Goal: Task Accomplishment & Management: Complete application form

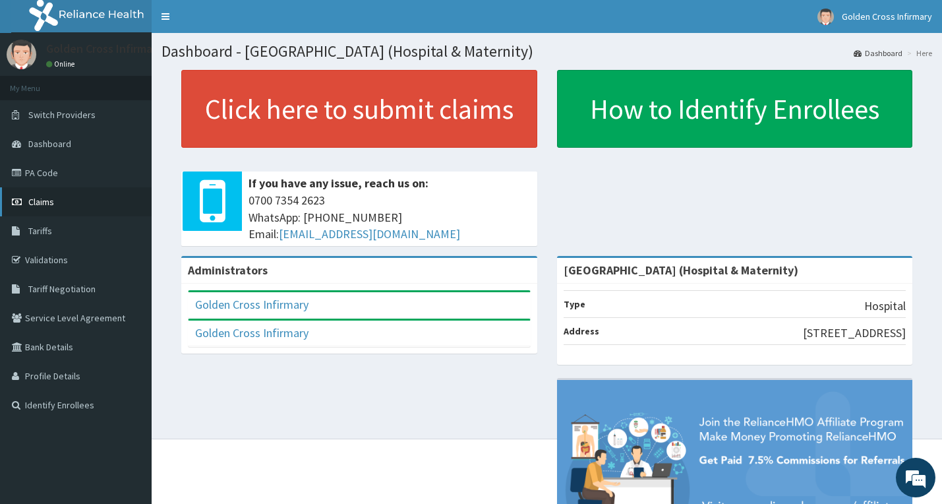
click at [55, 205] on link "Claims" at bounding box center [76, 201] width 152 height 29
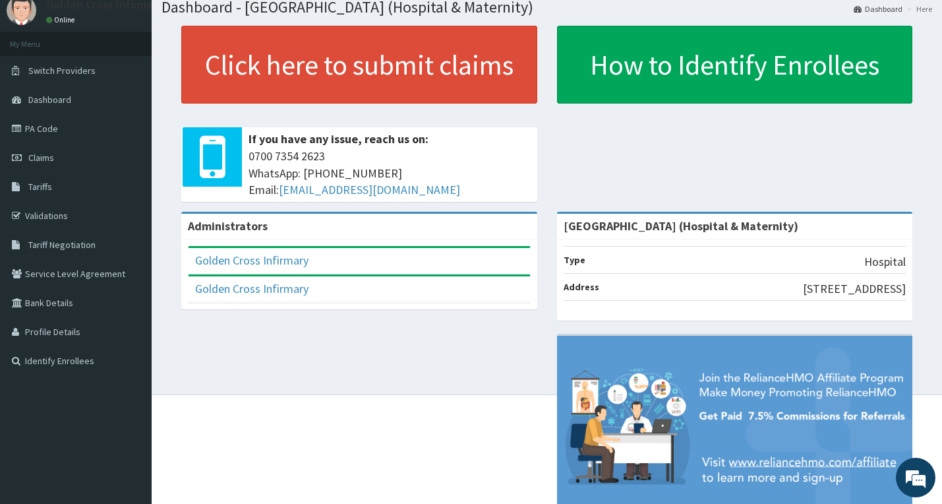
scroll to position [98, 0]
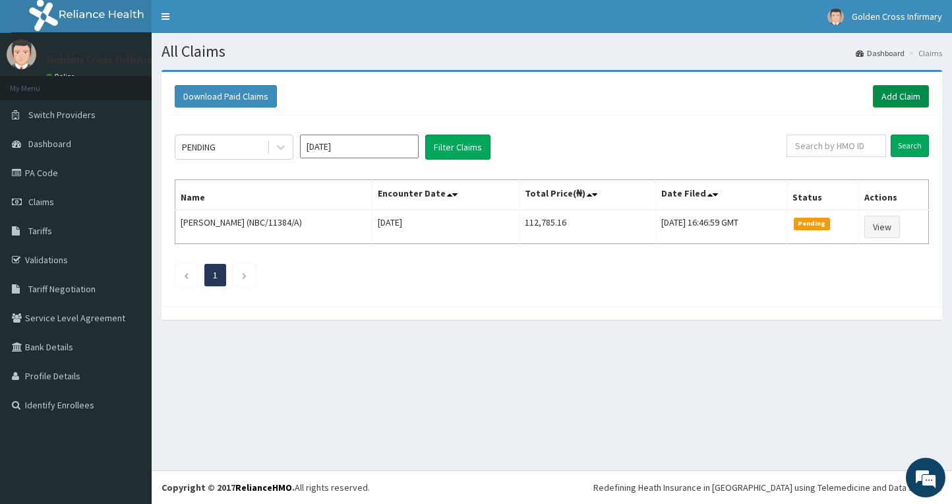
click at [894, 87] on link "Add Claim" at bounding box center [901, 96] width 56 height 22
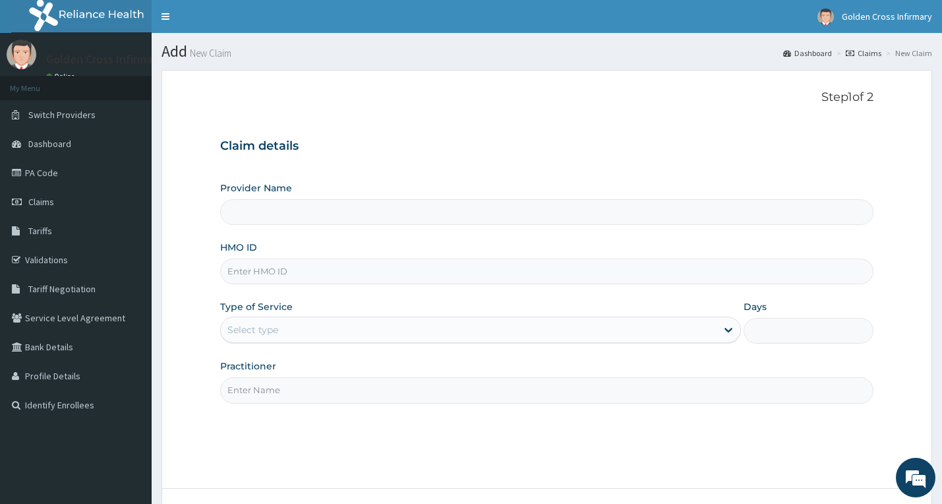
click at [550, 275] on input "HMO ID" at bounding box center [547, 271] width 654 height 26
type input "Golden Cross Infirmary (Hospital & Maternity)"
type input "EKS/10003/B"
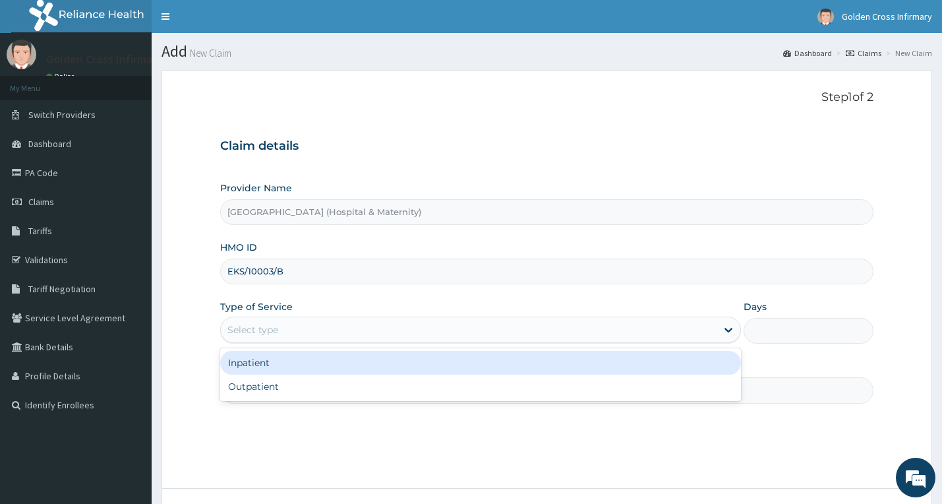
drag, startPoint x: 565, startPoint y: 333, endPoint x: 567, endPoint y: 368, distance: 35.0
click at [565, 337] on div "Select type" at bounding box center [469, 329] width 496 height 21
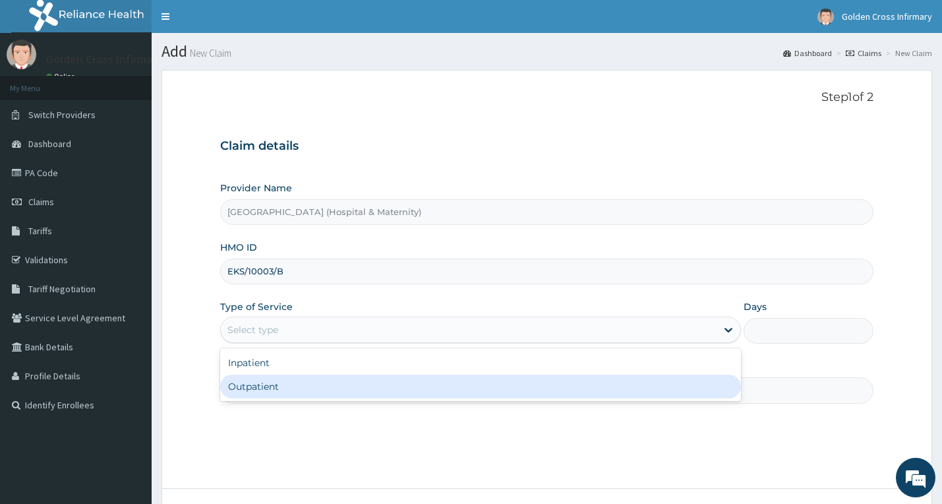
drag, startPoint x: 566, startPoint y: 384, endPoint x: 547, endPoint y: 390, distance: 19.8
click at [565, 386] on div "Outpatient" at bounding box center [480, 386] width 521 height 24
type input "1"
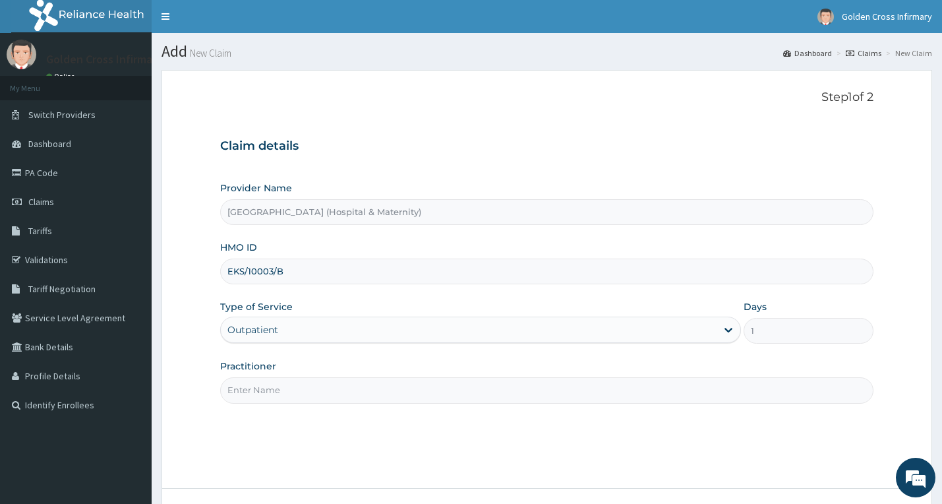
drag, startPoint x: 535, startPoint y: 392, endPoint x: 490, endPoint y: 394, distance: 44.9
click at [529, 393] on input "Practitioner" at bounding box center [547, 390] width 654 height 26
type input "GP"
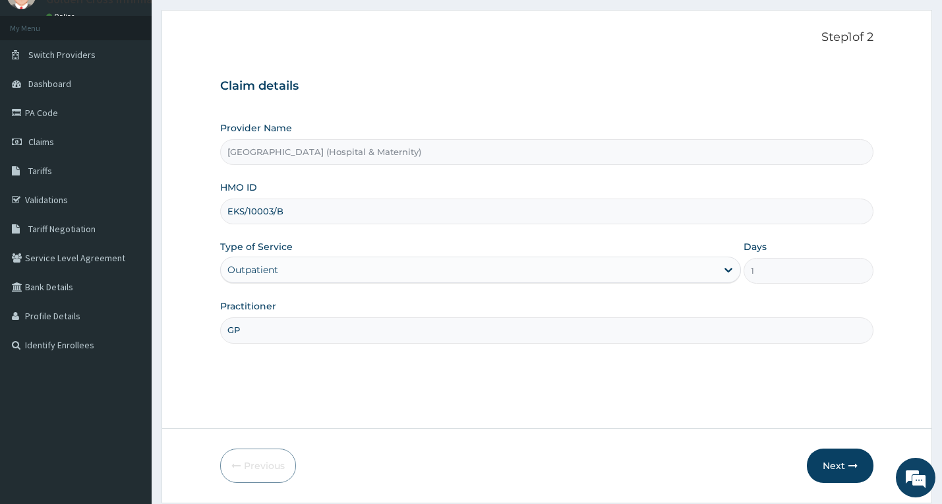
scroll to position [103, 0]
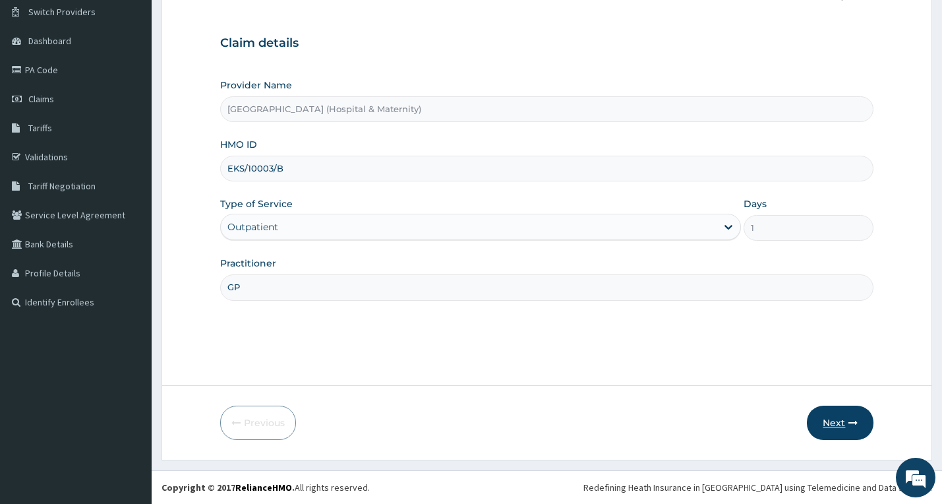
click at [821, 407] on button "Next" at bounding box center [840, 422] width 67 height 34
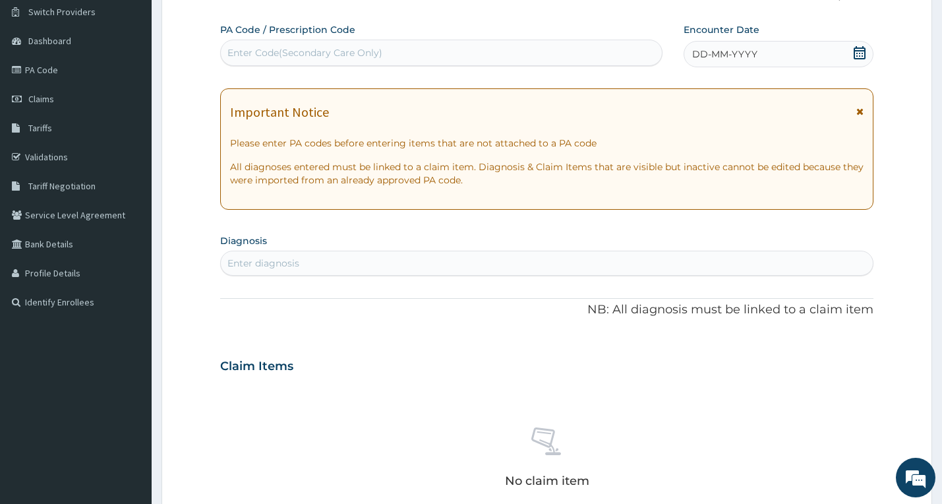
click at [834, 426] on div "No claim item" at bounding box center [547, 460] width 654 height 152
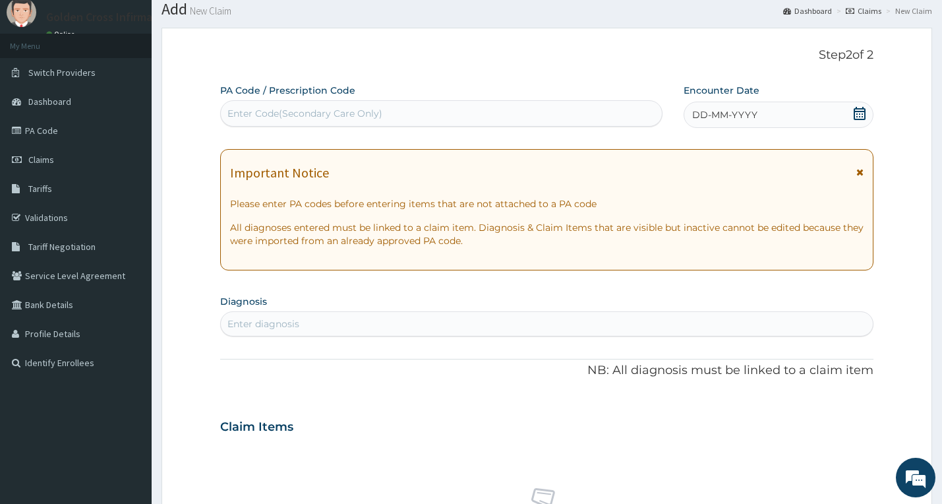
scroll to position [0, 0]
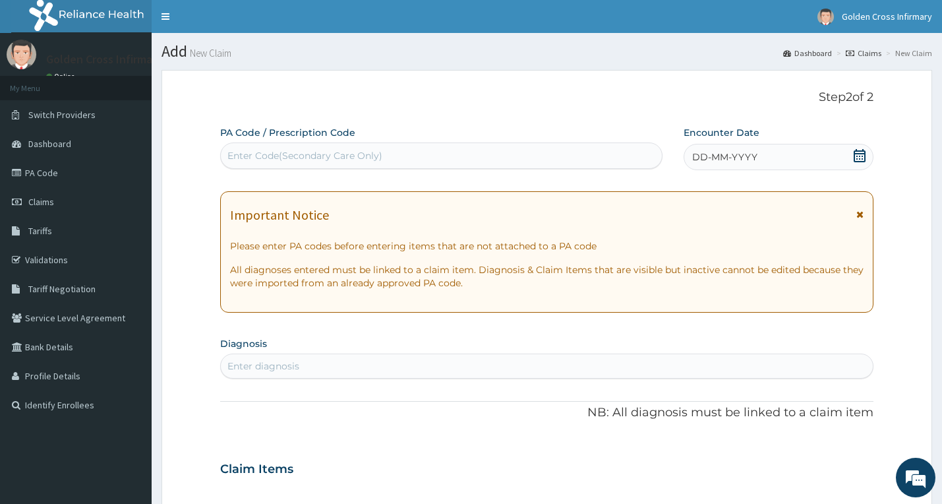
click at [852, 150] on div "DD-MM-YYYY" at bounding box center [778, 157] width 190 height 26
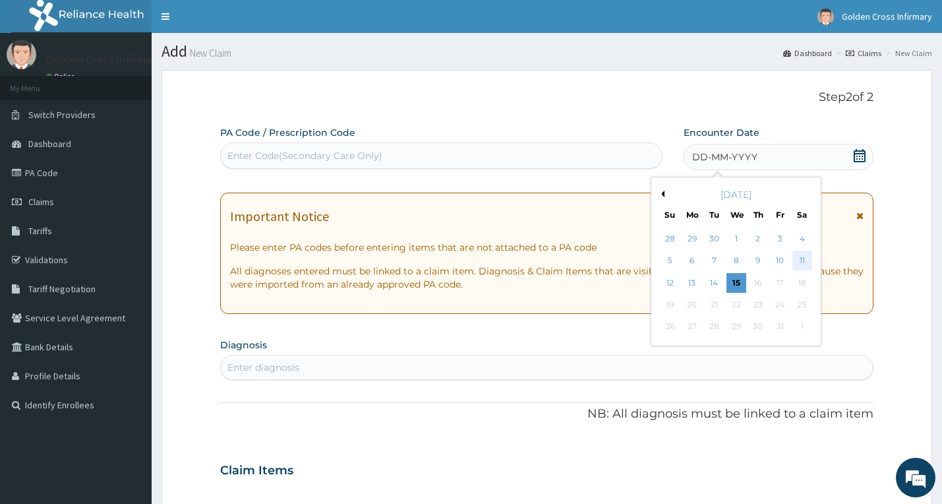
click at [809, 259] on div "11" at bounding box center [802, 261] width 20 height 20
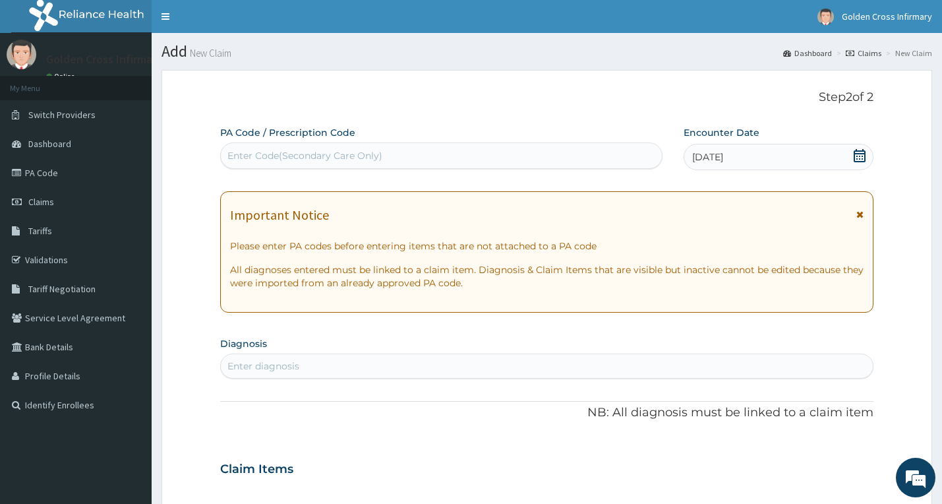
click at [624, 362] on div "Enter diagnosis" at bounding box center [547, 365] width 652 height 21
type input "MALARIA"
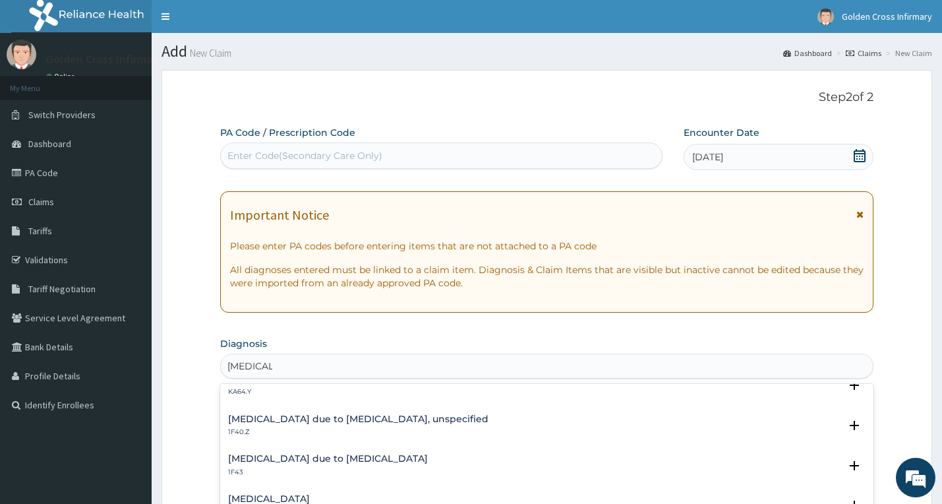
scroll to position [198, 0]
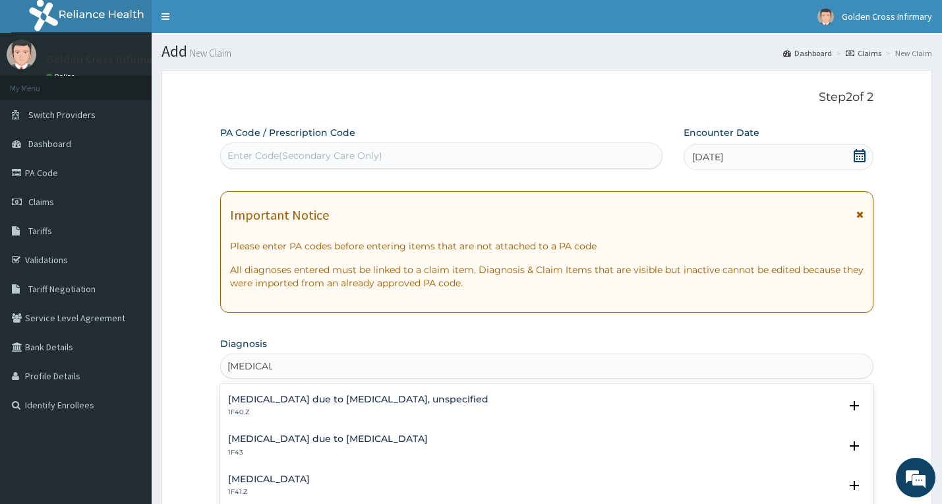
click at [365, 401] on h4 "Malaria due to Plasmodium falciparum, unspecified" at bounding box center [358, 399] width 260 height 10
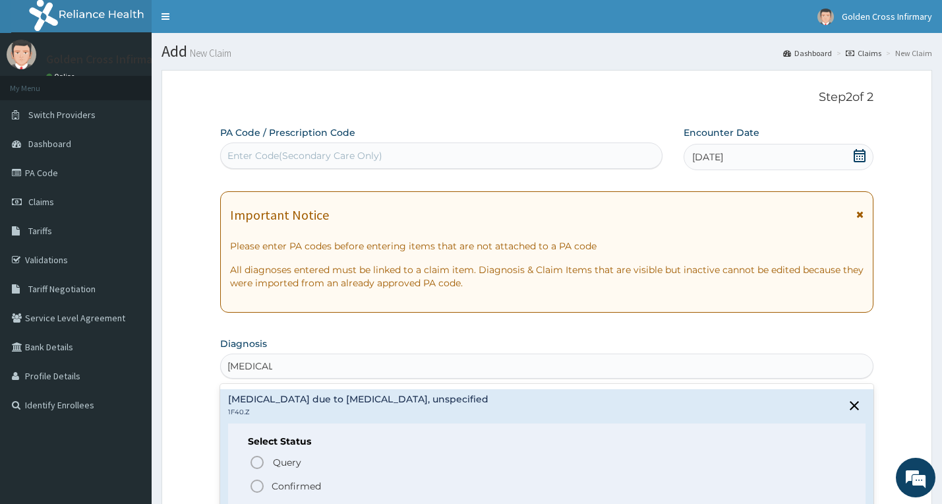
click at [288, 480] on p "Confirmed" at bounding box center [296, 485] width 49 height 13
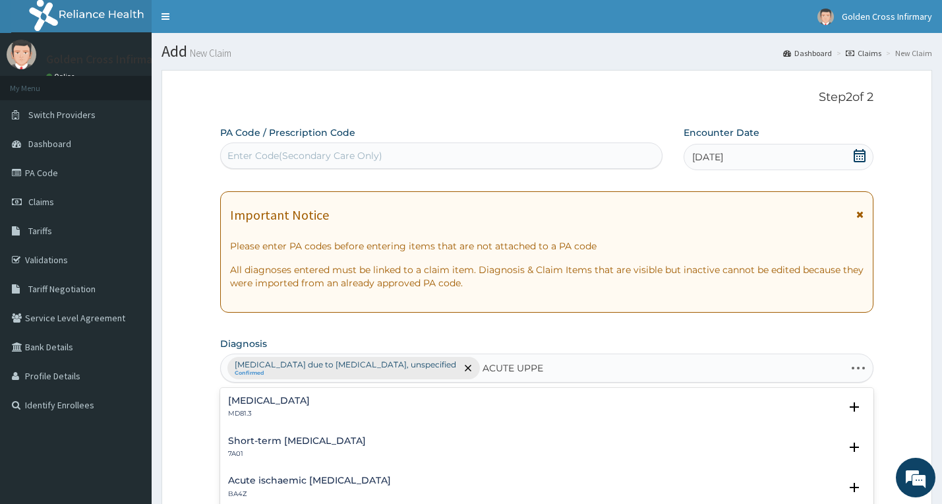
type input "ACUTE UPPER"
click at [297, 407] on div "Acute upper respiratory infection, site unspecified CA07.0" at bounding box center [324, 406] width 192 height 23
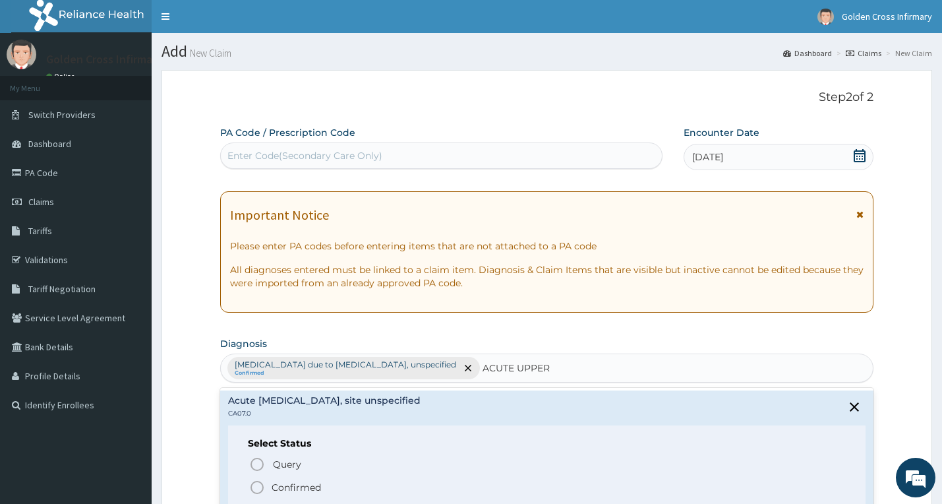
drag, startPoint x: 290, startPoint y: 484, endPoint x: 339, endPoint y: 428, distance: 74.7
click at [290, 484] on p "Confirmed" at bounding box center [296, 486] width 49 height 13
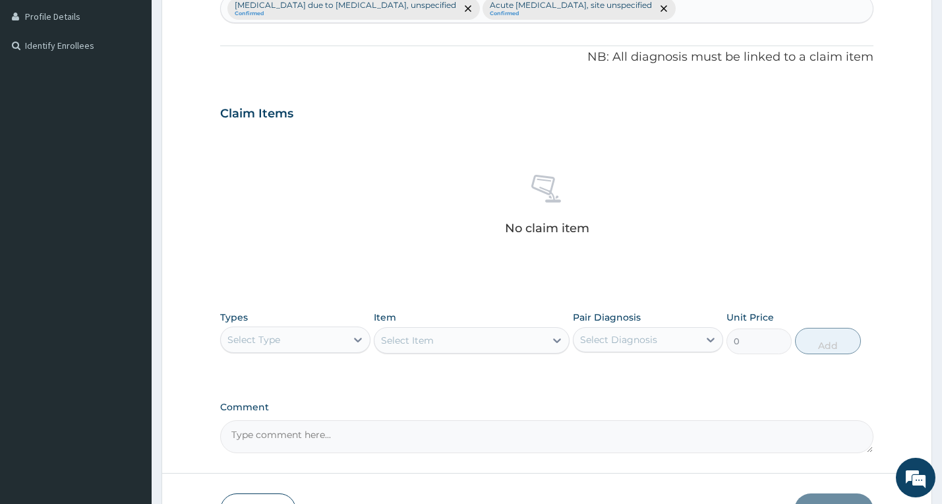
scroll to position [395, 0]
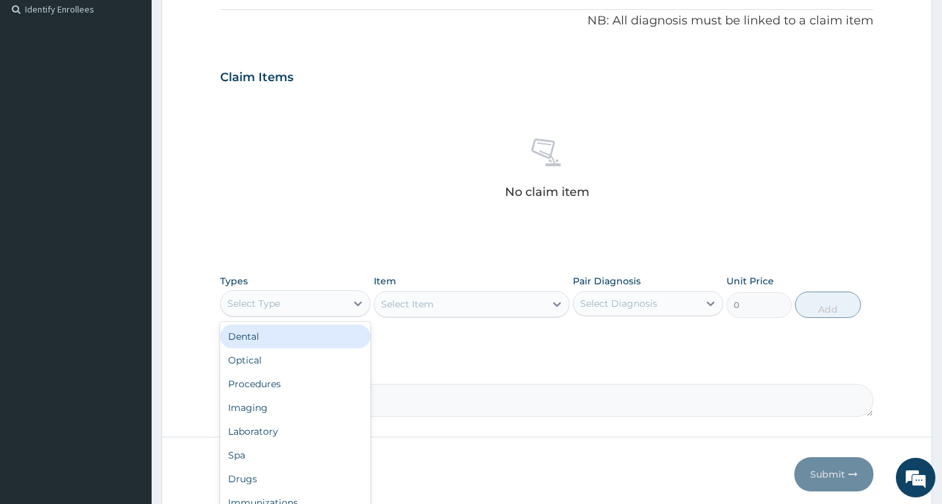
drag, startPoint x: 320, startPoint y: 311, endPoint x: 320, endPoint y: 340, distance: 29.0
click at [319, 311] on div "Select Type" at bounding box center [283, 303] width 125 height 21
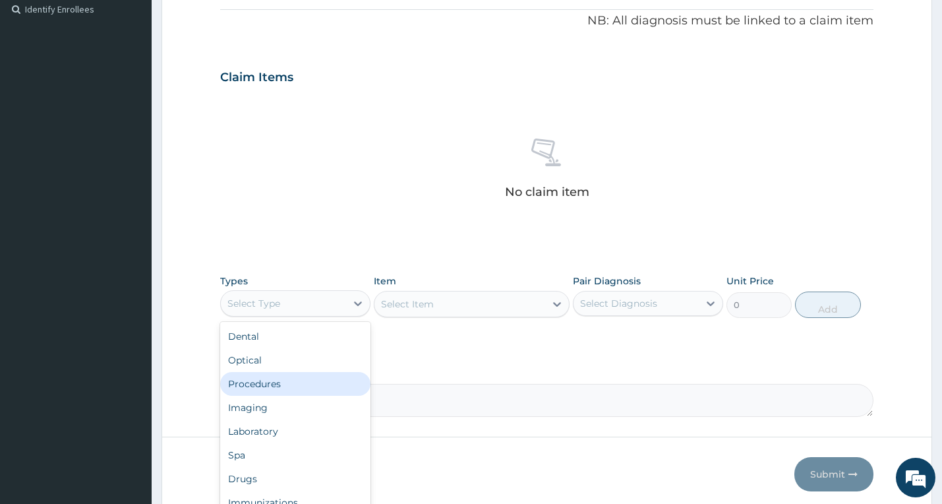
click at [319, 386] on div "Procedures" at bounding box center [295, 384] width 150 height 24
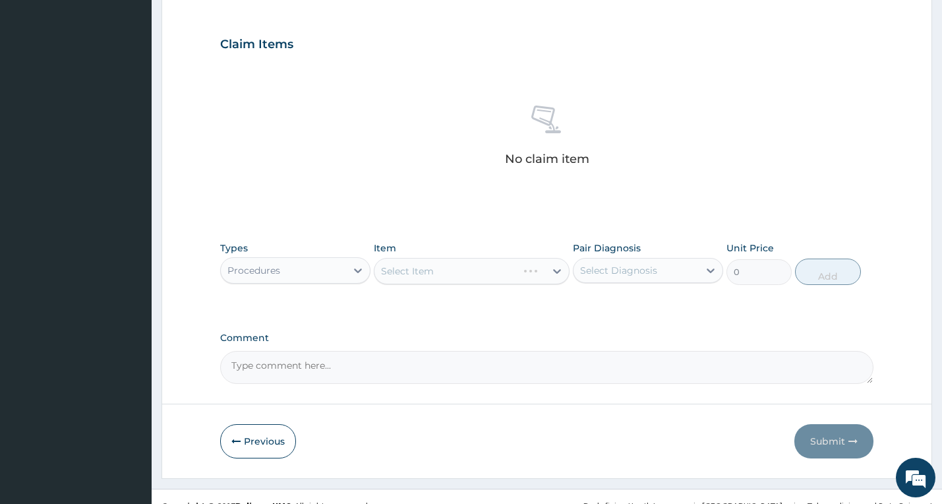
scroll to position [447, 0]
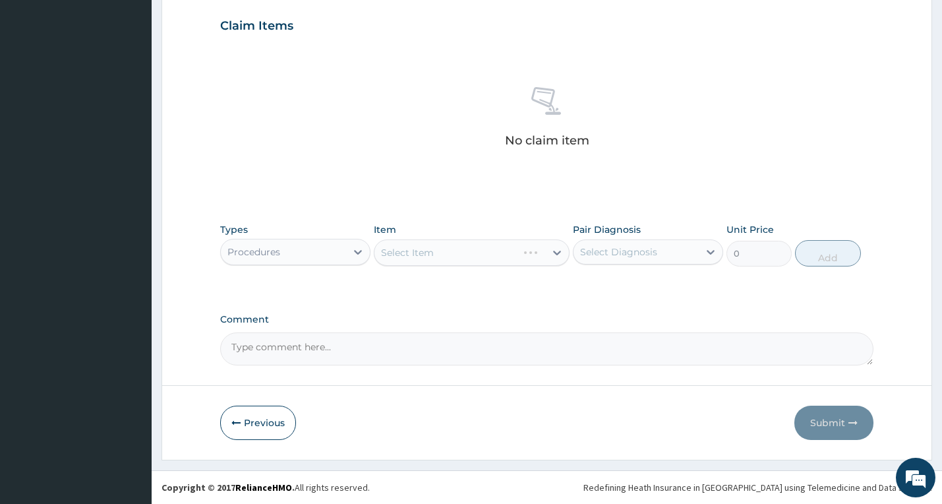
click at [420, 262] on div "Select Item" at bounding box center [472, 252] width 196 height 26
click at [409, 247] on div "Select Item" at bounding box center [472, 252] width 196 height 26
click at [409, 262] on div "Select Item" at bounding box center [459, 252] width 171 height 21
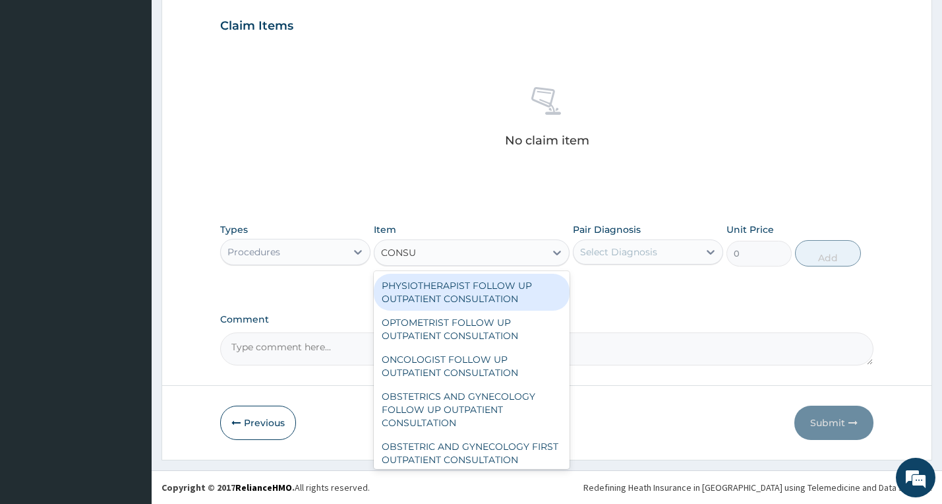
type input "CONSUL"
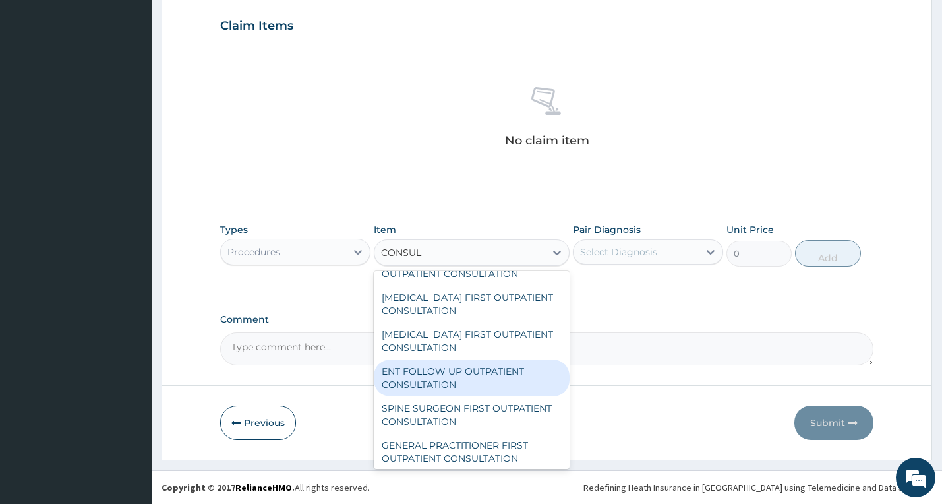
scroll to position [791, 0]
drag, startPoint x: 478, startPoint y: 380, endPoint x: 535, endPoint y: 349, distance: 64.3
click at [478, 379] on div "GENERAL PRACTITIONER FIRST OUTPATIENT CONSULTATION" at bounding box center [472, 376] width 196 height 37
type input "6750"
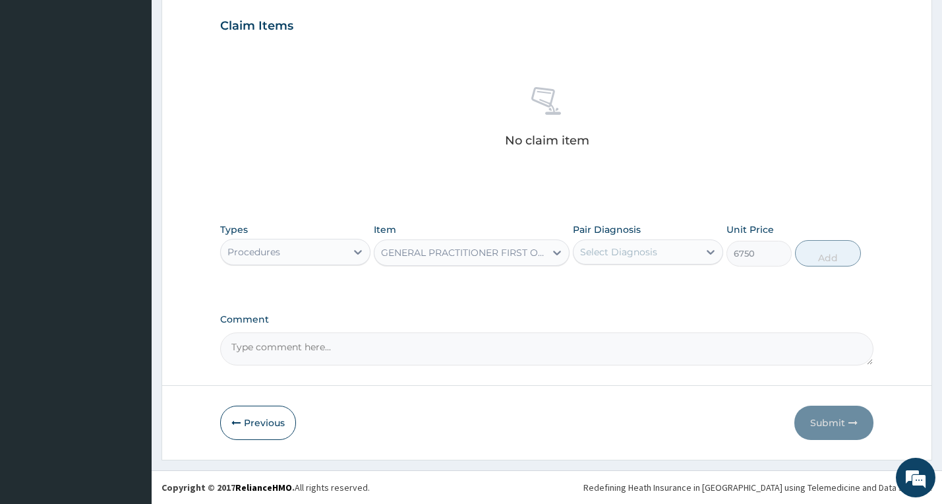
click at [656, 258] on div "Select Diagnosis" at bounding box center [635, 251] width 125 height 21
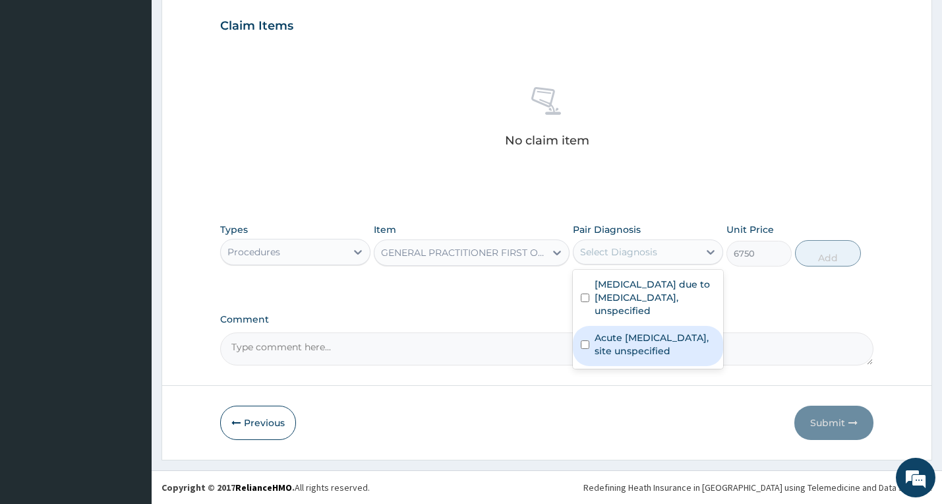
click at [657, 341] on label "Acute [MEDICAL_DATA], site unspecified" at bounding box center [654, 344] width 121 height 26
checkbox input "true"
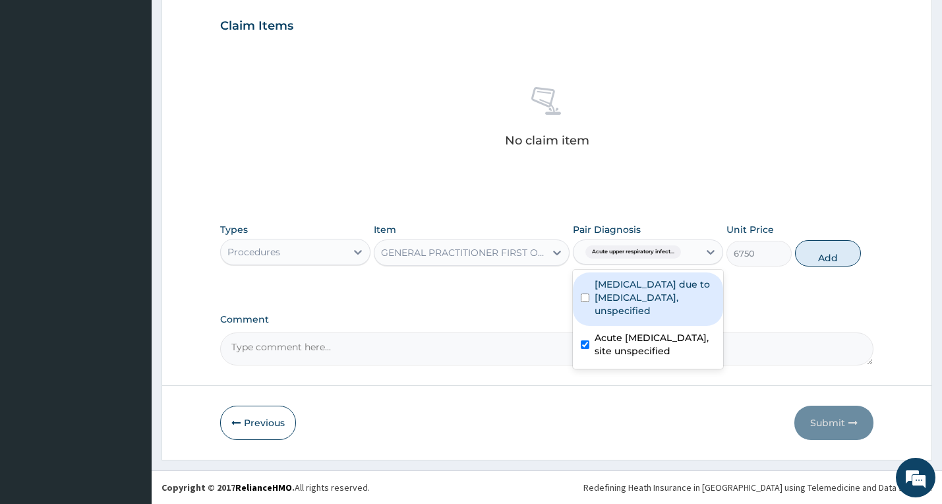
click at [659, 294] on label "Malaria due to Plasmodium falciparum, unspecified" at bounding box center [654, 297] width 121 height 40
checkbox input "true"
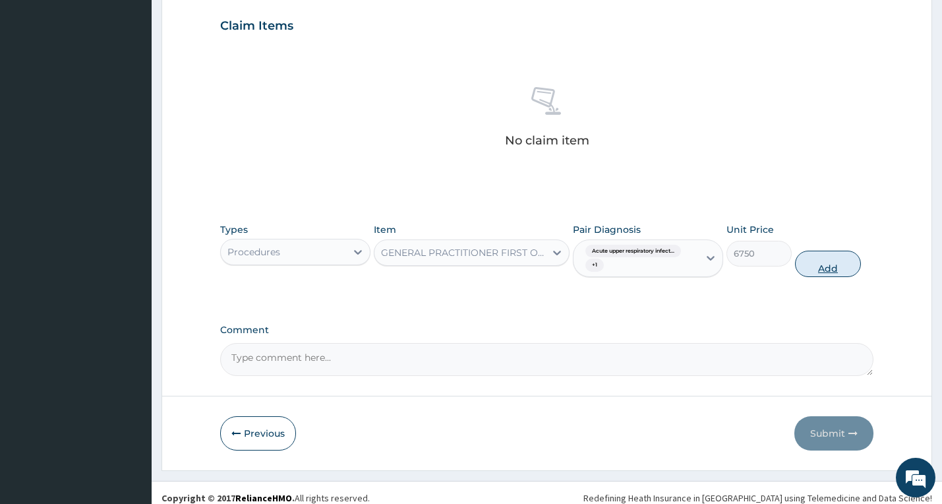
click at [819, 265] on button "Add" at bounding box center [827, 263] width 65 height 26
type input "0"
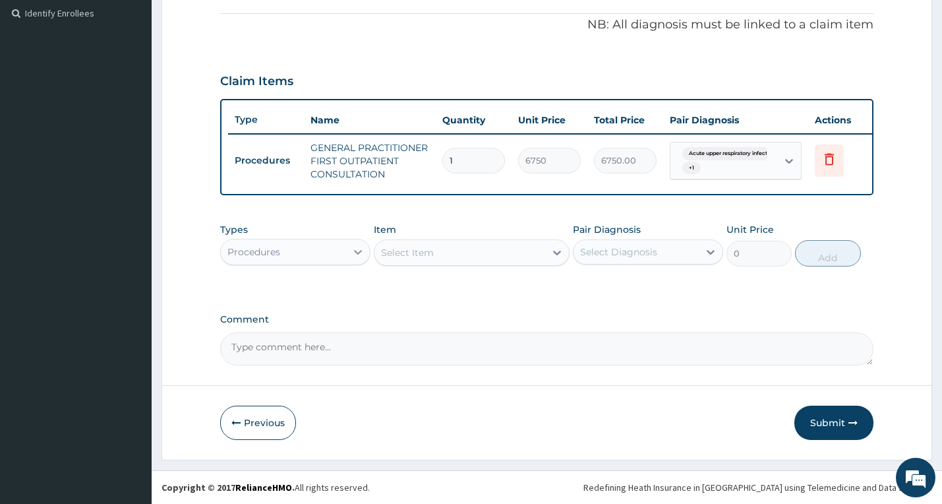
drag, startPoint x: 351, startPoint y: 248, endPoint x: 350, endPoint y: 257, distance: 8.6
click at [350, 248] on div at bounding box center [358, 252] width 24 height 24
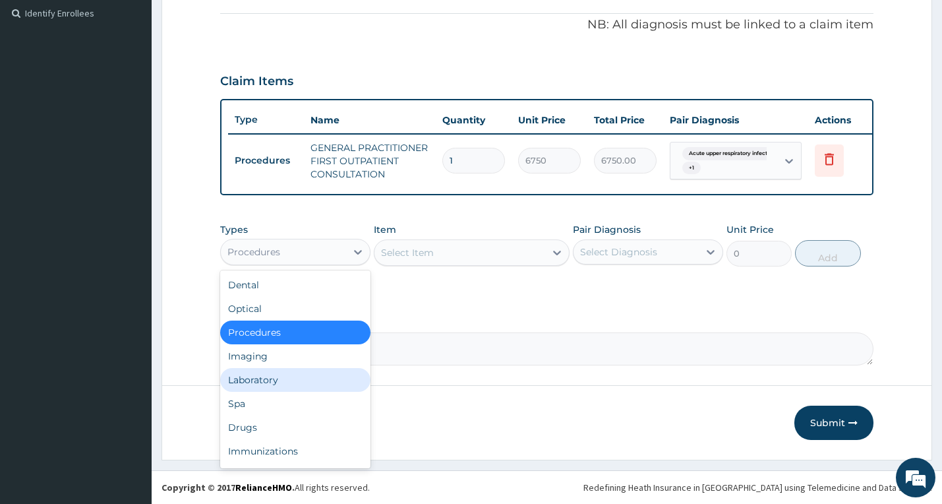
click at [316, 385] on div "Laboratory" at bounding box center [295, 380] width 150 height 24
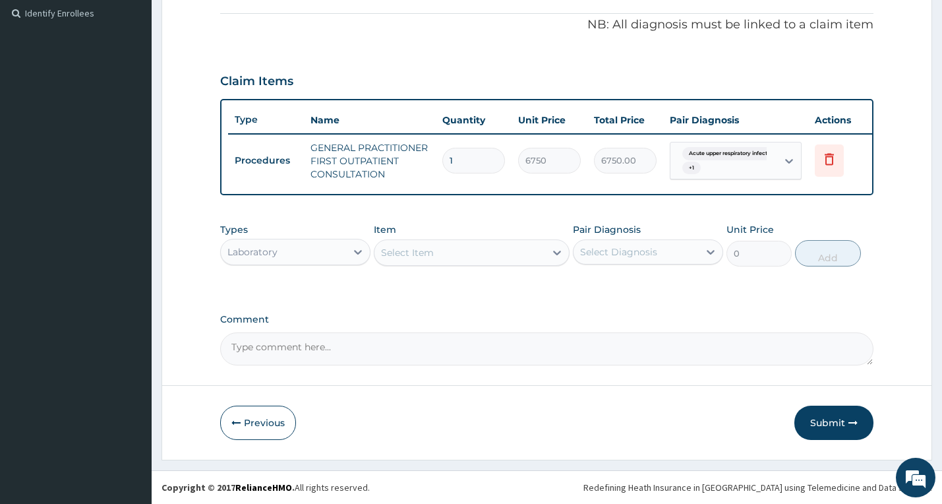
click at [469, 253] on div "Select Item" at bounding box center [459, 252] width 171 height 21
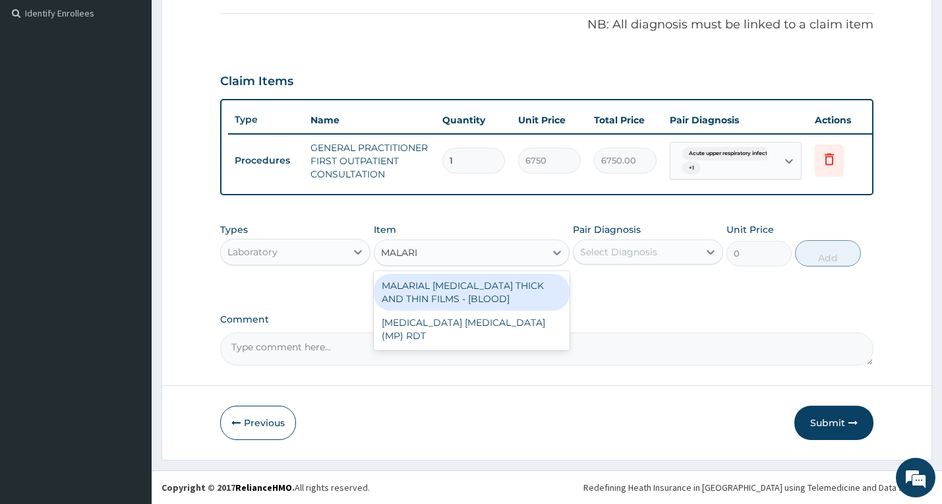
type input "[MEDICAL_DATA]"
drag, startPoint x: 452, startPoint y: 293, endPoint x: 509, endPoint y: 280, distance: 58.2
click at [451, 294] on div "MALARIAL [MEDICAL_DATA] THICK AND THIN FILMS - [BLOOD]" at bounding box center [472, 292] width 196 height 37
type input "3937.5"
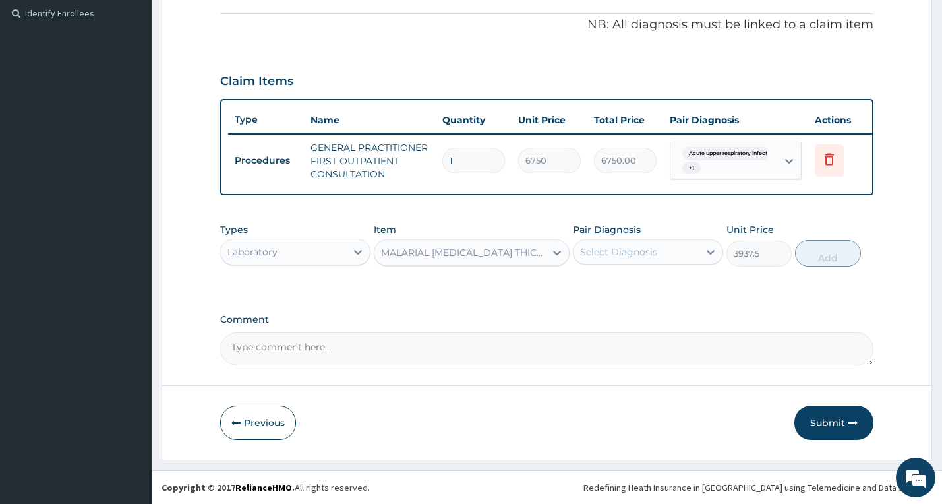
click at [598, 246] on div "Select Diagnosis" at bounding box center [618, 251] width 77 height 13
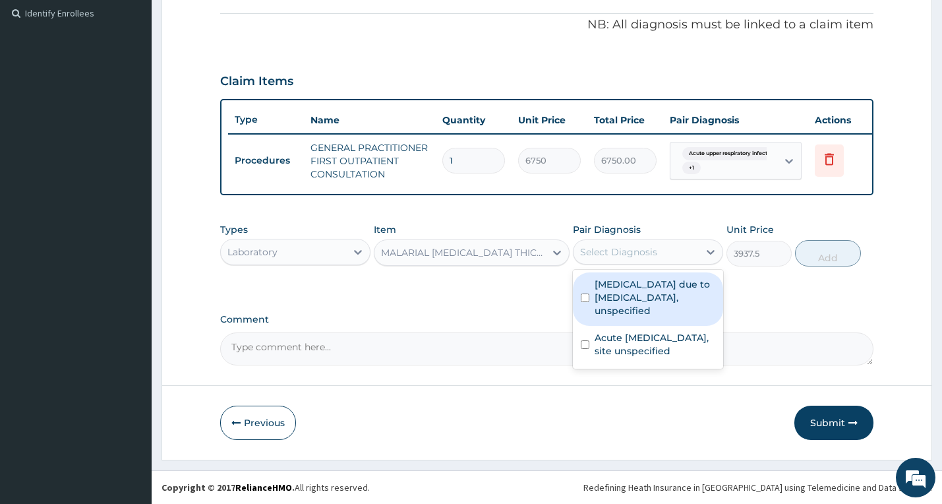
drag, startPoint x: 613, startPoint y: 295, endPoint x: 620, endPoint y: 295, distance: 6.6
click at [613, 295] on label "[MEDICAL_DATA] due to [MEDICAL_DATA], unspecified" at bounding box center [654, 297] width 121 height 40
checkbox input "true"
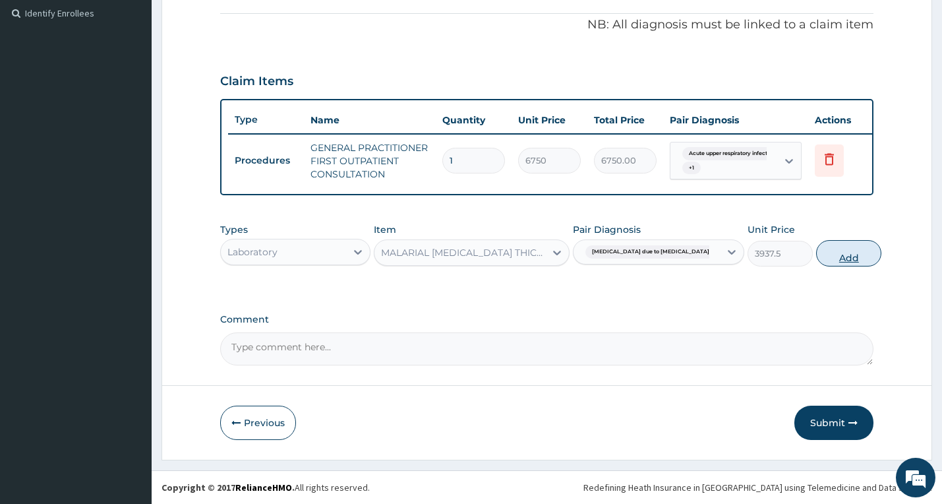
click at [832, 248] on button "Add" at bounding box center [848, 253] width 65 height 26
type input "0"
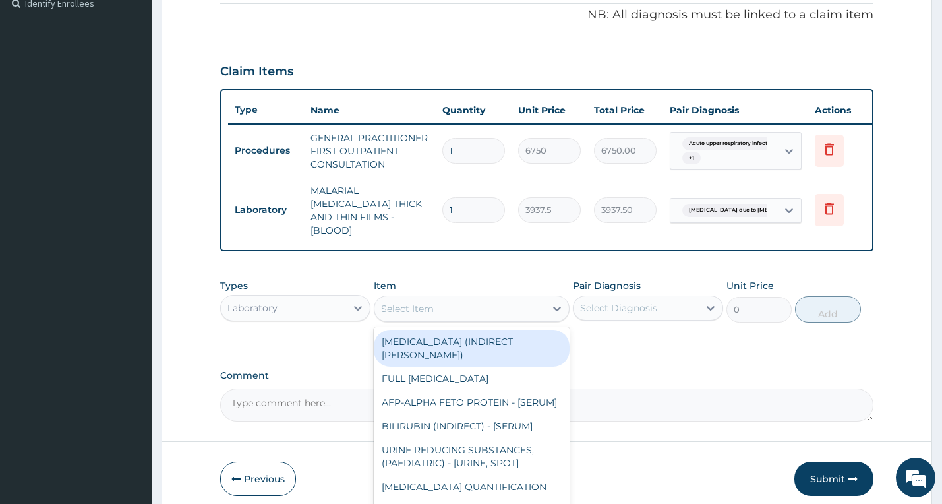
click at [523, 314] on div "Select Item" at bounding box center [459, 308] width 171 height 21
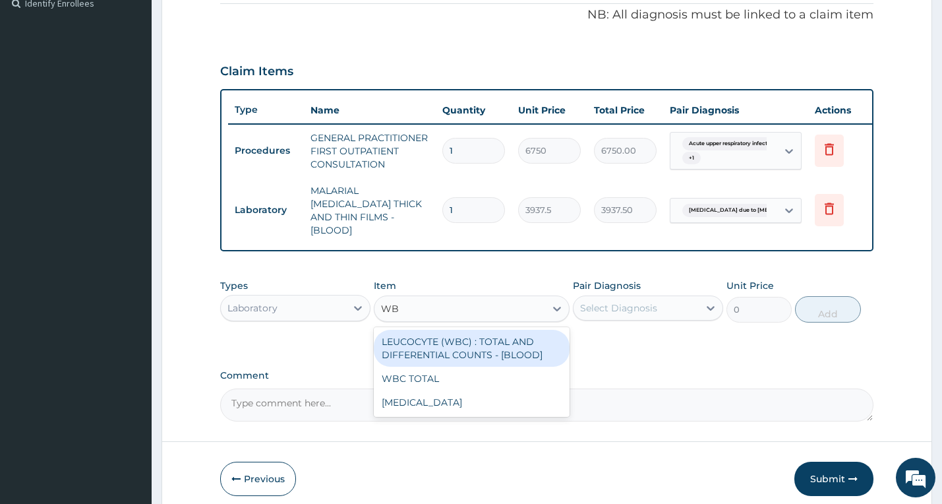
type input "WBC"
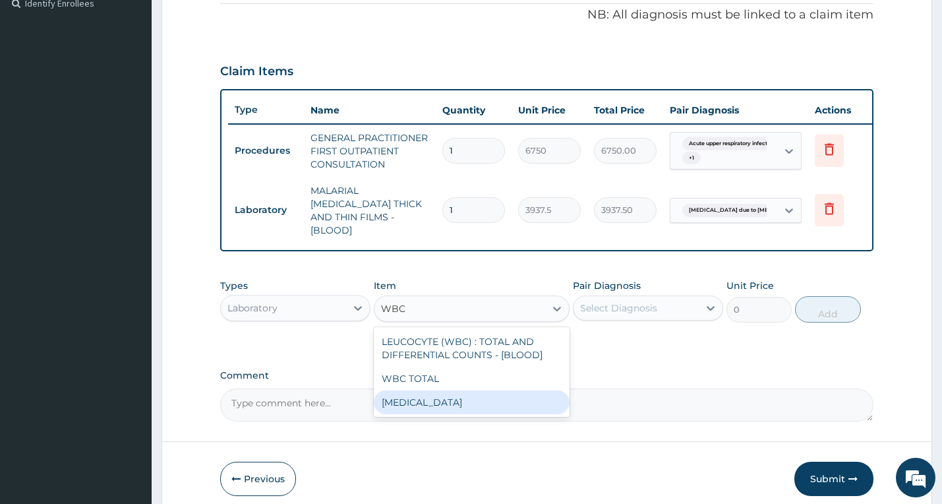
click at [442, 395] on div "[MEDICAL_DATA]" at bounding box center [472, 402] width 196 height 24
type input "6750"
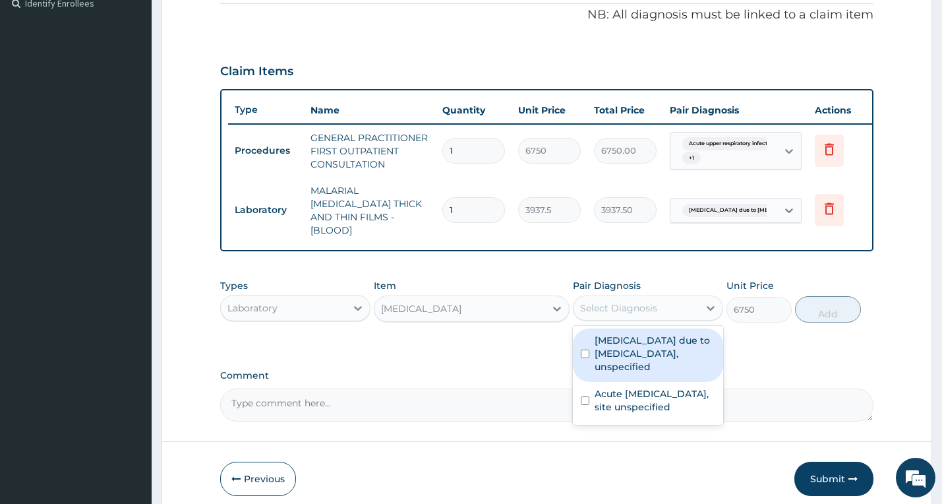
drag, startPoint x: 592, startPoint y: 302, endPoint x: 604, endPoint y: 334, distance: 34.4
click at [593, 305] on div "Select Diagnosis" at bounding box center [618, 307] width 77 height 13
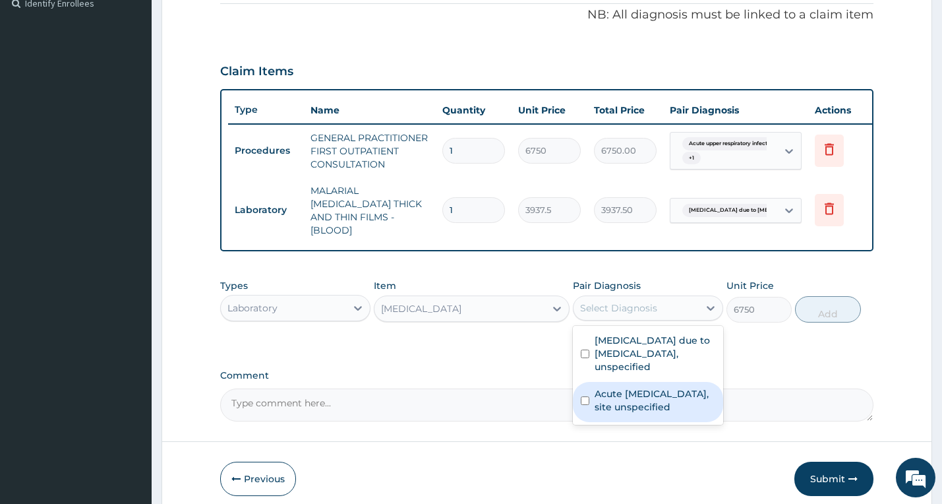
click at [606, 398] on label "Acute [MEDICAL_DATA], site unspecified" at bounding box center [654, 400] width 121 height 26
checkbox input "true"
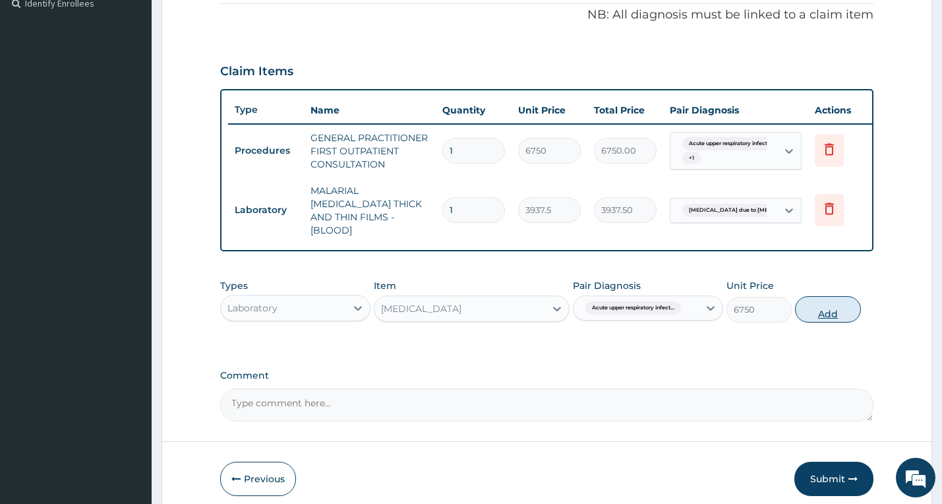
click at [817, 306] on button "Add" at bounding box center [827, 309] width 65 height 26
type input "0"
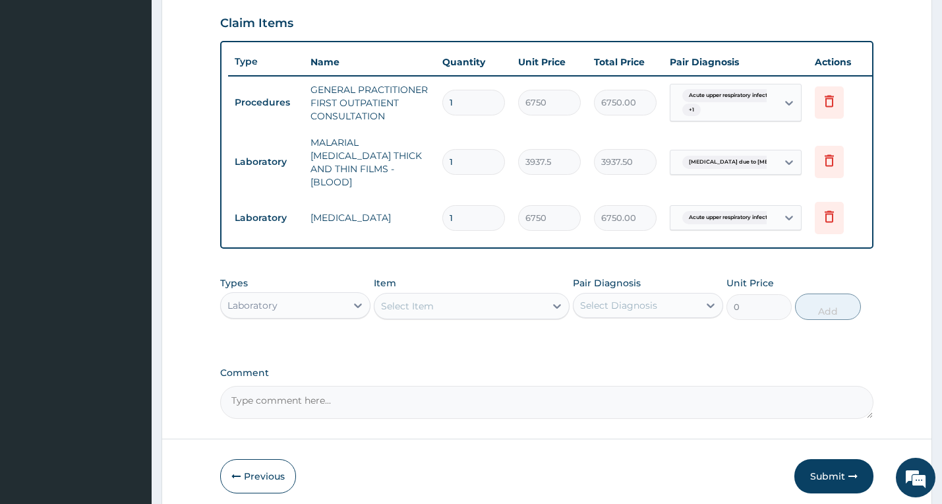
scroll to position [500, 0]
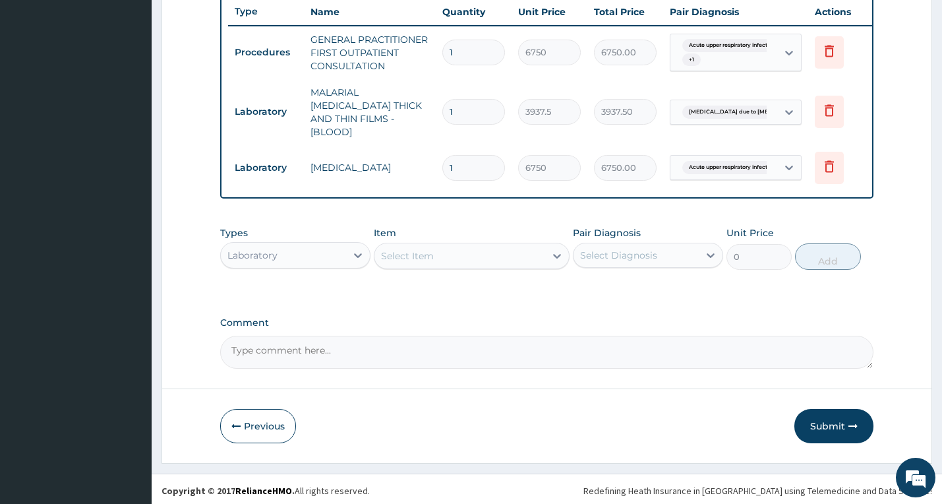
click at [337, 248] on div "Laboratory" at bounding box center [283, 255] width 125 height 21
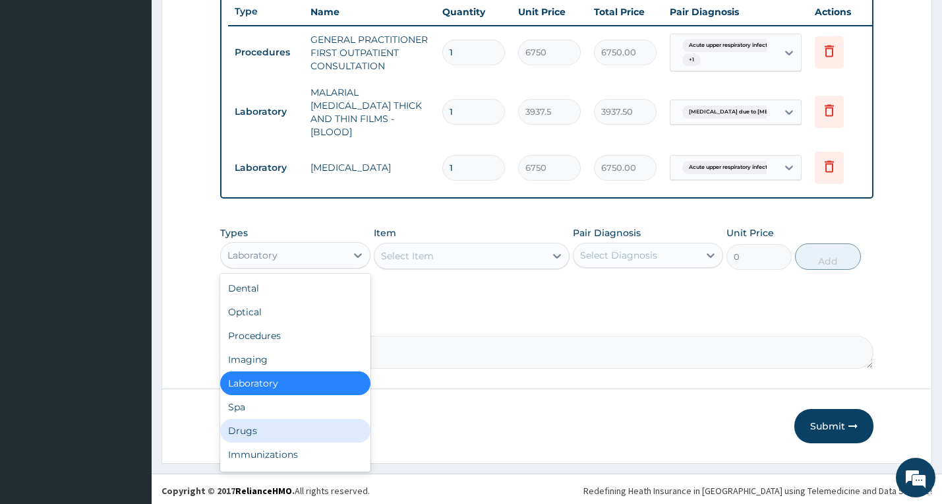
drag, startPoint x: 285, startPoint y: 426, endPoint x: 283, endPoint y: 415, distance: 11.4
click at [284, 424] on div "Drugs" at bounding box center [295, 431] width 150 height 24
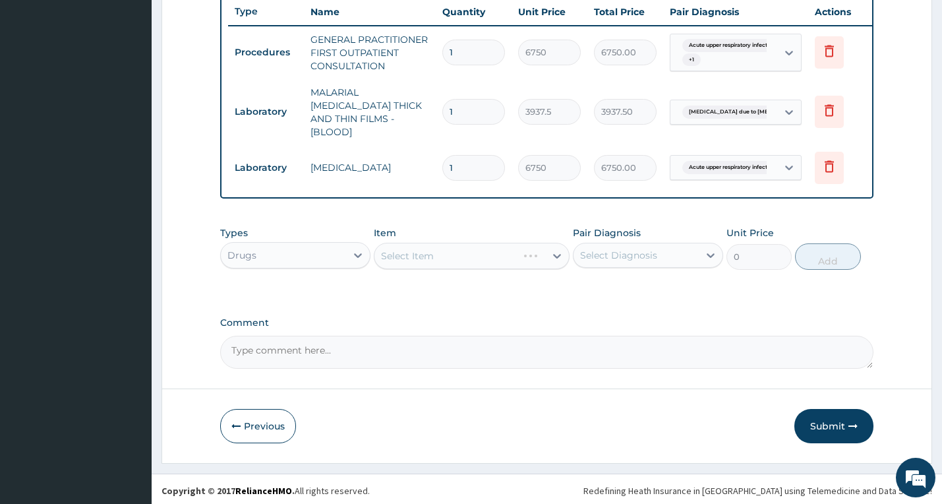
click at [401, 254] on div "Select Item" at bounding box center [472, 256] width 196 height 26
click at [442, 252] on div "Select Item" at bounding box center [472, 256] width 196 height 26
click at [430, 256] on div "Select Item" at bounding box center [472, 256] width 196 height 26
drag, startPoint x: 427, startPoint y: 257, endPoint x: 419, endPoint y: 248, distance: 11.7
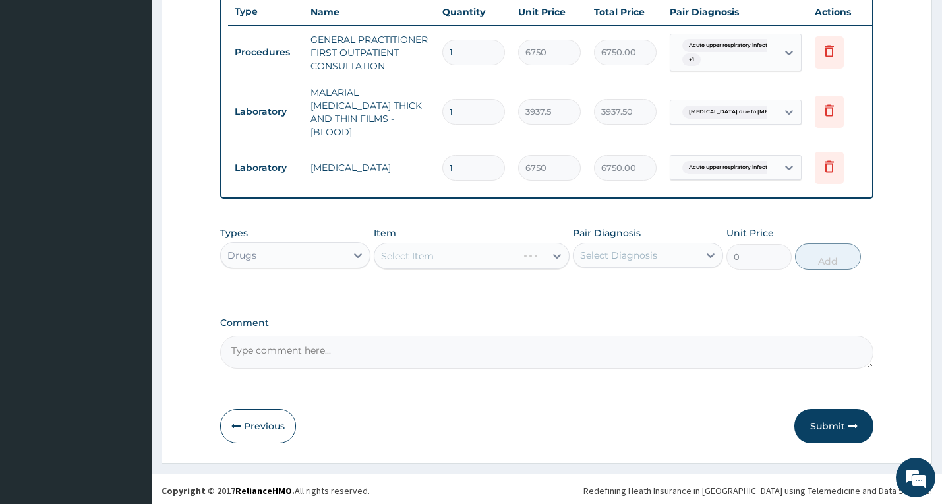
click at [421, 259] on div "Select Item" at bounding box center [472, 256] width 196 height 26
drag, startPoint x: 402, startPoint y: 252, endPoint x: 403, endPoint y: 241, distance: 11.9
click at [402, 252] on div "Select Item" at bounding box center [472, 256] width 196 height 26
click at [415, 249] on div "Select Item" at bounding box center [407, 255] width 53 height 13
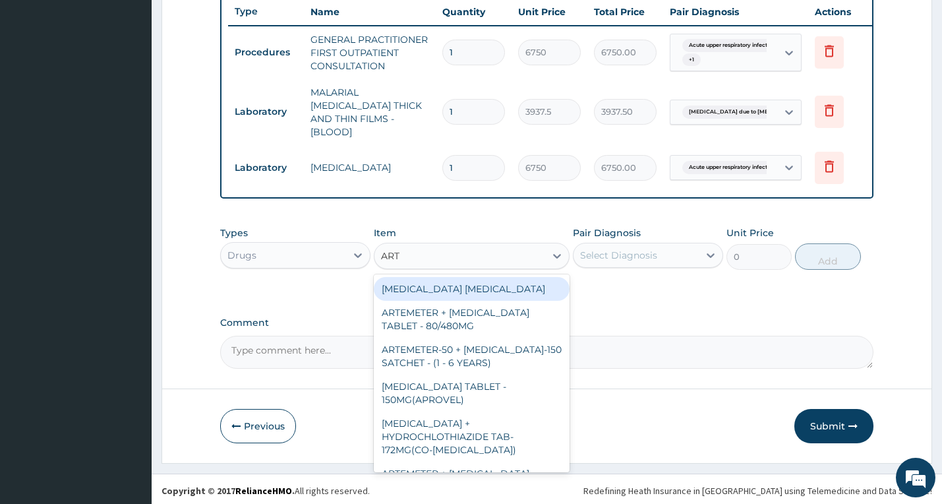
type input "ARTE"
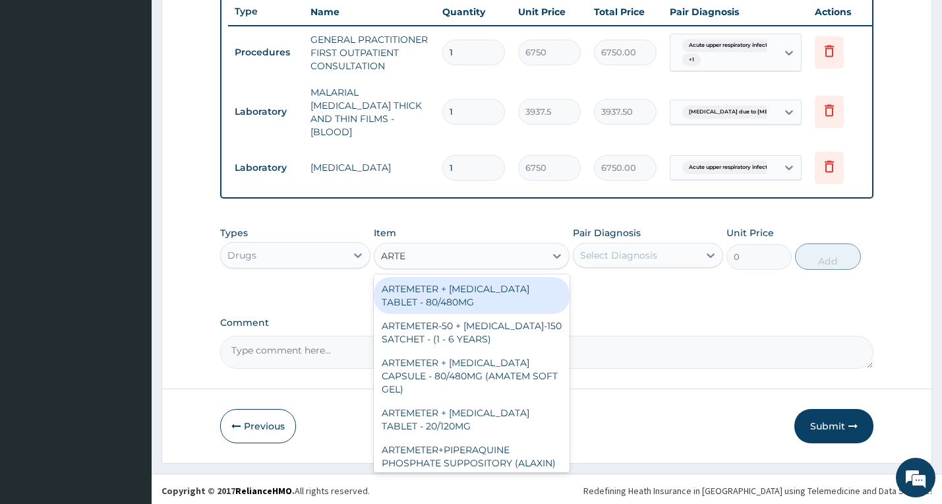
drag, startPoint x: 415, startPoint y: 279, endPoint x: 434, endPoint y: 277, distance: 19.9
click at [416, 279] on div "ARTEMETER + LUMEFANTRINE TABLET - 80/480MG" at bounding box center [472, 295] width 196 height 37
type input "572"
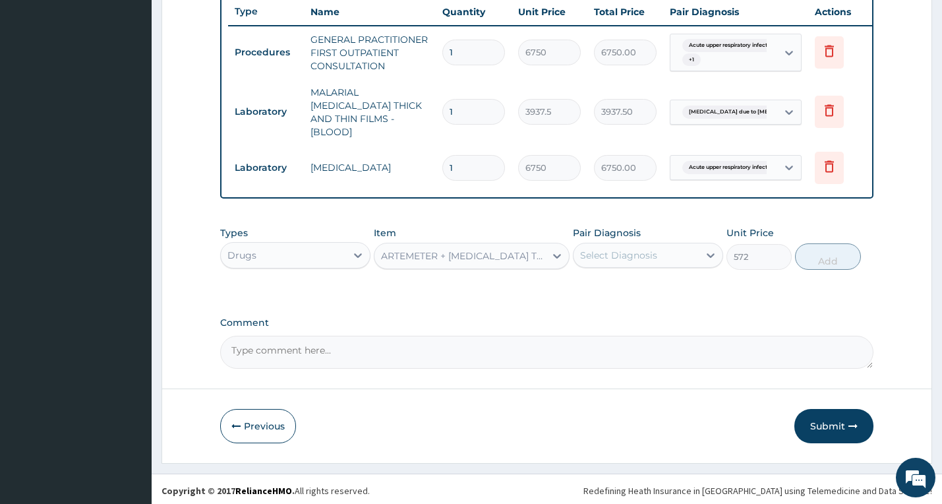
drag, startPoint x: 657, startPoint y: 238, endPoint x: 660, endPoint y: 264, distance: 26.5
click at [660, 241] on div "Pair Diagnosis Select Diagnosis" at bounding box center [648, 247] width 150 height 43
click at [660, 264] on div "Pair Diagnosis Select Diagnosis" at bounding box center [648, 247] width 150 height 43
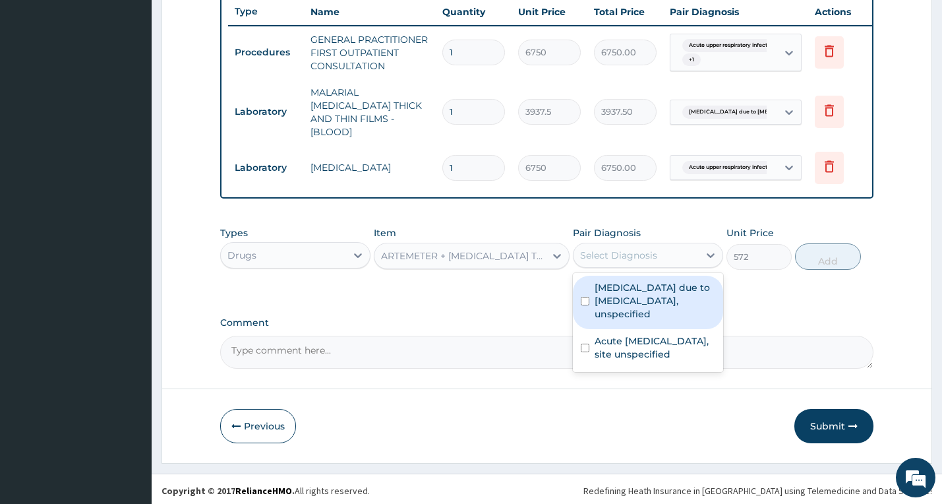
click at [681, 256] on div "Select Diagnosis" at bounding box center [635, 255] width 125 height 21
click at [604, 300] on label "Malaria due to Plasmodium falciparum, unspecified" at bounding box center [654, 301] width 121 height 40
checkbox input "true"
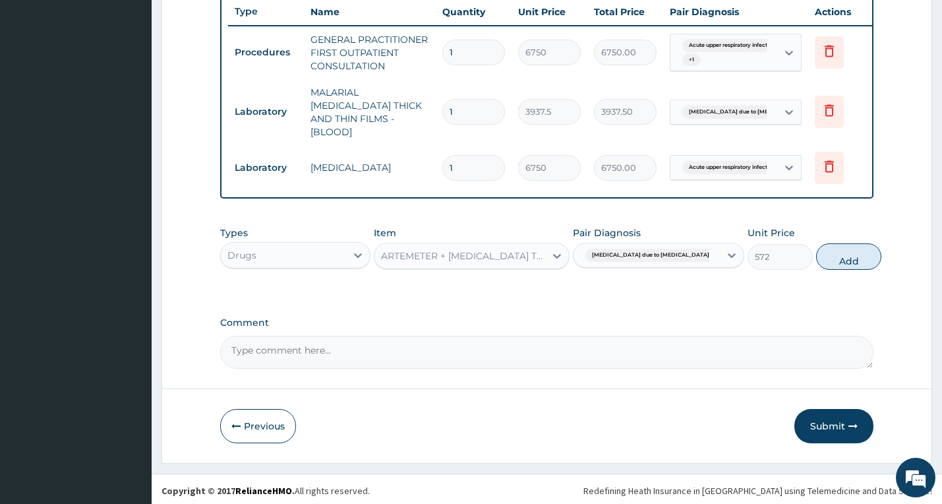
drag, startPoint x: 805, startPoint y: 262, endPoint x: 754, endPoint y: 251, distance: 52.6
click at [816, 262] on button "Add" at bounding box center [848, 256] width 65 height 26
type input "0"
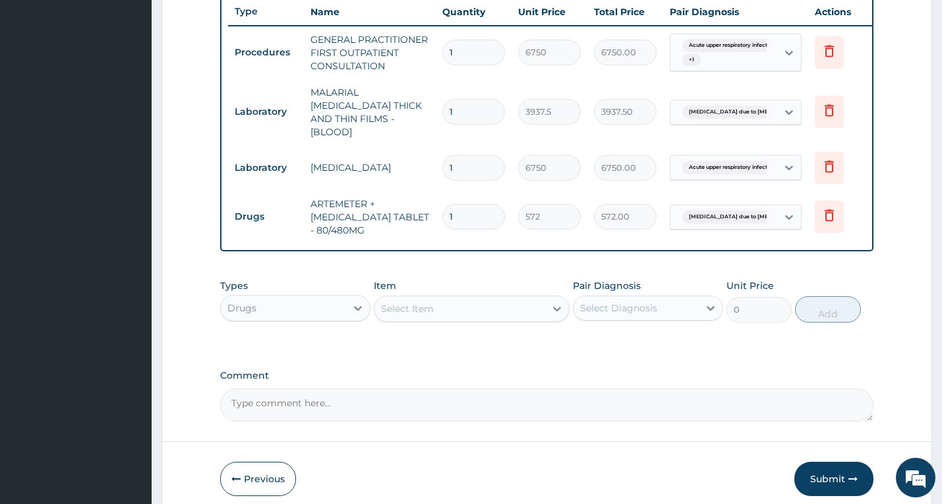
click at [467, 204] on input "1" at bounding box center [473, 217] width 63 height 26
type input "6"
type input "3432.00"
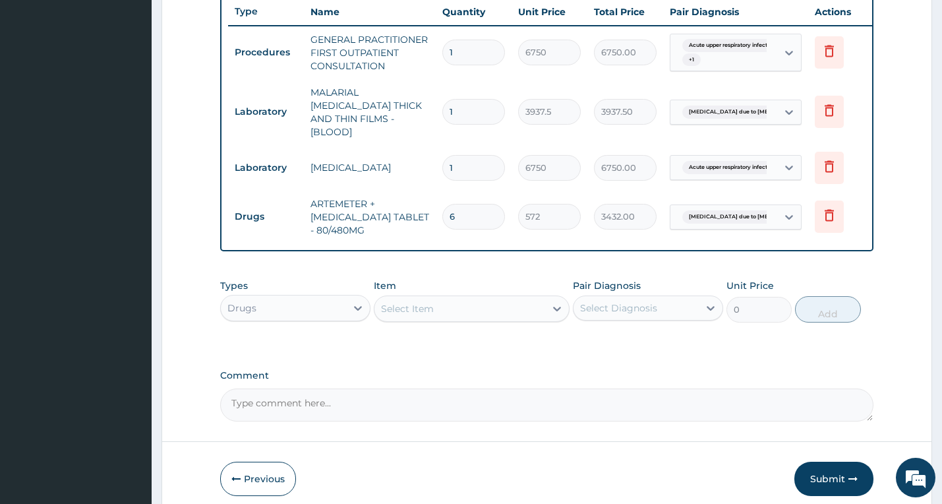
type input "6"
drag, startPoint x: 457, startPoint y: 281, endPoint x: 456, endPoint y: 295, distance: 13.2
click at [457, 285] on div "Item Select Item" at bounding box center [472, 300] width 196 height 43
click at [455, 298] on div "Select Item" at bounding box center [459, 308] width 171 height 21
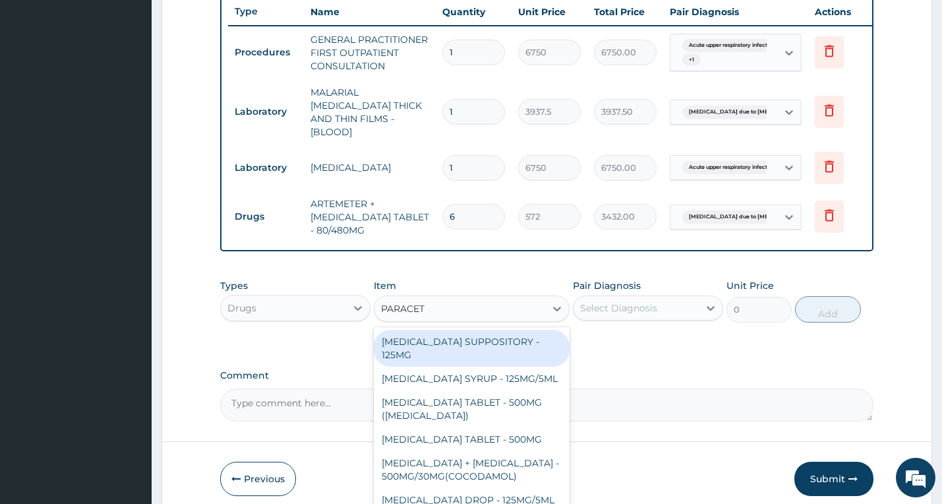
type input "PARACETA"
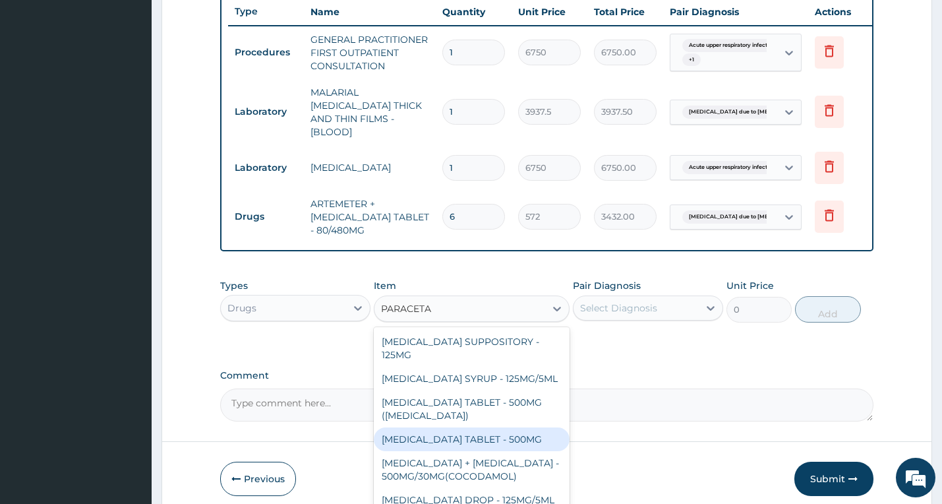
drag, startPoint x: 468, startPoint y: 440, endPoint x: 511, endPoint y: 409, distance: 52.5
click at [469, 440] on div "PARACETAMOL TABLET - 500MG" at bounding box center [472, 439] width 196 height 24
type input "52.800000000000004"
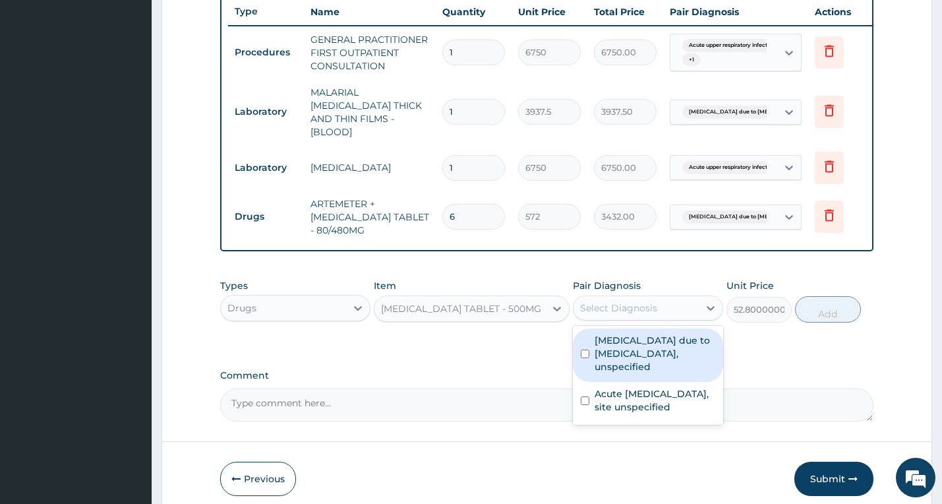
click at [636, 312] on div "Select Diagnosis" at bounding box center [635, 307] width 125 height 21
drag, startPoint x: 627, startPoint y: 354, endPoint x: 630, endPoint y: 403, distance: 48.9
click at [627, 357] on label "Malaria due to Plasmodium falciparum, unspecified" at bounding box center [654, 353] width 121 height 40
checkbox input "true"
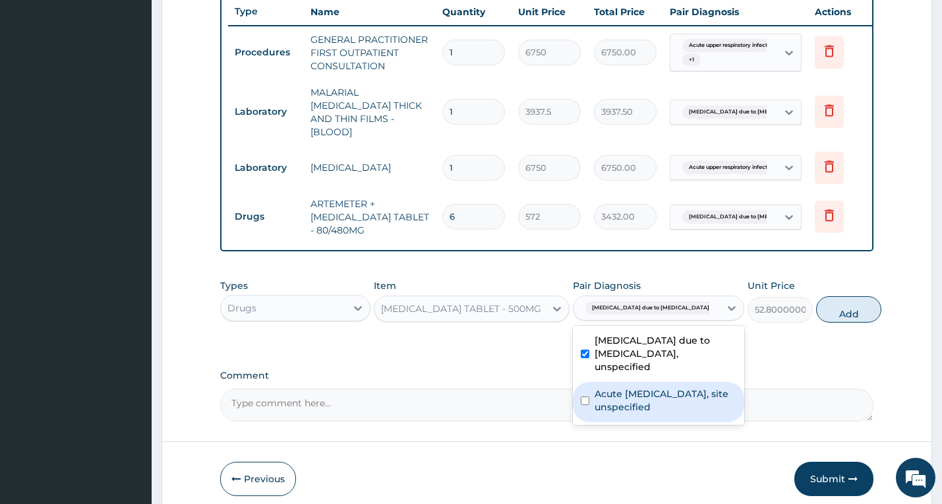
drag, startPoint x: 630, startPoint y: 405, endPoint x: 641, endPoint y: 392, distance: 17.3
click at [631, 401] on label "Acute upper respiratory infection, site unspecified" at bounding box center [665, 400] width 142 height 26
checkbox input "true"
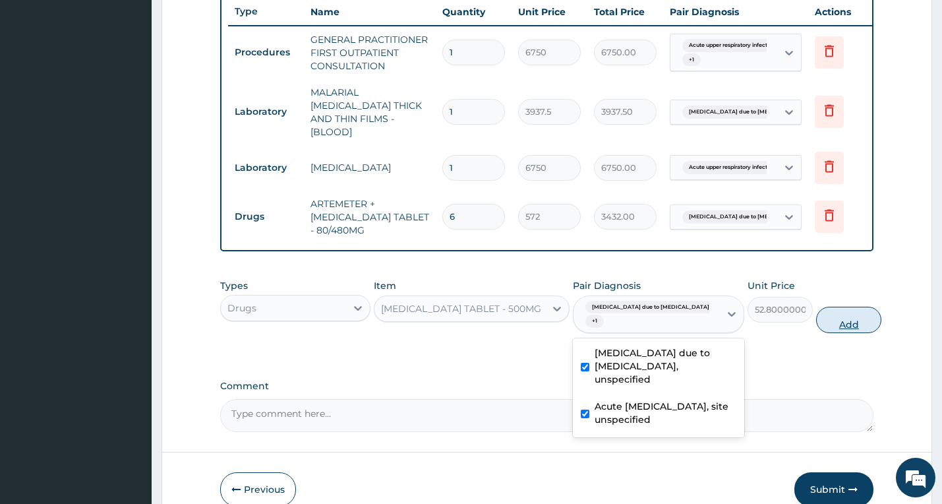
click at [825, 323] on button "Add" at bounding box center [848, 319] width 65 height 26
type input "0"
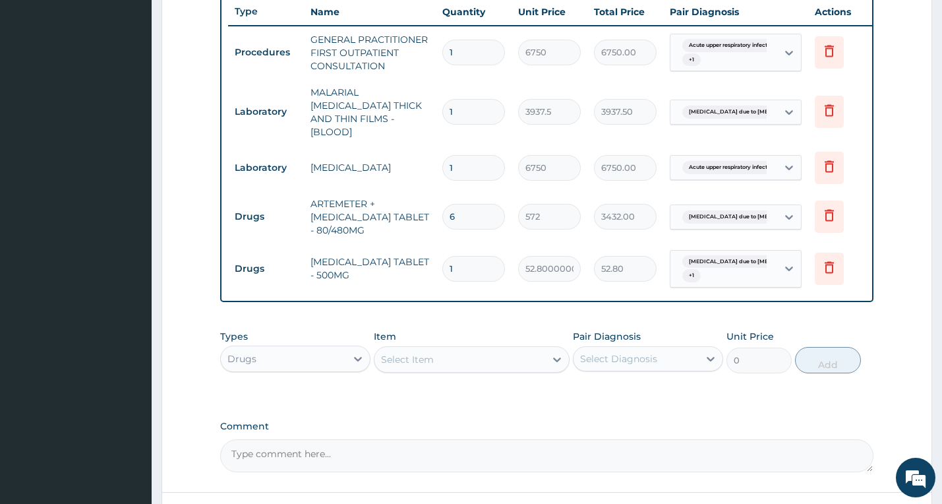
type input "12"
type input "633.60"
type input "12"
click at [428, 317] on div "PA Code / Prescription Code Enter Code(Secondary Care Only) Encounter Date 11-1…" at bounding box center [547, 49] width 654 height 846
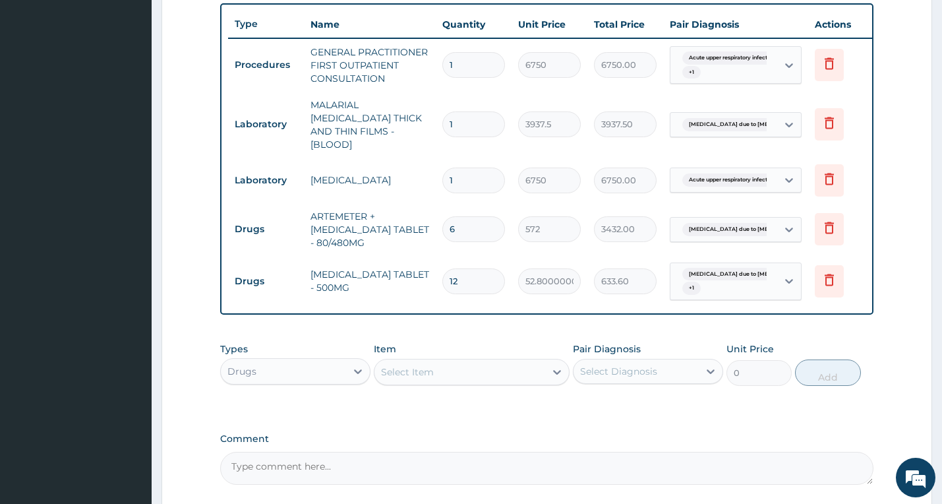
scroll to position [603, 0]
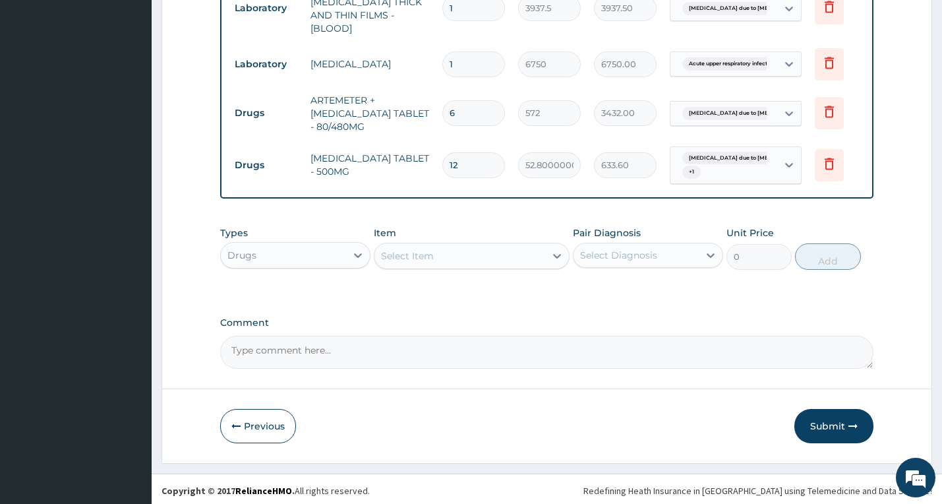
drag, startPoint x: 840, startPoint y: 439, endPoint x: 640, endPoint y: 386, distance: 207.4
click at [838, 438] on button "Submit" at bounding box center [833, 426] width 79 height 34
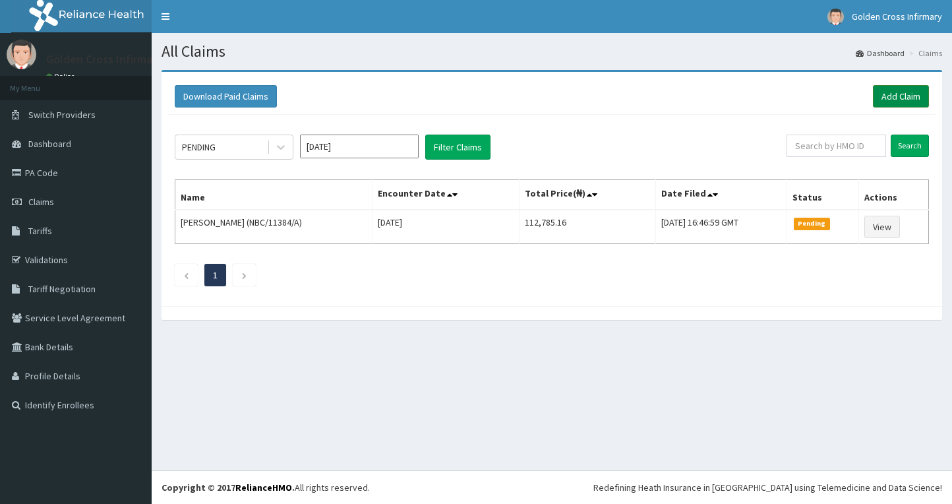
click at [890, 98] on link "Add Claim" at bounding box center [901, 96] width 56 height 22
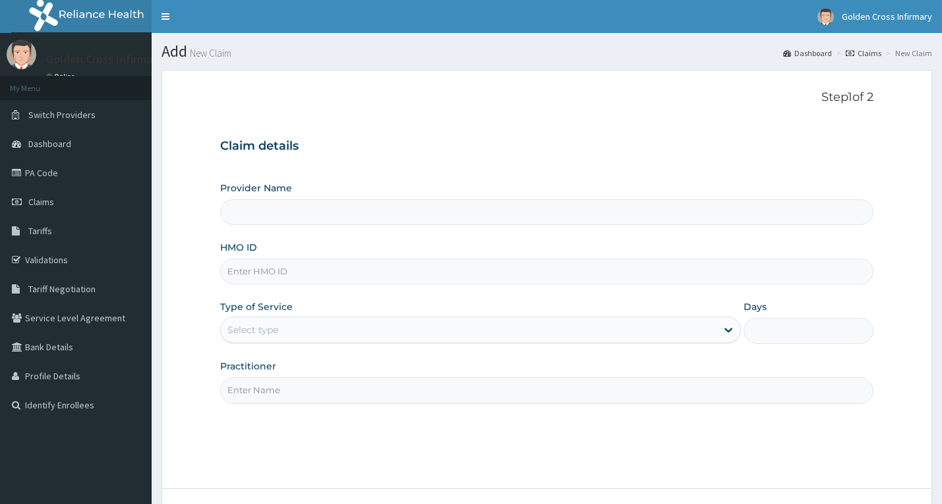
click at [272, 265] on input "HMO ID" at bounding box center [547, 271] width 654 height 26
type input "[GEOGRAPHIC_DATA] (Hospital & Maternity)"
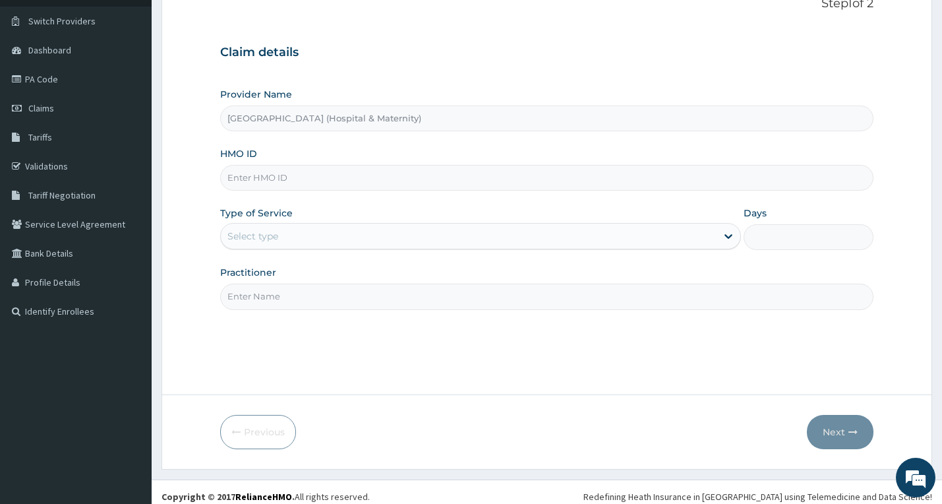
scroll to position [103, 0]
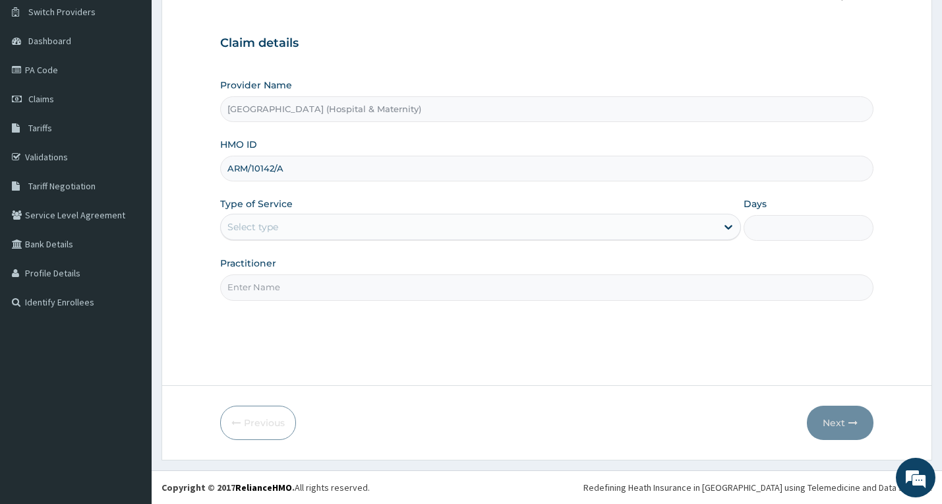
type input "ARM/10142/A"
drag, startPoint x: 409, startPoint y: 211, endPoint x: 396, endPoint y: 243, distance: 34.0
click at [405, 215] on div "Type of Service Select type" at bounding box center [480, 218] width 521 height 43
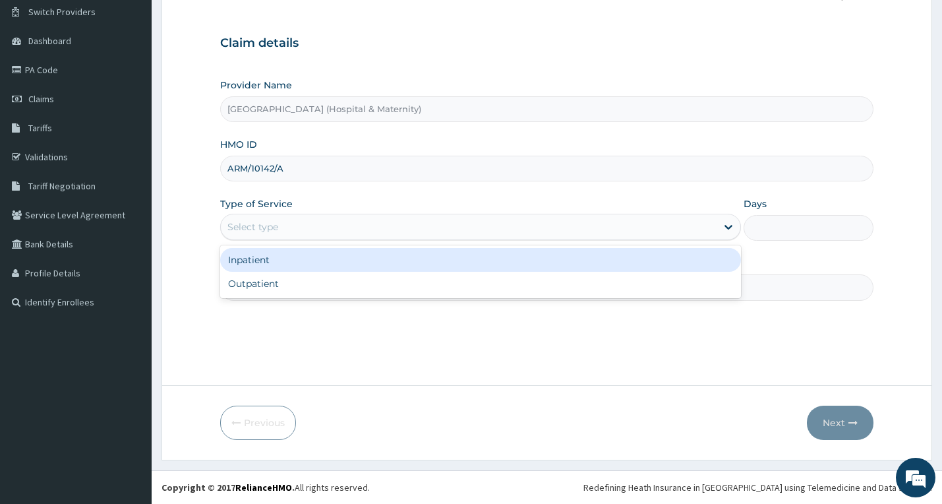
drag, startPoint x: 391, startPoint y: 230, endPoint x: 386, endPoint y: 289, distance: 58.8
click at [391, 233] on div "Select type" at bounding box center [469, 226] width 496 height 21
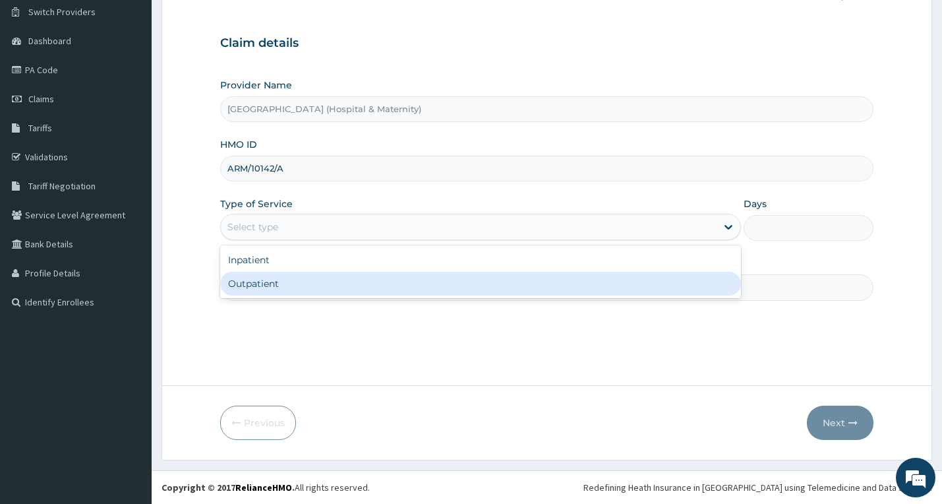
click at [382, 294] on div "Outpatient" at bounding box center [480, 284] width 521 height 24
type input "1"
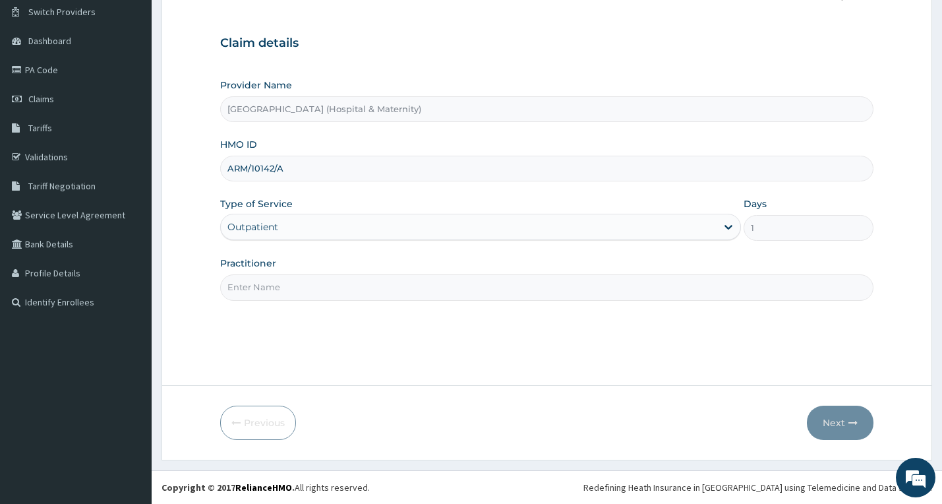
drag, startPoint x: 364, startPoint y: 293, endPoint x: 355, endPoint y: 293, distance: 9.3
click at [364, 293] on input "Practitioner" at bounding box center [547, 287] width 654 height 26
type input "GP"
click at [866, 423] on button "Next" at bounding box center [840, 422] width 67 height 34
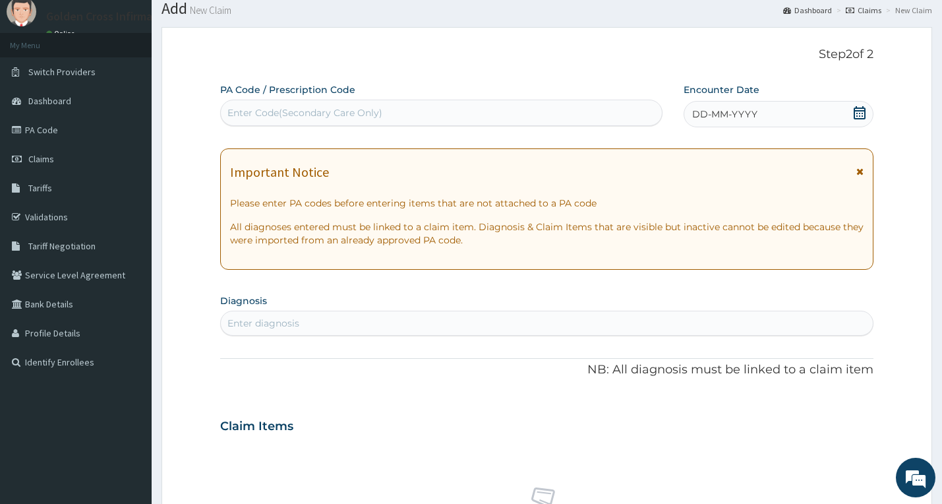
scroll to position [0, 0]
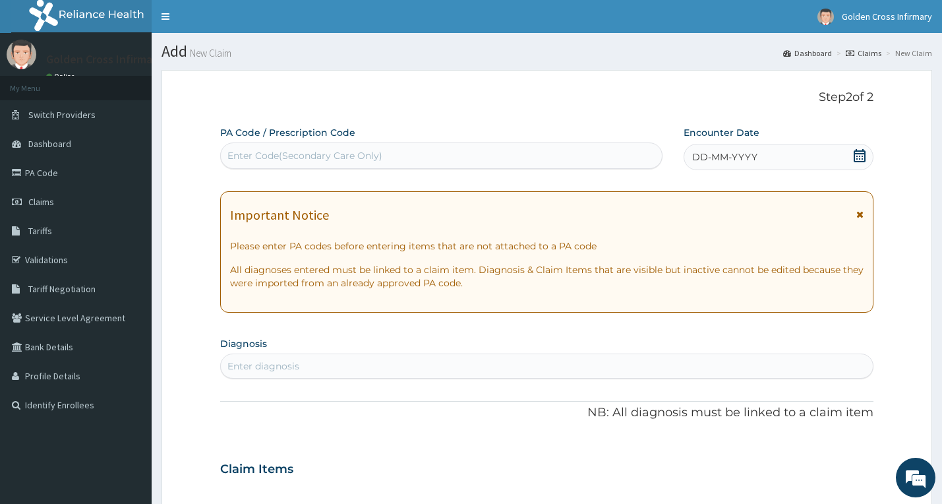
click at [858, 155] on icon at bounding box center [859, 155] width 13 height 13
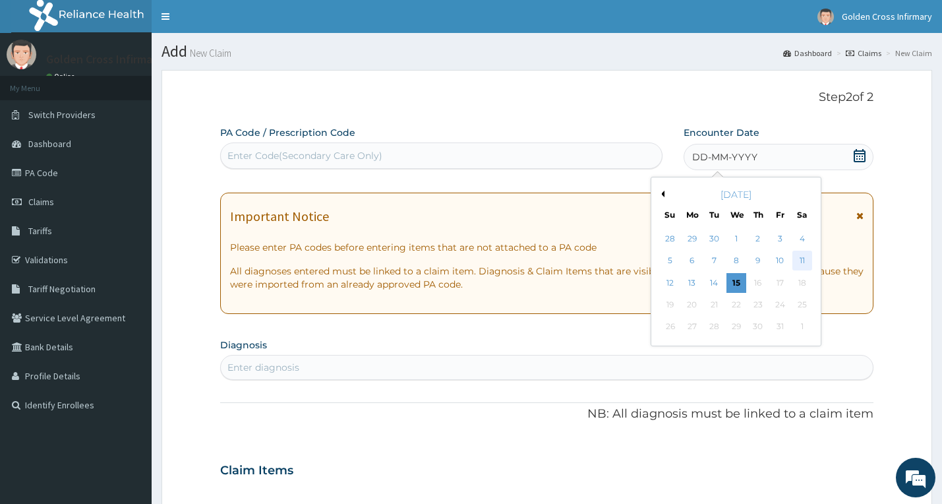
click at [808, 264] on div "11" at bounding box center [802, 261] width 20 height 20
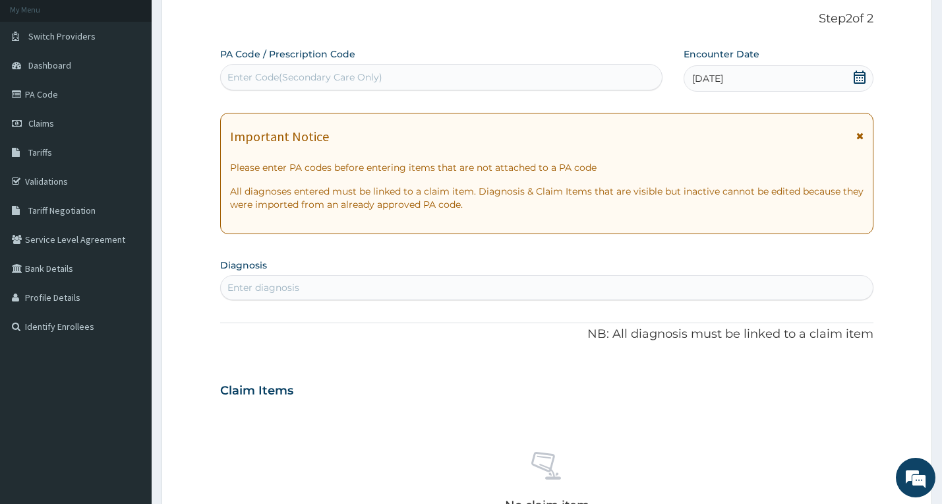
scroll to position [264, 0]
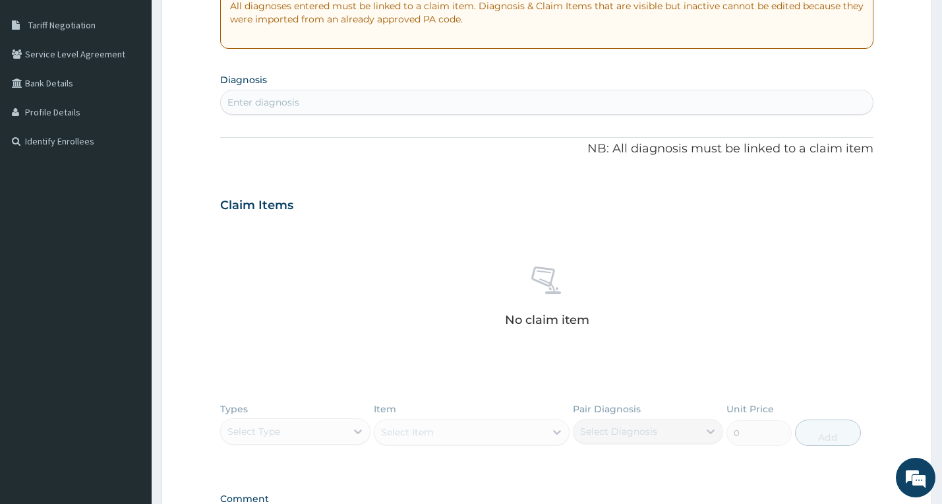
click at [481, 100] on div "Enter diagnosis" at bounding box center [547, 102] width 652 height 21
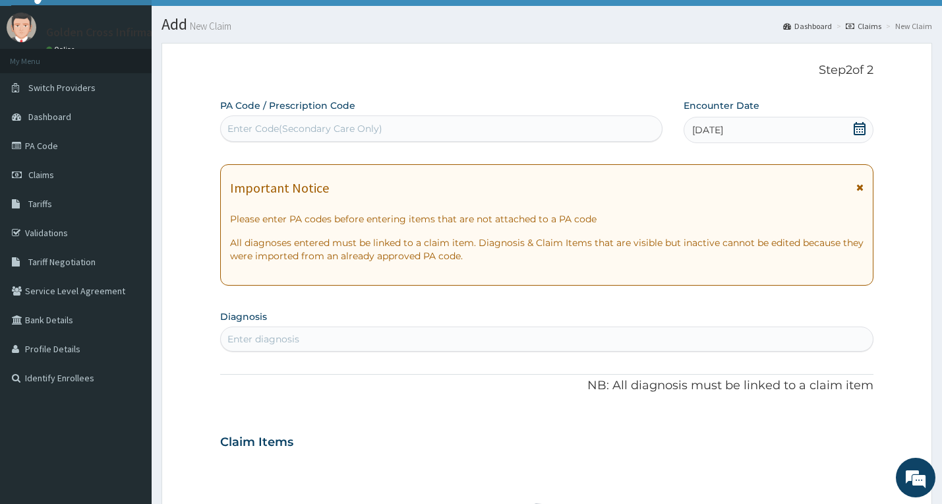
scroll to position [0, 0]
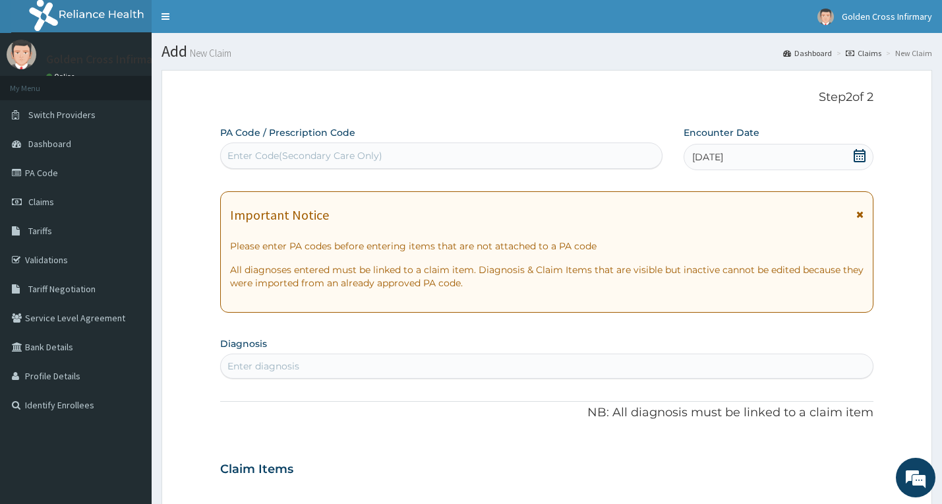
click at [393, 154] on div "Enter Code(Secondary Care Only)" at bounding box center [442, 155] width 442 height 21
type input "PA/490E87"
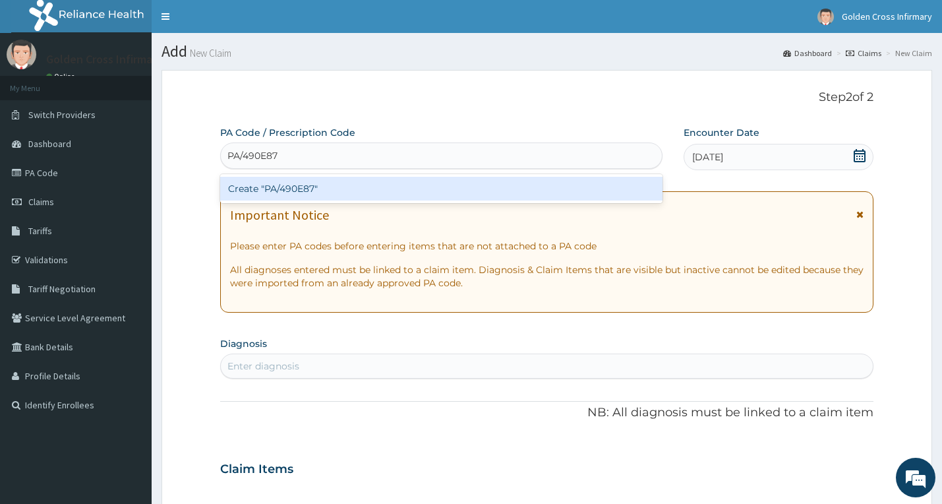
click at [387, 183] on div "Create "PA/490E87"" at bounding box center [441, 189] width 443 height 24
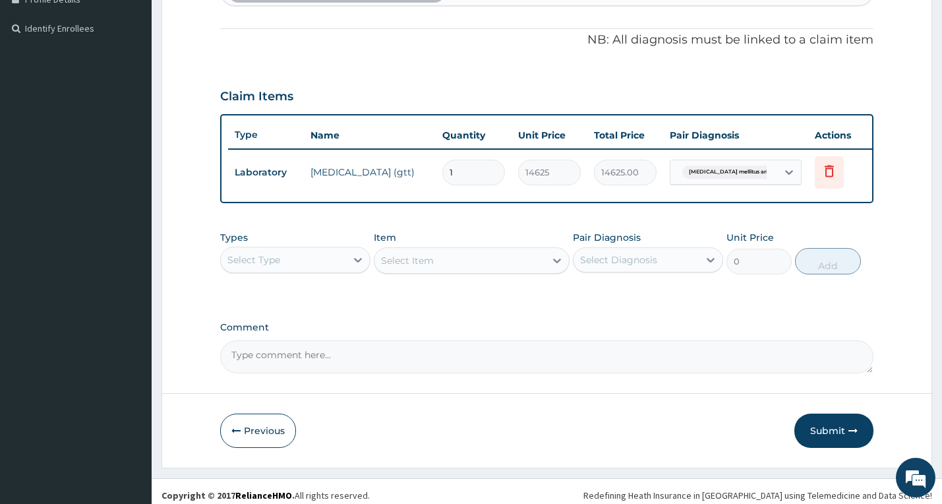
scroll to position [394, 0]
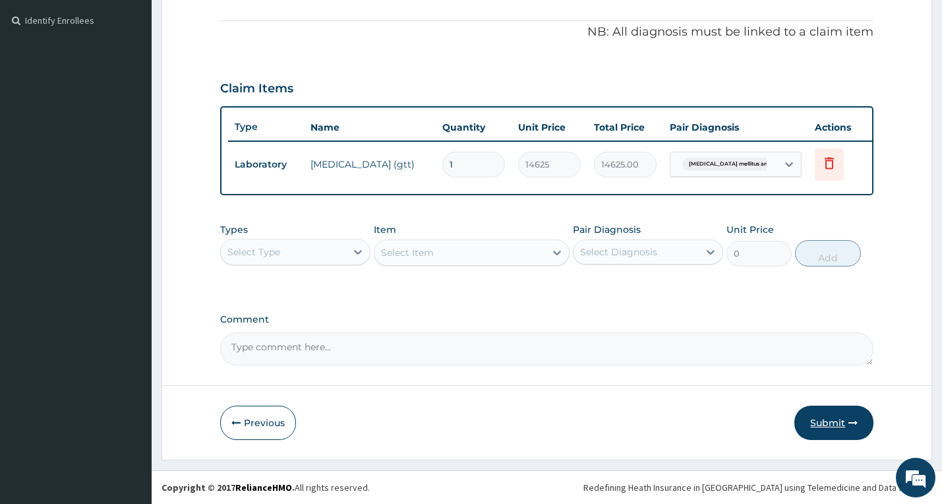
click at [812, 424] on button "Submit" at bounding box center [833, 422] width 79 height 34
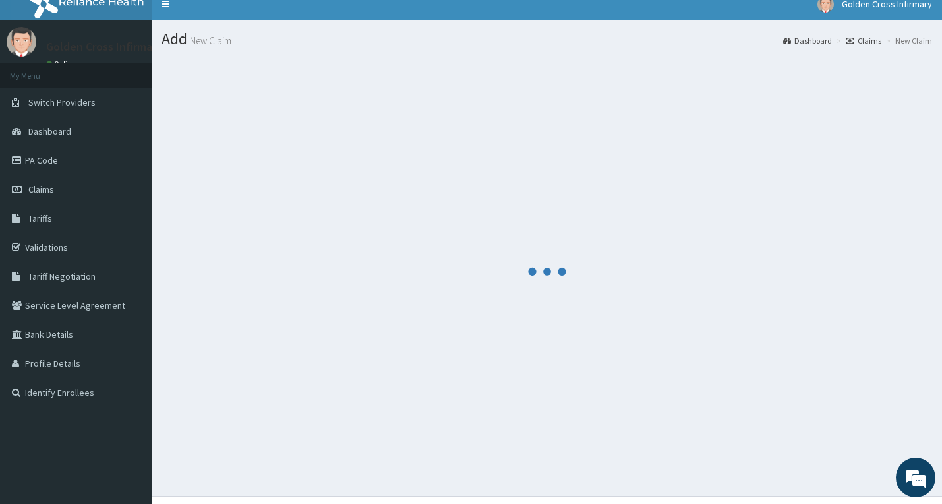
scroll to position [0, 0]
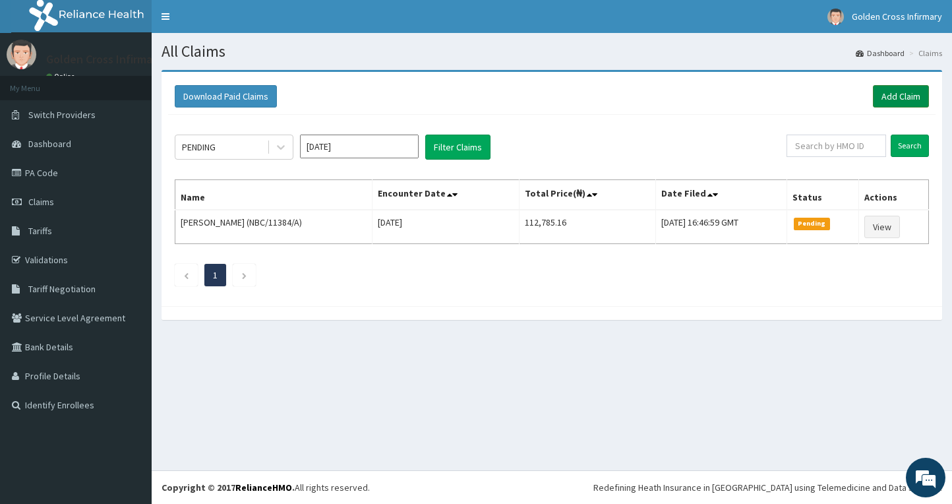
click at [895, 94] on link "Add Claim" at bounding box center [901, 96] width 56 height 22
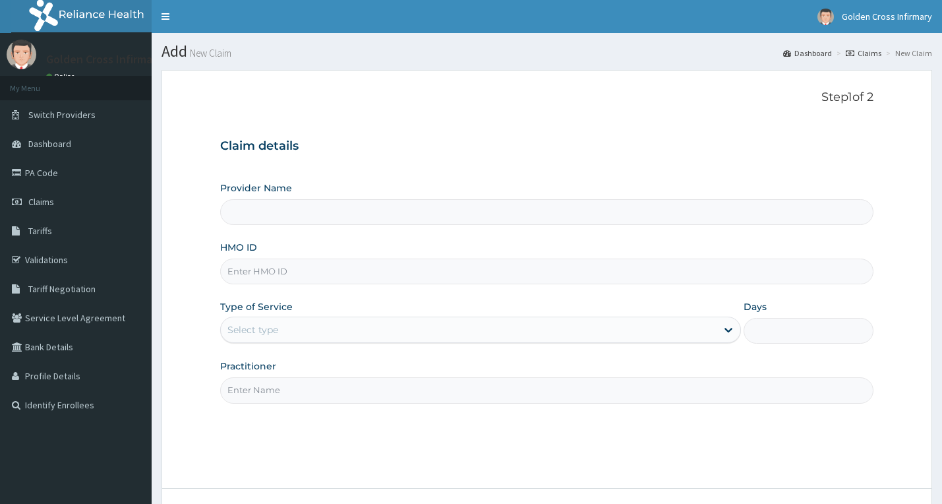
type input "[GEOGRAPHIC_DATA] (Hospital & Maternity)"
click at [330, 275] on input "HMO ID" at bounding box center [547, 271] width 654 height 26
type input "ISW/10059/A"
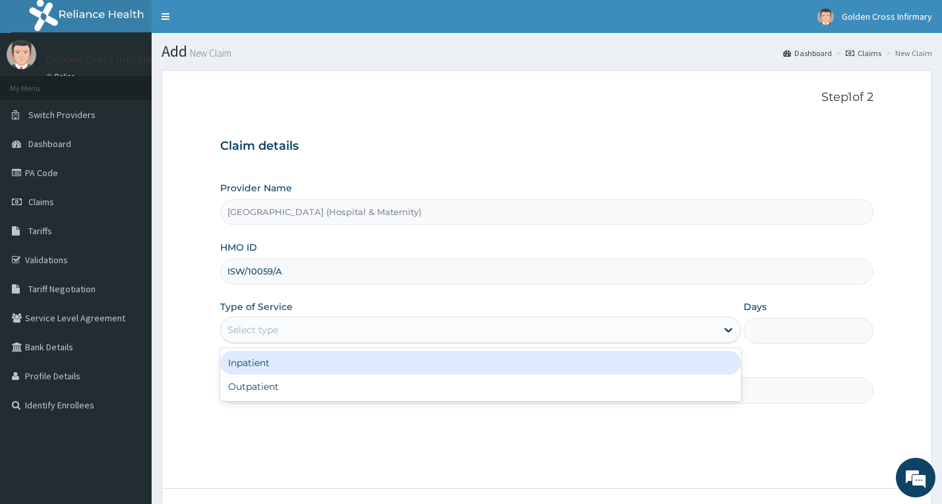
drag, startPoint x: 274, startPoint y: 329, endPoint x: 276, endPoint y: 375, distance: 46.2
click at [274, 333] on div "Select type" at bounding box center [252, 329] width 51 height 13
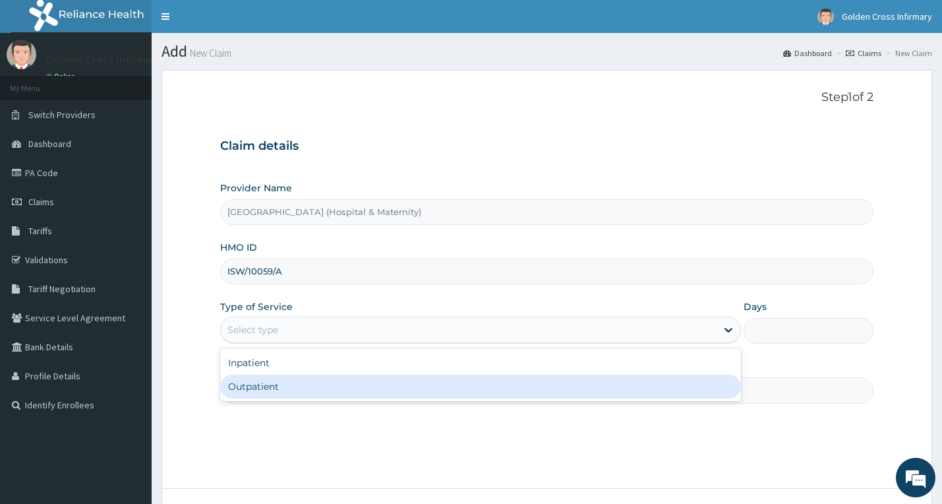
drag, startPoint x: 277, startPoint y: 380, endPoint x: 274, endPoint y: 393, distance: 13.4
click at [277, 381] on div "Outpatient" at bounding box center [480, 386] width 521 height 24
type input "1"
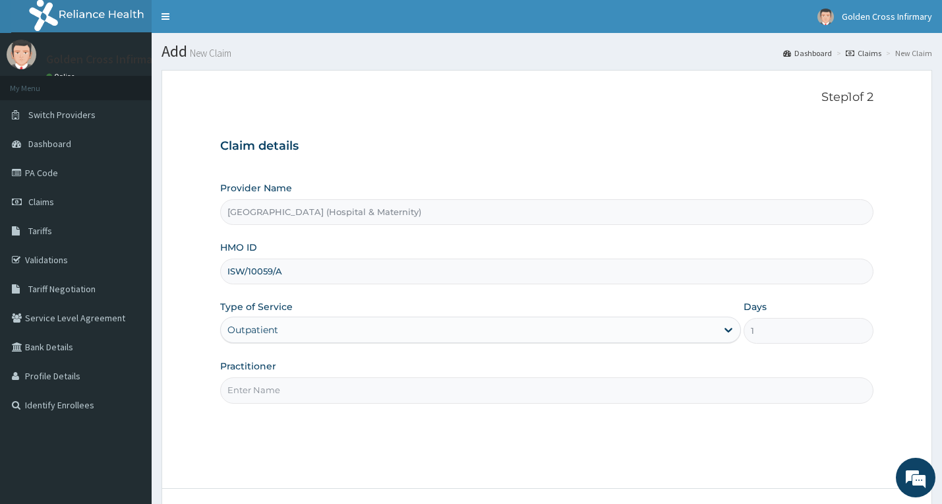
click at [274, 393] on input "Practitioner" at bounding box center [547, 390] width 654 height 26
type input "GP"
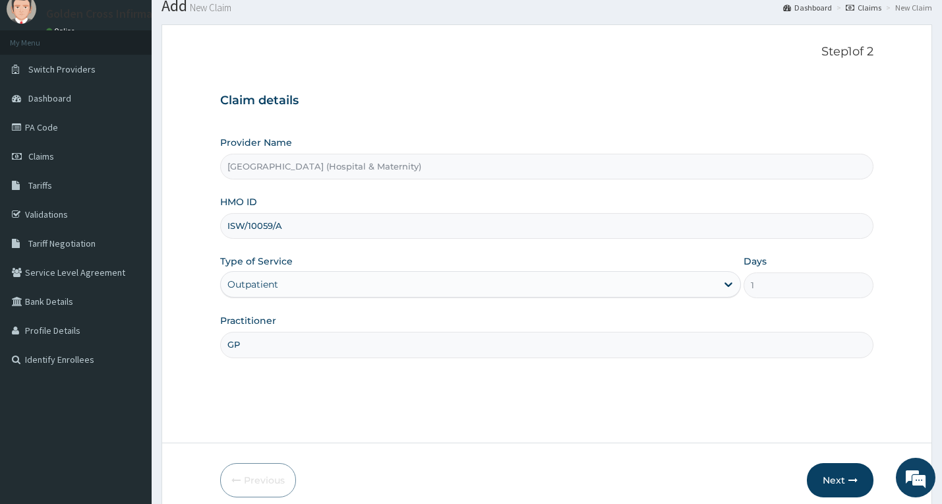
scroll to position [103, 0]
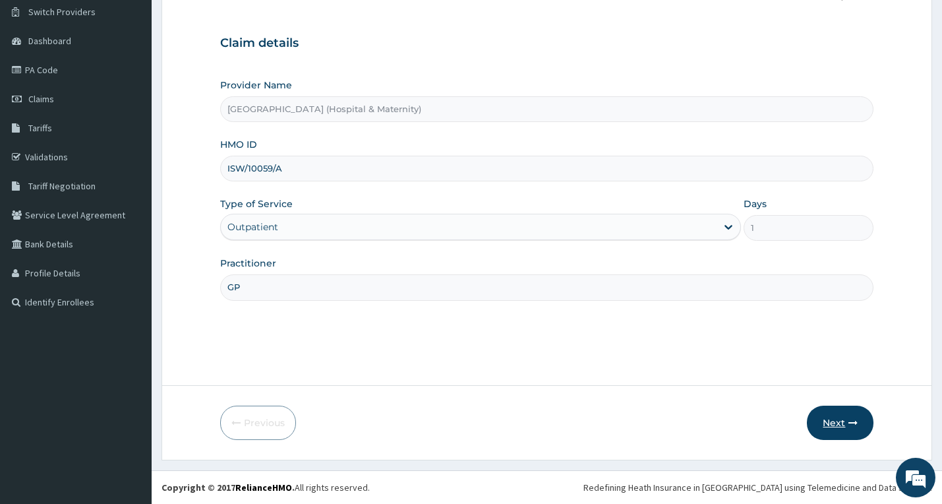
click at [842, 426] on button "Next" at bounding box center [840, 422] width 67 height 34
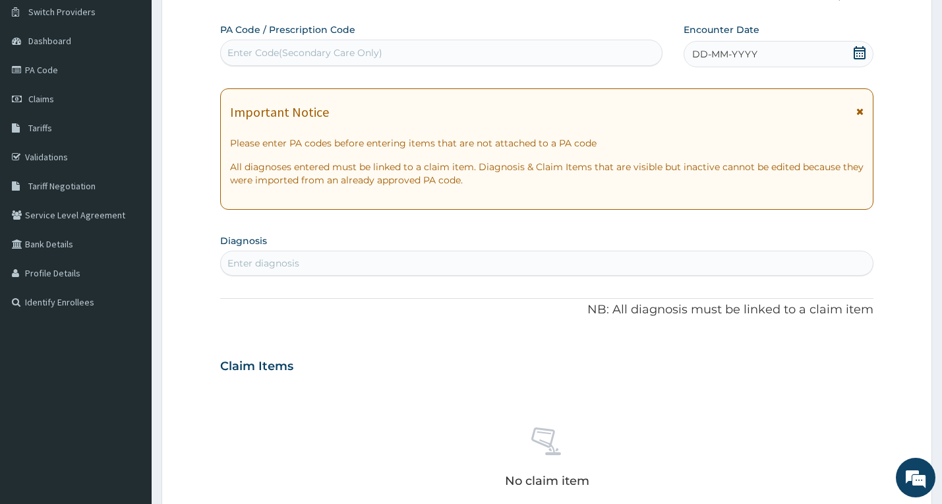
drag, startPoint x: 860, startPoint y: 55, endPoint x: 847, endPoint y: 51, distance: 14.0
click at [860, 54] on icon at bounding box center [859, 52] width 13 height 13
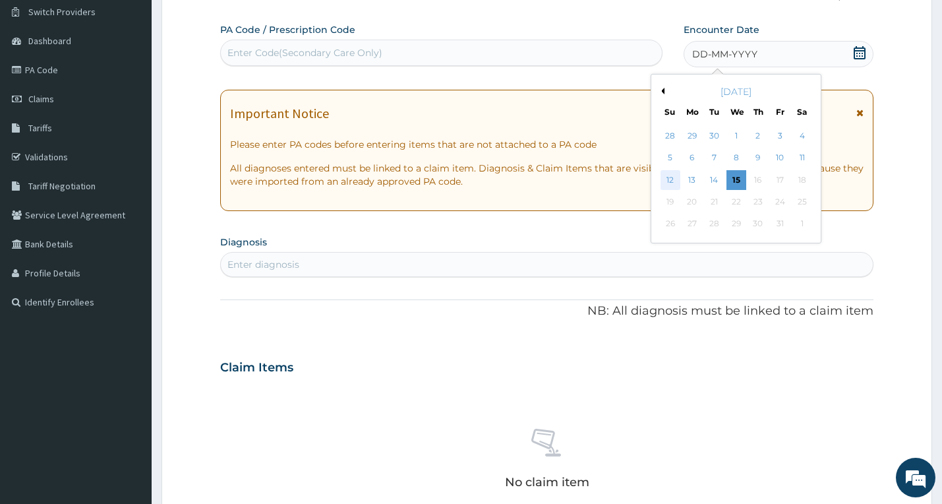
click at [668, 187] on div "12" at bounding box center [670, 180] width 20 height 20
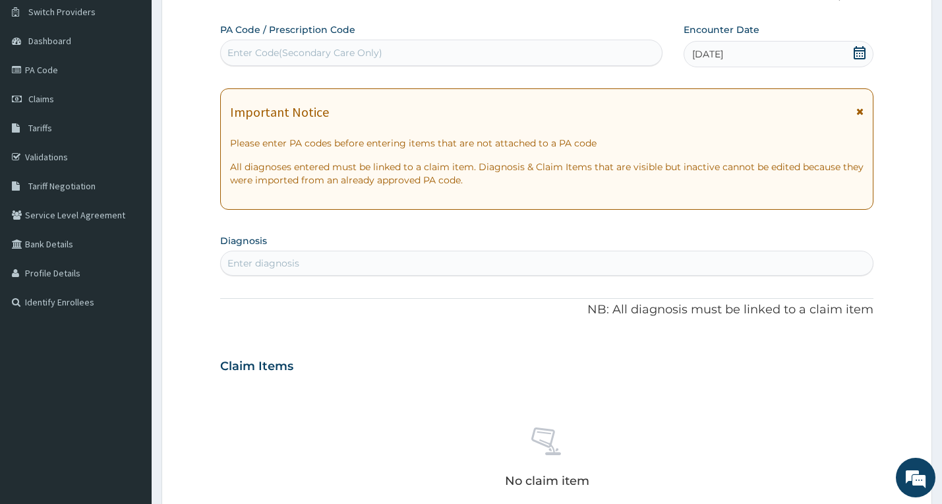
click at [566, 272] on div "Enter diagnosis" at bounding box center [547, 262] width 652 height 21
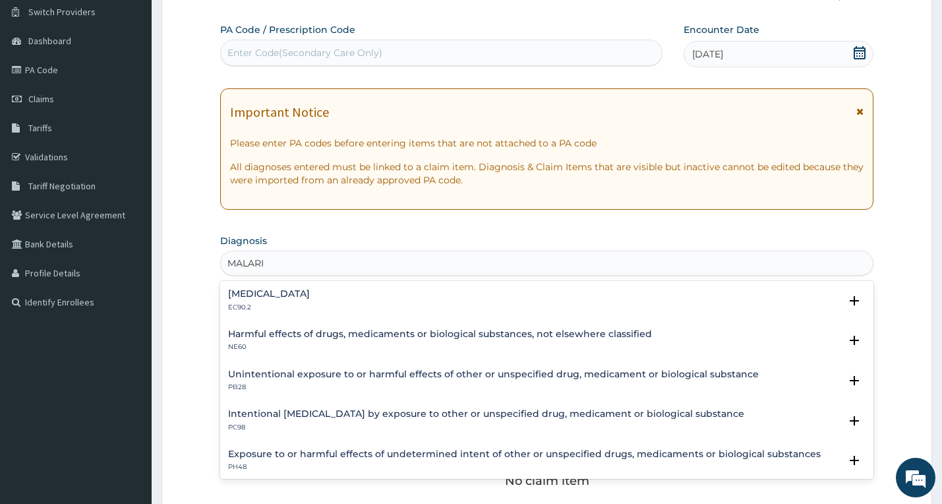
type input "MALARIA"
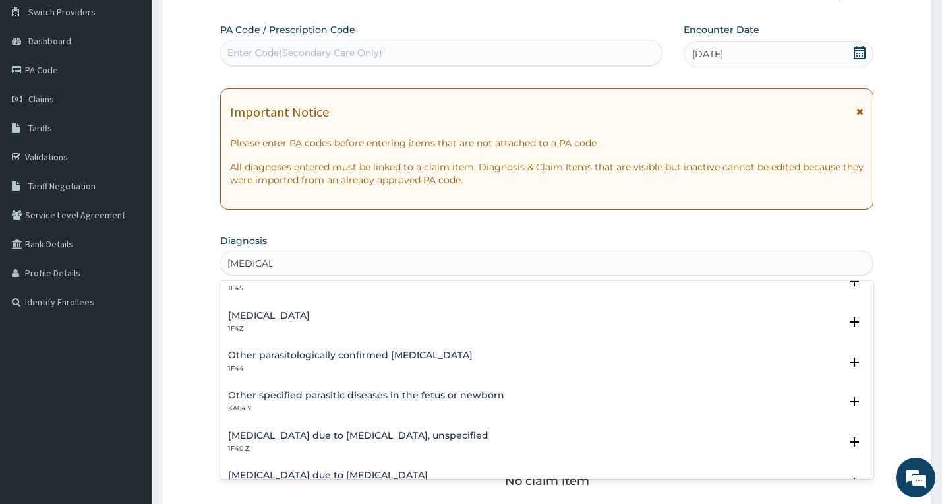
scroll to position [132, 0]
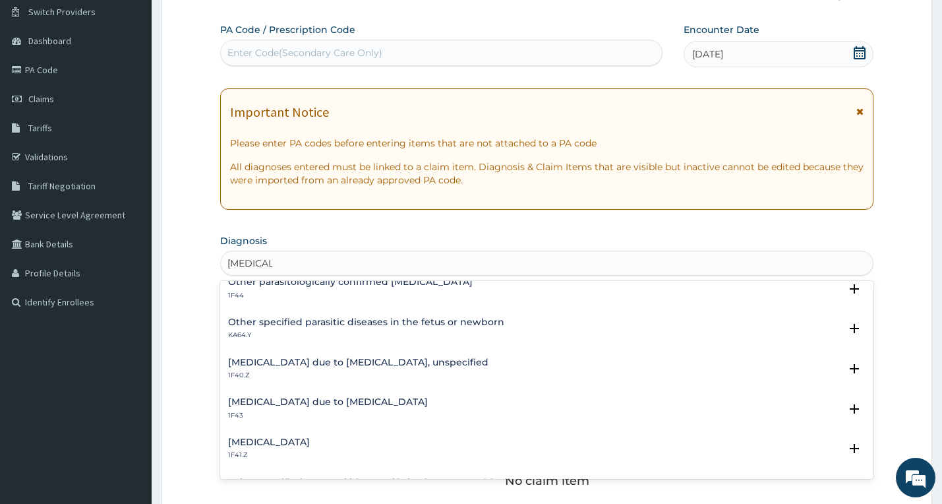
click at [343, 361] on div "Plasmodium malariae malaria without complication 1F42.Z Select Status Query Que…" at bounding box center [547, 380] width 654 height 198
click at [343, 361] on h4 "Malaria due to Plasmodium falciparum, unspecified" at bounding box center [358, 362] width 260 height 10
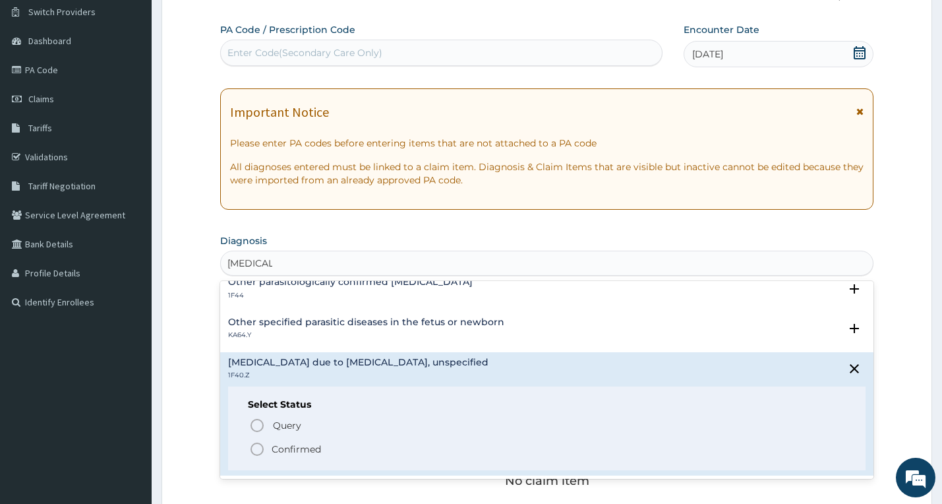
drag, startPoint x: 314, startPoint y: 449, endPoint x: 382, endPoint y: 356, distance: 115.6
click at [313, 448] on p "Confirmed" at bounding box center [296, 448] width 49 height 13
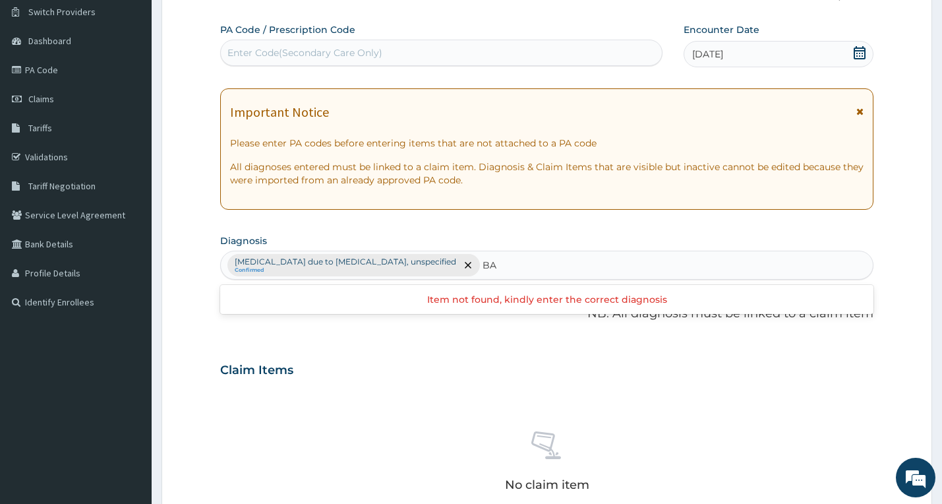
type input "B"
type input "ACUTE UPPER"
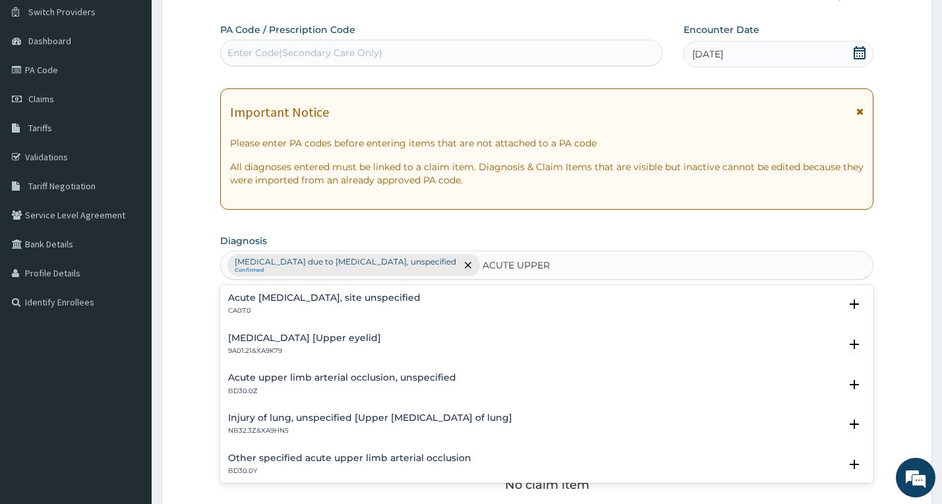
click at [385, 297] on h4 "Acute upper respiratory infection, site unspecified" at bounding box center [324, 298] width 192 height 10
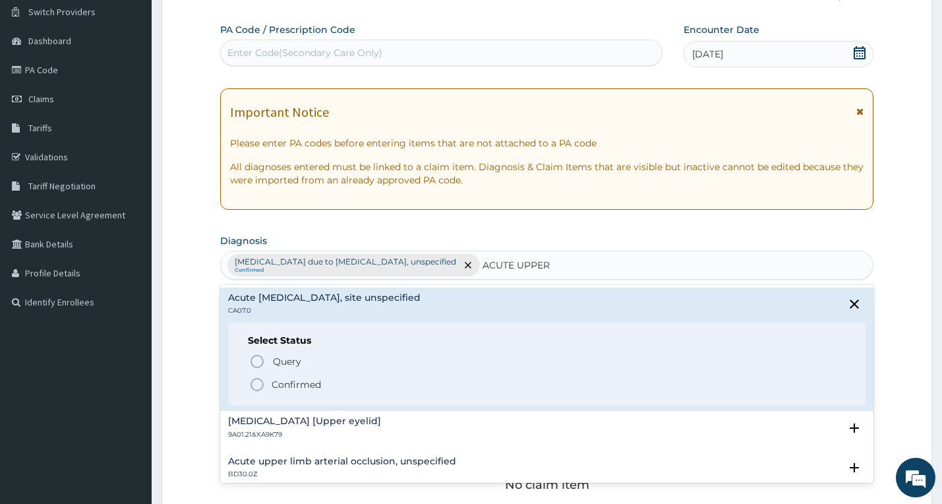
click at [310, 383] on p "Confirmed" at bounding box center [296, 384] width 49 height 13
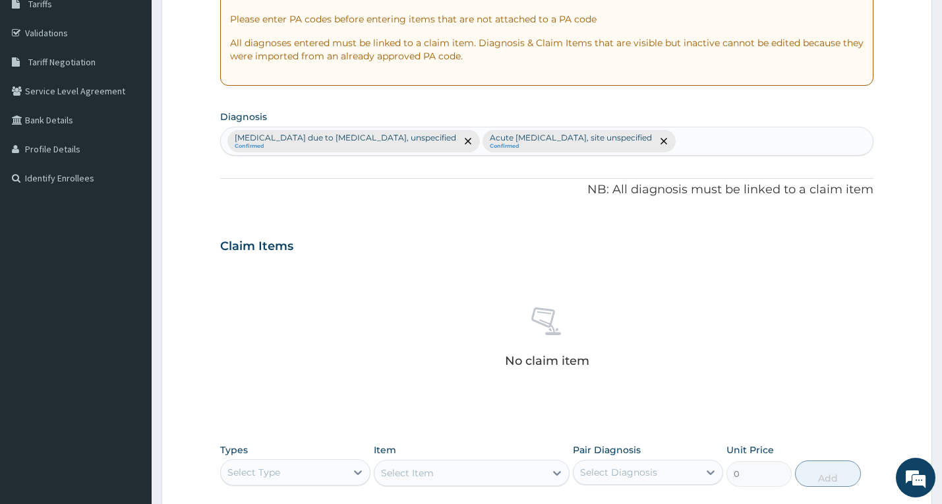
scroll to position [447, 0]
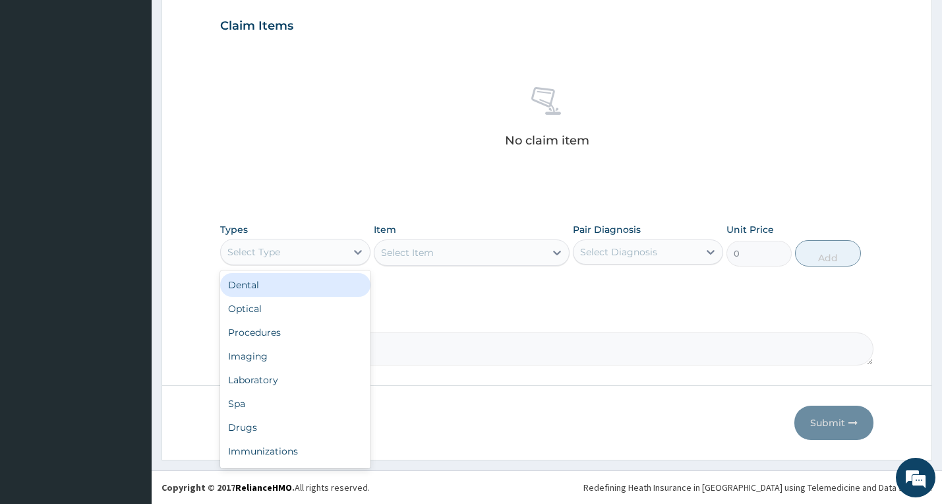
click at [337, 248] on div "Select Type" at bounding box center [283, 251] width 125 height 21
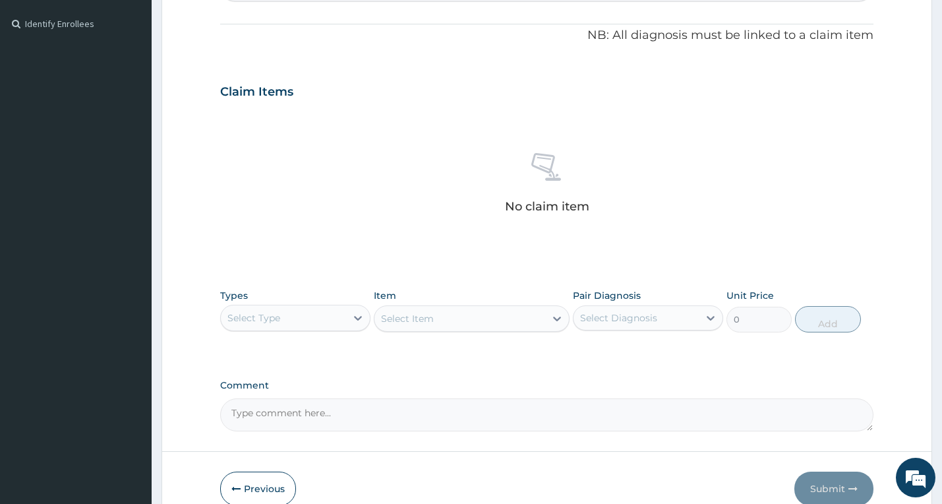
click at [413, 187] on div "No claim item" at bounding box center [547, 185] width 654 height 152
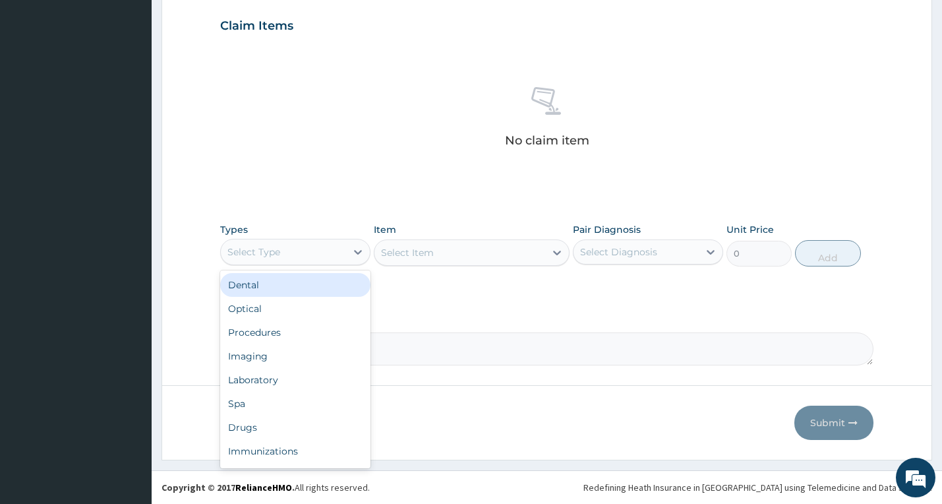
click at [303, 258] on div "Select Type" at bounding box center [283, 251] width 125 height 21
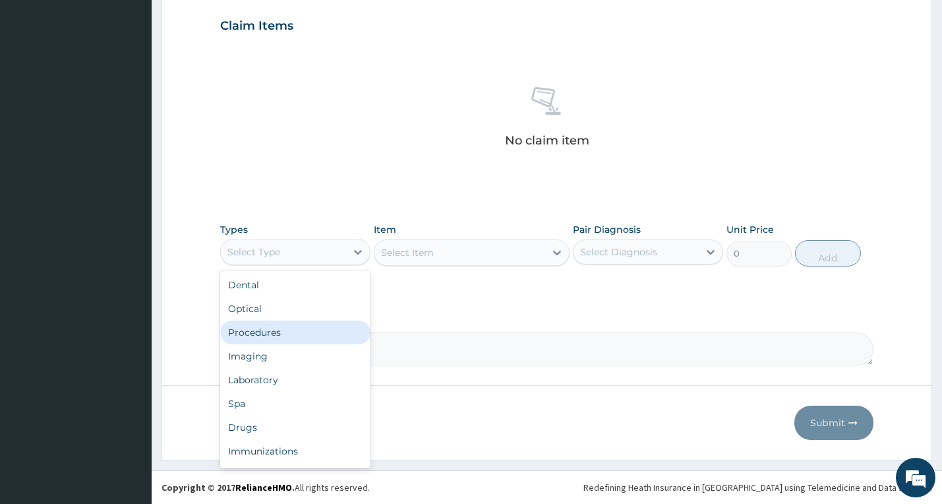
click at [280, 333] on div "Procedures" at bounding box center [295, 332] width 150 height 24
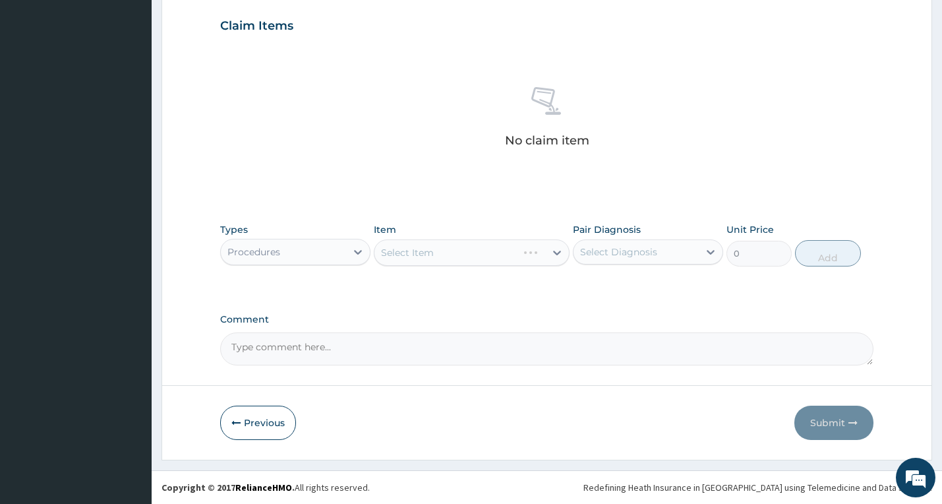
click at [473, 235] on div "Item Select Item" at bounding box center [472, 244] width 196 height 43
click at [470, 246] on div "Select Item" at bounding box center [459, 252] width 171 height 21
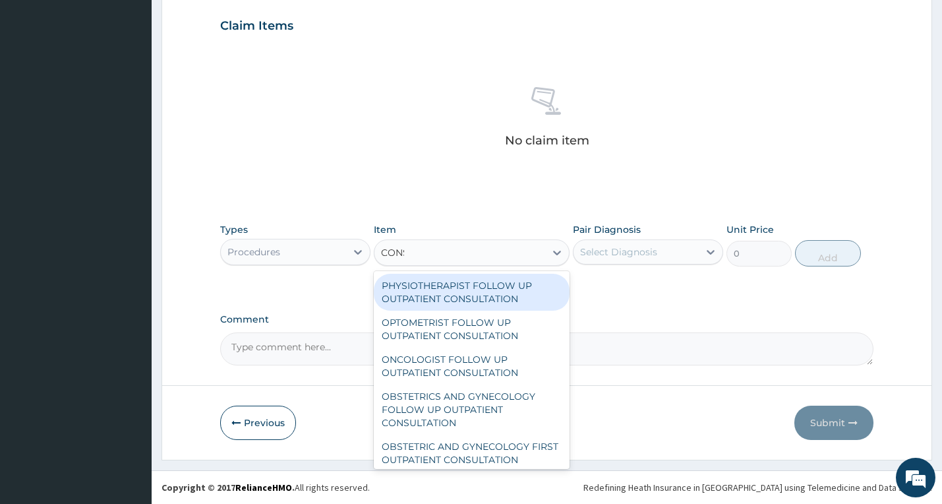
type input "CONSU"
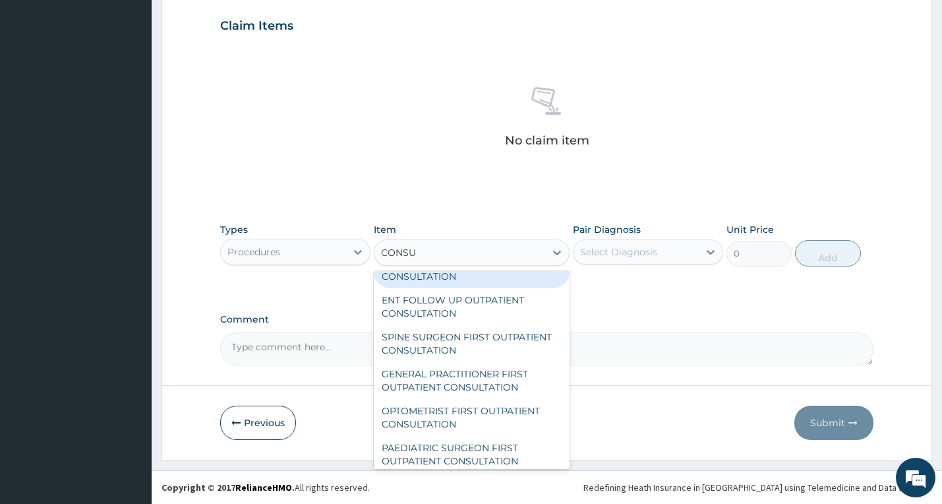
scroll to position [791, 0]
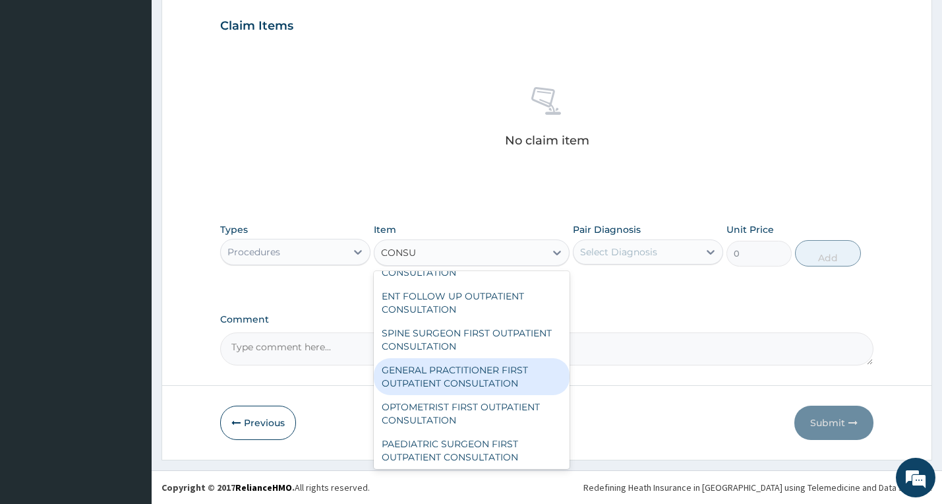
click at [438, 371] on div "GENERAL PRACTITIONER FIRST OUTPATIENT CONSULTATION" at bounding box center [472, 376] width 196 height 37
type input "6750"
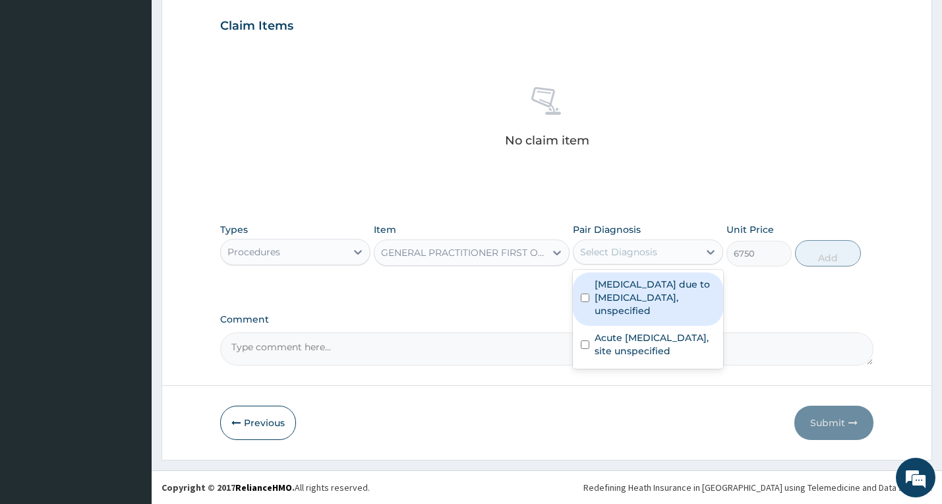
click at [591, 254] on div "Select Diagnosis" at bounding box center [618, 251] width 77 height 13
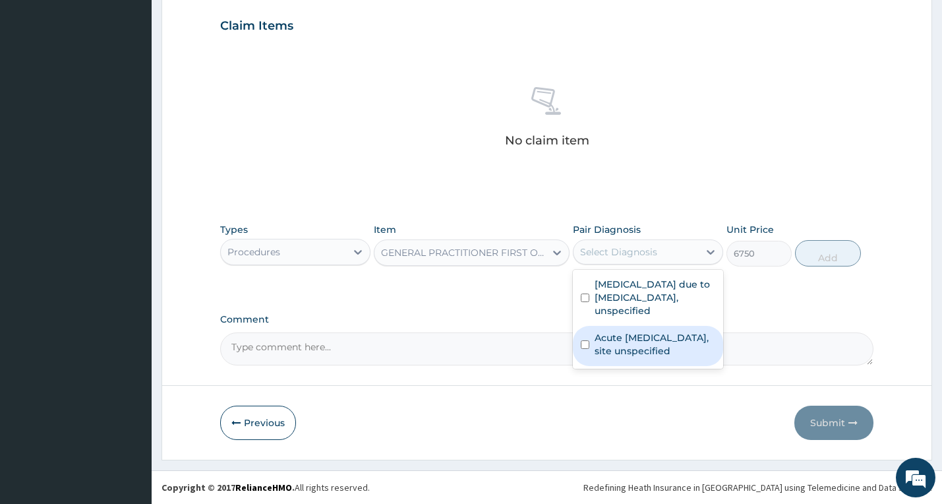
drag, startPoint x: 621, startPoint y: 310, endPoint x: 626, endPoint y: 350, distance: 40.5
click at [626, 350] on div "Malaria due to Plasmodium falciparum, unspecified Acute upper respiratory infec…" at bounding box center [648, 319] width 150 height 99
click at [626, 350] on label "Acute upper respiratory infection, site unspecified" at bounding box center [654, 344] width 121 height 26
checkbox input "true"
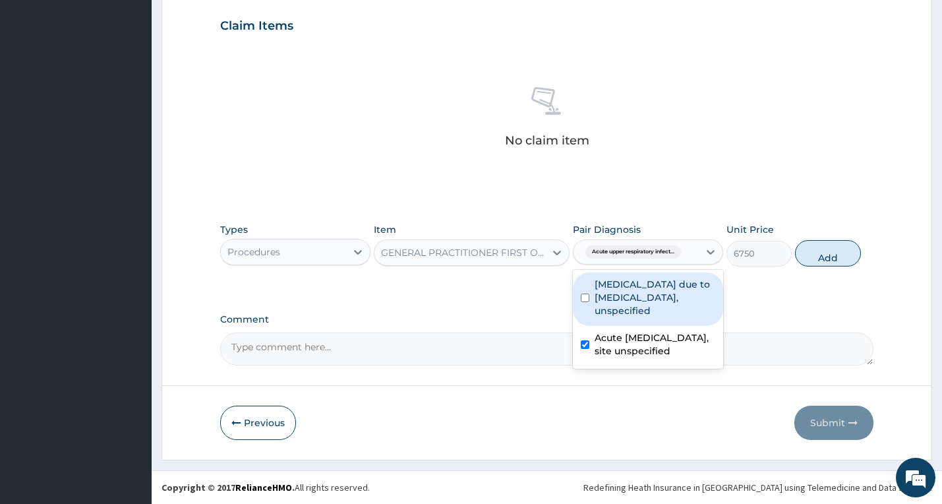
click at [649, 295] on label "Malaria due to Plasmodium falciparum, unspecified" at bounding box center [654, 297] width 121 height 40
checkbox input "true"
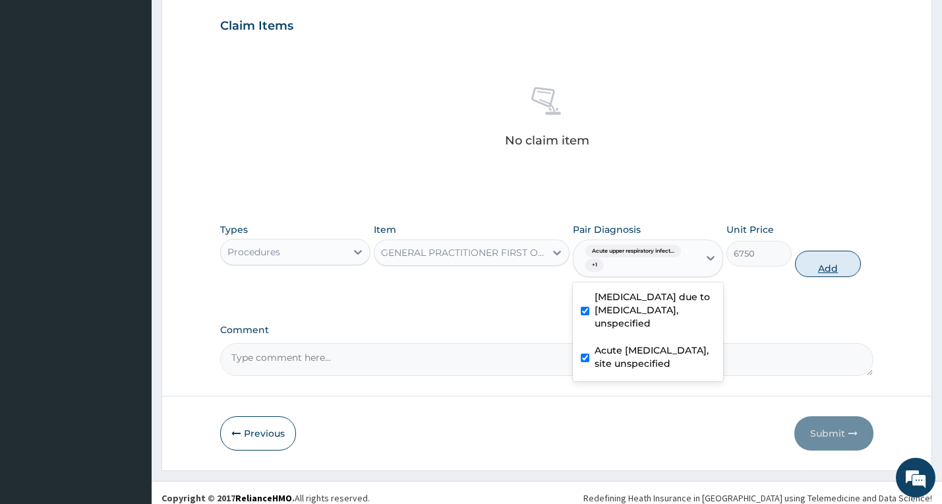
click at [811, 258] on button "Add" at bounding box center [827, 263] width 65 height 26
type input "0"
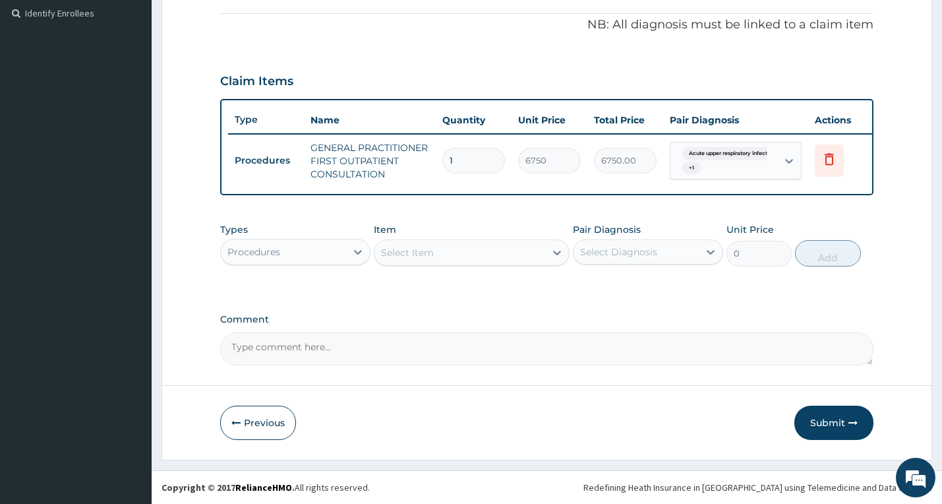
scroll to position [401, 0]
click at [339, 256] on div "Procedures" at bounding box center [283, 251] width 125 height 21
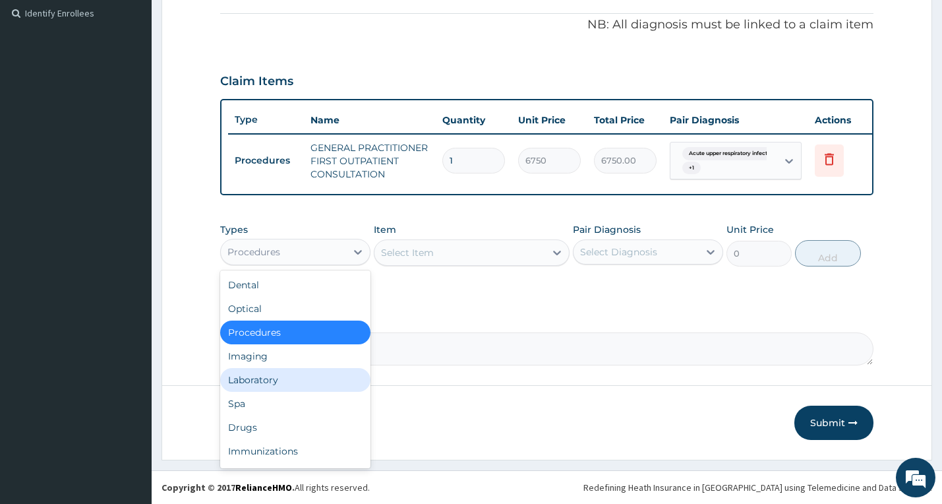
click at [303, 374] on div "Laboratory" at bounding box center [295, 380] width 150 height 24
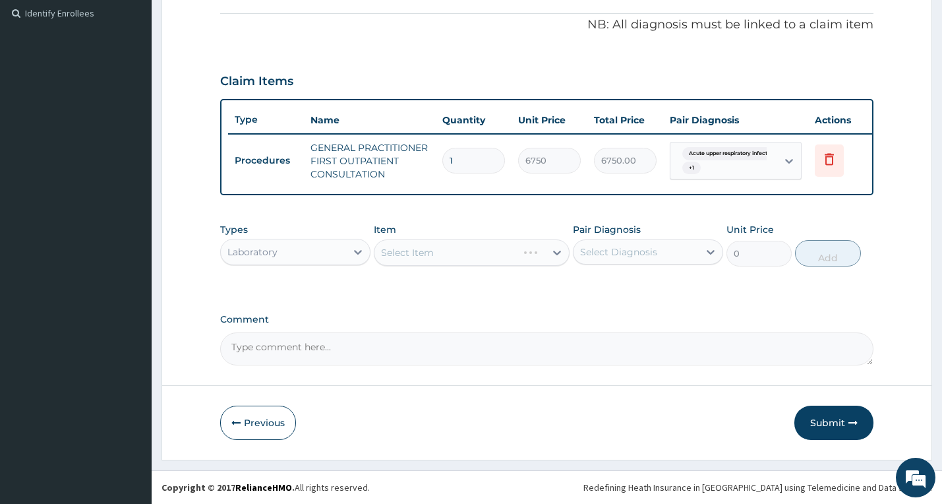
click at [462, 248] on div "Select Item" at bounding box center [472, 252] width 196 height 26
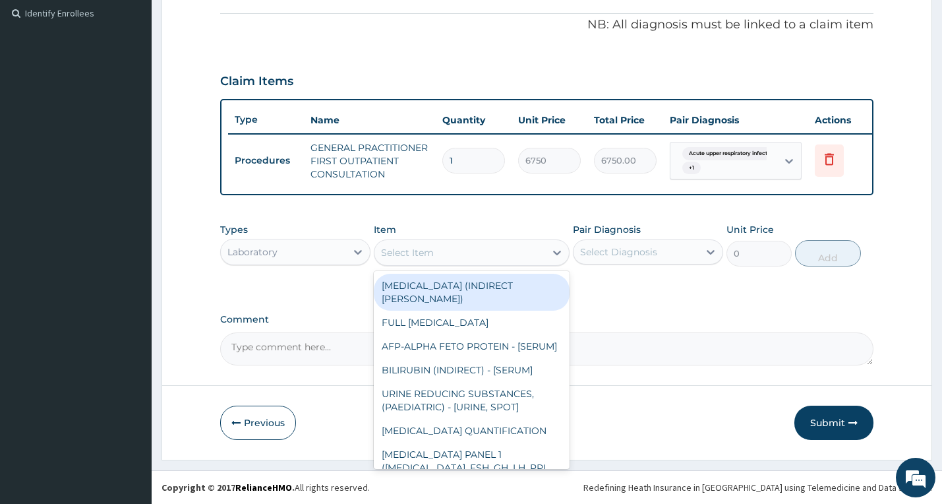
click at [462, 249] on div "Select Item" at bounding box center [459, 252] width 171 height 21
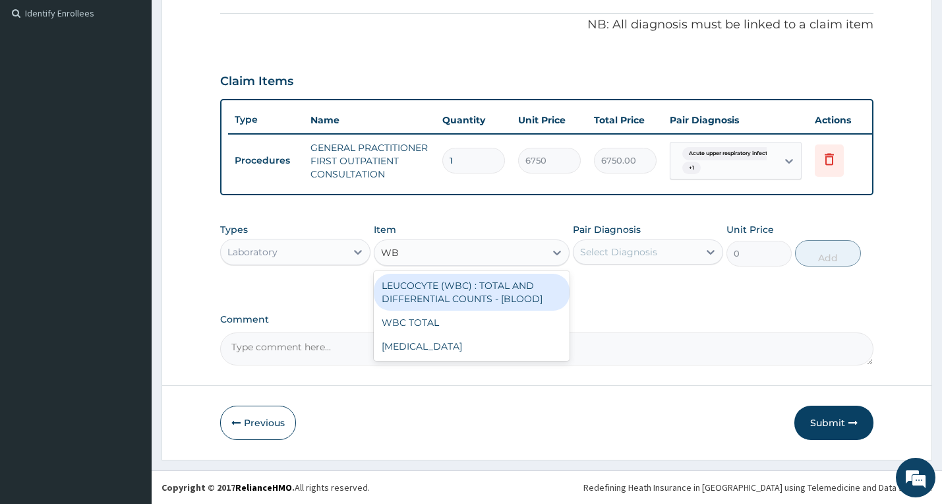
type input "WBC"
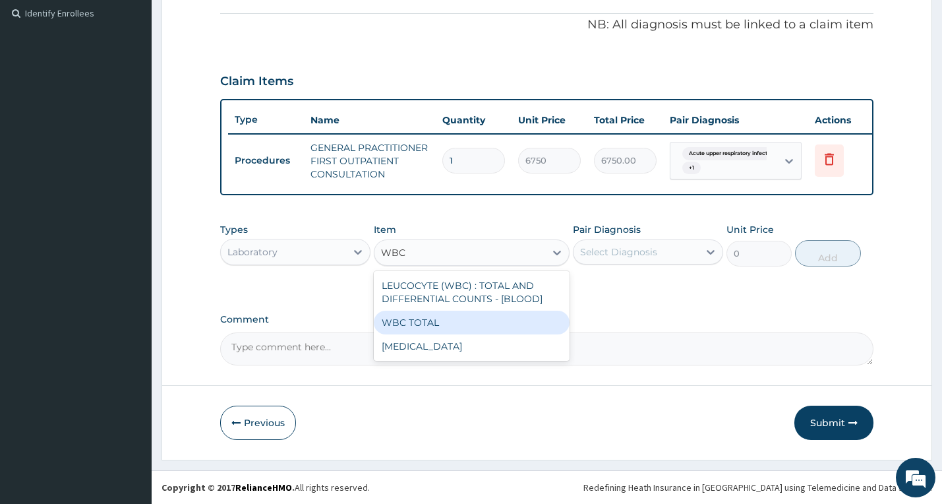
click at [487, 331] on div "WBC TOTAL" at bounding box center [472, 322] width 196 height 24
type input "6750"
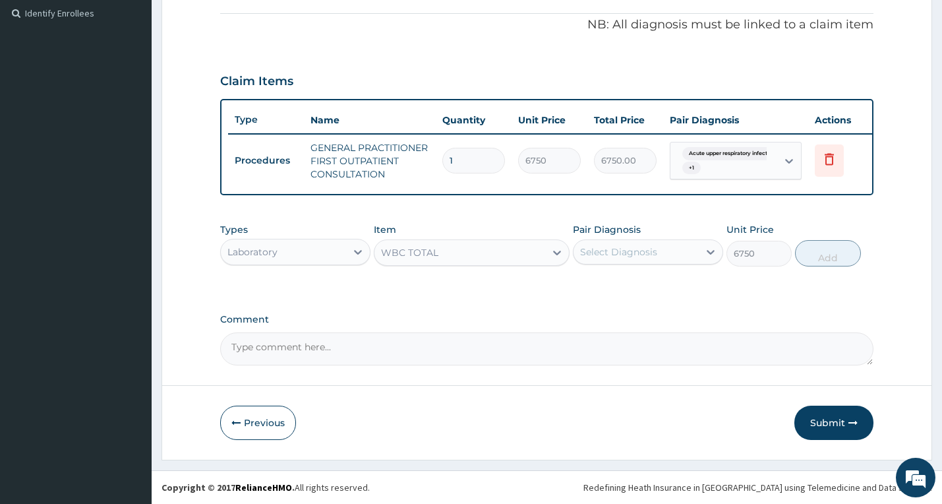
click at [473, 250] on div "WBC TOTAL" at bounding box center [459, 252] width 171 height 21
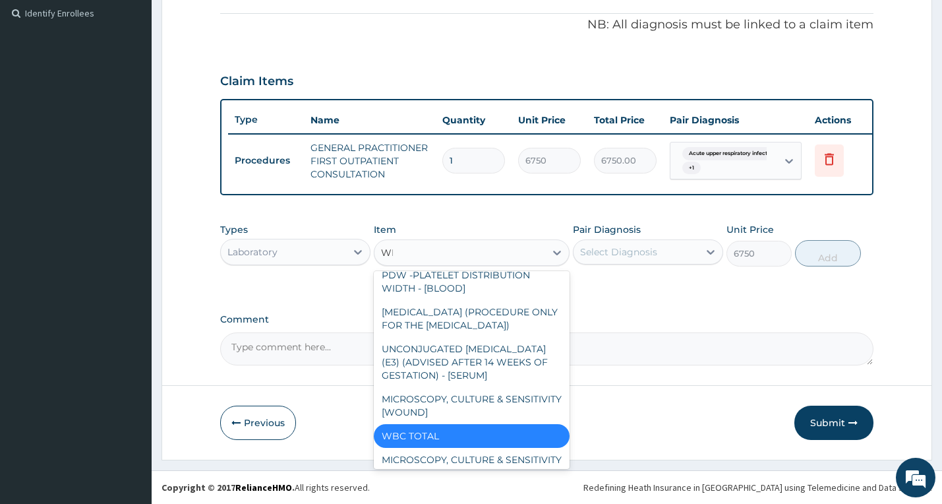
scroll to position [0, 0]
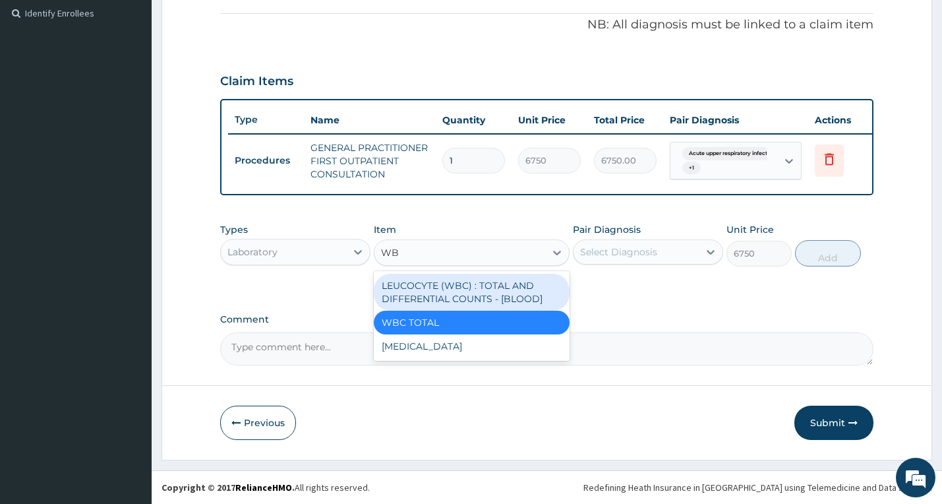
type input "WBC"
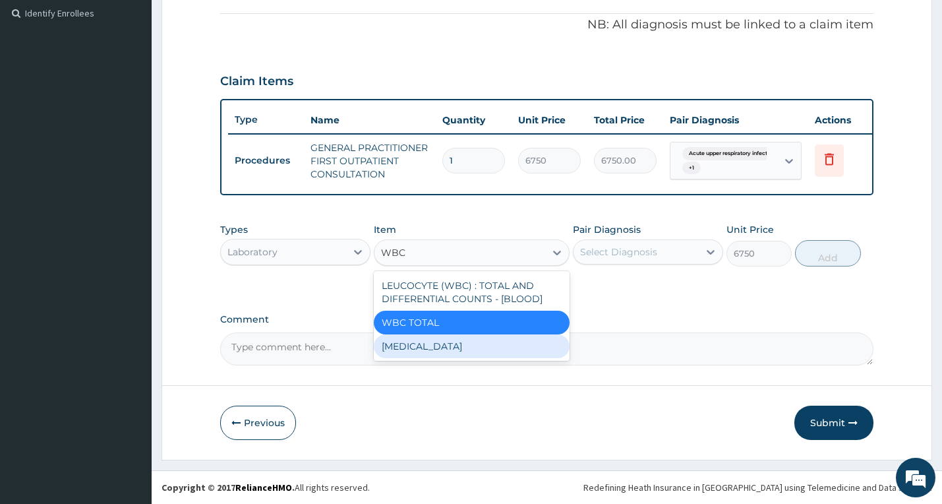
click at [451, 341] on div "WBC DIFFERENTIAL" at bounding box center [472, 346] width 196 height 24
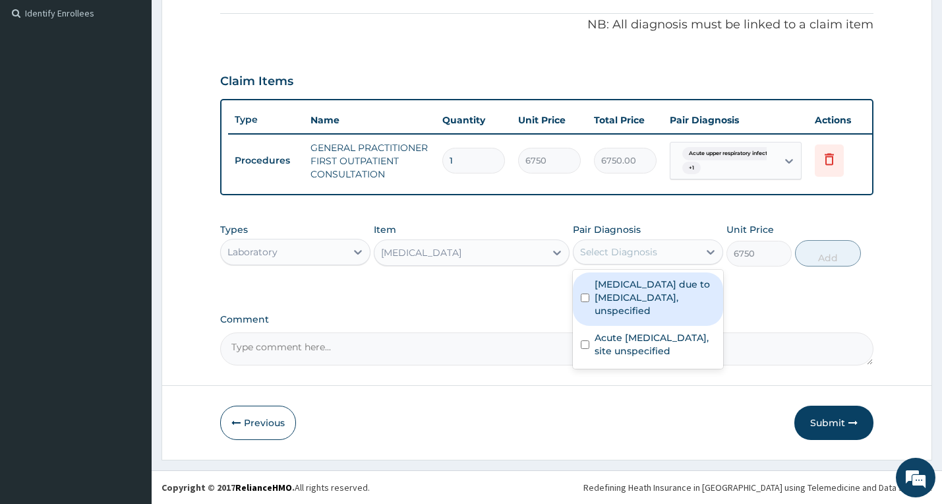
click at [660, 255] on div "Select Diagnosis" at bounding box center [635, 251] width 125 height 21
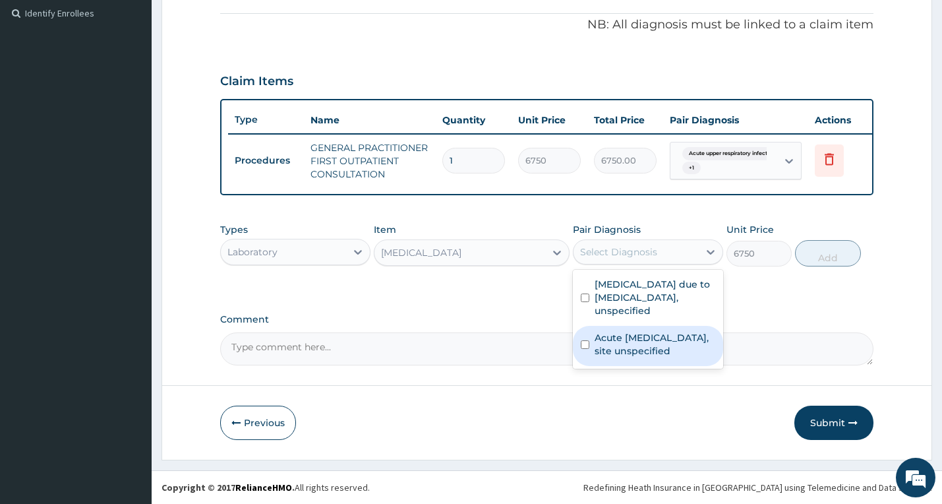
click at [651, 338] on label "Acute upper respiratory infection, site unspecified" at bounding box center [654, 344] width 121 height 26
checkbox input "true"
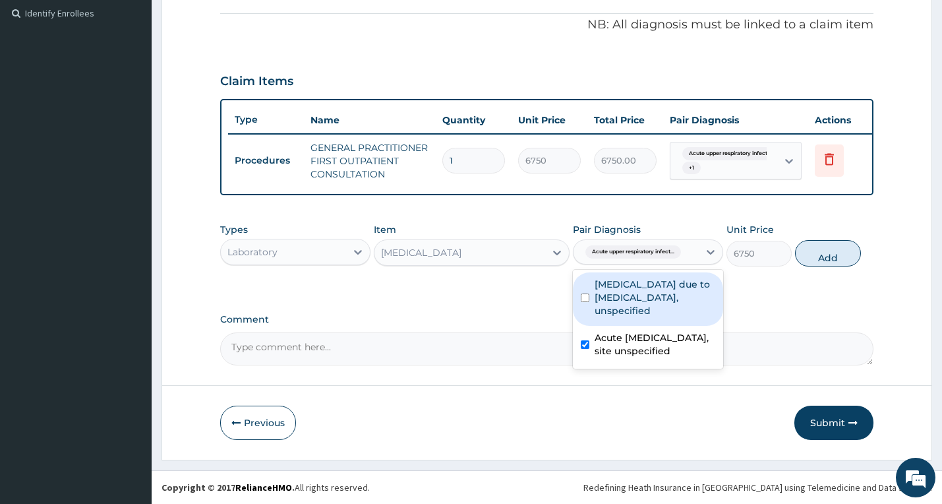
click at [832, 258] on button "Add" at bounding box center [827, 253] width 65 height 26
type input "0"
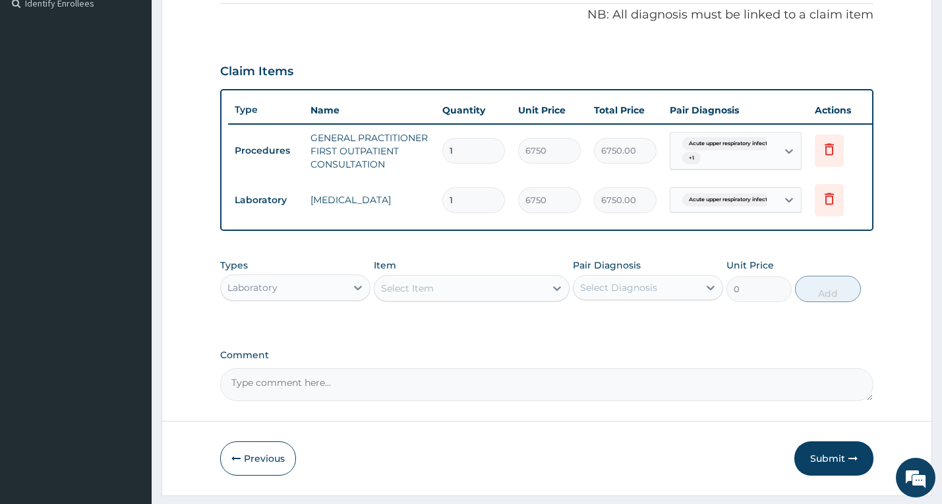
click at [521, 299] on div "Select Item" at bounding box center [459, 287] width 171 height 21
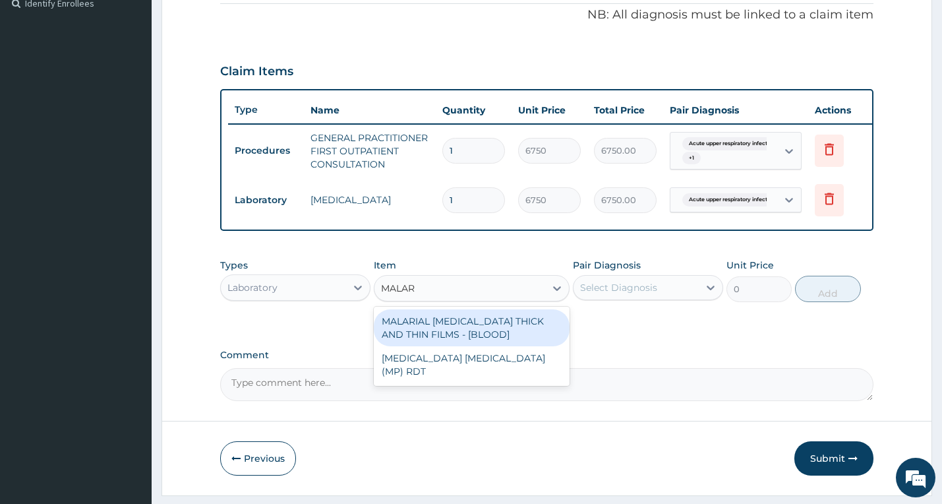
type input "MALARI"
click at [543, 339] on div "MALARIAL PARASITE THICK AND THIN FILMS - [BLOOD]" at bounding box center [472, 327] width 196 height 37
type input "3937.5"
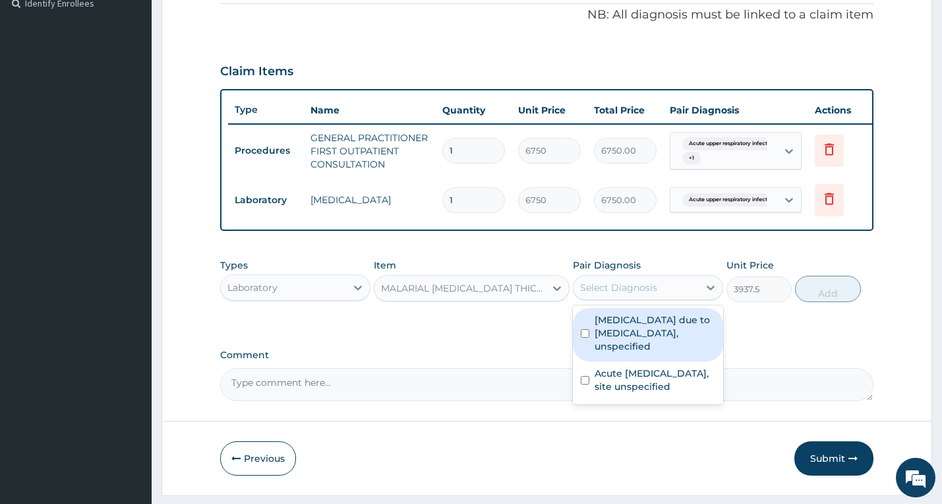
click at [631, 294] on div "Select Diagnosis" at bounding box center [618, 287] width 77 height 13
click at [642, 342] on label "Malaria due to Plasmodium falciparum, unspecified" at bounding box center [654, 333] width 121 height 40
checkbox input "true"
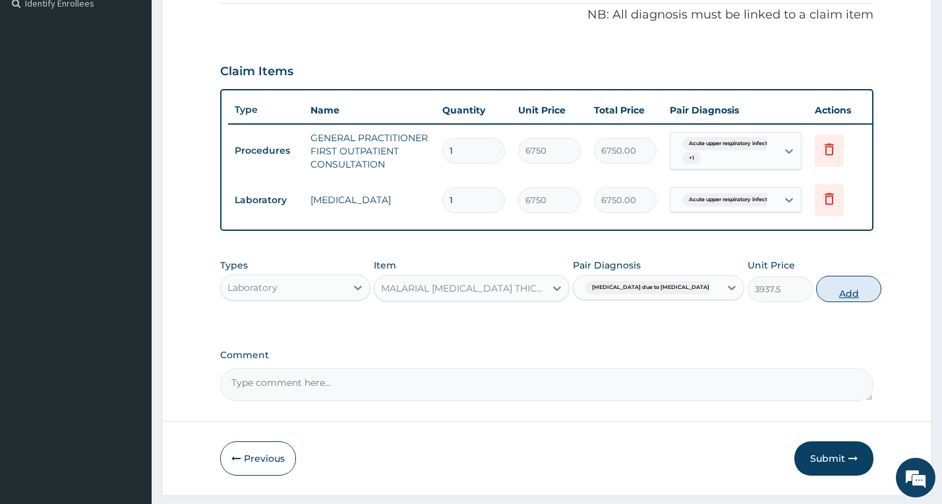
click at [821, 302] on button "Add" at bounding box center [848, 288] width 65 height 26
type input "0"
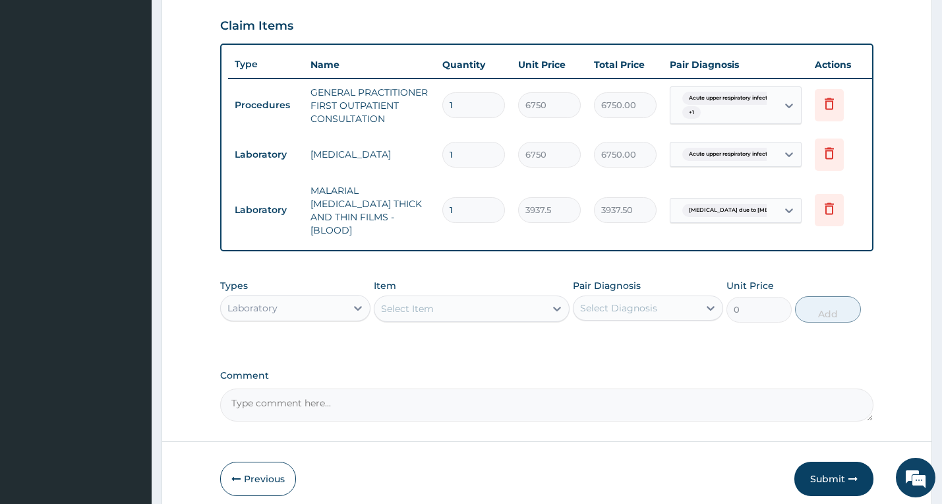
scroll to position [500, 0]
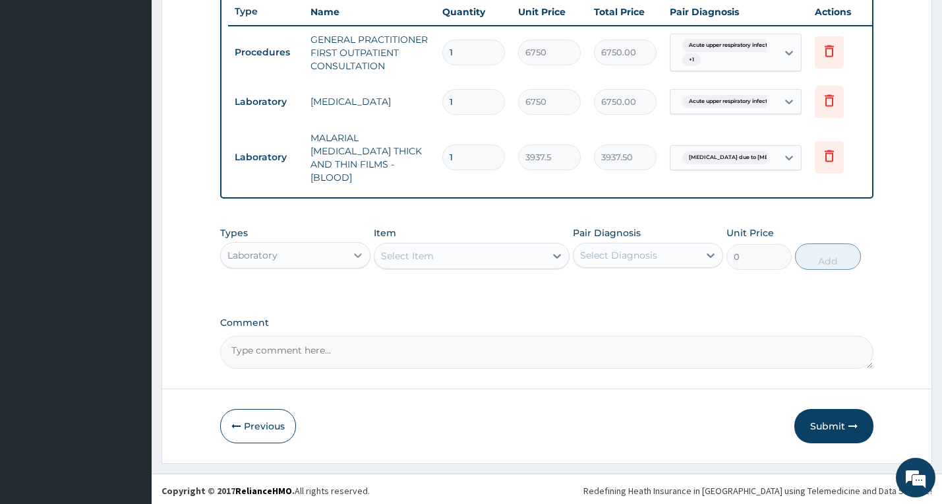
click at [349, 246] on div at bounding box center [358, 255] width 24 height 24
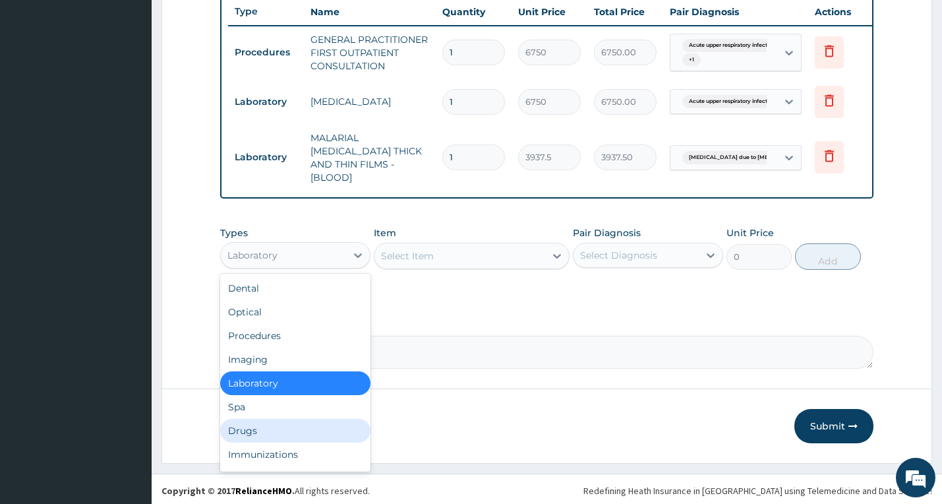
click at [287, 423] on div "Drugs" at bounding box center [295, 431] width 150 height 24
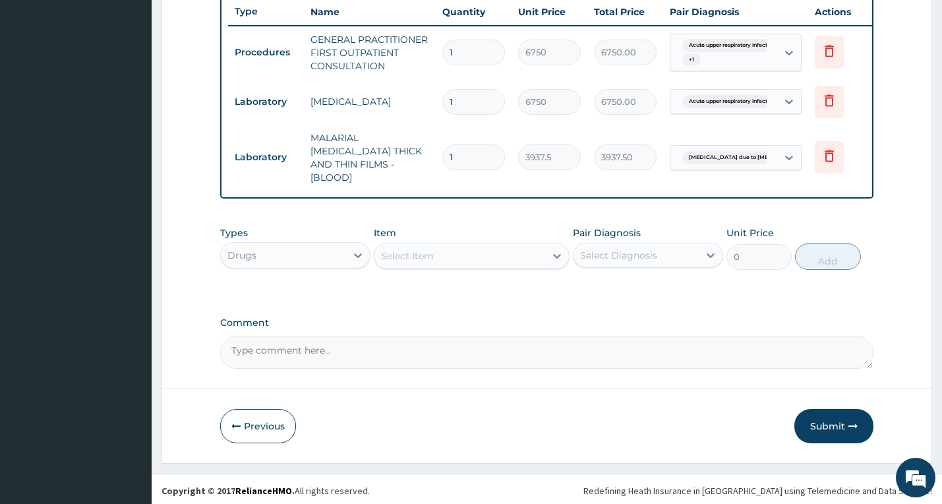
click at [416, 258] on div "Select Item" at bounding box center [407, 255] width 53 height 13
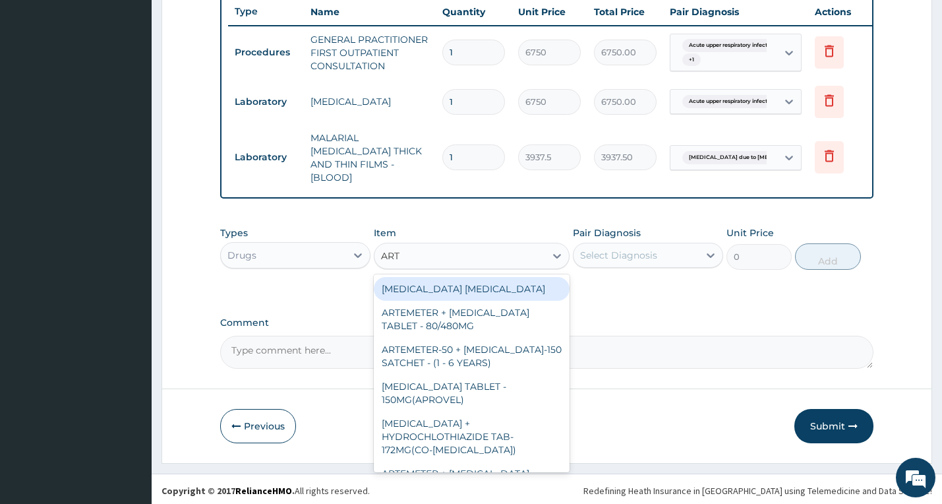
type input "ARTE"
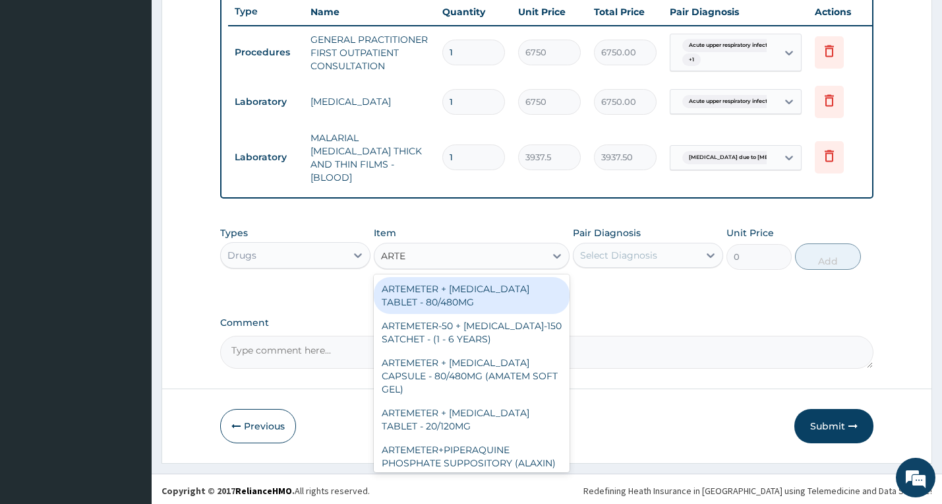
drag, startPoint x: 502, startPoint y: 303, endPoint x: 566, endPoint y: 267, distance: 73.5
click at [507, 297] on div "ARTEMETER + LUMEFANTRINE TABLET - 80/480MG" at bounding box center [472, 295] width 196 height 37
type input "572"
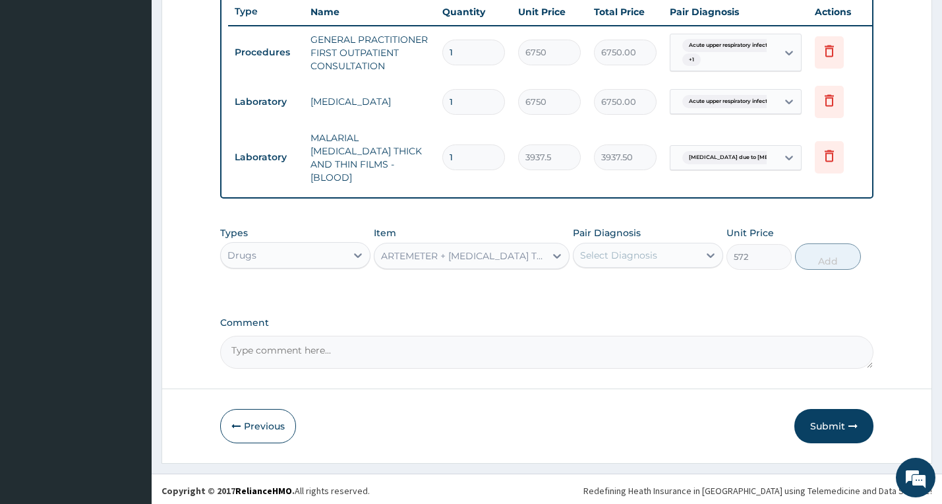
click at [606, 253] on div "Select Diagnosis" at bounding box center [618, 254] width 77 height 13
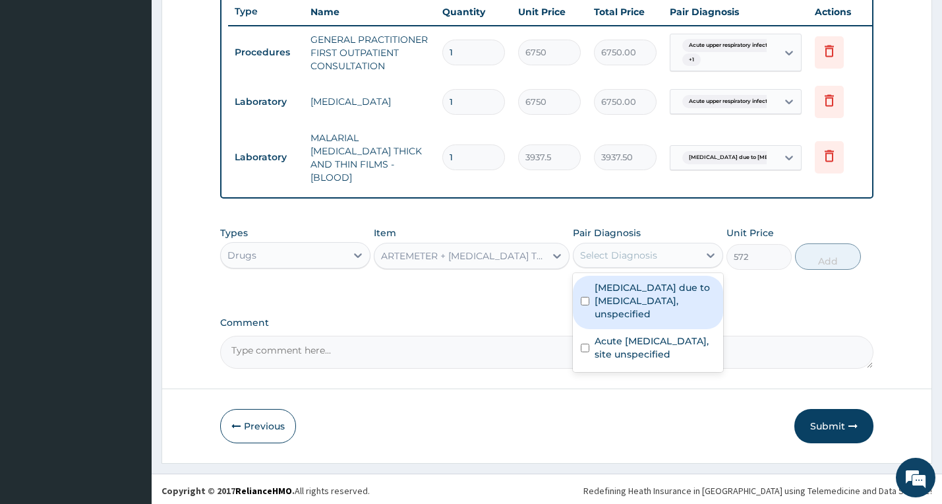
click at [639, 310] on label "Malaria due to Plasmodium falciparum, unspecified" at bounding box center [654, 301] width 121 height 40
checkbox input "true"
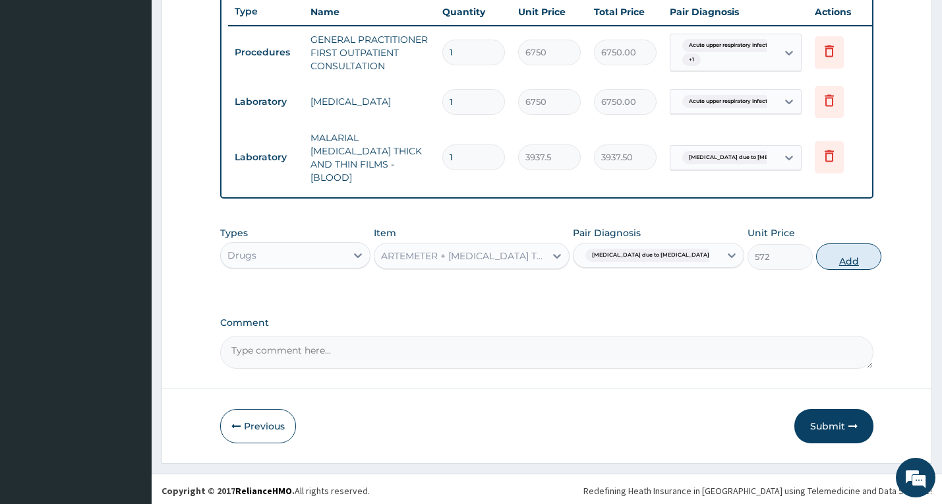
click at [816, 260] on button "Add" at bounding box center [848, 256] width 65 height 26
type input "0"
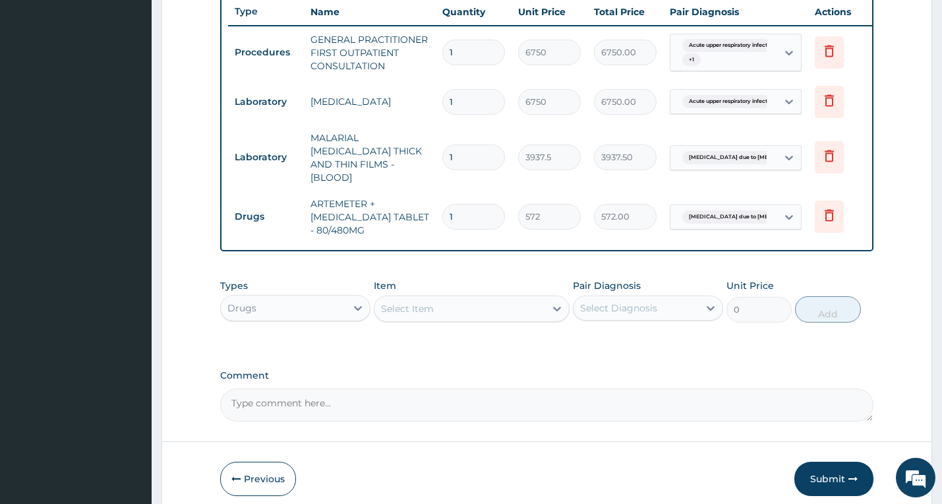
click at [444, 204] on input "1" at bounding box center [473, 217] width 63 height 26
type input "6"
type input "3432.00"
type input "6"
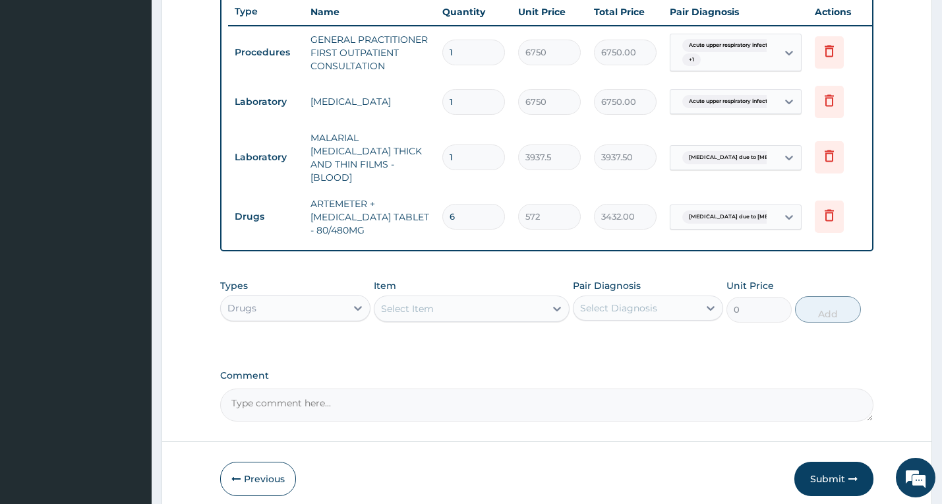
click at [456, 311] on div "Select Item" at bounding box center [459, 308] width 171 height 21
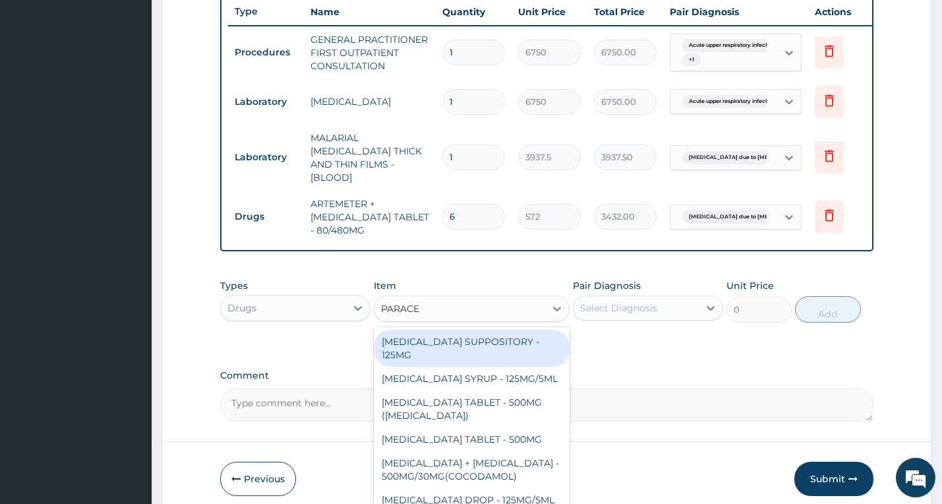
type input "PARACET"
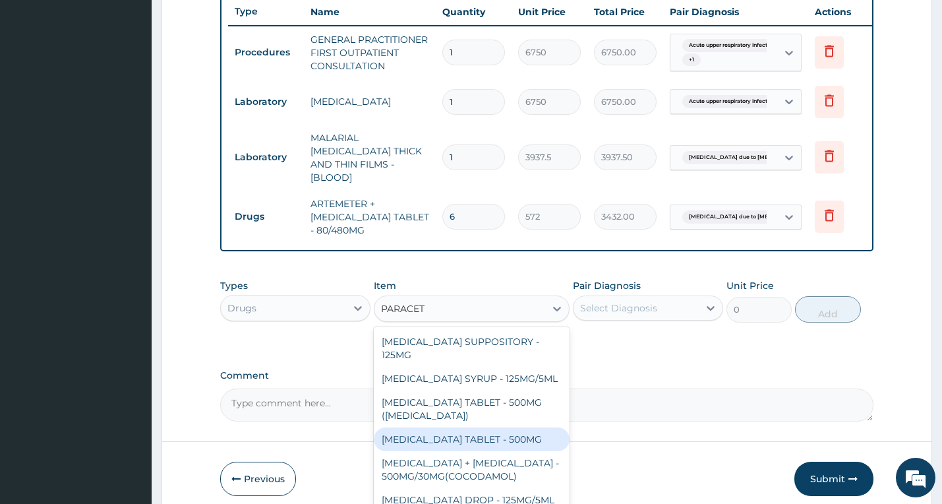
click at [488, 443] on div "PARACETAMOL TABLET - 500MG" at bounding box center [472, 439] width 196 height 24
type input "52.800000000000004"
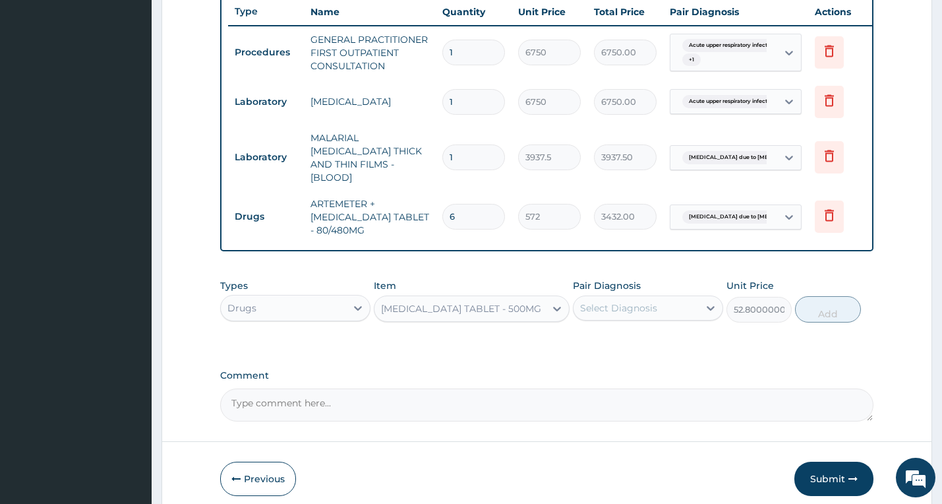
click at [666, 313] on div "Select Diagnosis" at bounding box center [635, 307] width 125 height 21
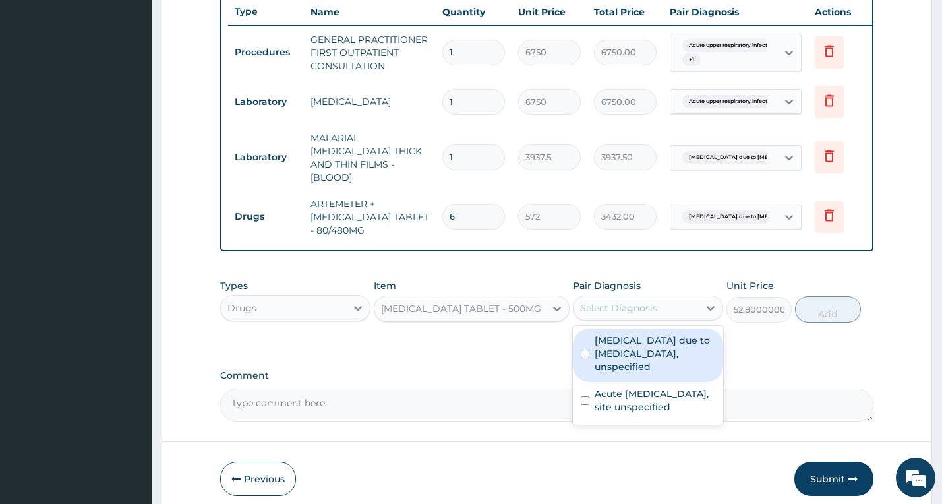
click at [638, 353] on label "Malaria due to Plasmodium falciparum, unspecified" at bounding box center [654, 353] width 121 height 40
checkbox input "true"
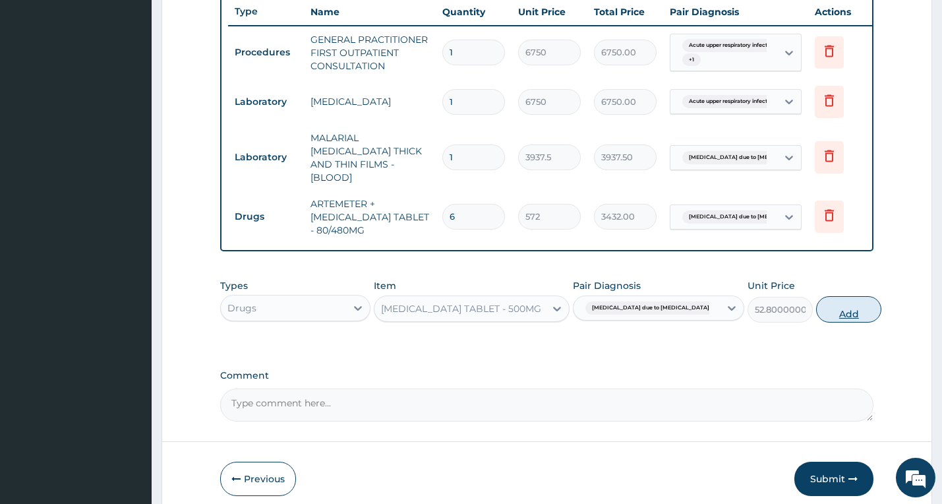
click at [844, 301] on button "Add" at bounding box center [848, 309] width 65 height 26
type input "0"
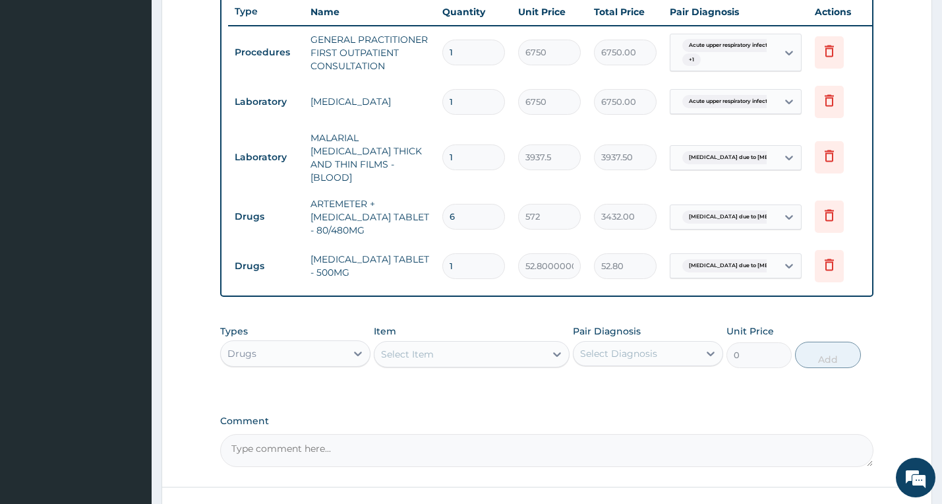
type input "12"
type input "633.60"
type input "10"
type input "528.00"
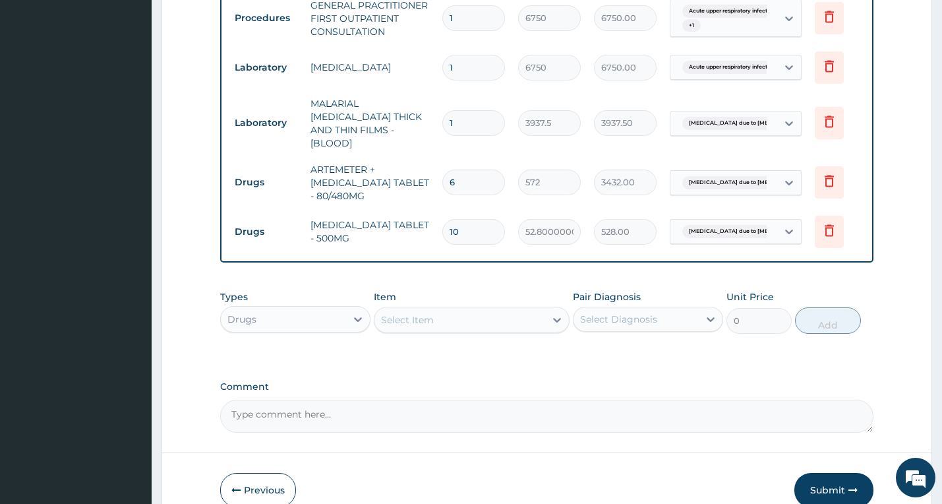
scroll to position [598, 0]
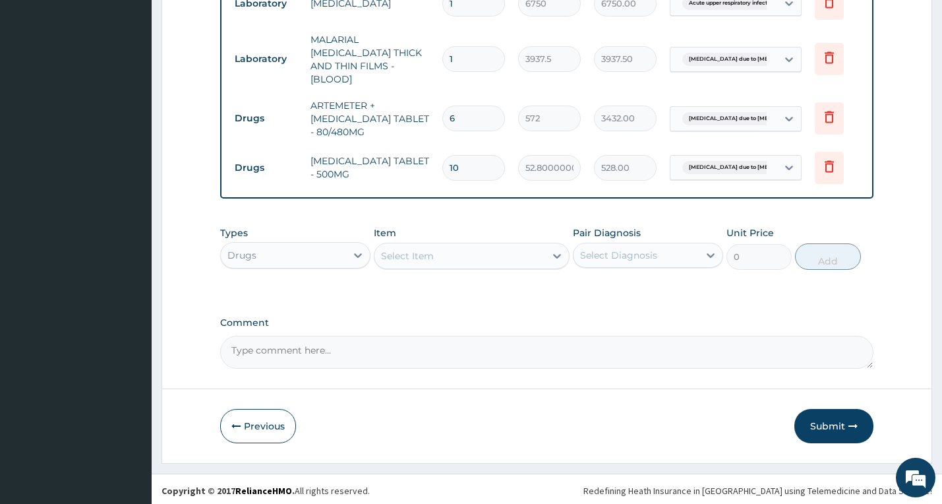
type input "10"
click at [390, 257] on div "Select Item" at bounding box center [407, 255] width 53 height 13
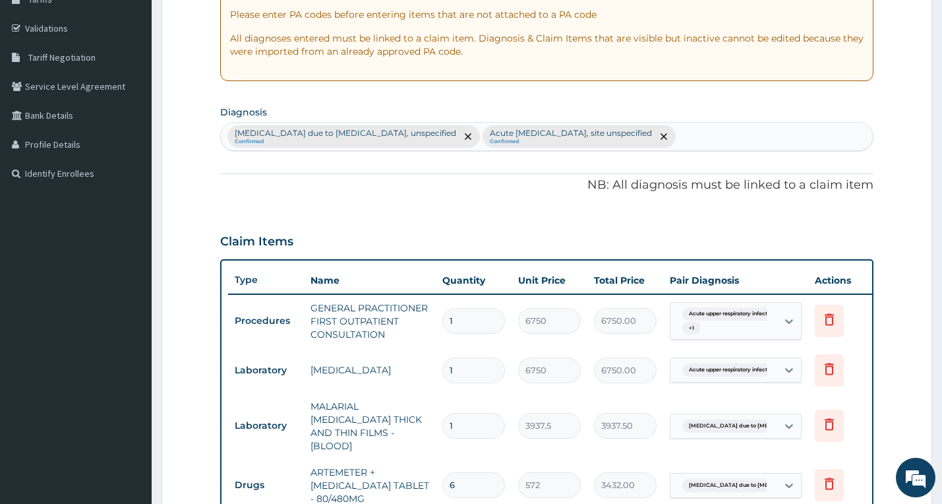
scroll to position [202, 0]
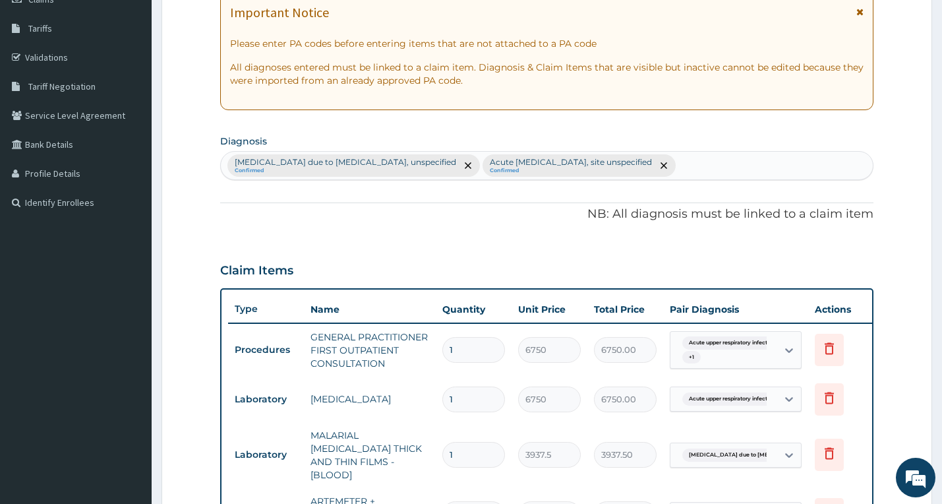
click at [738, 167] on div "Malaria due to Plasmodium falciparum, unspecified Confirmed Acute upper respira…" at bounding box center [547, 166] width 652 height 28
type input "CANDID"
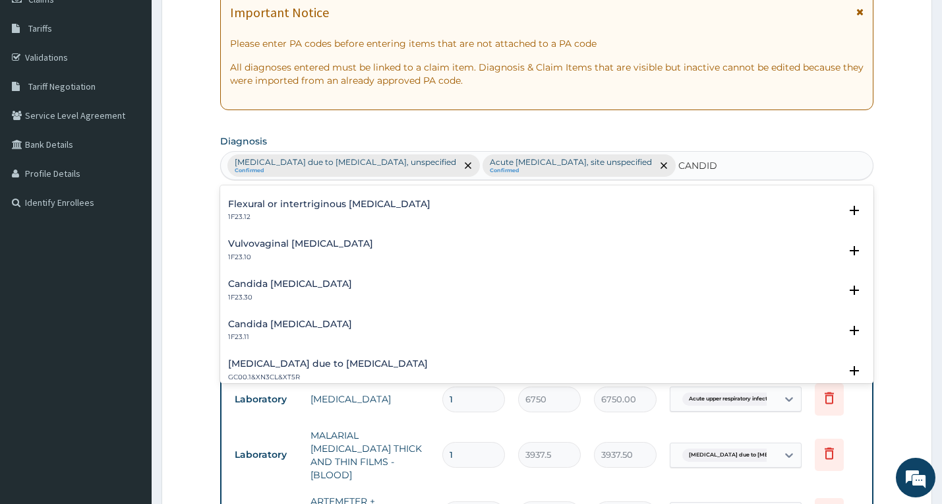
scroll to position [395, 0]
click at [313, 241] on h4 "Vulvovaginal candidosis" at bounding box center [300, 242] width 145 height 10
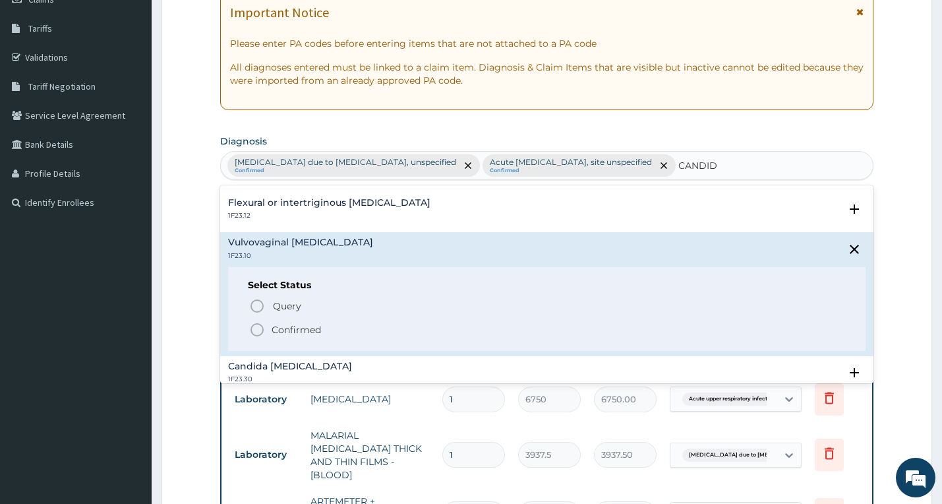
click at [297, 324] on p "Confirmed" at bounding box center [296, 329] width 49 height 13
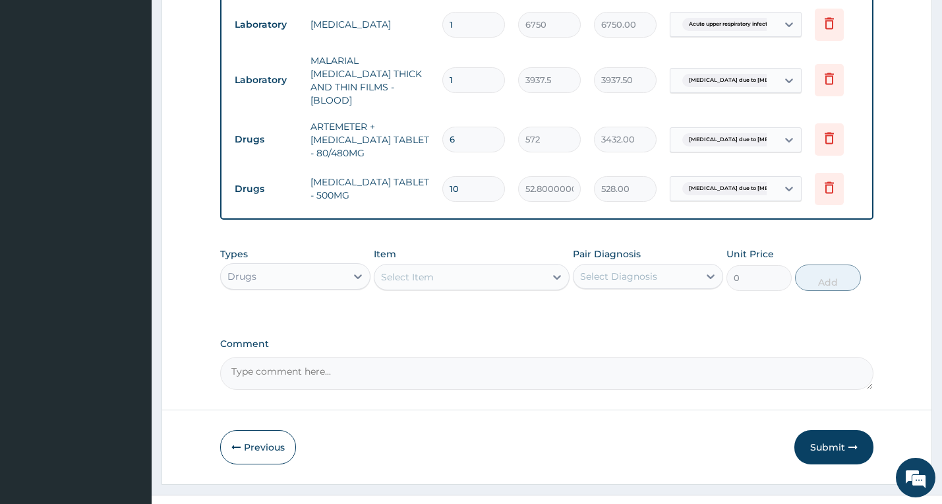
scroll to position [598, 0]
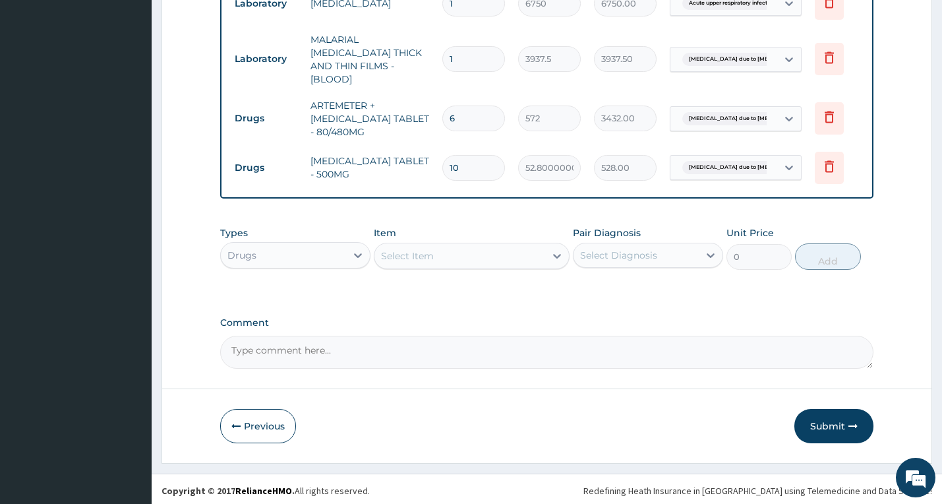
click at [414, 254] on div "Select Item" at bounding box center [407, 255] width 53 height 13
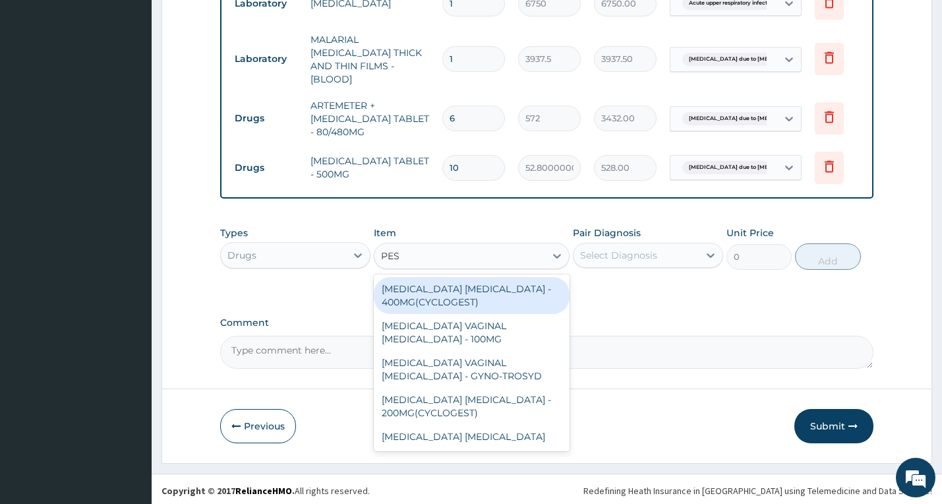
type input "PESS"
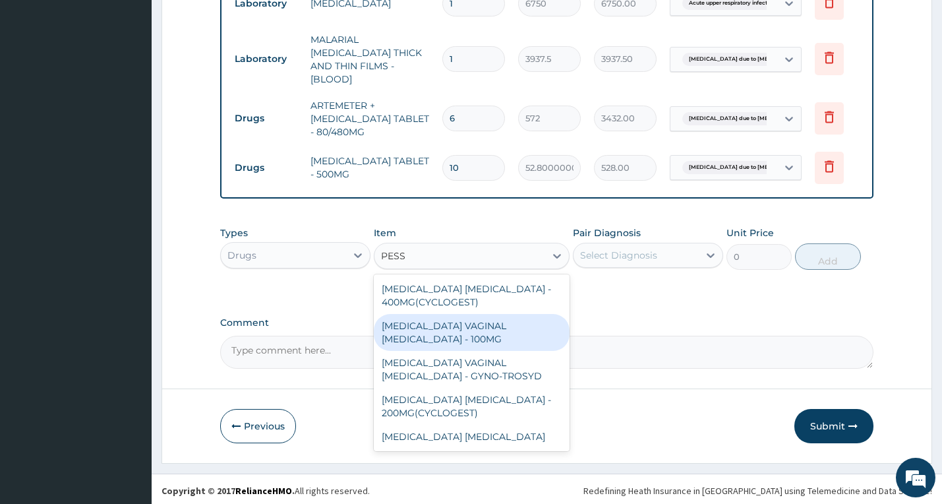
drag, startPoint x: 490, startPoint y: 338, endPoint x: 509, endPoint y: 312, distance: 33.0
click at [490, 334] on div "[MEDICAL_DATA] VAGINAL [MEDICAL_DATA] - 100MG" at bounding box center [472, 332] width 196 height 37
type input "704"
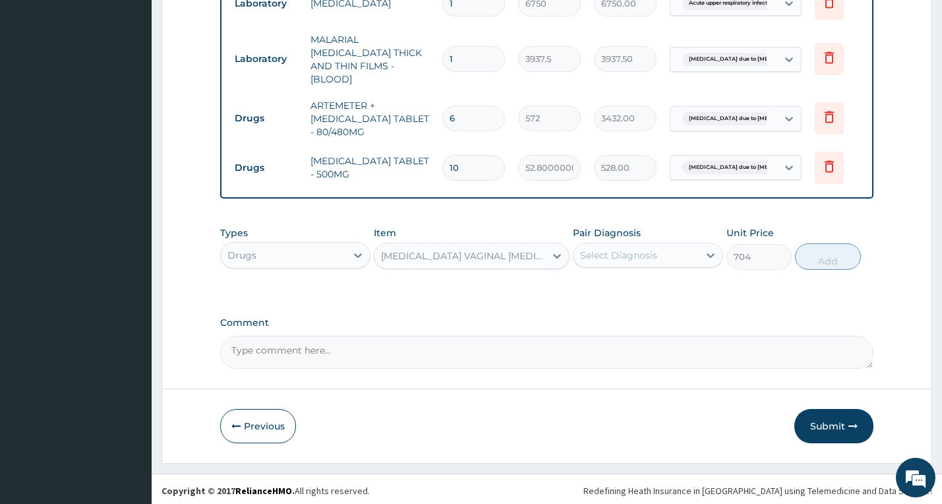
click at [629, 248] on div "Select Diagnosis" at bounding box center [618, 254] width 77 height 13
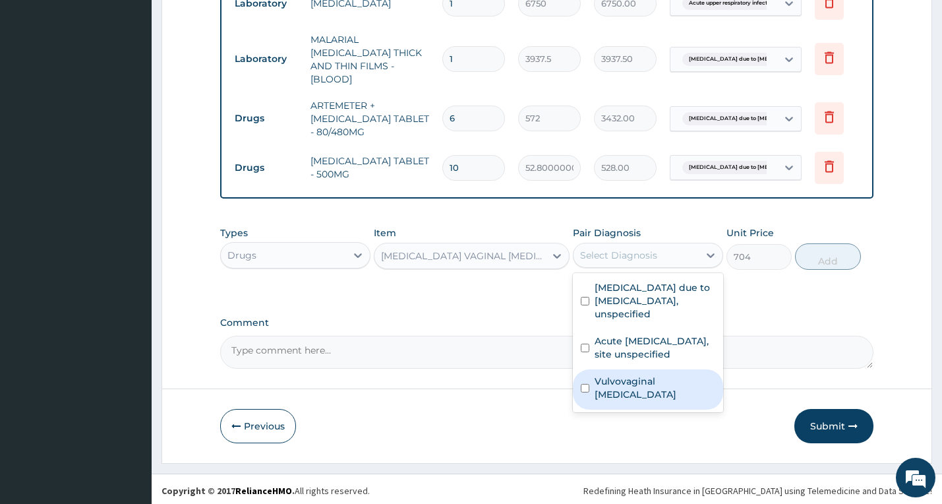
drag, startPoint x: 649, startPoint y: 372, endPoint x: 668, endPoint y: 345, distance: 33.5
click at [649, 374] on label "Vulvovaginal candidosis" at bounding box center [654, 387] width 121 height 26
checkbox input "true"
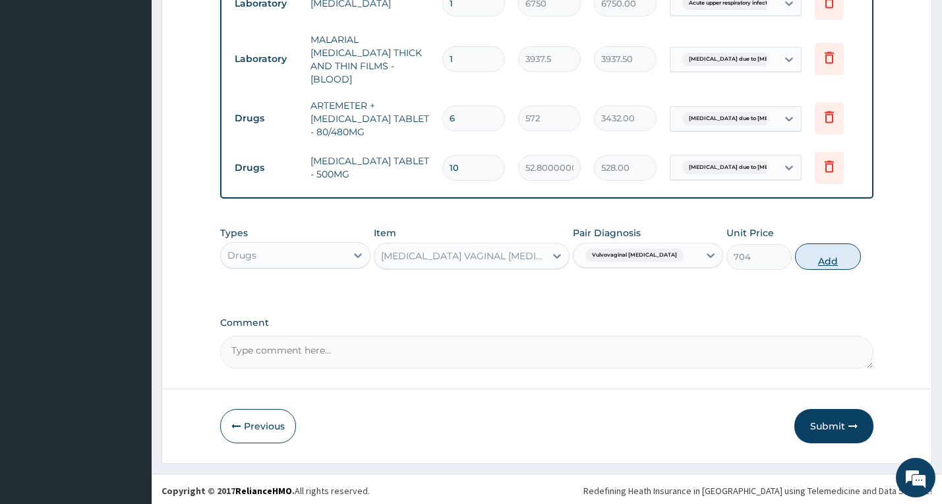
click at [815, 254] on button "Add" at bounding box center [827, 256] width 65 height 26
type input "0"
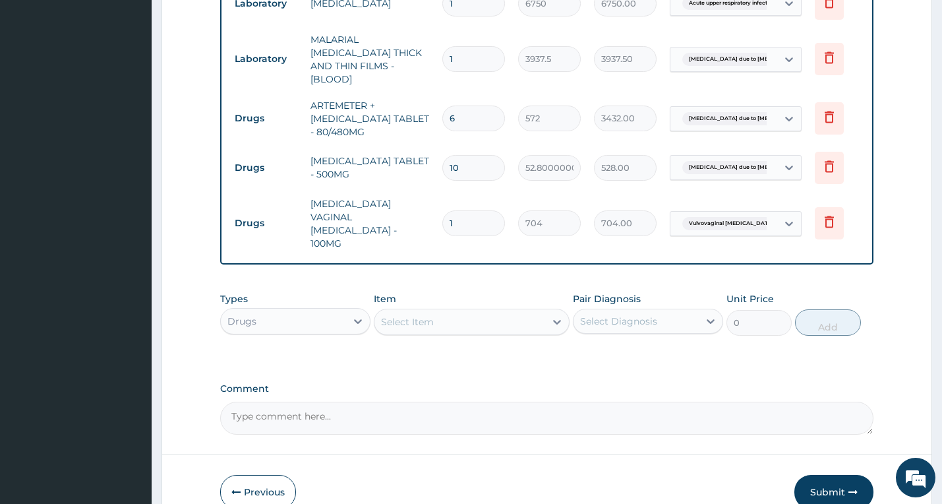
click at [461, 210] on input "1" at bounding box center [473, 223] width 63 height 26
type input "6"
type input "4224.00"
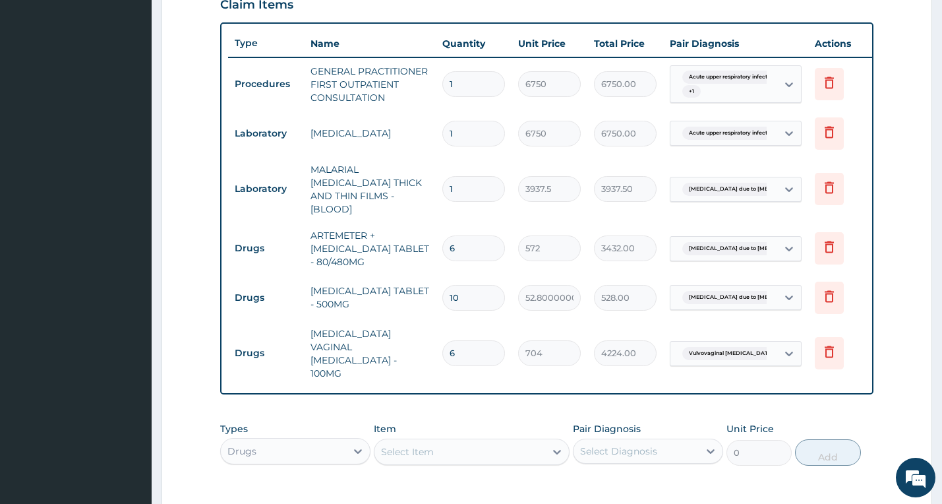
scroll to position [651, 0]
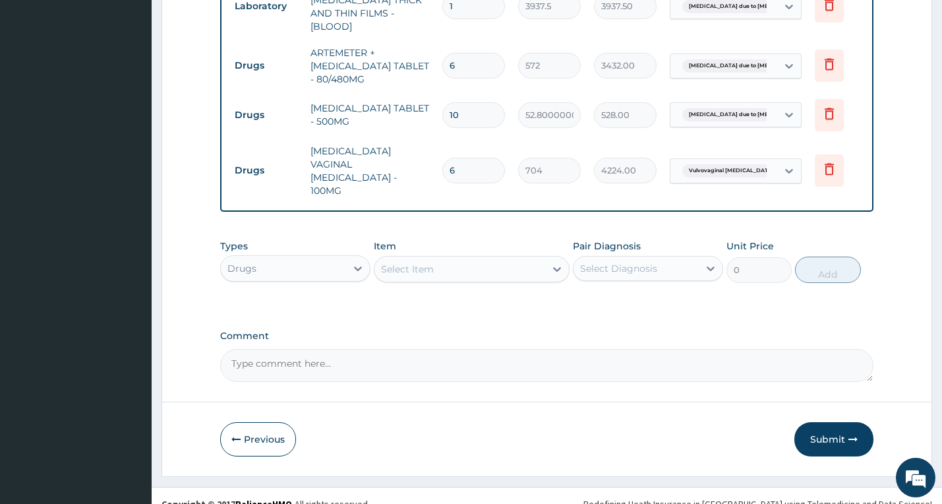
type input "6"
drag, startPoint x: 484, startPoint y: 228, endPoint x: 554, endPoint y: 239, distance: 70.0
click at [489, 239] on div "Item Select Item" at bounding box center [472, 260] width 196 height 43
click at [832, 426] on button "Submit" at bounding box center [833, 439] width 79 height 34
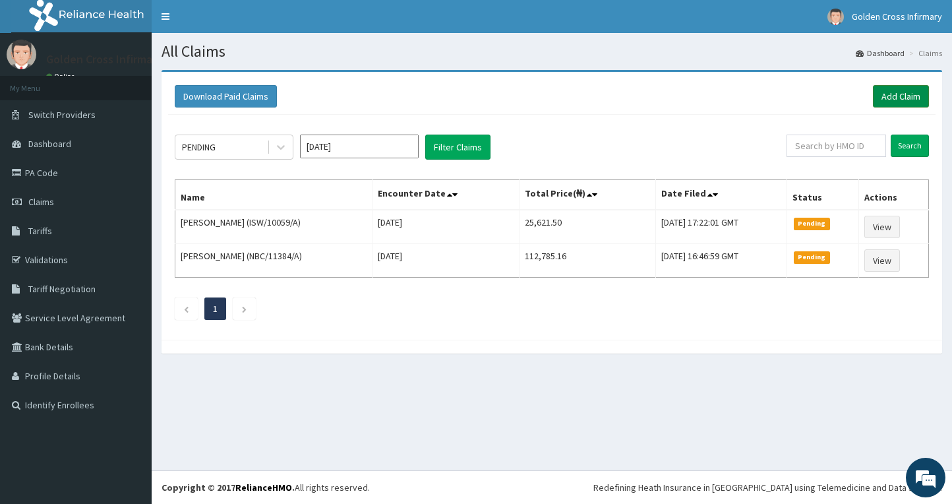
click at [901, 99] on link "Add Claim" at bounding box center [901, 96] width 56 height 22
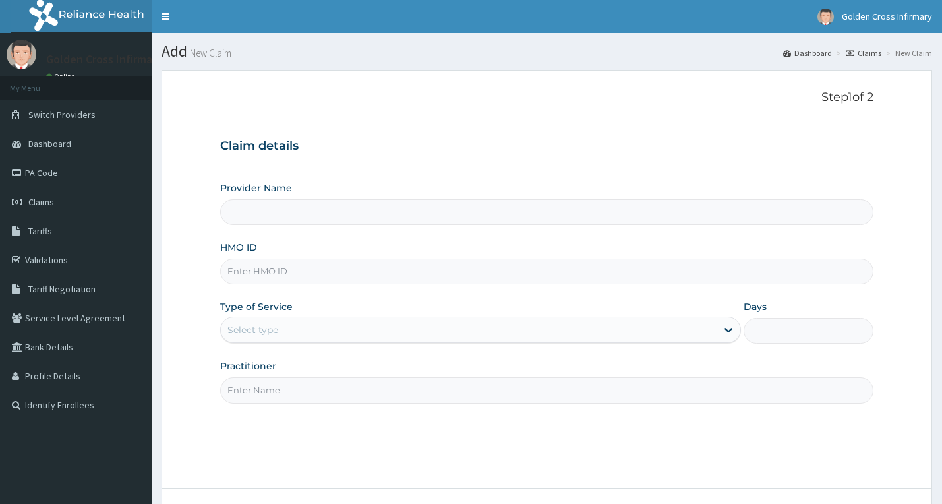
click at [297, 275] on input "HMO ID" at bounding box center [547, 271] width 654 height 26
type input "UPS/"
type input "[GEOGRAPHIC_DATA] (Hospital & Maternity)"
type input "UPS/10131/A"
drag, startPoint x: 354, startPoint y: 322, endPoint x: 352, endPoint y: 329, distance: 6.9
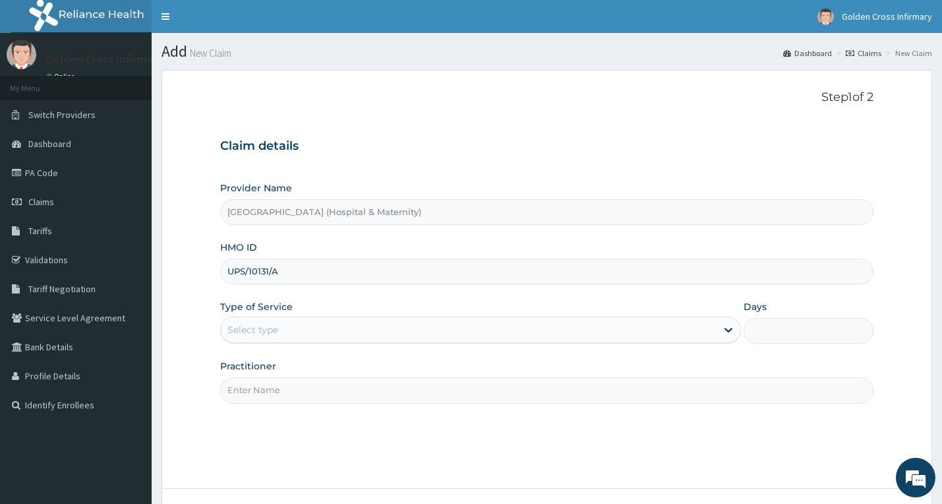
click at [353, 324] on div "Select type" at bounding box center [469, 329] width 496 height 21
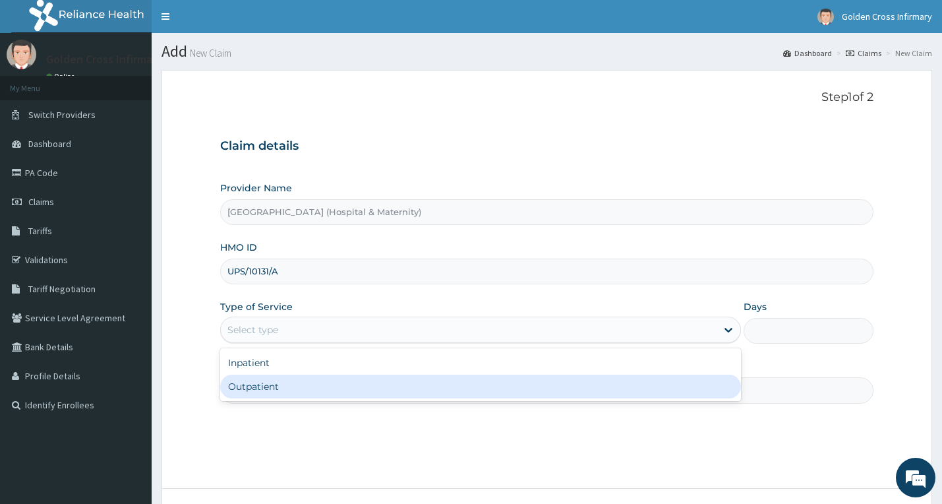
click at [334, 393] on div "Outpatient" at bounding box center [480, 386] width 521 height 24
type input "1"
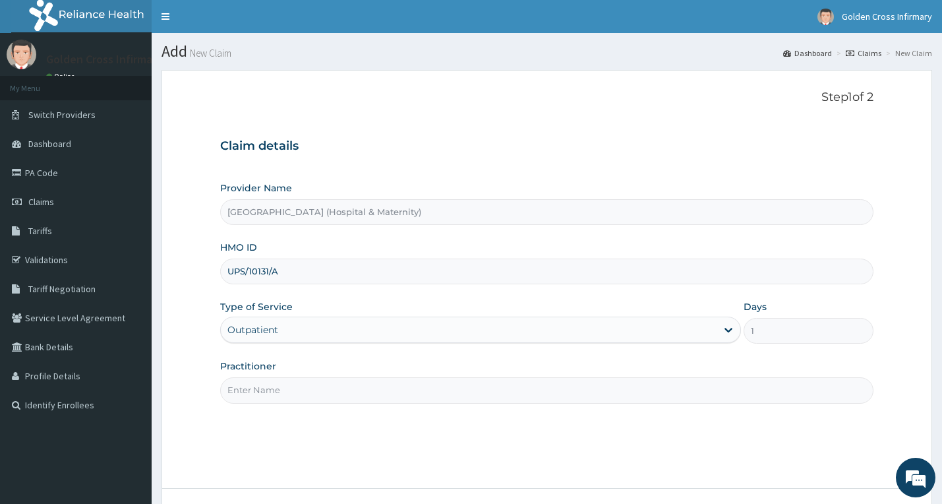
click at [333, 391] on input "Practitioner" at bounding box center [547, 390] width 654 height 26
type input "GP"
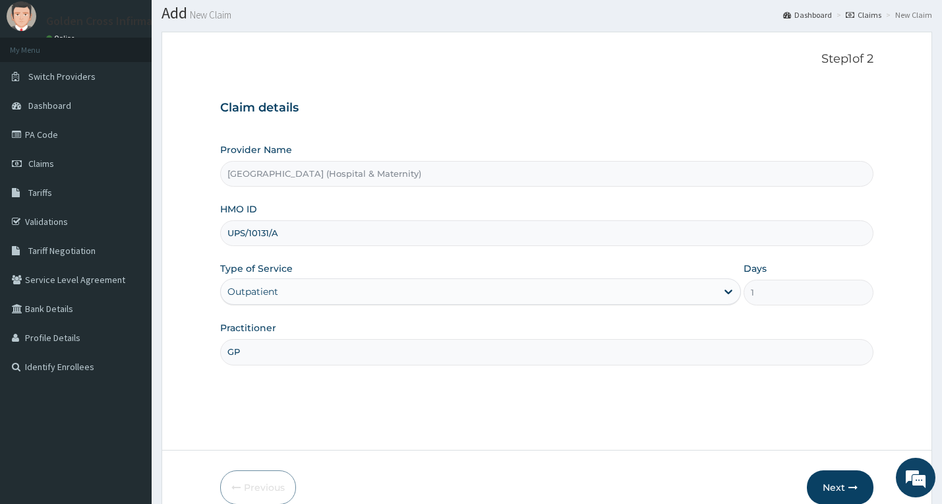
scroll to position [103, 0]
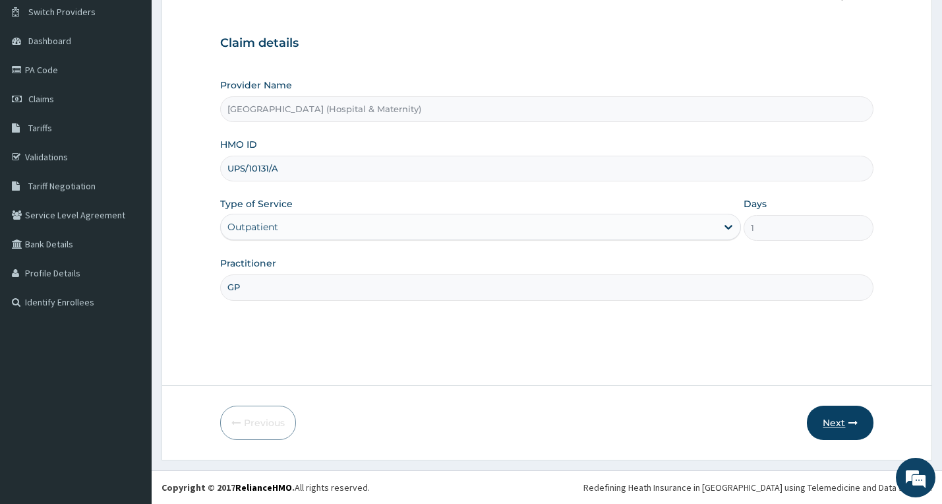
click at [840, 407] on button "Next" at bounding box center [840, 422] width 67 height 34
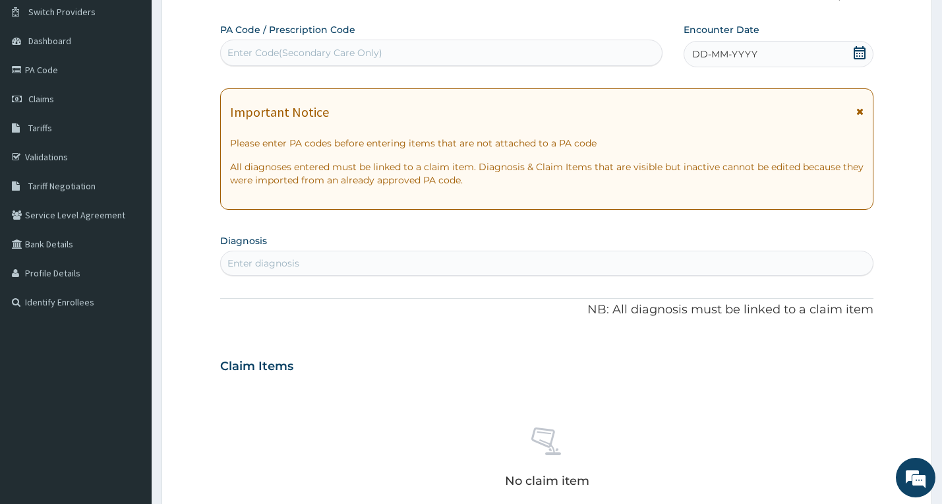
click at [534, 37] on div "PA Code / Prescription Code Enter Code(Secondary Care Only)" at bounding box center [441, 44] width 443 height 43
click at [530, 56] on div "Enter Code(Secondary Care Only)" at bounding box center [442, 52] width 442 height 21
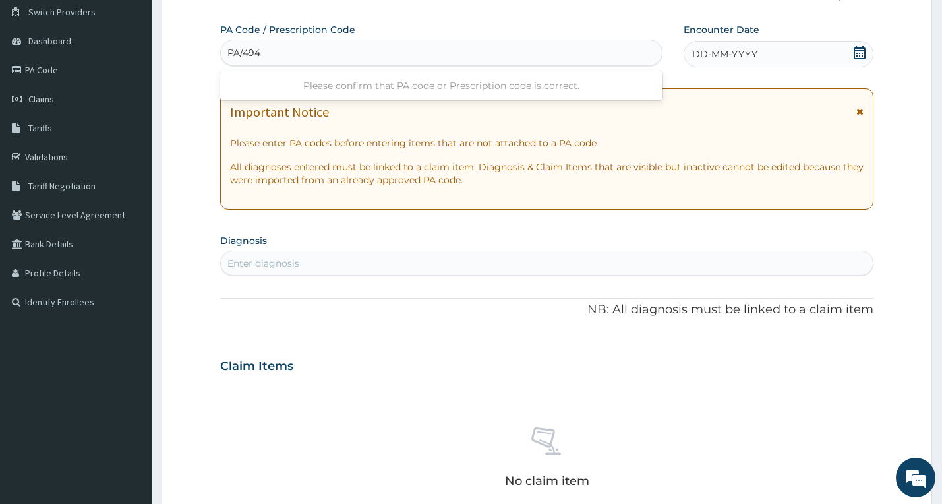
scroll to position [0, 0]
type input "PA/4948BD"
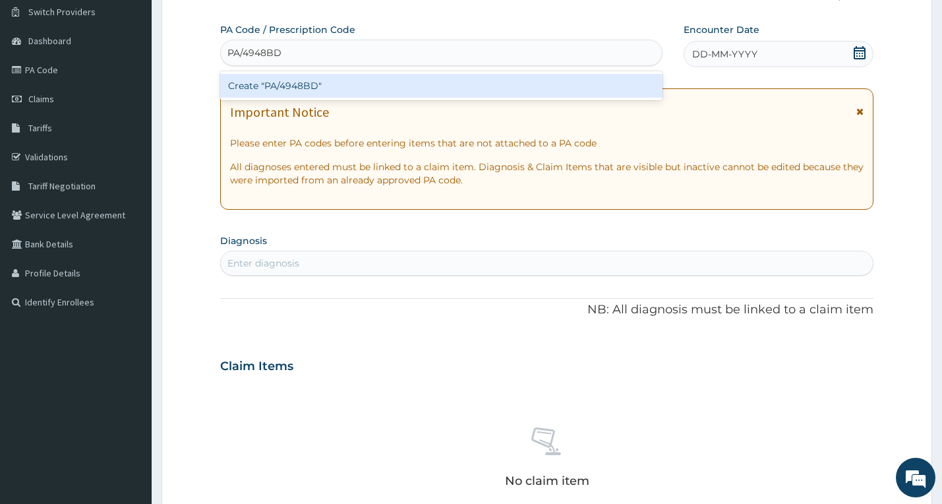
click at [318, 94] on div "Create "PA/4948BD"" at bounding box center [441, 86] width 443 height 24
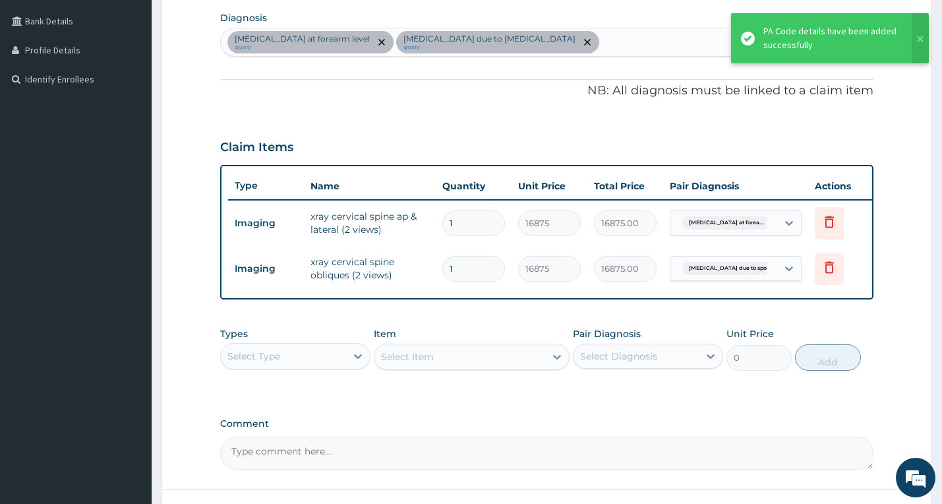
scroll to position [433, 0]
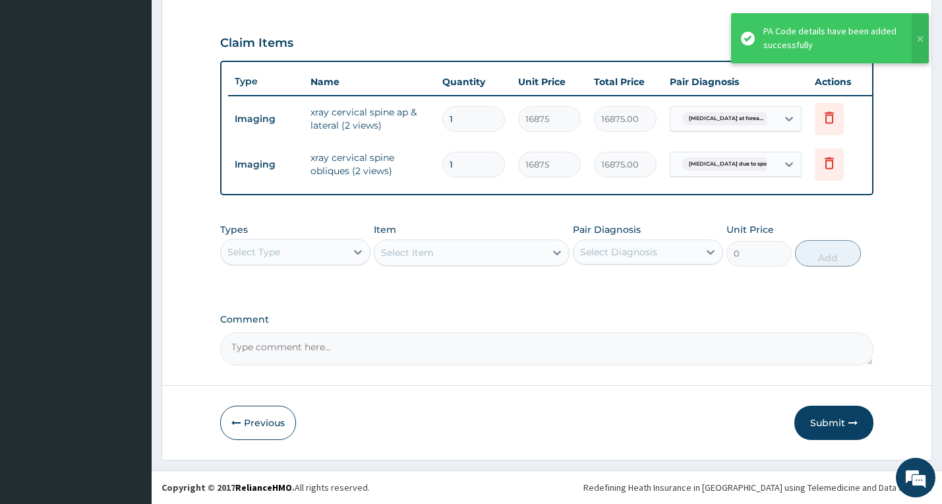
drag, startPoint x: 355, startPoint y: 257, endPoint x: 350, endPoint y: 275, distance: 18.4
click at [353, 258] on icon at bounding box center [357, 251] width 13 height 13
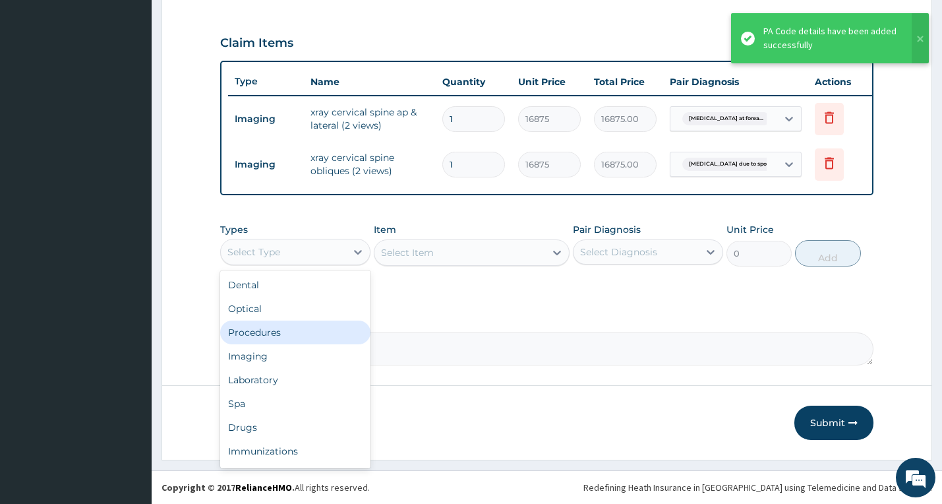
click at [308, 344] on div "Procedures" at bounding box center [295, 332] width 150 height 24
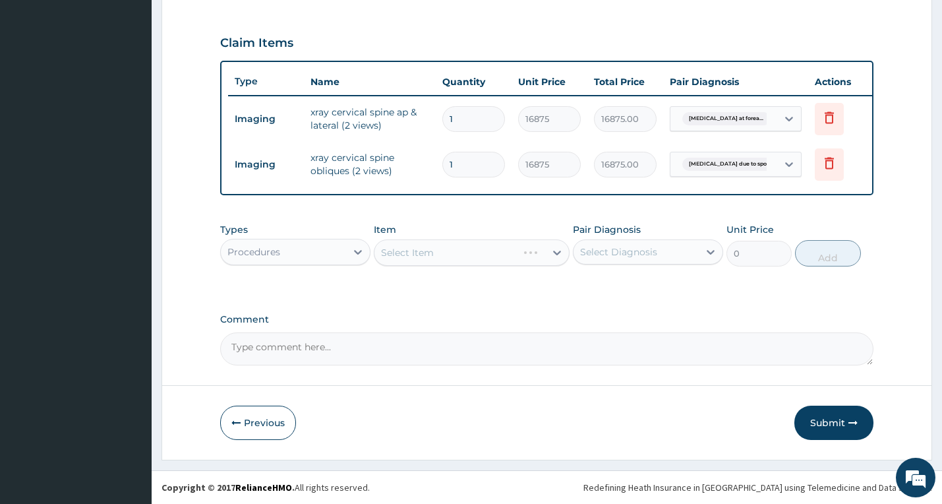
click at [428, 259] on div "Select Item" at bounding box center [472, 252] width 196 height 26
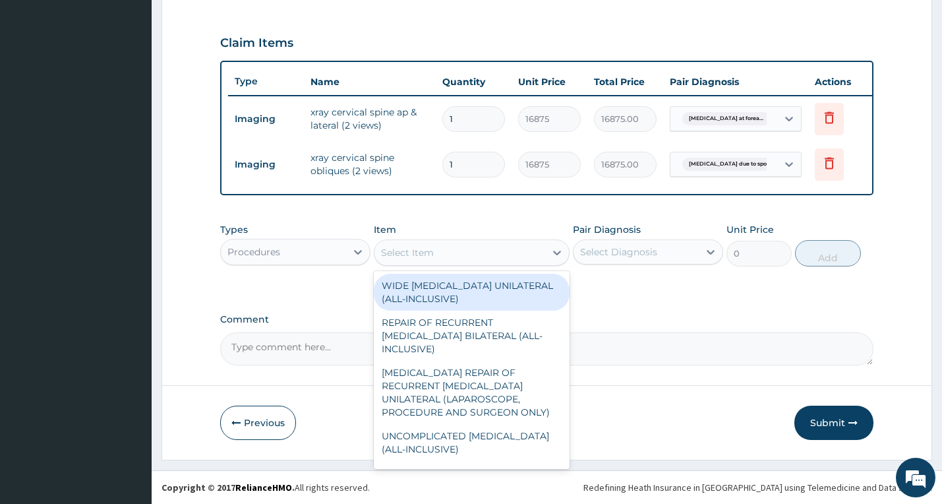
click at [428, 259] on div "Select Item" at bounding box center [407, 252] width 53 height 13
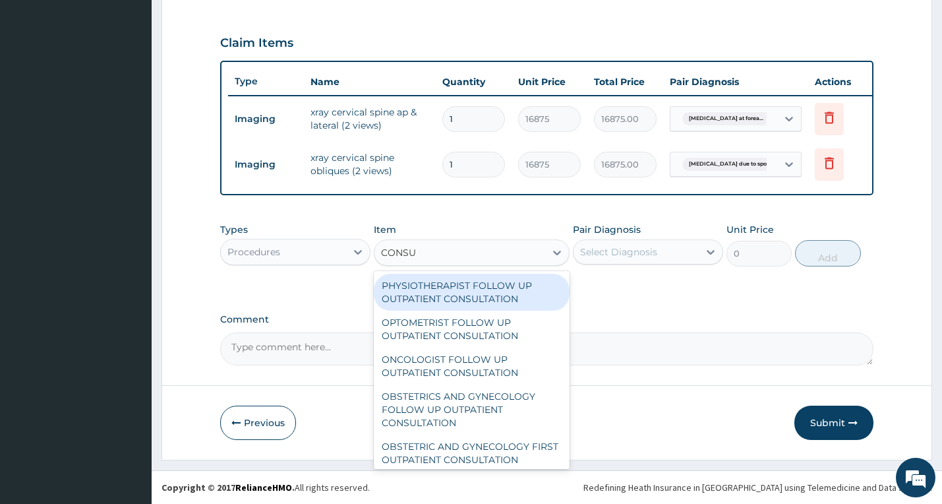
type input "CONSUL"
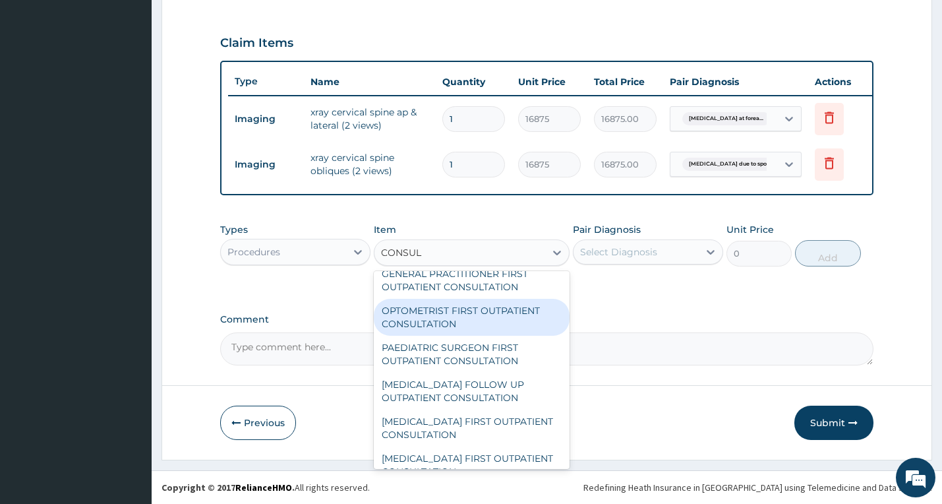
scroll to position [857, 0]
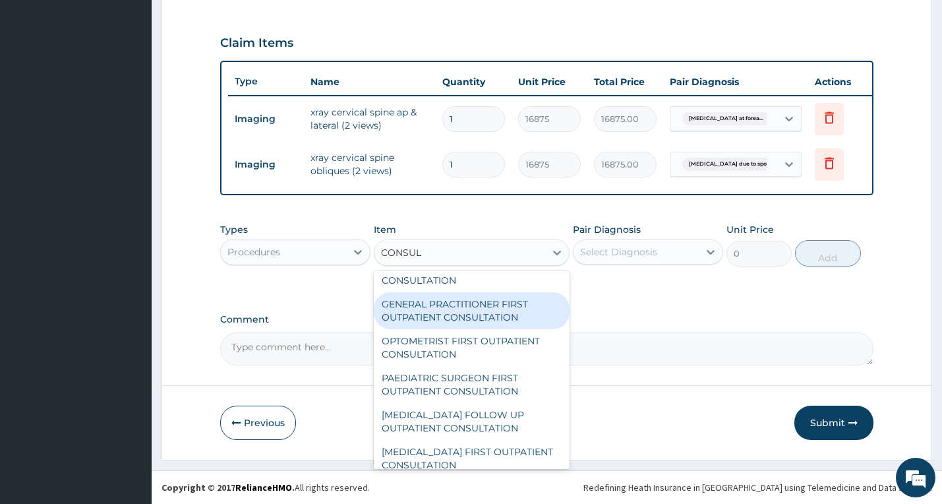
click at [449, 329] on div "GENERAL PRACTITIONER FIRST OUTPATIENT CONSULTATION" at bounding box center [472, 310] width 196 height 37
type input "6750"
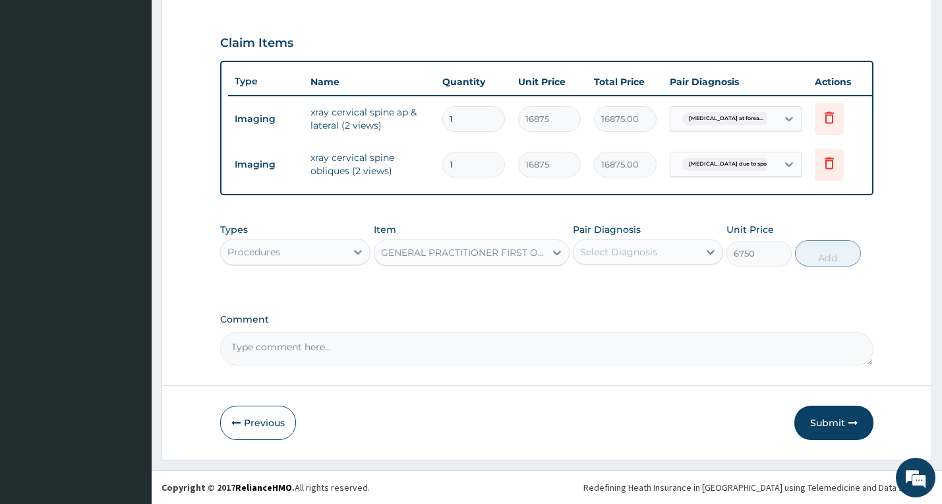
click at [624, 262] on div "Select Diagnosis" at bounding box center [635, 251] width 125 height 21
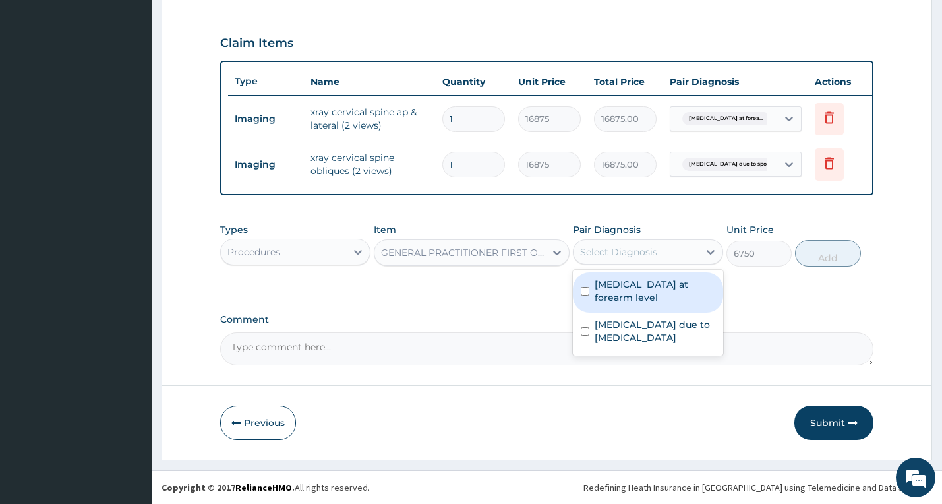
click at [633, 303] on label "Injury of ulnar nerve at forearm level" at bounding box center [654, 290] width 121 height 26
checkbox input "true"
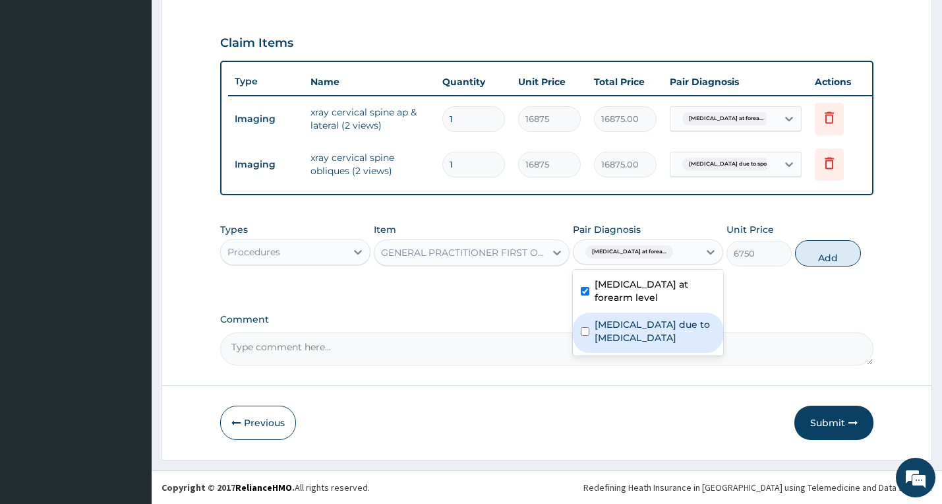
click at [639, 333] on label "Radiculopathy due to spondylosis" at bounding box center [654, 331] width 121 height 26
checkbox input "true"
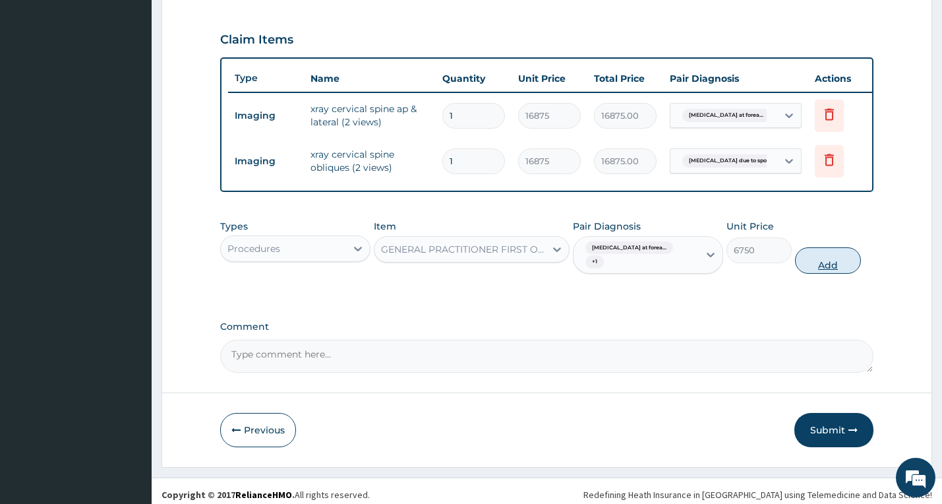
click at [819, 265] on button "Add" at bounding box center [827, 260] width 65 height 26
type input "0"
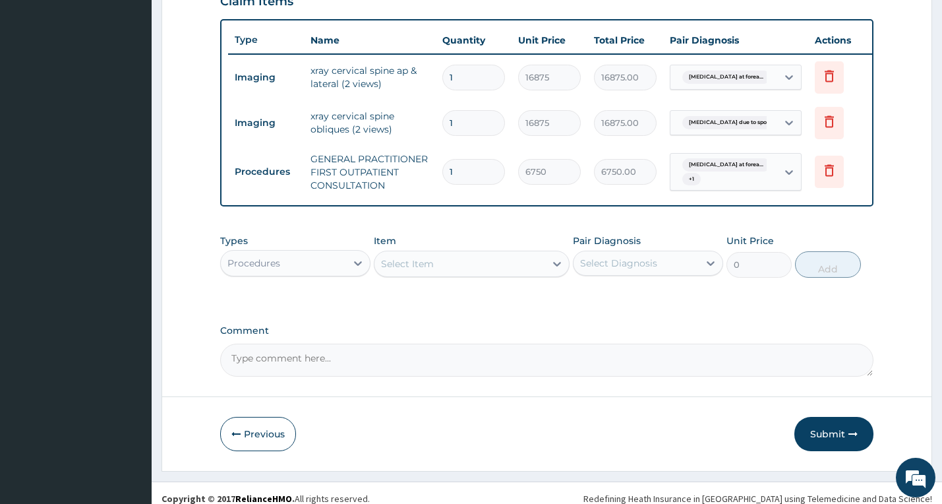
scroll to position [492, 0]
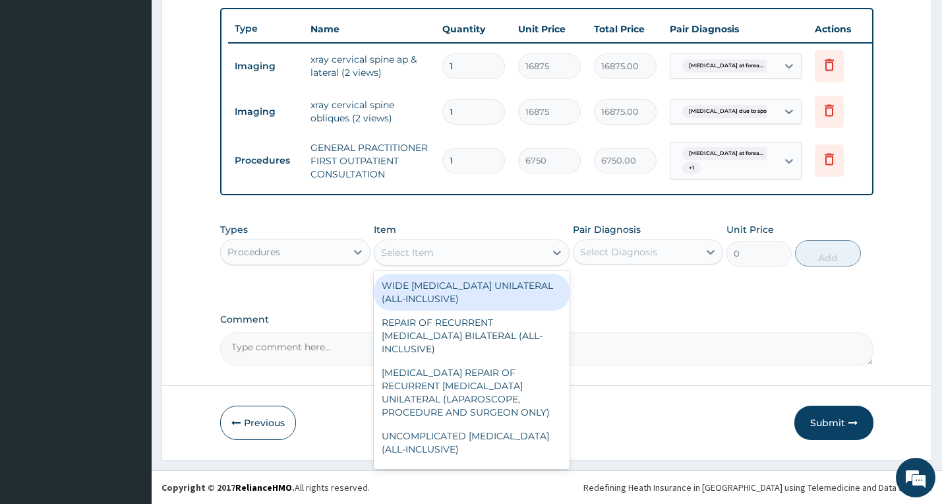
click at [416, 256] on div "Select Item" at bounding box center [407, 252] width 53 height 13
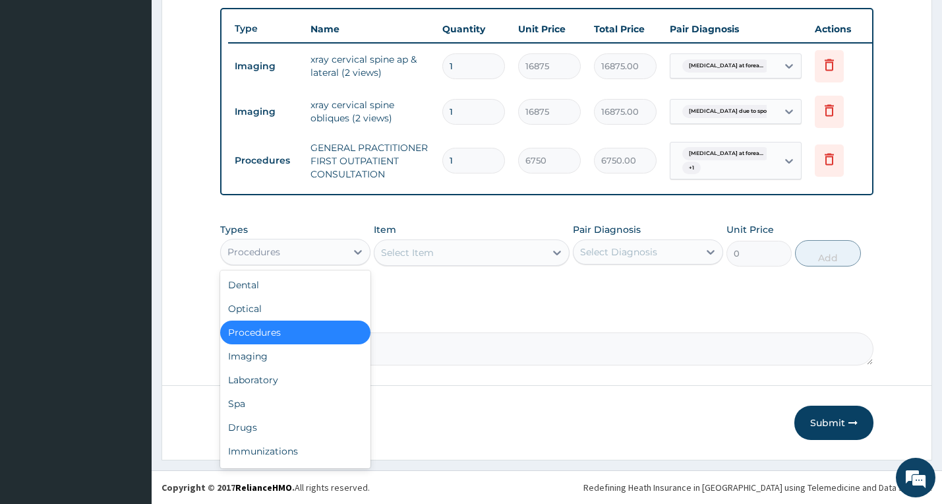
click at [312, 254] on div "Procedures" at bounding box center [283, 251] width 125 height 21
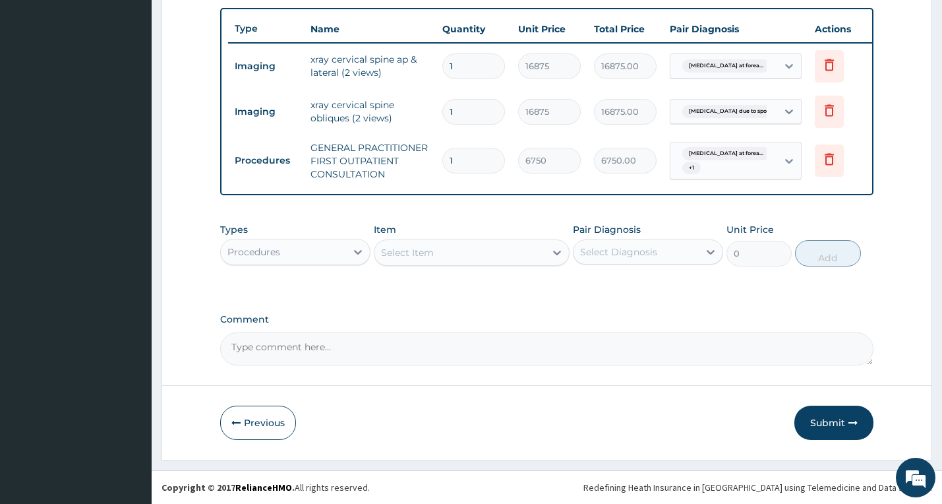
drag, startPoint x: 530, startPoint y: 389, endPoint x: 471, endPoint y: 339, distance: 77.1
click at [527, 388] on form "Step 2 of 2 PA Code / Prescription Code PA/4948BD Encounter Date 13-10-2025 Imp…" at bounding box center [546, 23] width 770 height 872
drag, startPoint x: 844, startPoint y: 424, endPoint x: 832, endPoint y: 421, distance: 12.2
click at [842, 424] on button "Submit" at bounding box center [833, 422] width 79 height 34
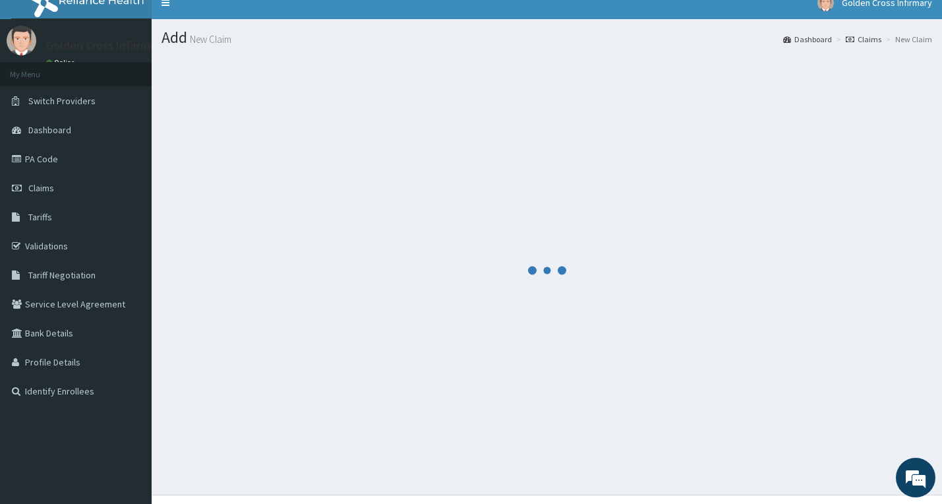
scroll to position [0, 0]
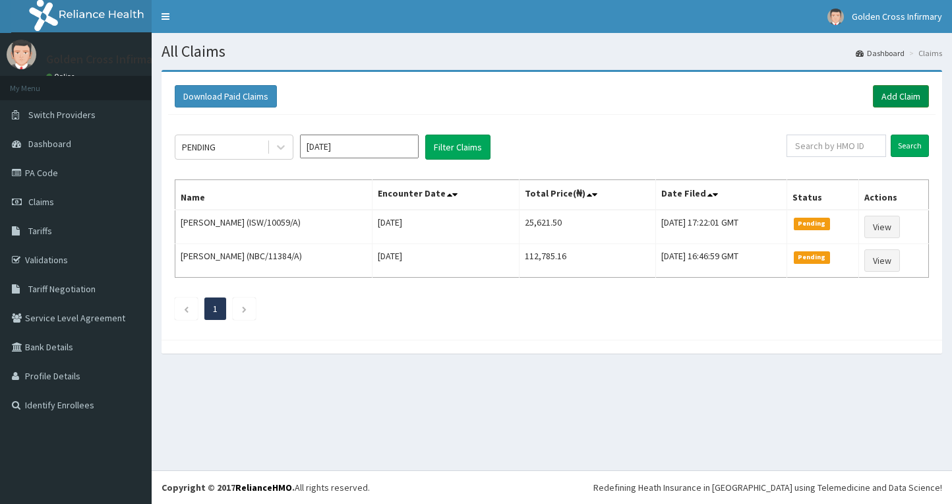
click at [907, 88] on link "Add Claim" at bounding box center [901, 96] width 56 height 22
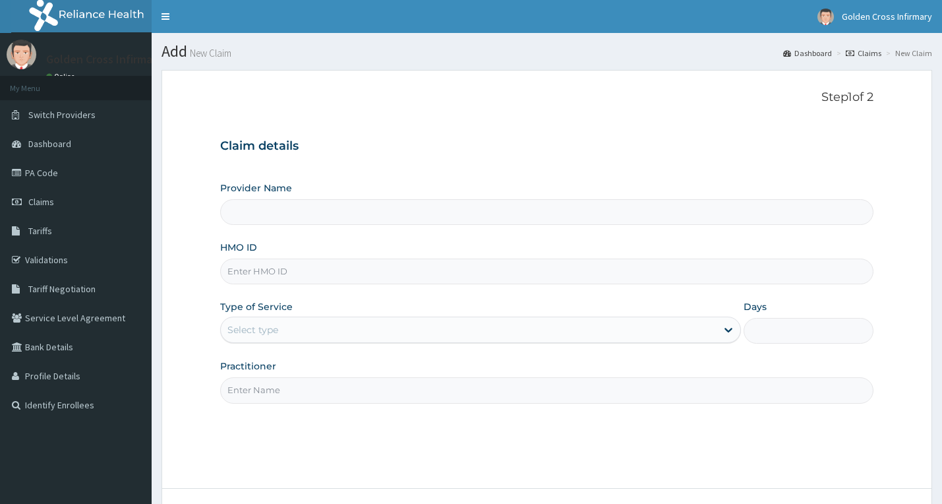
click at [347, 270] on input "HMO ID" at bounding box center [547, 271] width 654 height 26
type input "[GEOGRAPHIC_DATA] (Hospital & Maternity)"
type input "UPS/10131/E"
click at [347, 331] on div "Select type" at bounding box center [469, 329] width 496 height 21
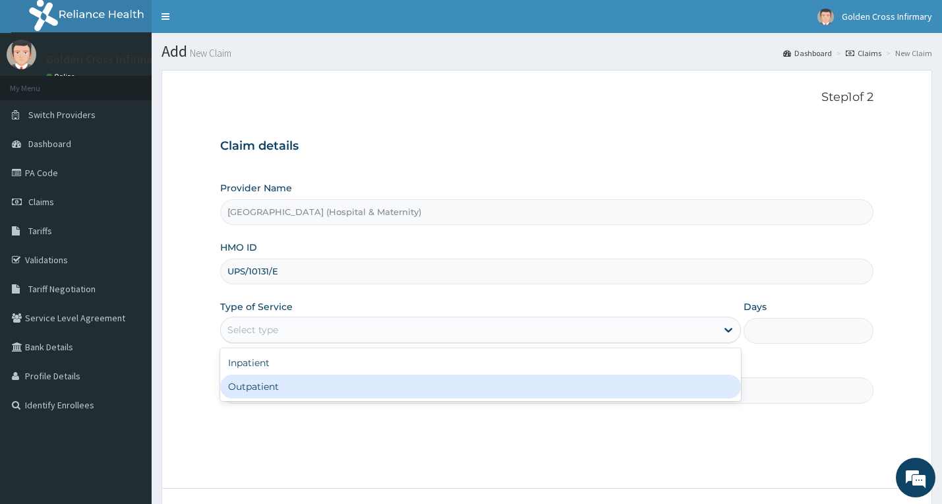
click at [349, 390] on div "Outpatient" at bounding box center [480, 386] width 521 height 24
type input "1"
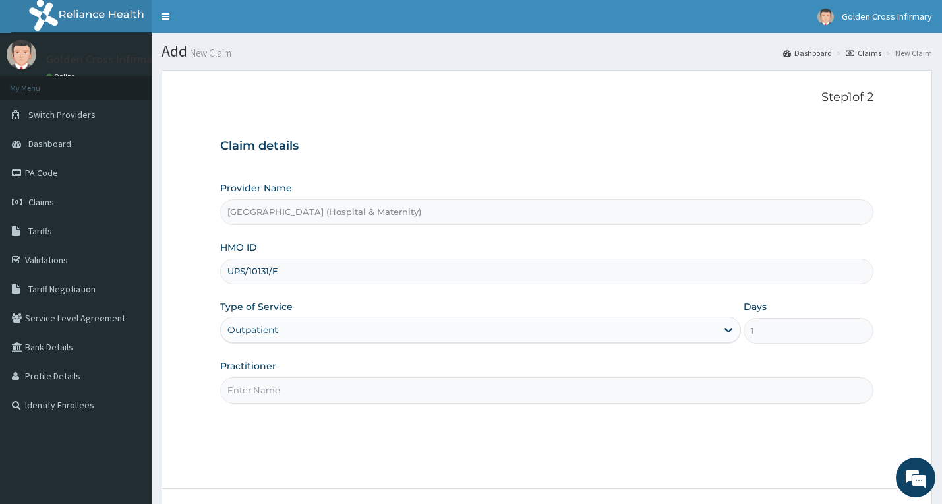
click at [343, 392] on input "Practitioner" at bounding box center [547, 390] width 654 height 26
type input "DR EMMA OKHAIDE"
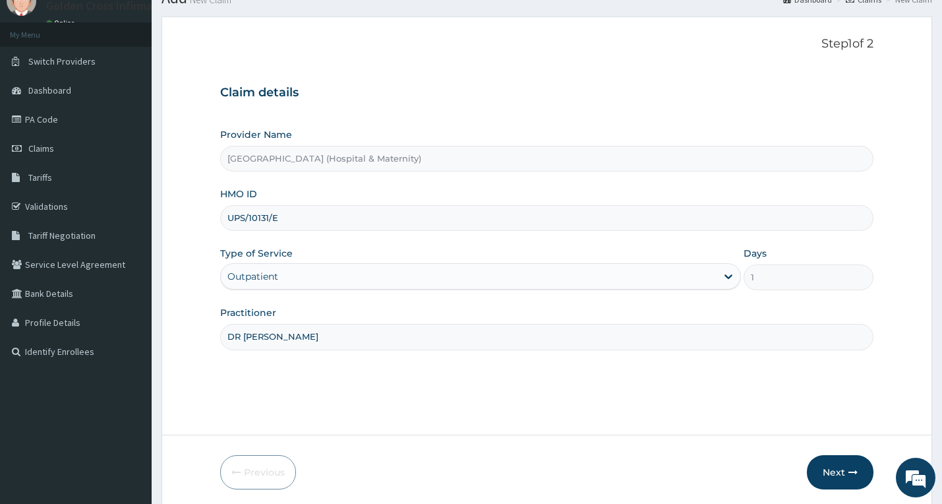
scroll to position [103, 0]
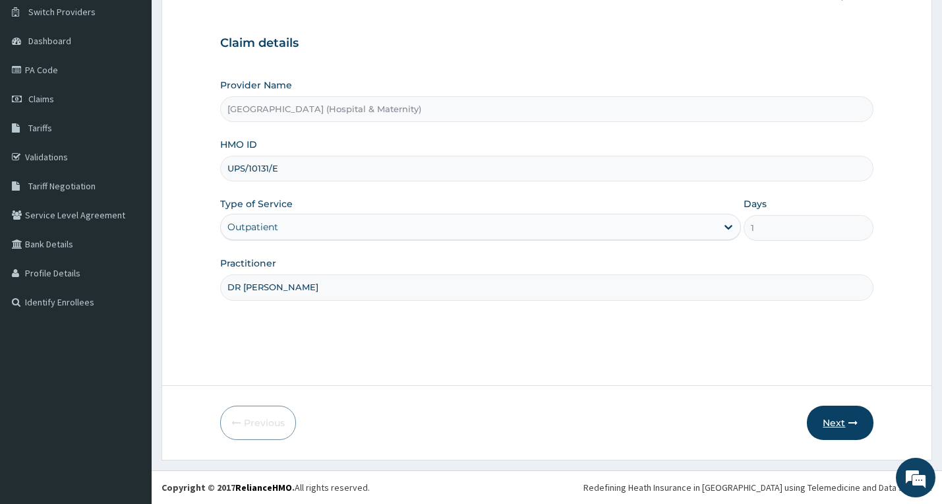
click at [835, 417] on button "Next" at bounding box center [840, 422] width 67 height 34
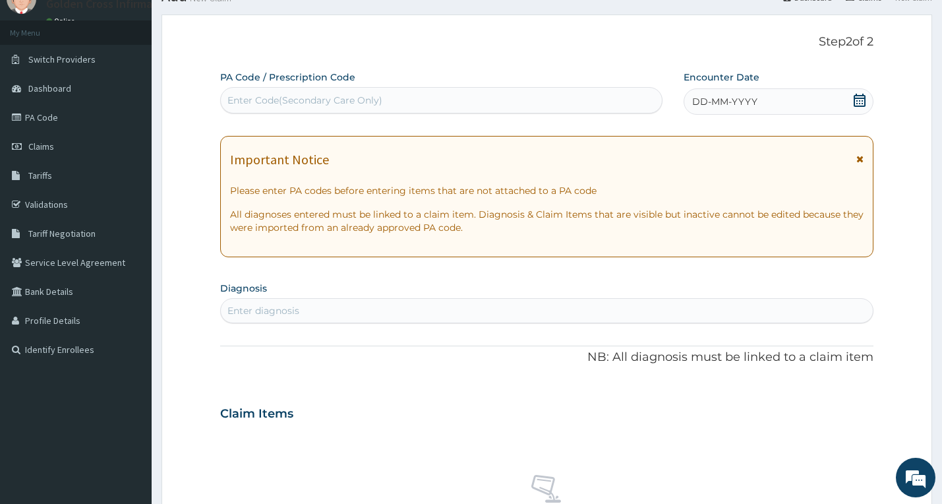
scroll to position [0, 0]
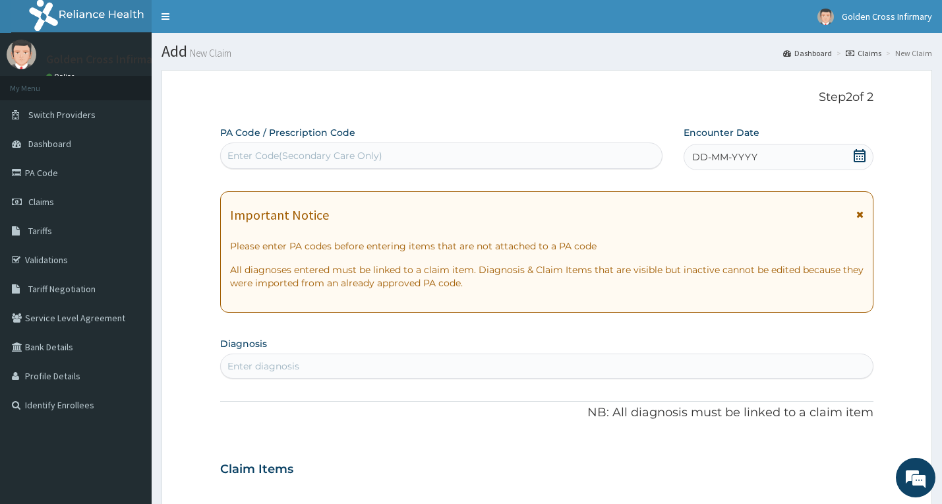
click at [867, 154] on div "DD-MM-YYYY" at bounding box center [778, 157] width 190 height 26
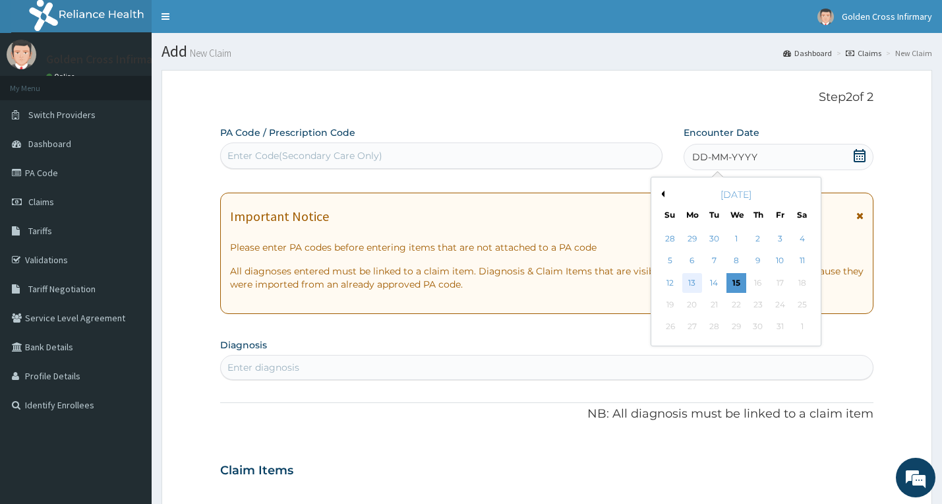
click at [691, 281] on div "13" at bounding box center [692, 283] width 20 height 20
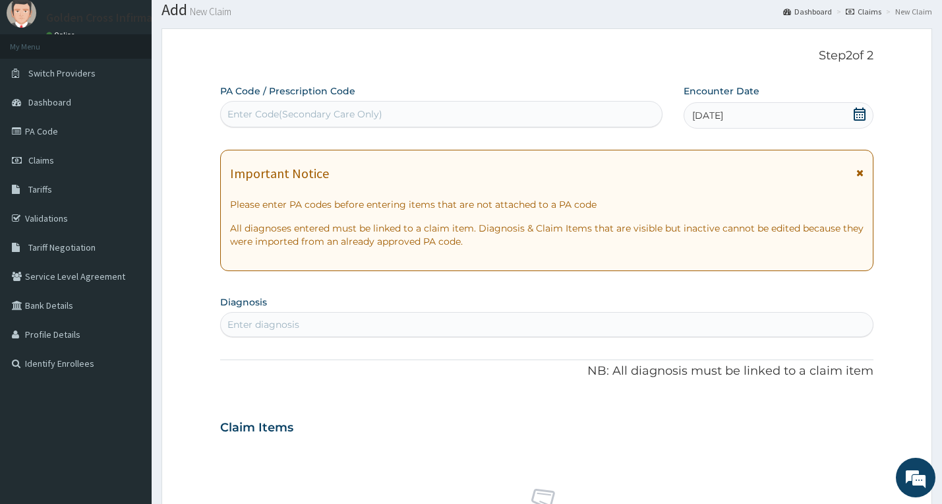
scroll to position [264, 0]
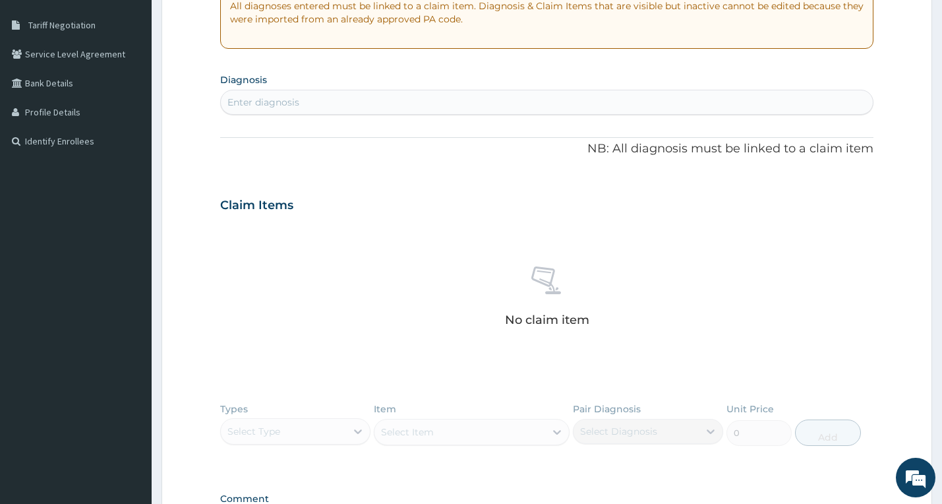
click at [339, 94] on div "Enter diagnosis" at bounding box center [547, 102] width 652 height 21
type input "MALARIA"
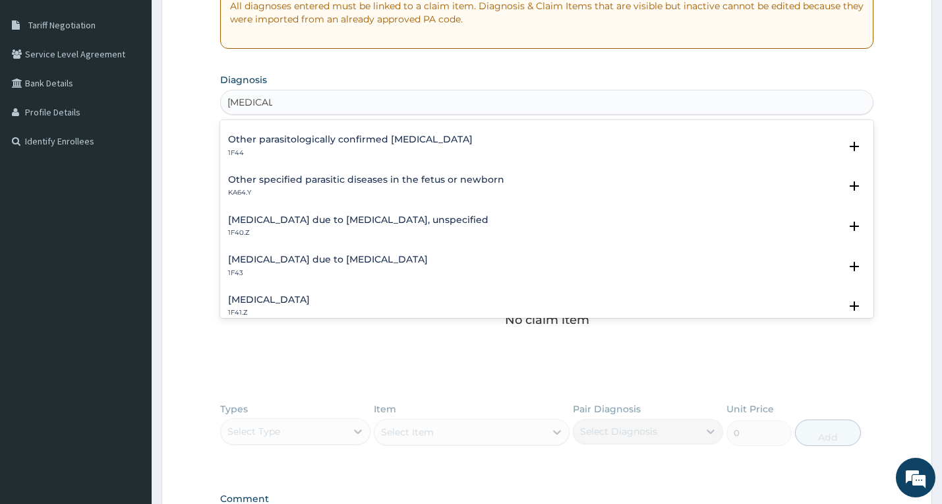
scroll to position [132, 0]
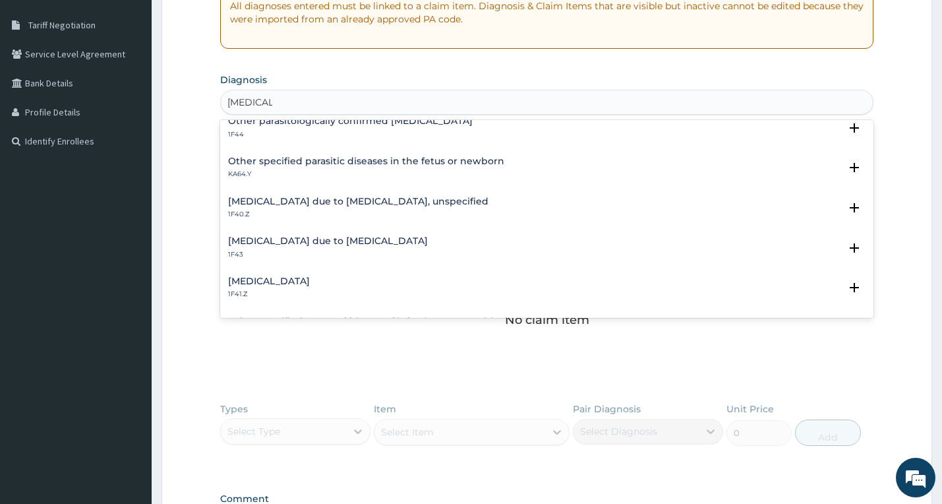
click at [332, 194] on div "Malaria due to Plasmodium falciparum, unspecified 1F40.Z Select Status Query Qu…" at bounding box center [547, 211] width 654 height 40
click at [287, 203] on h4 "Malaria due to Plasmodium falciparum, unspecified" at bounding box center [358, 201] width 260 height 10
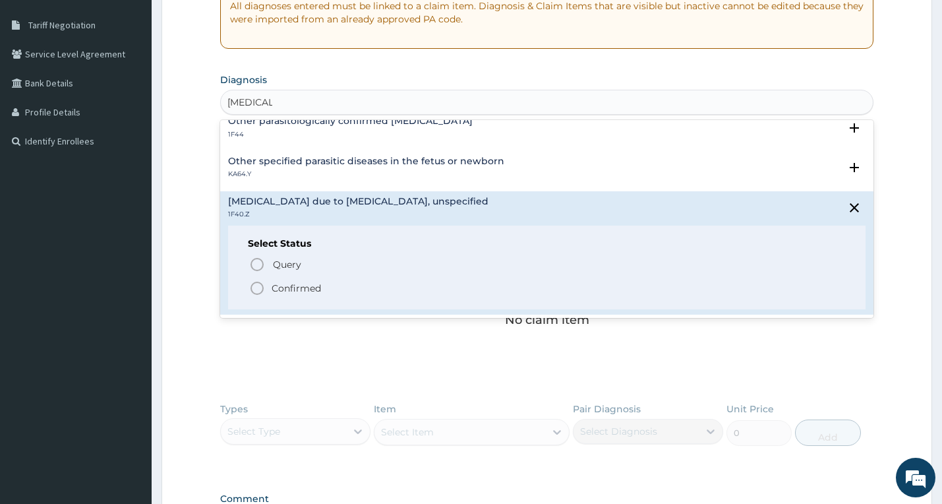
drag, startPoint x: 266, startPoint y: 289, endPoint x: 284, endPoint y: 272, distance: 24.3
click at [266, 287] on span "Confirmed" at bounding box center [547, 288] width 597 height 16
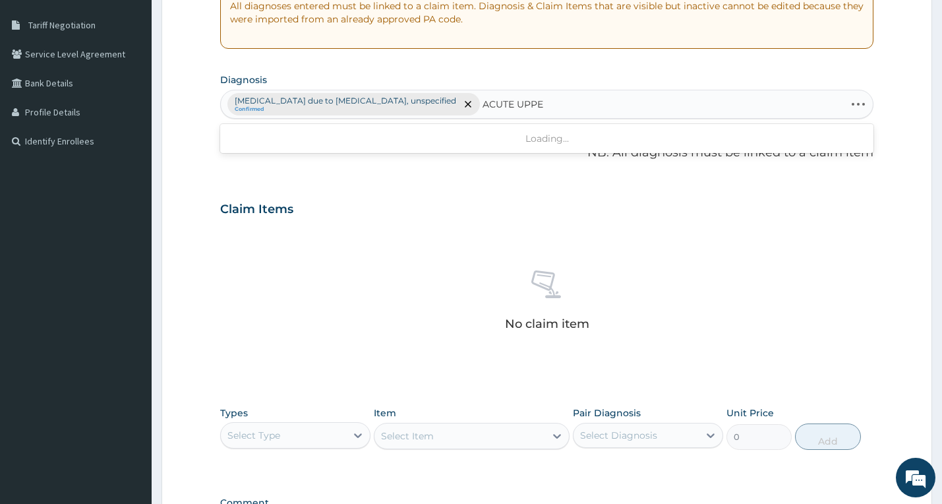
type input "ACUTE UPPER"
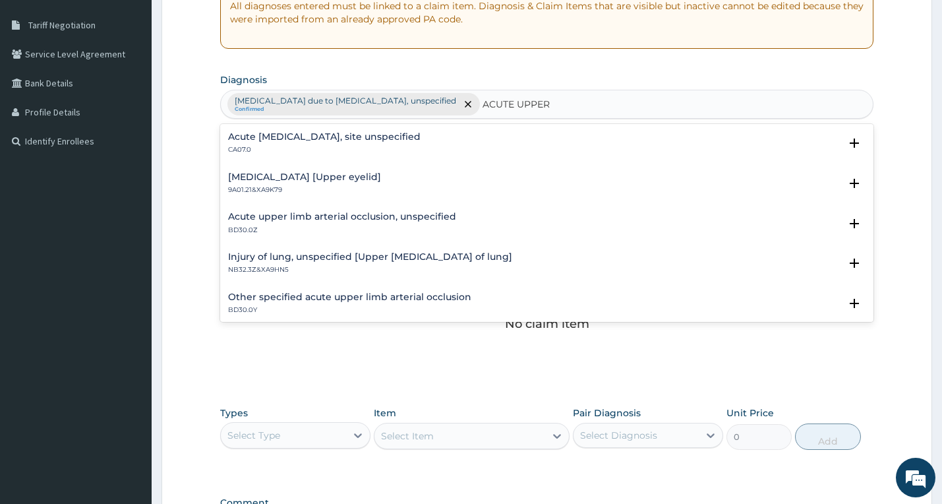
click at [271, 138] on h4 "Acute upper respiratory infection, site unspecified" at bounding box center [324, 137] width 192 height 10
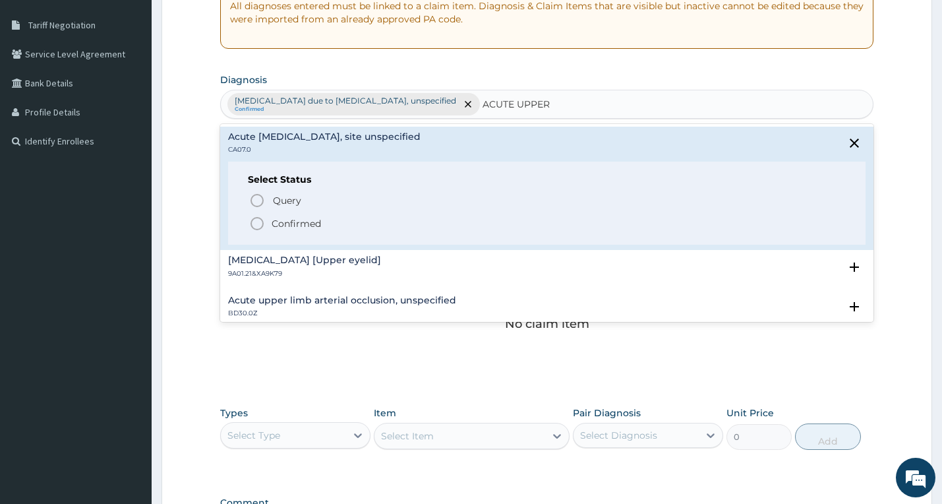
click at [266, 224] on span "Confirmed" at bounding box center [547, 224] width 597 height 16
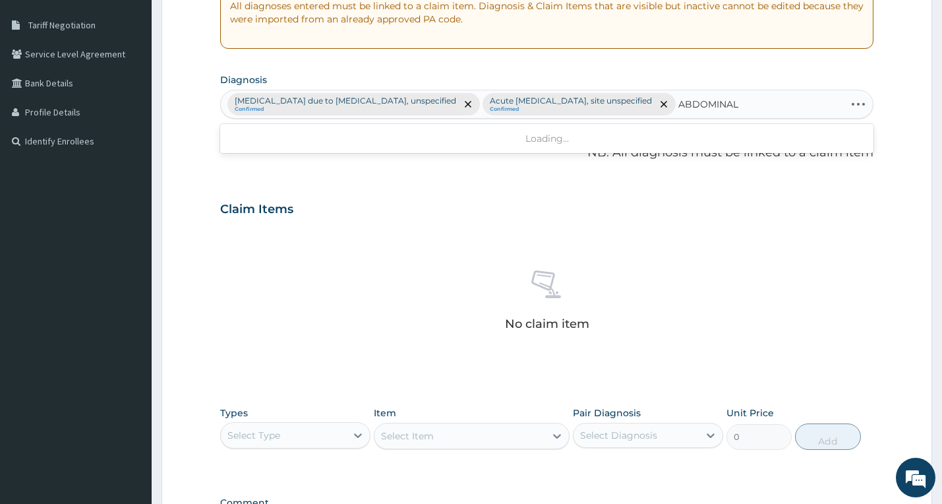
type input "ABDOMINAL"
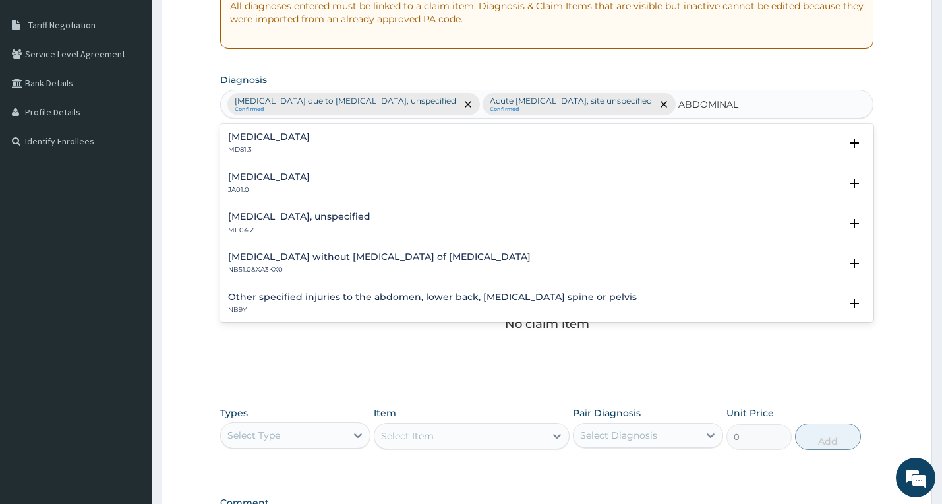
click at [321, 152] on div "Acute abdomen MD81.3" at bounding box center [547, 143] width 638 height 23
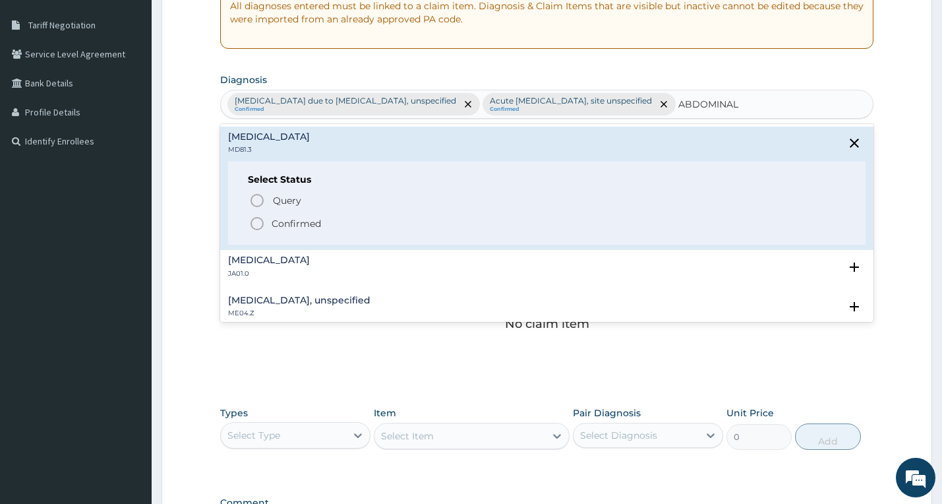
drag, startPoint x: 277, startPoint y: 223, endPoint x: 289, endPoint y: 215, distance: 15.2
click at [277, 222] on p "Confirmed" at bounding box center [296, 223] width 49 height 13
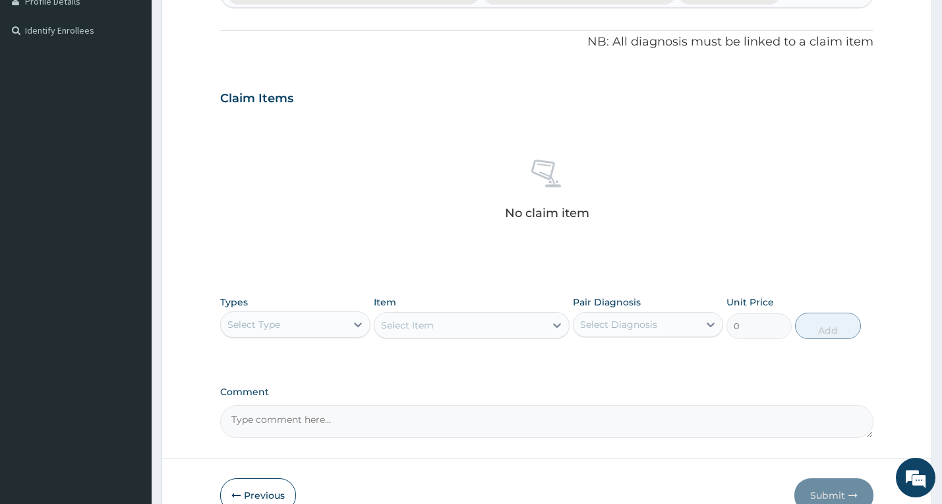
scroll to position [447, 0]
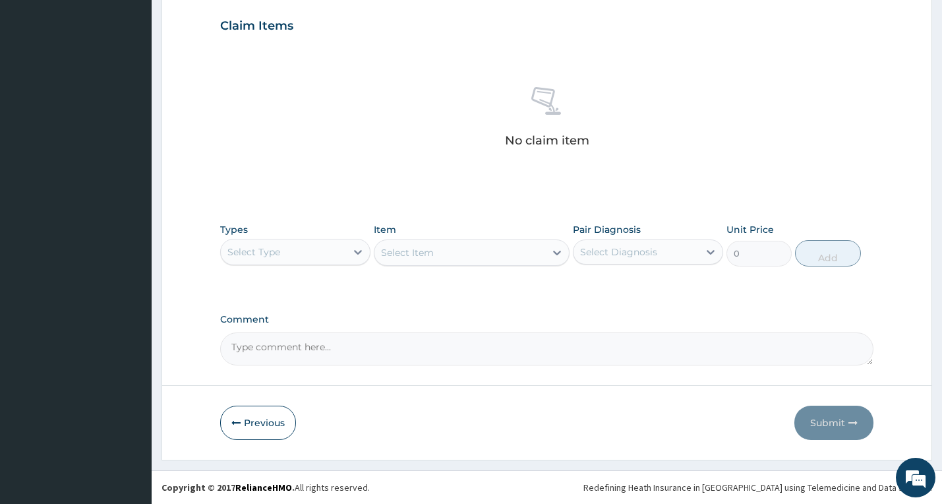
click at [297, 242] on div "Select Type" at bounding box center [283, 251] width 125 height 21
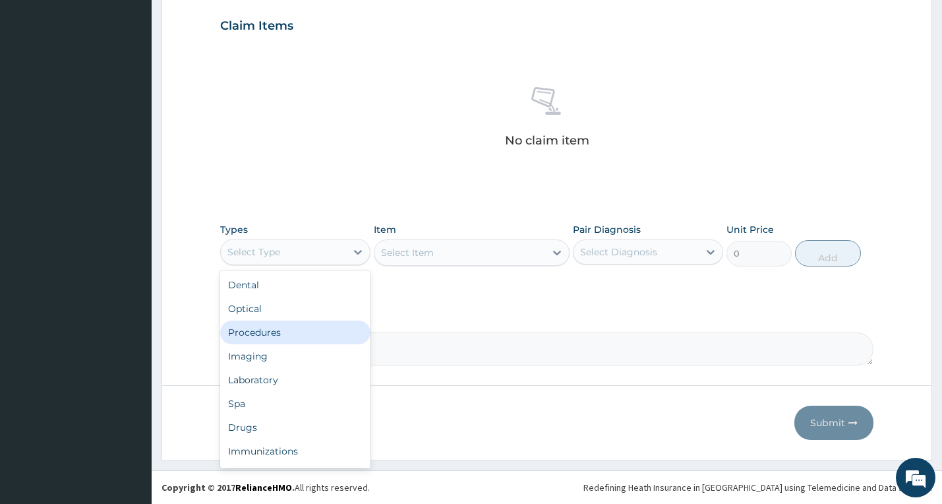
click at [334, 328] on div "Procedures" at bounding box center [295, 332] width 150 height 24
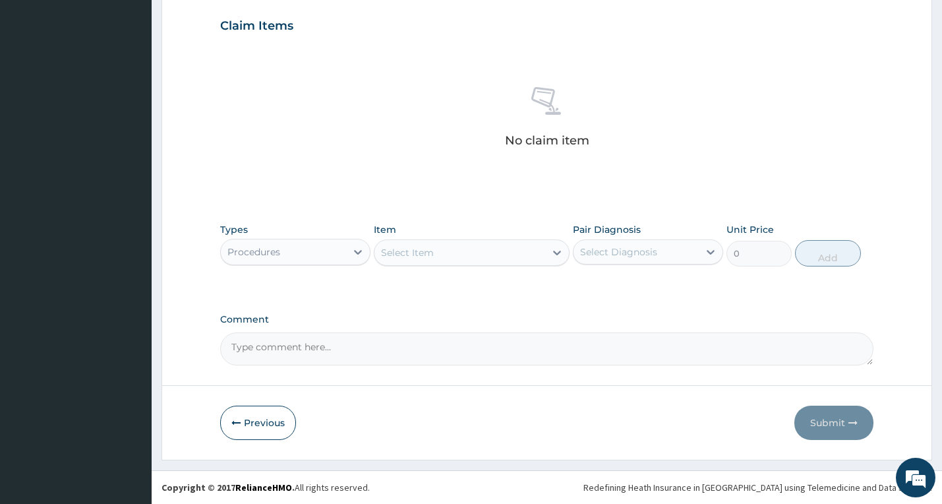
click at [468, 253] on div "Select Item" at bounding box center [459, 252] width 171 height 21
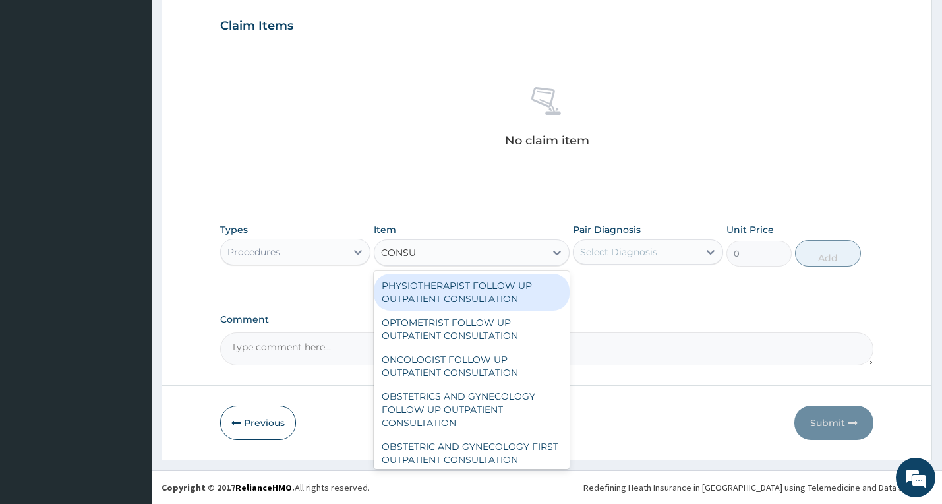
type input "CONSUL"
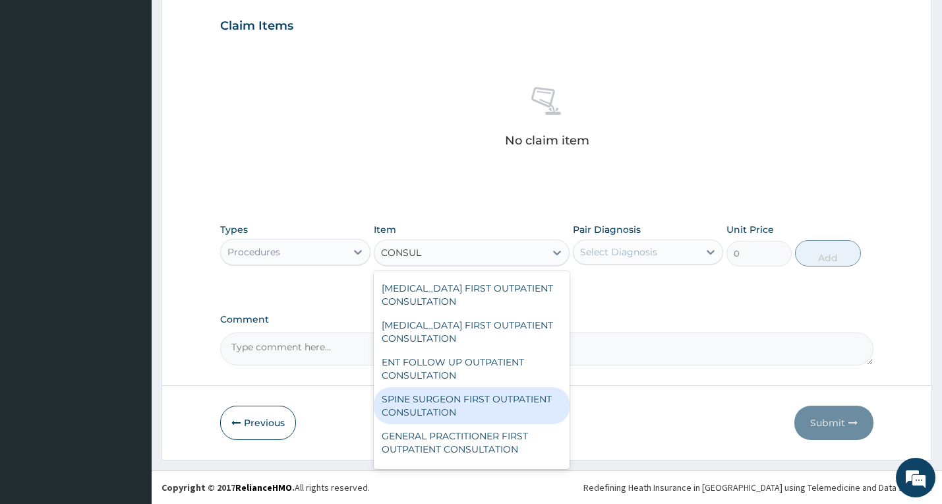
scroll to position [791, 0]
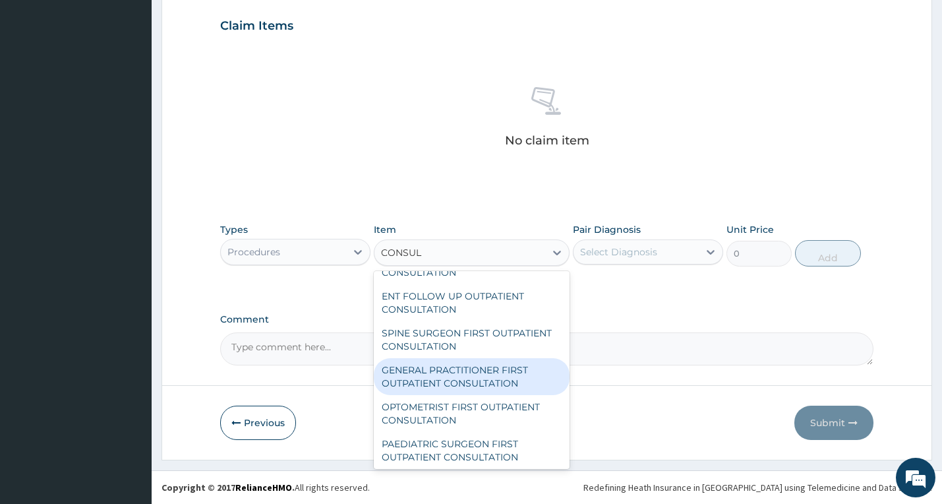
click at [472, 373] on div "GENERAL PRACTITIONER FIRST OUTPATIENT CONSULTATION" at bounding box center [472, 376] width 196 height 37
type input "6750"
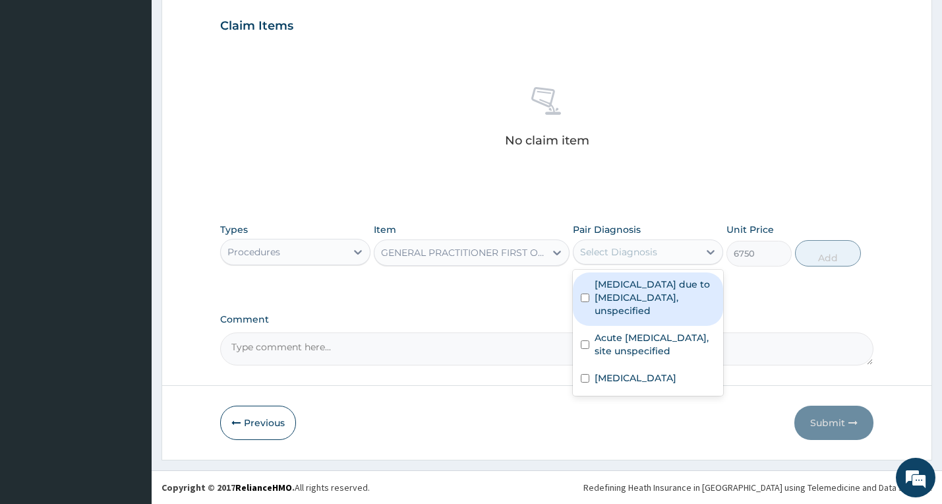
click at [613, 256] on div "Select Diagnosis" at bounding box center [618, 251] width 77 height 13
click at [616, 292] on label "Malaria due to Plasmodium falciparum, unspecified" at bounding box center [654, 297] width 121 height 40
checkbox input "true"
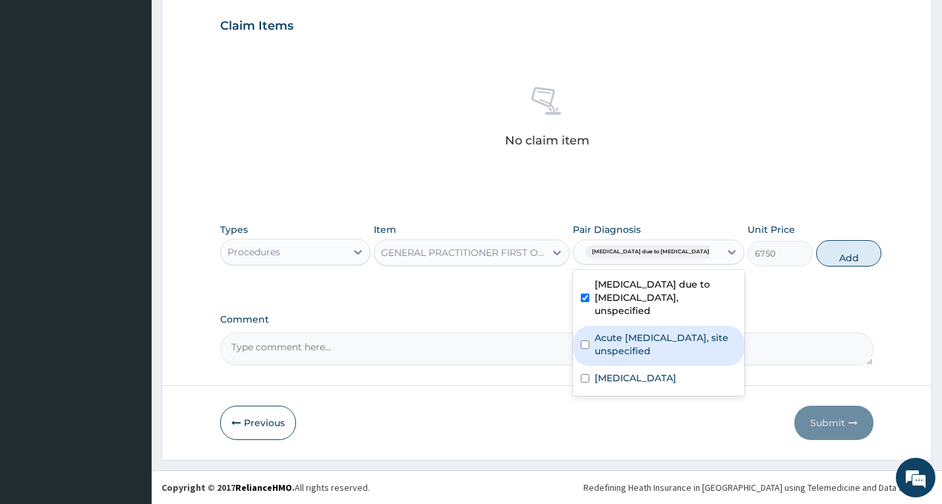
click at [627, 360] on div "Acute [MEDICAL_DATA], site unspecified" at bounding box center [658, 346] width 171 height 40
checkbox input "true"
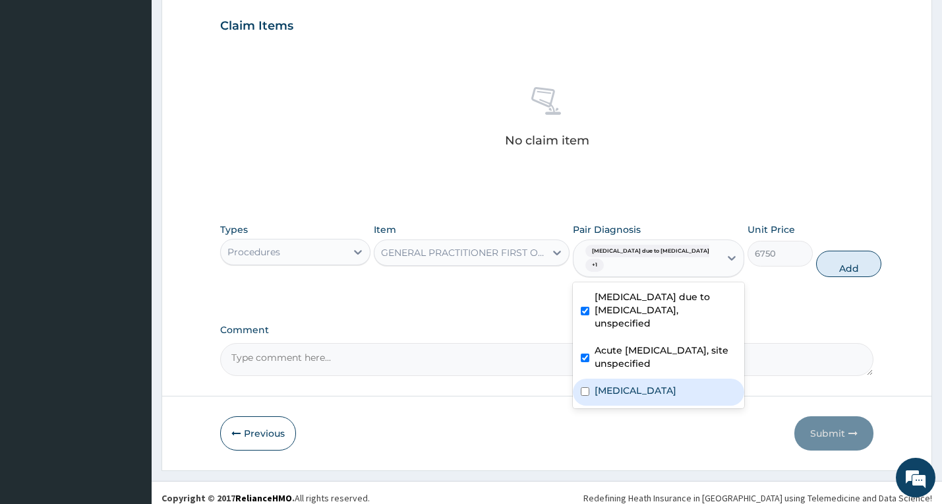
click at [625, 390] on label "Acute abdomen" at bounding box center [635, 390] width 82 height 13
checkbox input "true"
drag, startPoint x: 822, startPoint y: 276, endPoint x: 778, endPoint y: 261, distance: 46.1
click at [823, 275] on button "Add" at bounding box center [848, 263] width 65 height 26
type input "0"
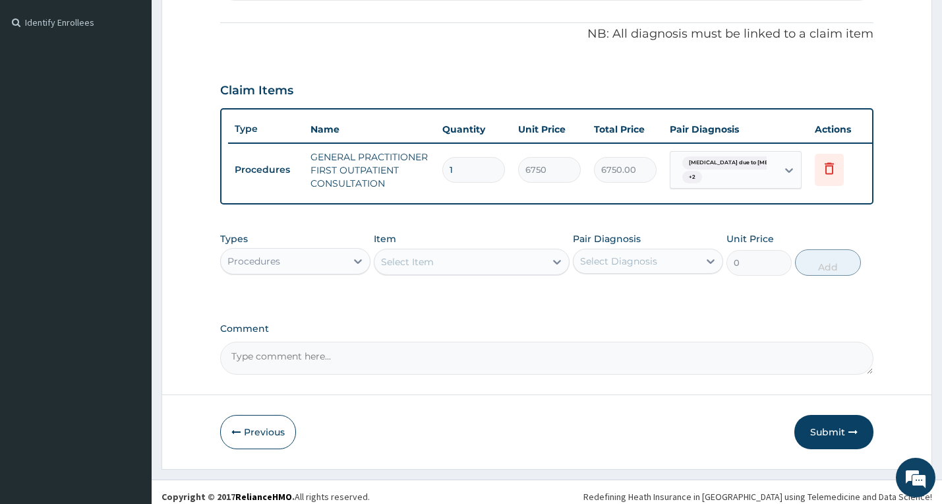
scroll to position [401, 0]
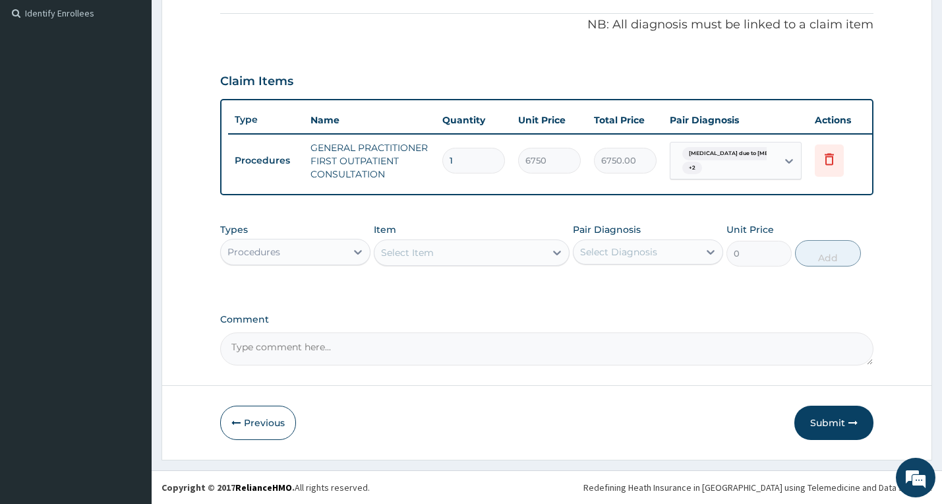
click at [320, 256] on div "Procedures" at bounding box center [283, 251] width 125 height 21
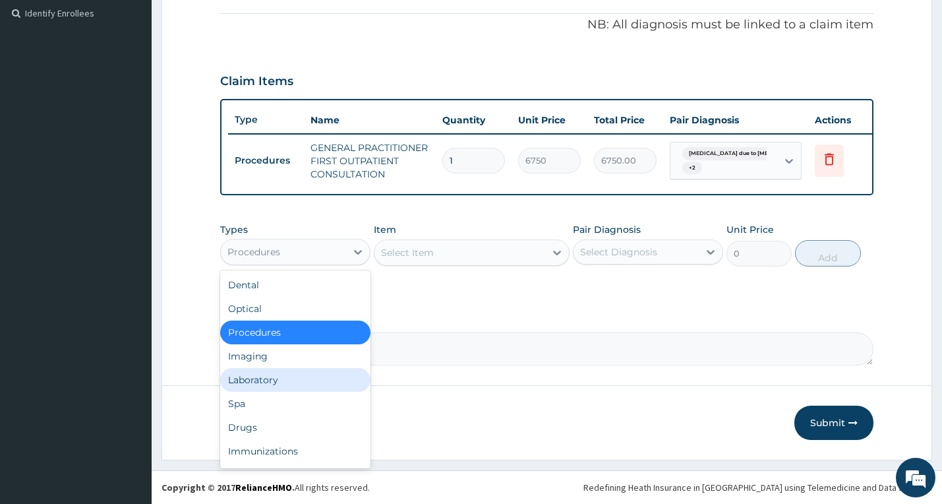
click at [308, 373] on div "Laboratory" at bounding box center [295, 380] width 150 height 24
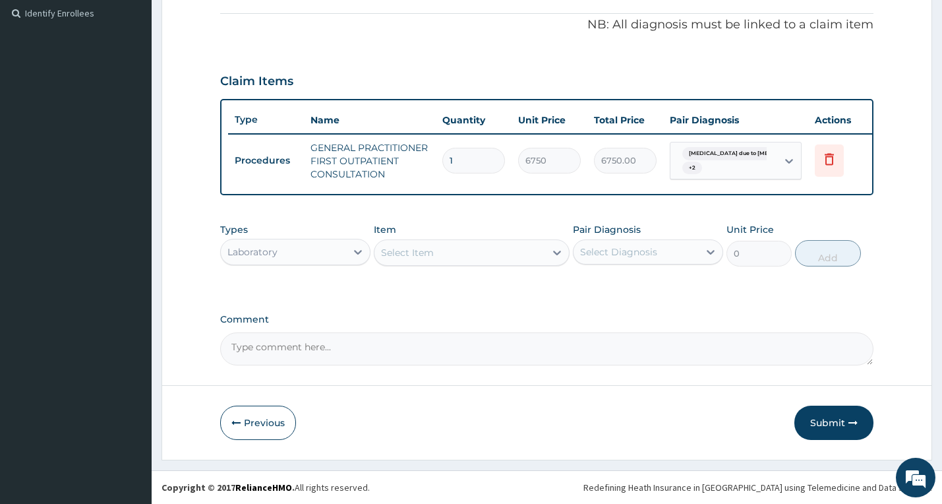
click at [448, 250] on div "Select Item" at bounding box center [459, 252] width 171 height 21
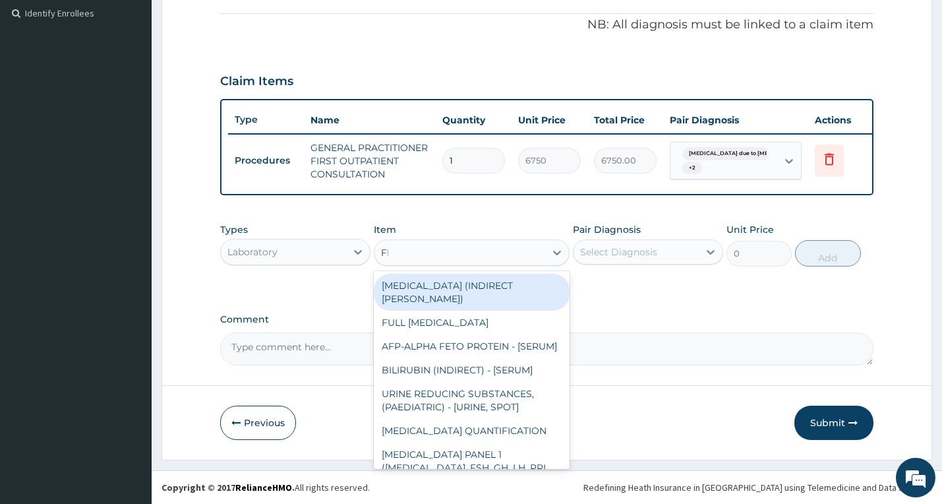
type input "FBC"
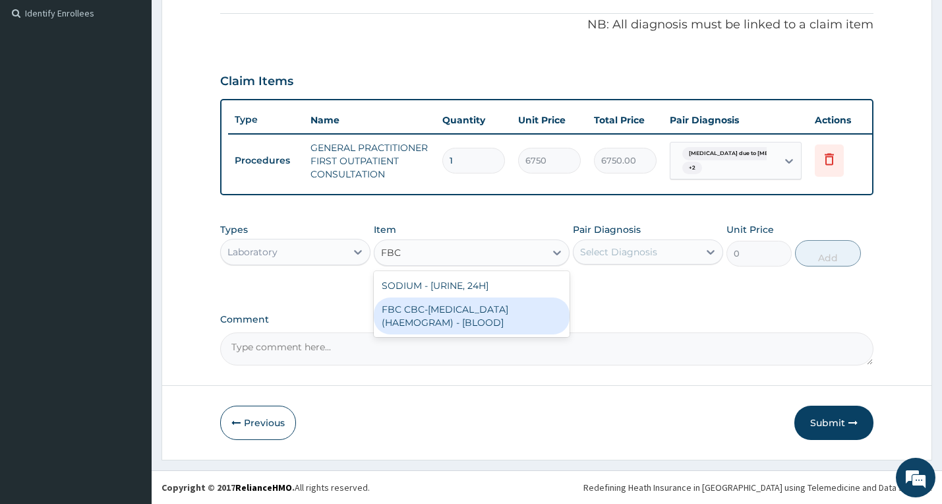
click at [492, 322] on div "FBC CBC-[MEDICAL_DATA] (HAEMOGRAM) - [BLOOD]" at bounding box center [472, 315] width 196 height 37
type input "9000"
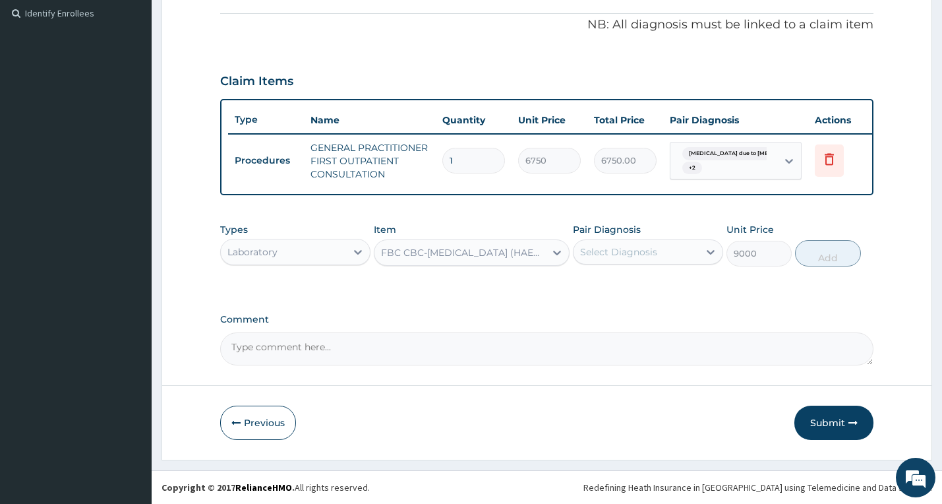
click at [606, 258] on div "Select Diagnosis" at bounding box center [635, 251] width 125 height 21
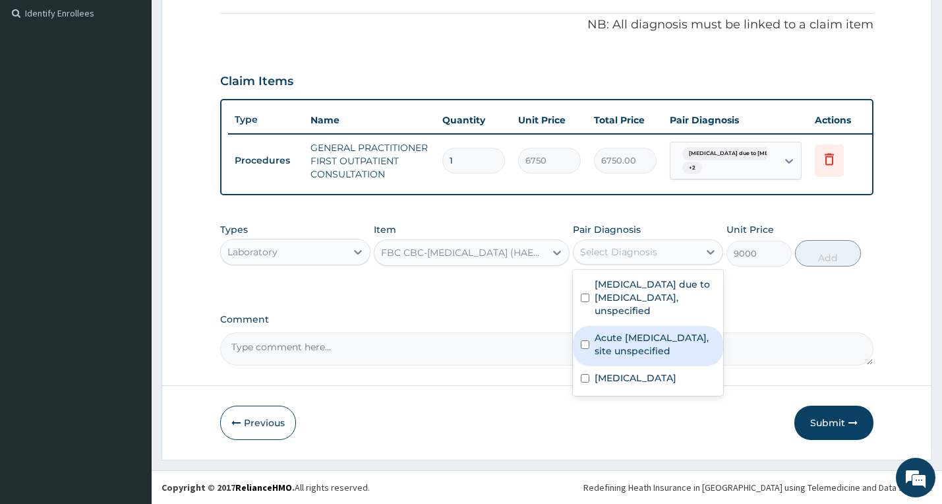
click at [624, 358] on div "Acute [MEDICAL_DATA], site unspecified" at bounding box center [648, 346] width 150 height 40
checkbox input "true"
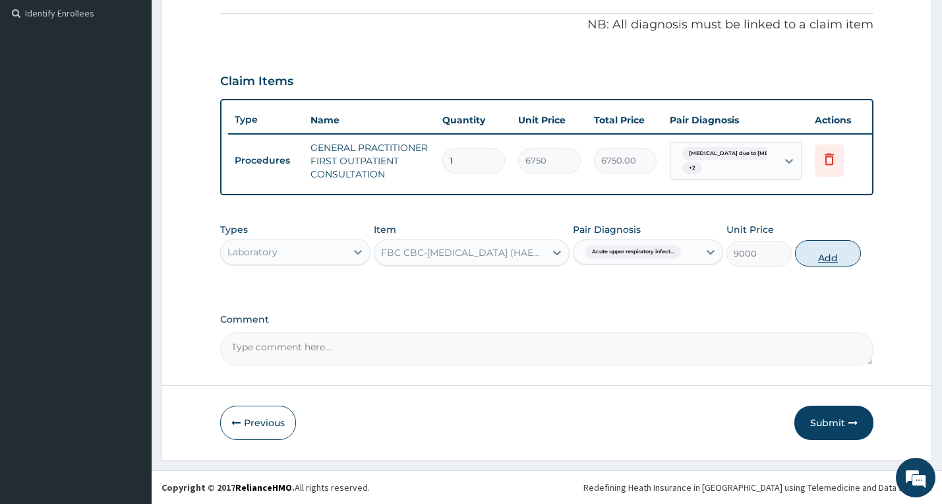
click at [803, 252] on button "Add" at bounding box center [827, 253] width 65 height 26
type input "0"
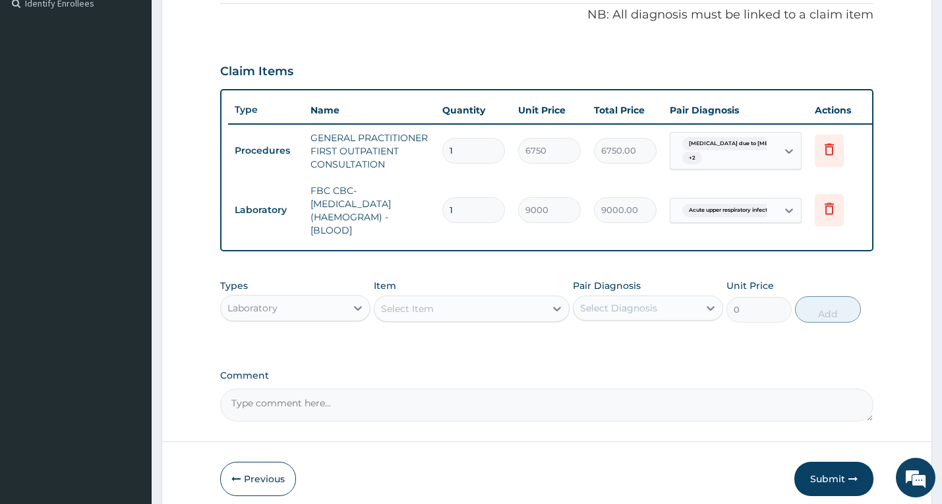
click at [527, 312] on div "Select Item" at bounding box center [459, 308] width 171 height 21
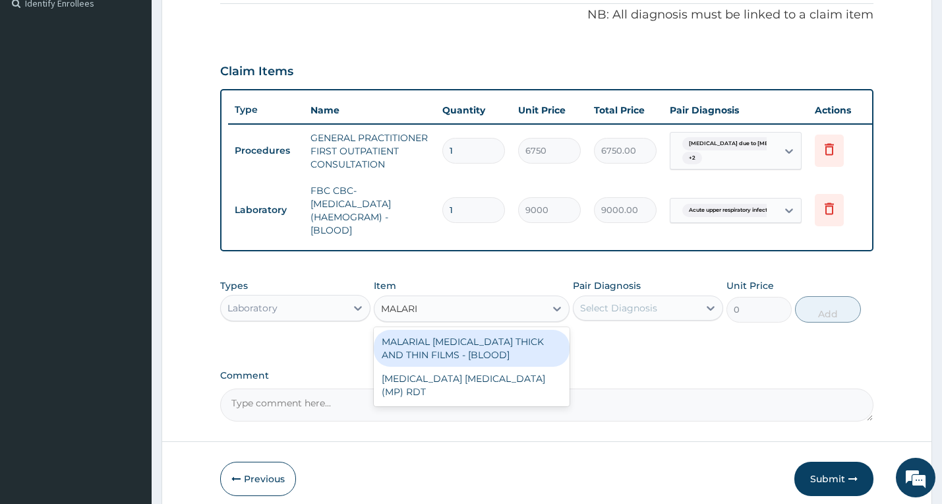
type input "MALARIA"
click at [540, 357] on div "MALARIAL [MEDICAL_DATA] THICK AND THIN FILMS - [BLOOD]" at bounding box center [472, 348] width 196 height 37
type input "3937.5"
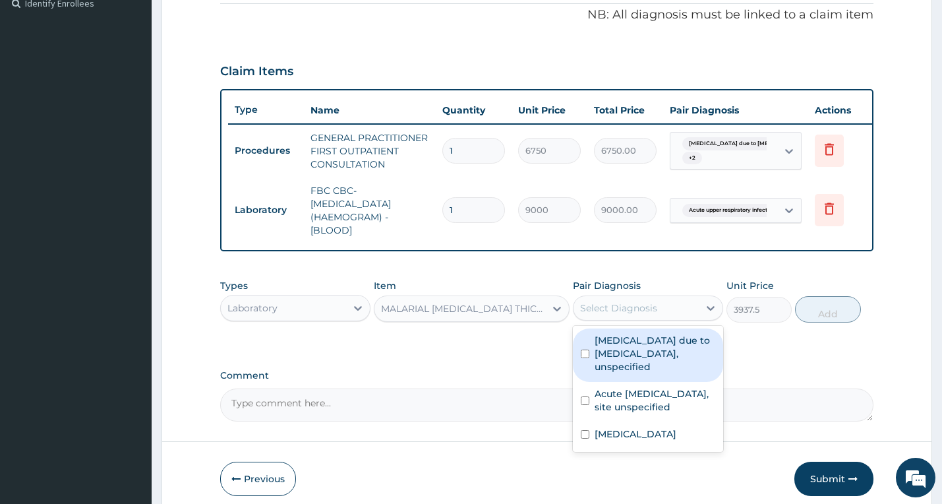
click at [626, 314] on div "Select Diagnosis" at bounding box center [618, 307] width 77 height 13
click at [635, 373] on label "Malaria due to Plasmodium falciparum, unspecified" at bounding box center [654, 353] width 121 height 40
checkbox input "true"
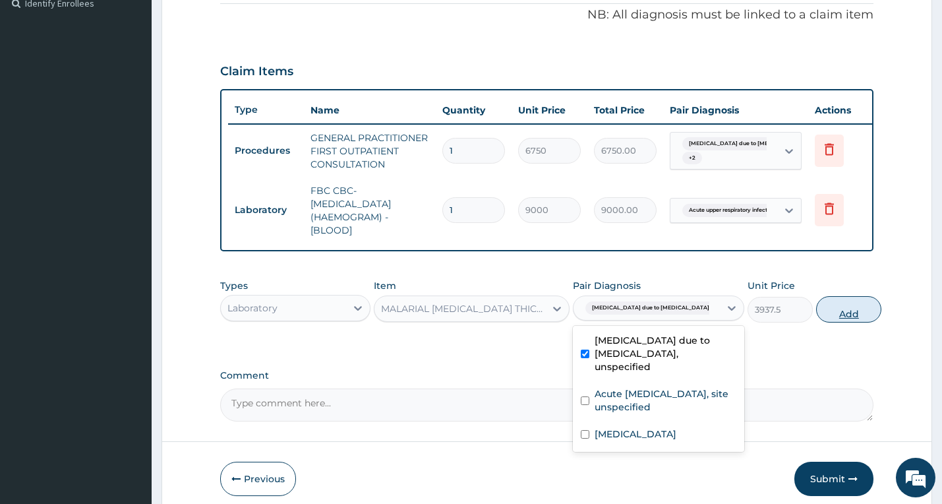
click at [816, 313] on button "Add" at bounding box center [848, 309] width 65 height 26
type input "0"
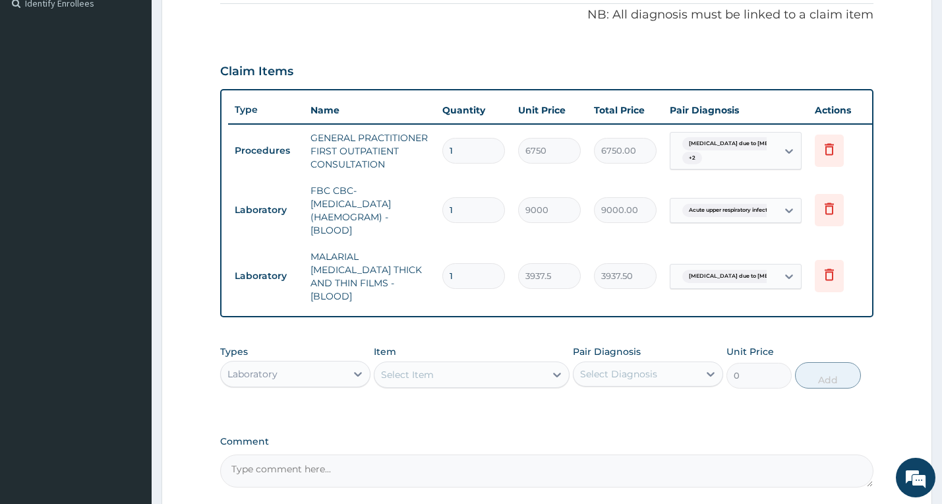
type input "0"
type input "0.00"
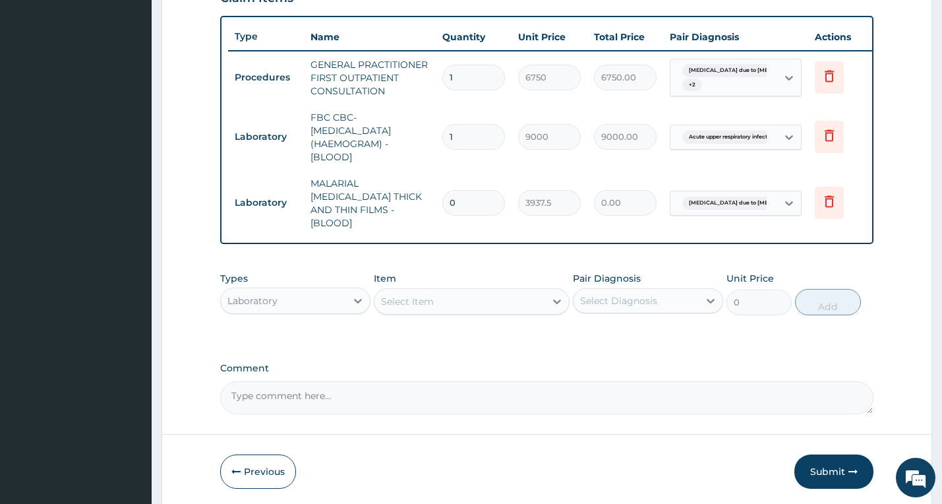
scroll to position [520, 0]
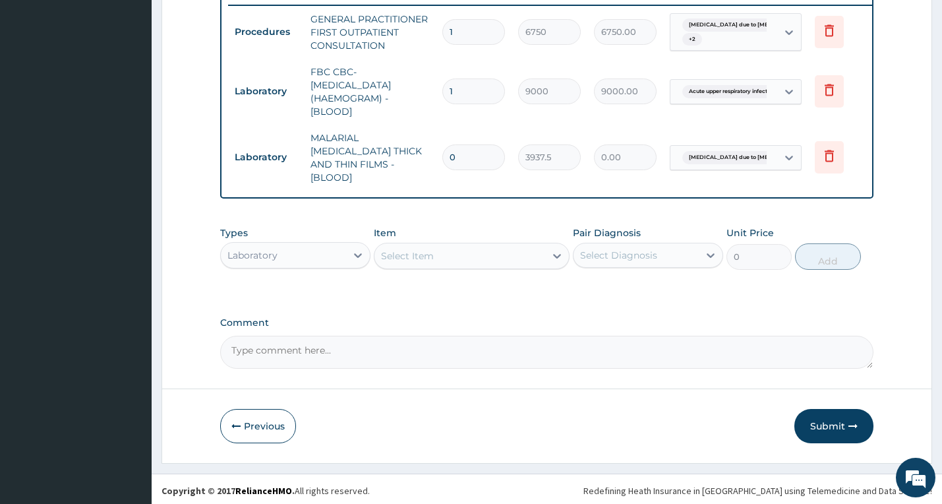
type input "0"
click at [309, 266] on div "Types Laboratory Item Select Item Pair Diagnosis Select Diagnosis Unit Price 0 …" at bounding box center [547, 247] width 654 height 57
click at [324, 258] on div "Laboratory" at bounding box center [283, 255] width 125 height 21
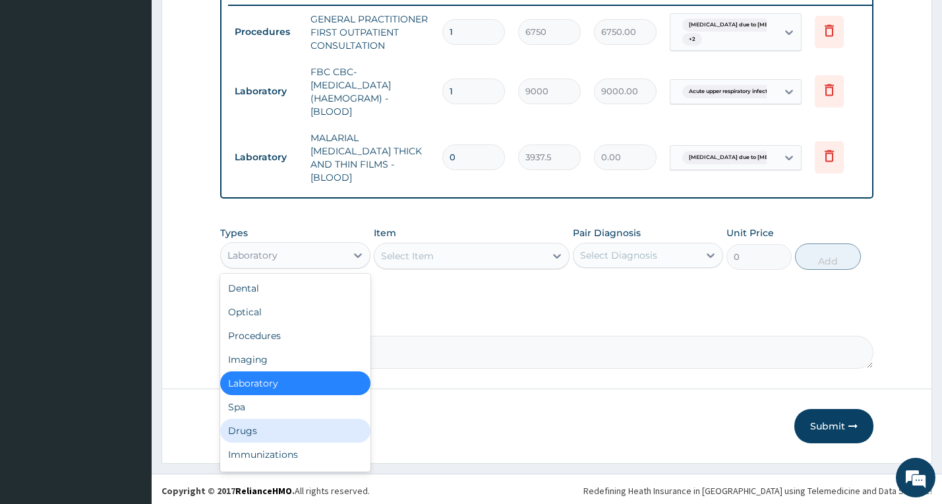
click at [314, 420] on div "Drugs" at bounding box center [295, 431] width 150 height 24
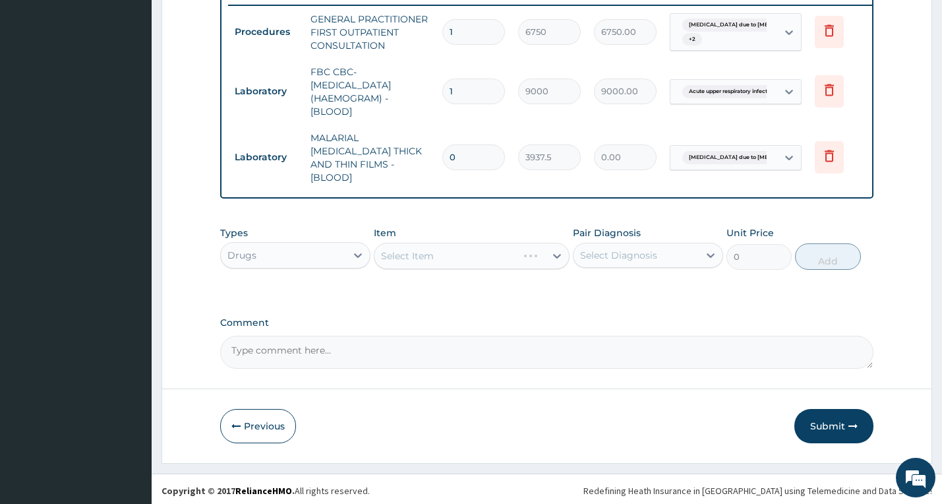
click at [461, 255] on div "Select Item" at bounding box center [472, 256] width 196 height 26
click at [461, 255] on div "Select Item" at bounding box center [459, 255] width 171 height 21
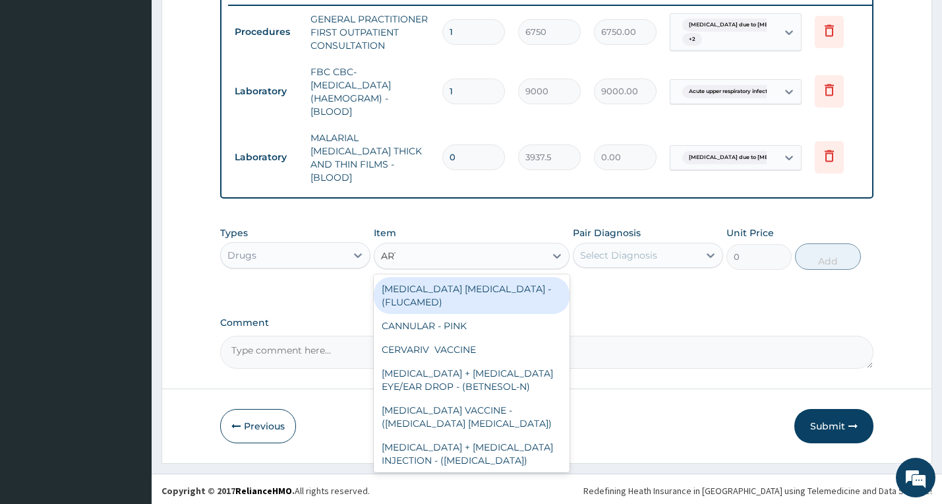
type input "ARTE"
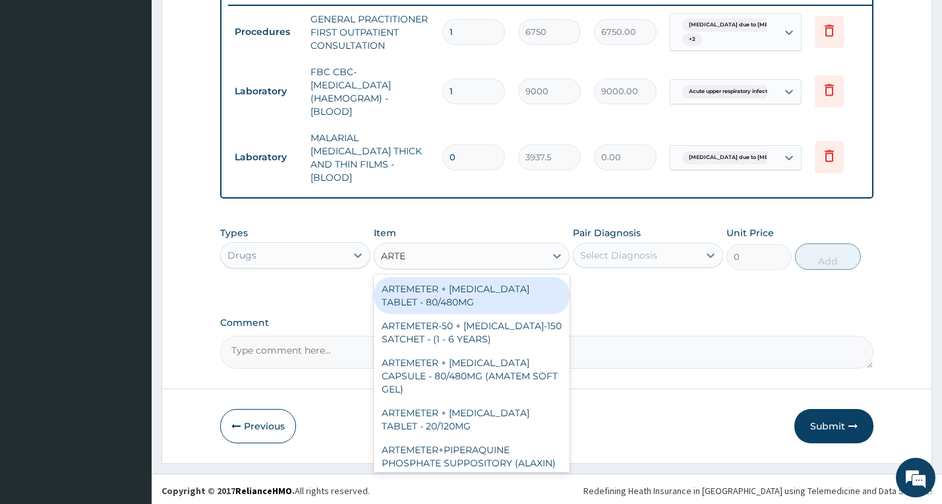
click at [480, 284] on div "ARTEMETER + [MEDICAL_DATA] TABLET - 80/480MG" at bounding box center [472, 295] width 196 height 37
type input "572"
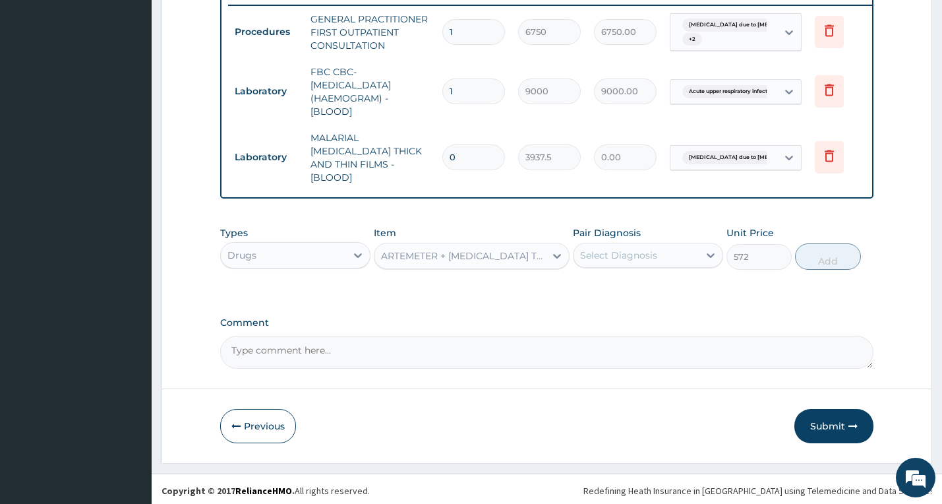
drag, startPoint x: 604, startPoint y: 254, endPoint x: 606, endPoint y: 263, distance: 9.4
click at [606, 255] on div "Select Diagnosis" at bounding box center [618, 254] width 77 height 13
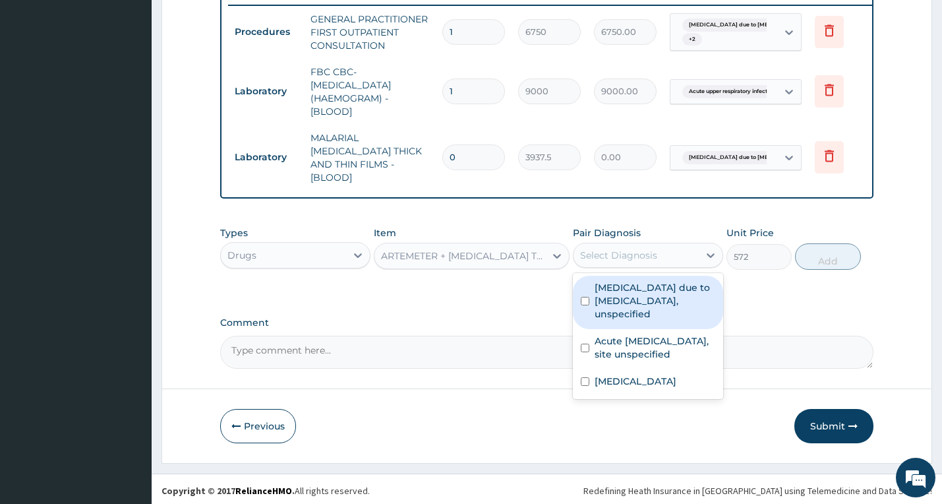
click at [613, 306] on label "Malaria due to Plasmodium falciparum, unspecified" at bounding box center [654, 301] width 121 height 40
checkbox input "true"
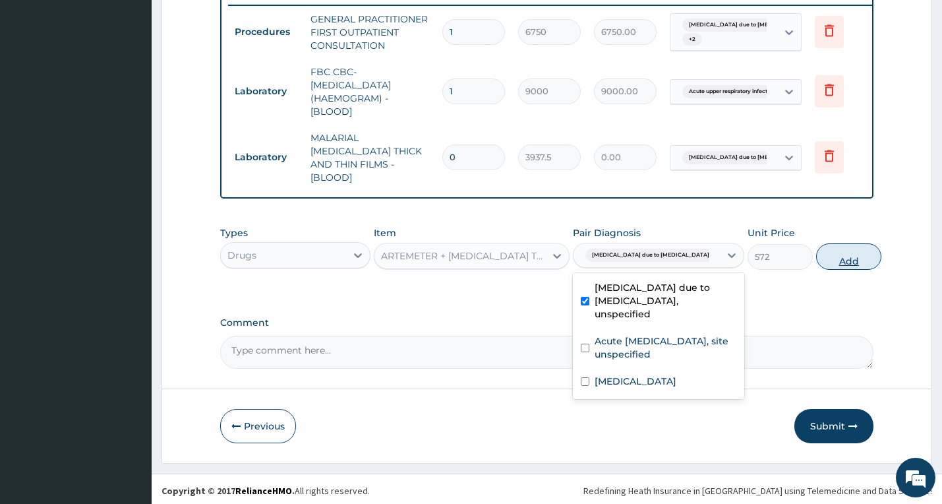
click at [835, 258] on button "Add" at bounding box center [848, 256] width 65 height 26
type input "0"
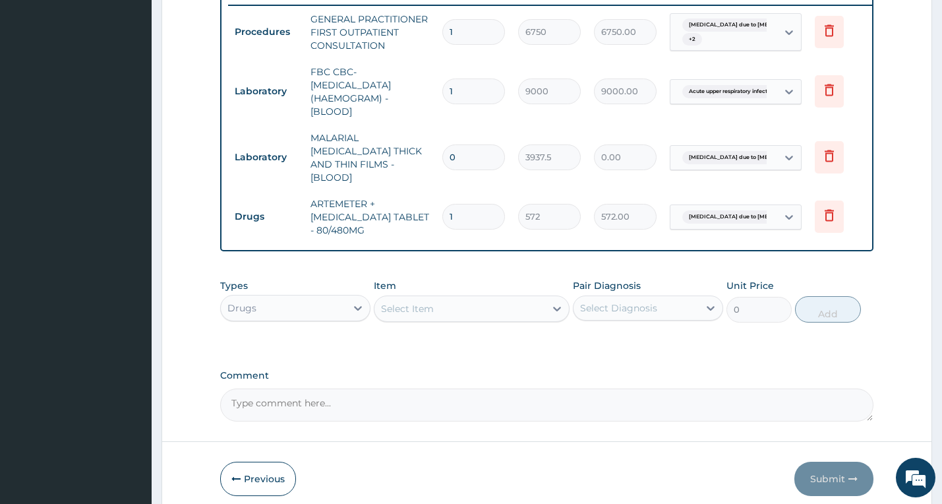
click at [443, 207] on td "1" at bounding box center [474, 216] width 76 height 39
click at [447, 206] on input "1" at bounding box center [473, 217] width 63 height 26
type input "6"
type input "3432.00"
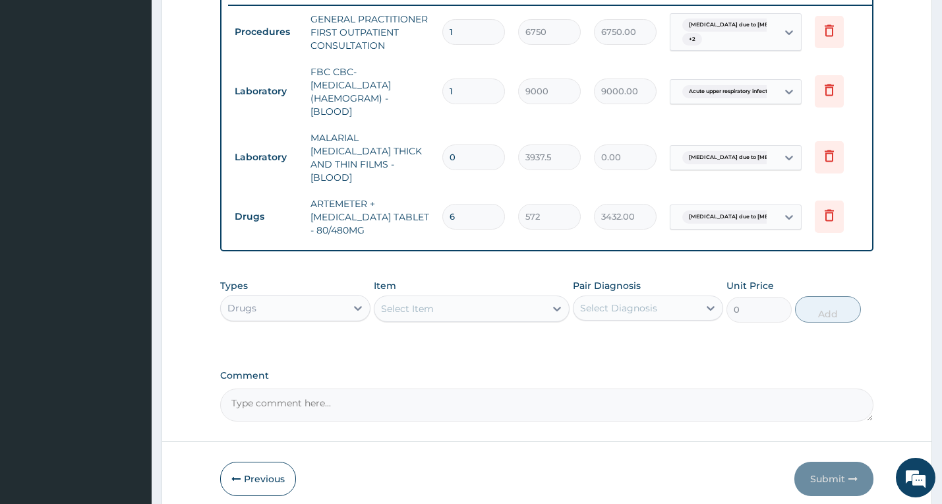
type input "6"
click at [457, 150] on input "0" at bounding box center [473, 157] width 63 height 26
type input "1"
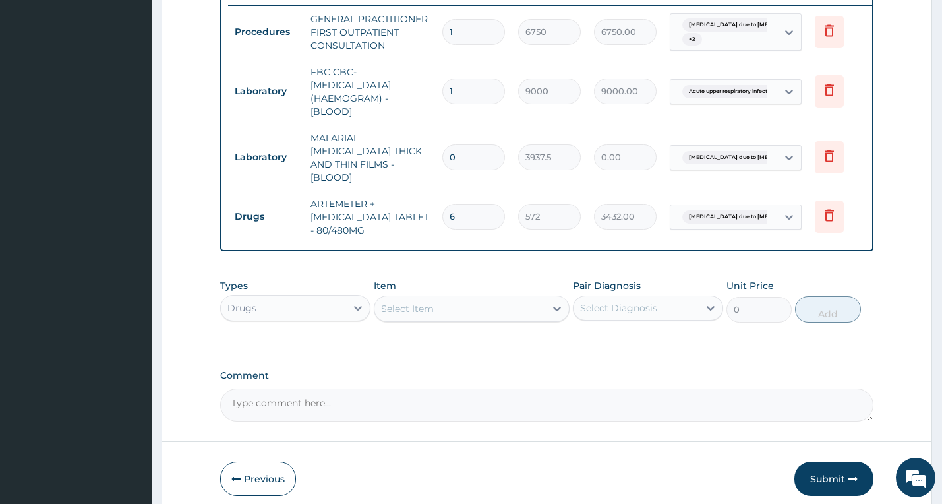
type input "3937.50"
type input "1"
click at [477, 301] on div "Select Item" at bounding box center [459, 308] width 171 height 21
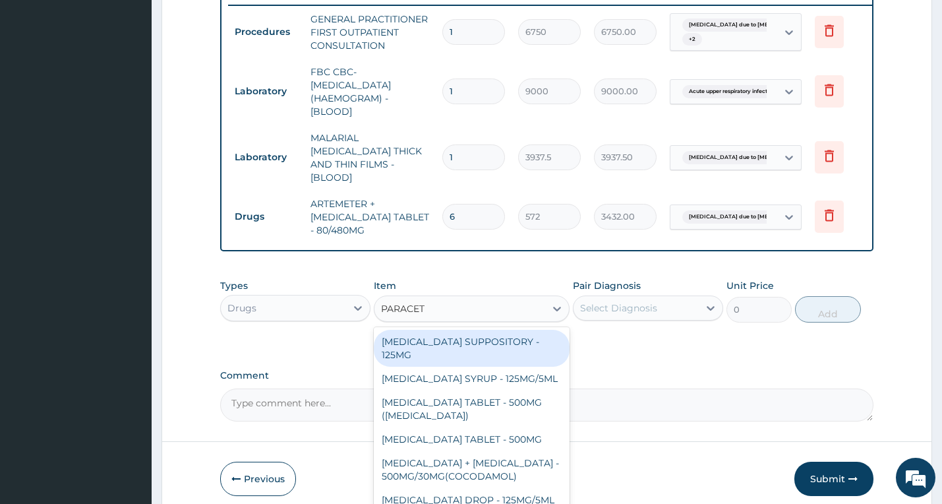
type input "PARACETA"
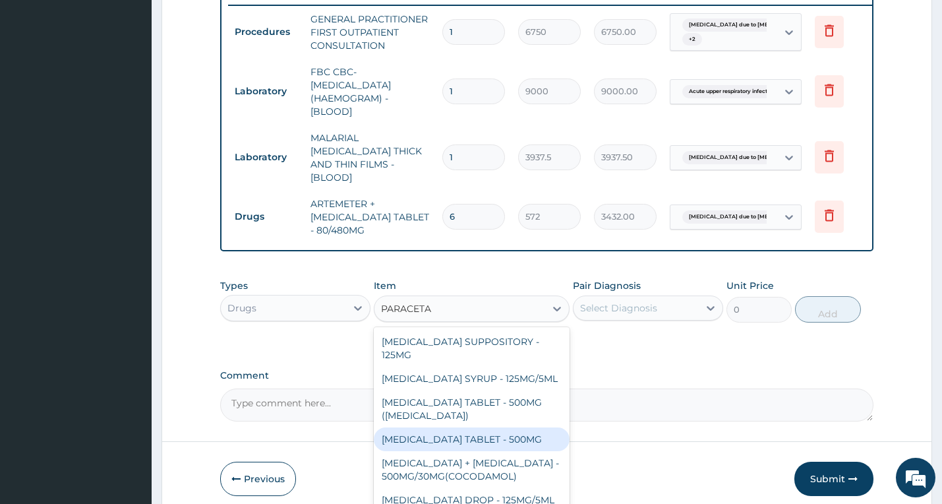
click at [480, 427] on div "PARACETAMOL TABLET - 500MG" at bounding box center [472, 439] width 196 height 24
type input "52.800000000000004"
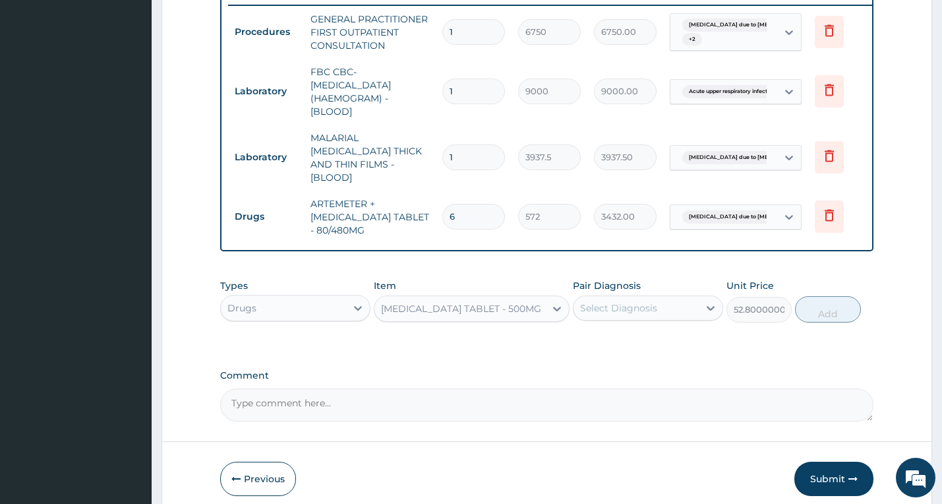
click at [613, 309] on div "Select Diagnosis" at bounding box center [618, 307] width 77 height 13
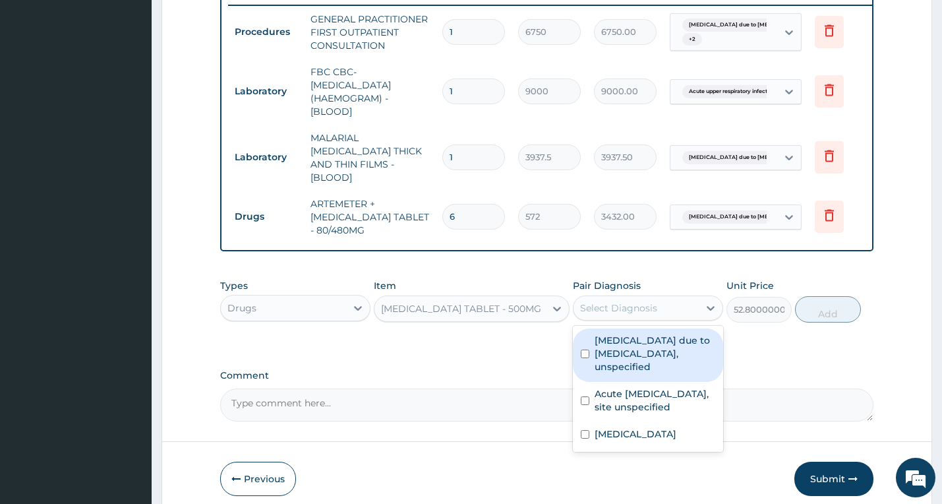
click at [610, 353] on label "Malaria due to Plasmodium falciparum, unspecified" at bounding box center [654, 353] width 121 height 40
checkbox input "true"
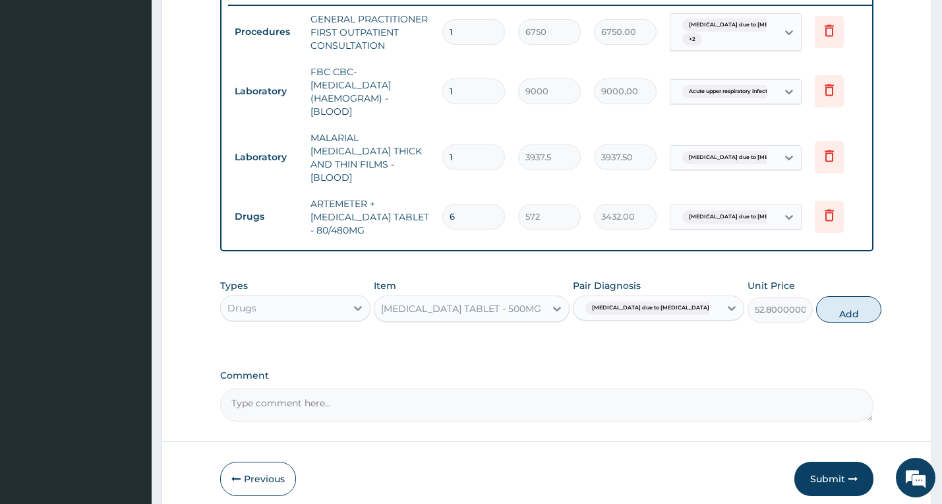
drag, startPoint x: 825, startPoint y: 311, endPoint x: 712, endPoint y: 310, distance: 112.7
click at [825, 310] on button "Add" at bounding box center [848, 309] width 65 height 26
type input "0"
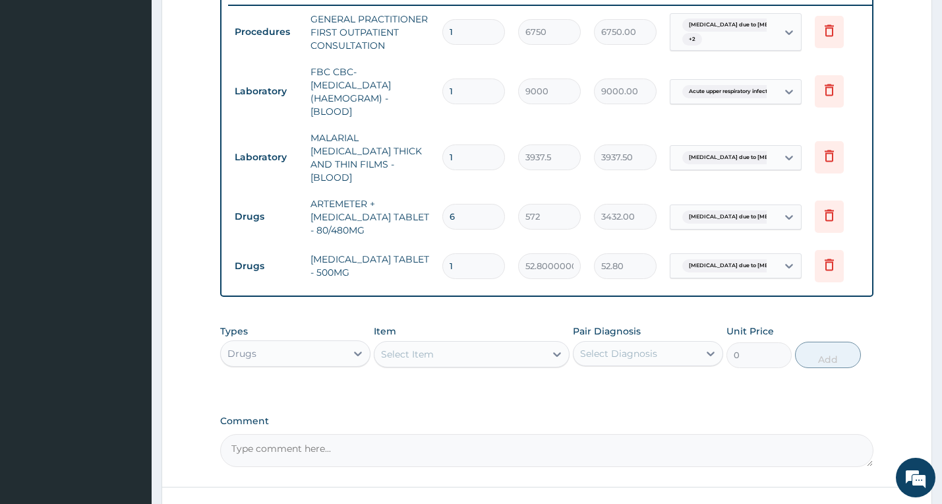
type input "12"
type input "633.60"
type input "12"
click at [469, 359] on div "Select Item" at bounding box center [459, 353] width 171 height 21
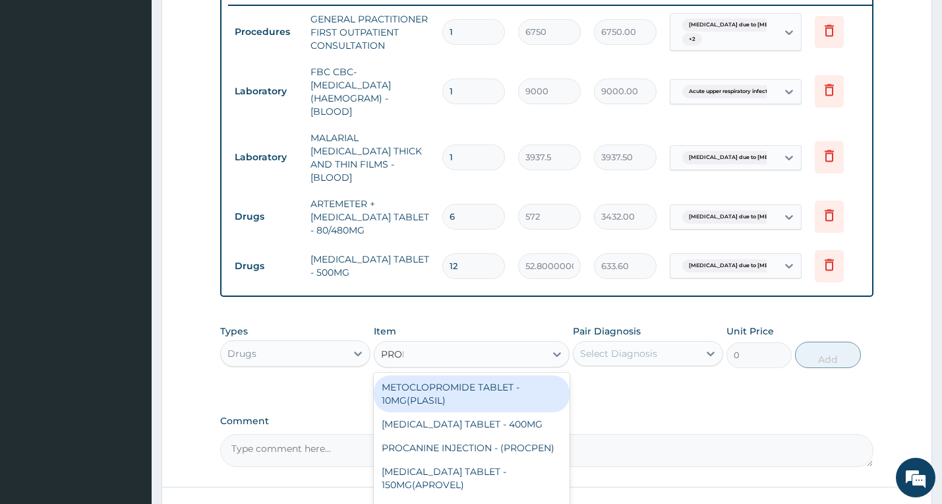
type input "PROME"
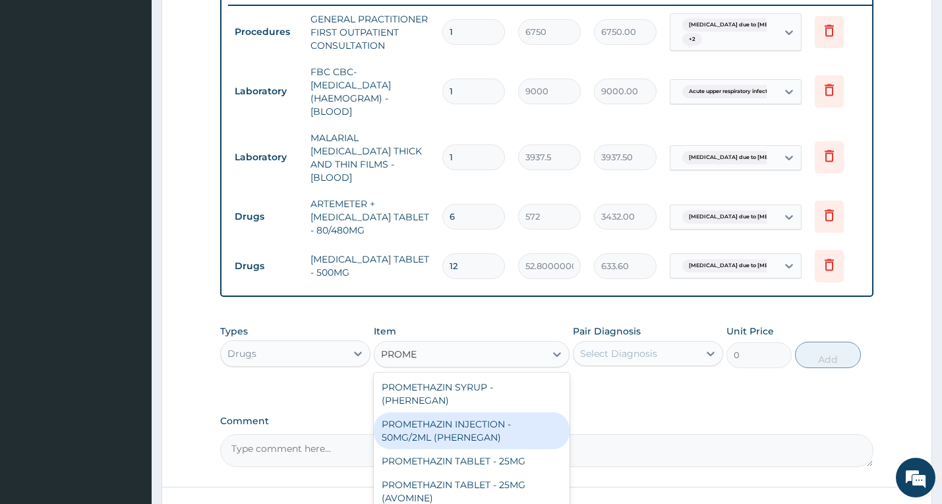
click at [458, 421] on div "PROMETHAZIN INJECTION - 50MG/2ML (PHERNEGAN)" at bounding box center [472, 430] width 196 height 37
type input "501.6"
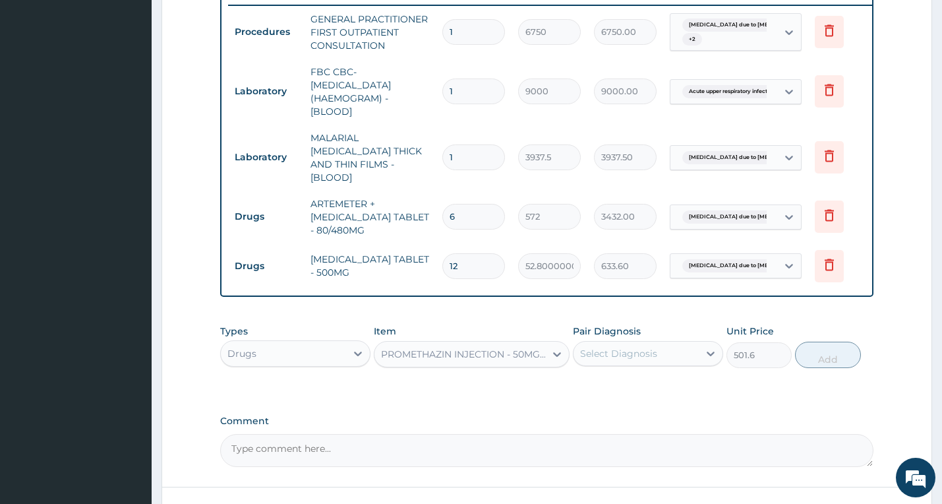
click at [654, 354] on div "Select Diagnosis" at bounding box center [618, 353] width 77 height 13
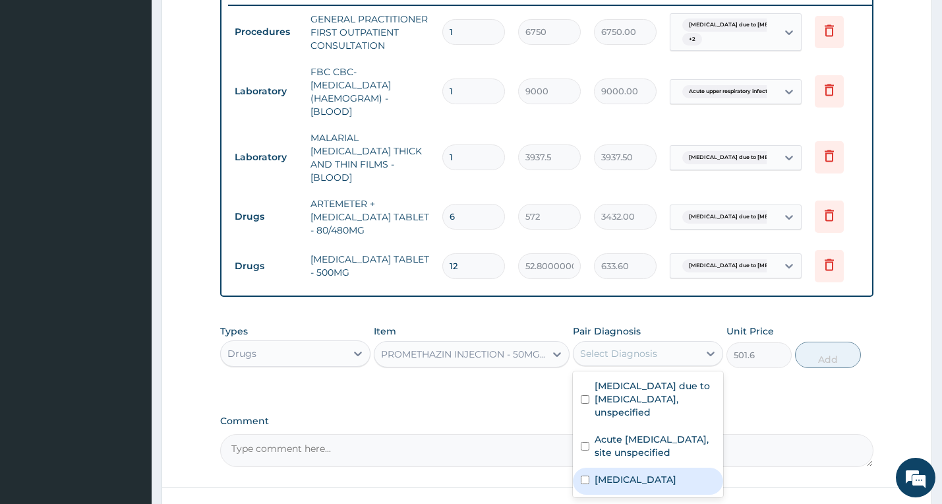
click at [657, 473] on label "Acute abdomen" at bounding box center [635, 479] width 82 height 13
checkbox input "true"
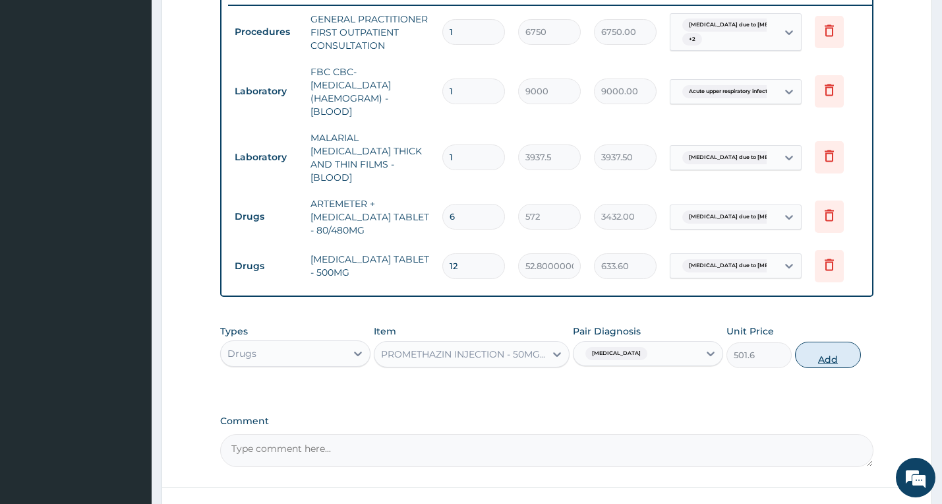
click at [815, 354] on button "Add" at bounding box center [827, 354] width 65 height 26
type input "0"
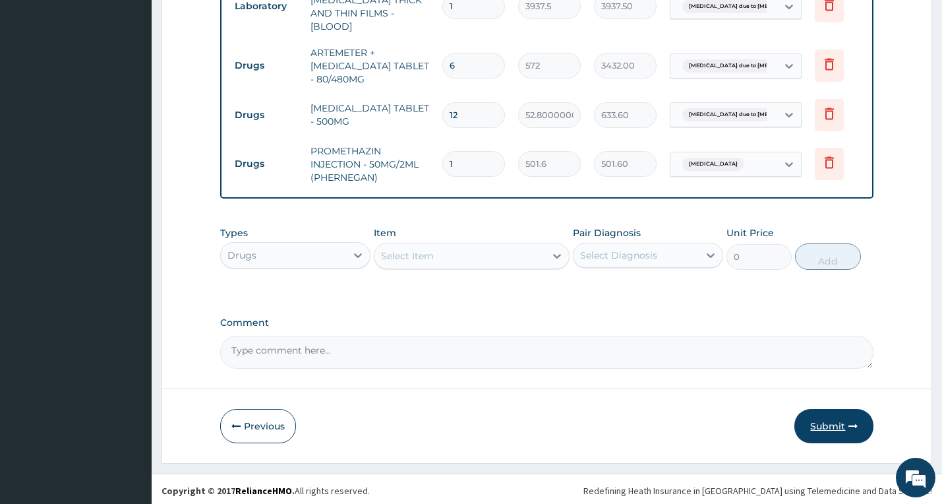
click at [817, 426] on button "Submit" at bounding box center [833, 426] width 79 height 34
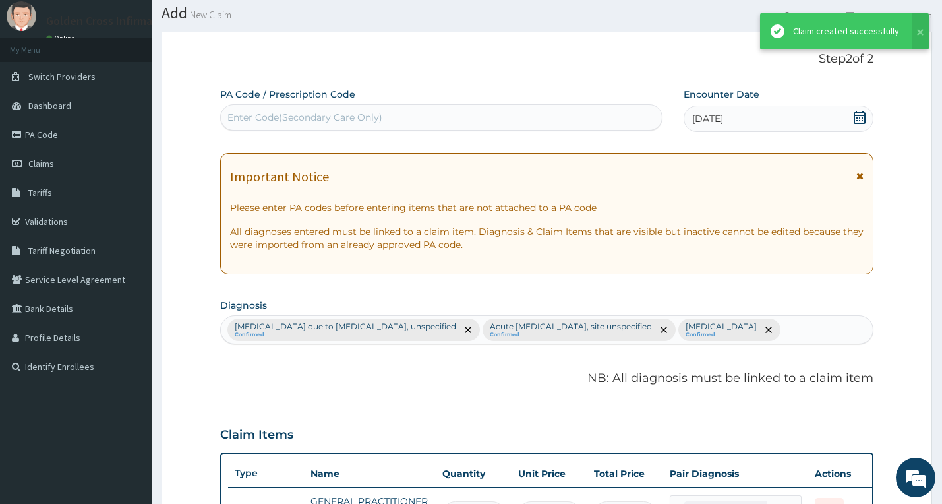
scroll to position [671, 0]
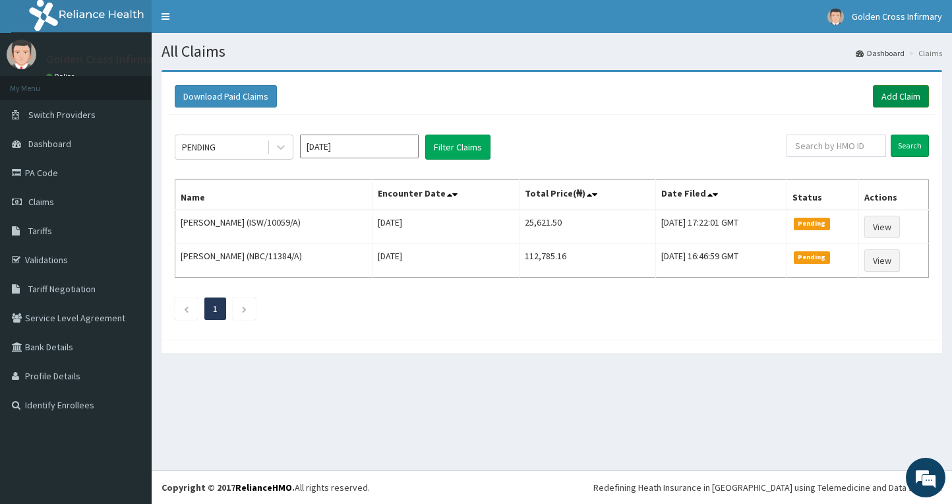
click at [882, 96] on link "Add Claim" at bounding box center [901, 96] width 56 height 22
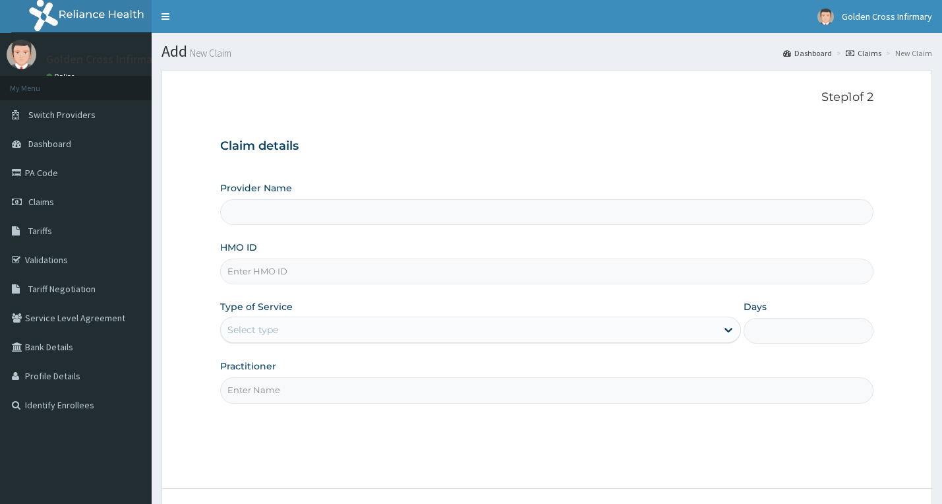
click at [332, 267] on input "HMO ID" at bounding box center [547, 271] width 654 height 26
type input "[GEOGRAPHIC_DATA] (Hospital & Maternity)"
type input "g"
type input "GCE/10042/A"
click at [358, 331] on div "Select type" at bounding box center [469, 329] width 496 height 21
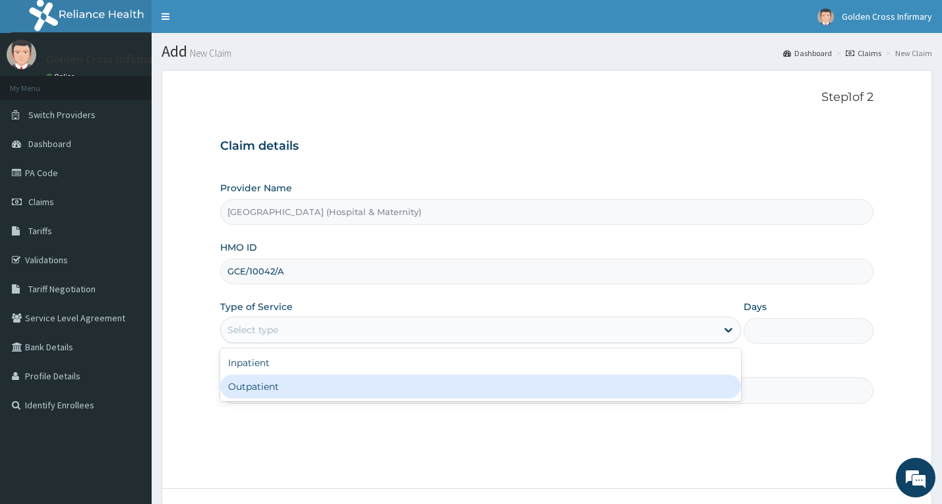
drag, startPoint x: 341, startPoint y: 388, endPoint x: 320, endPoint y: 395, distance: 22.1
click at [341, 389] on div "Outpatient" at bounding box center [480, 386] width 521 height 24
type input "1"
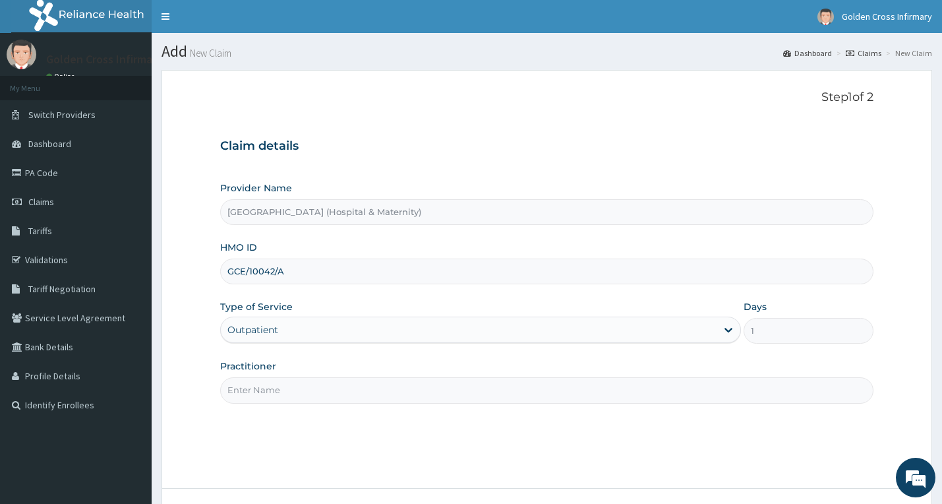
click at [320, 395] on input "Practitioner" at bounding box center [547, 390] width 654 height 26
type input "GP"
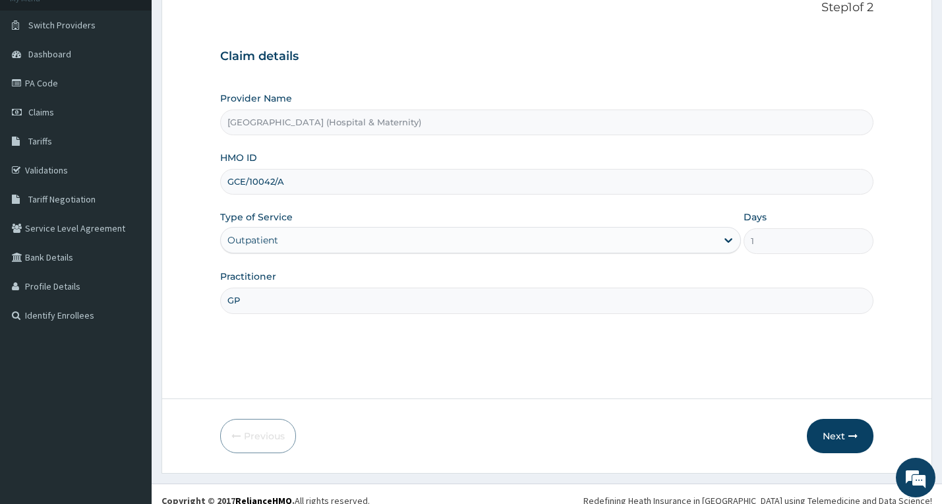
scroll to position [103, 0]
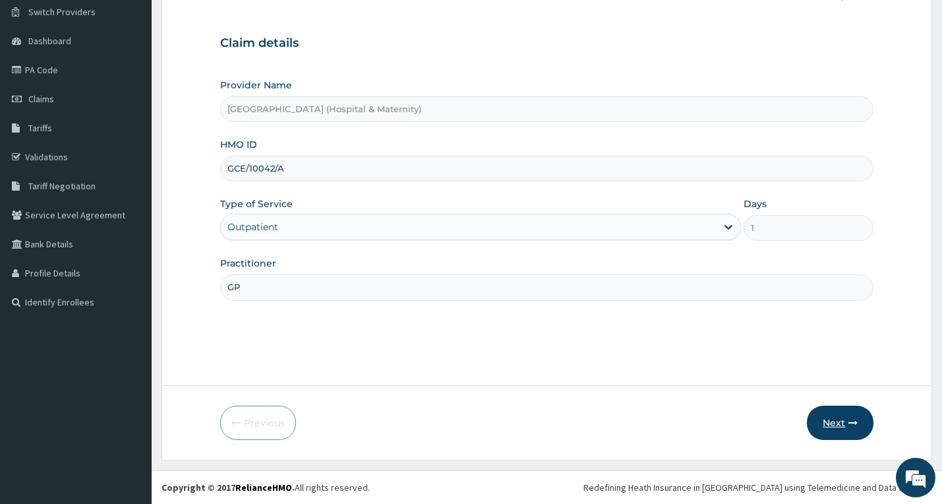
click at [821, 420] on button "Next" at bounding box center [840, 422] width 67 height 34
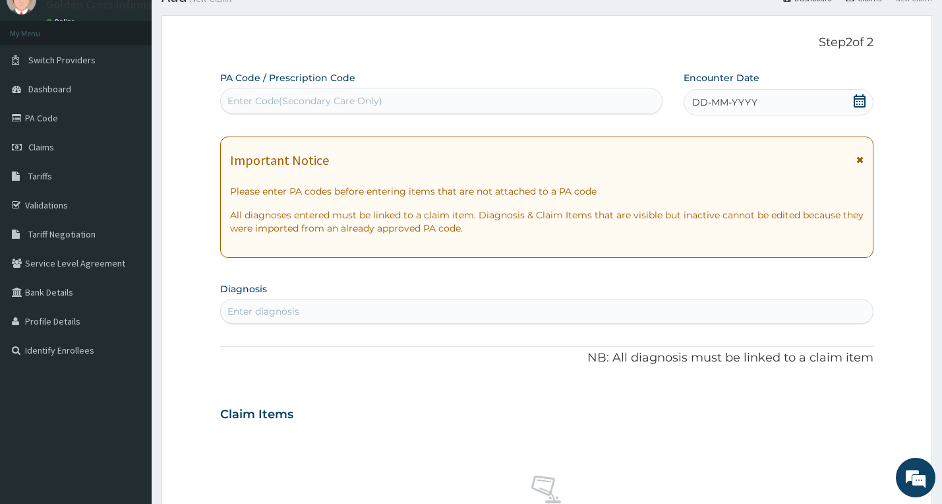
scroll to position [0, 0]
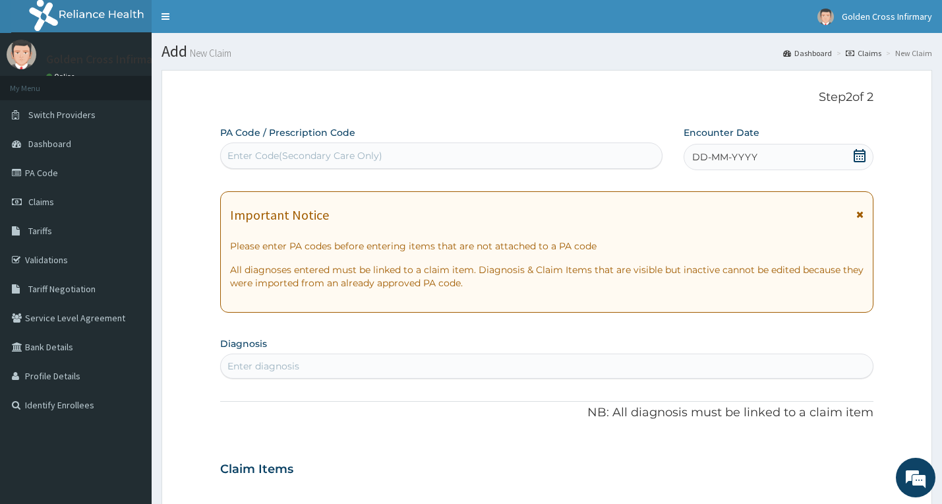
click at [558, 159] on div "Enter Code(Secondary Care Only)" at bounding box center [442, 155] width 442 height 21
type input "PA/80ECE5"
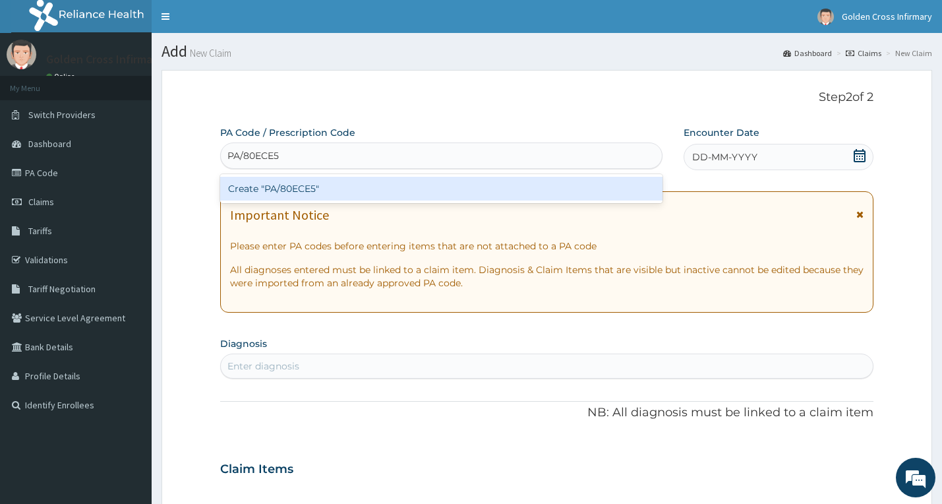
click at [544, 181] on div "Create "PA/80ECE5"" at bounding box center [441, 189] width 443 height 24
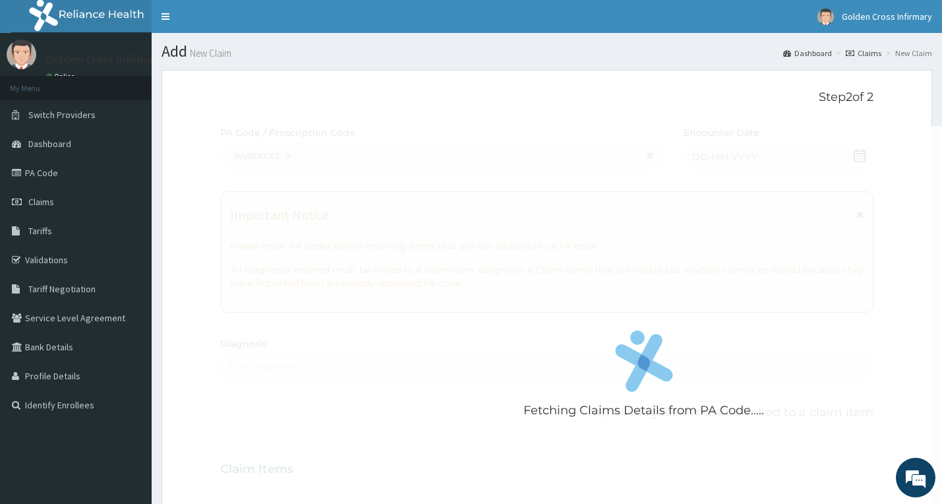
scroll to position [297, 0]
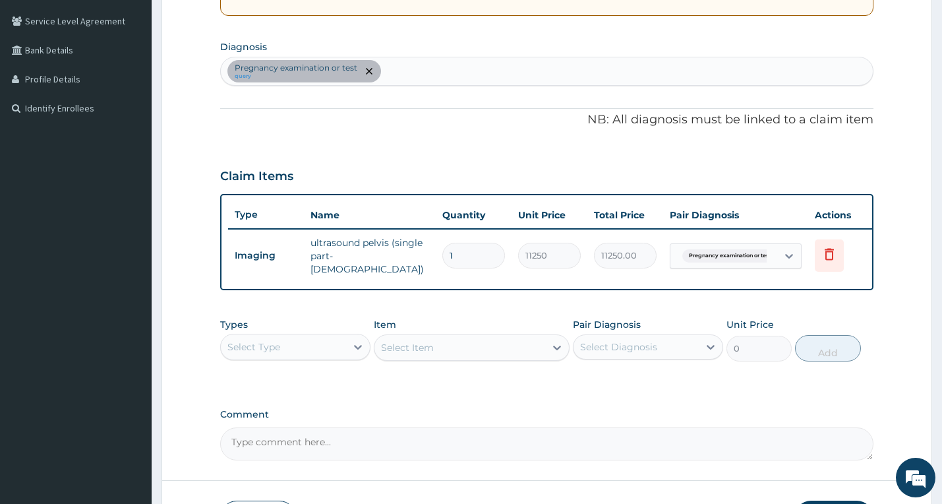
type input "0"
type input "0.00"
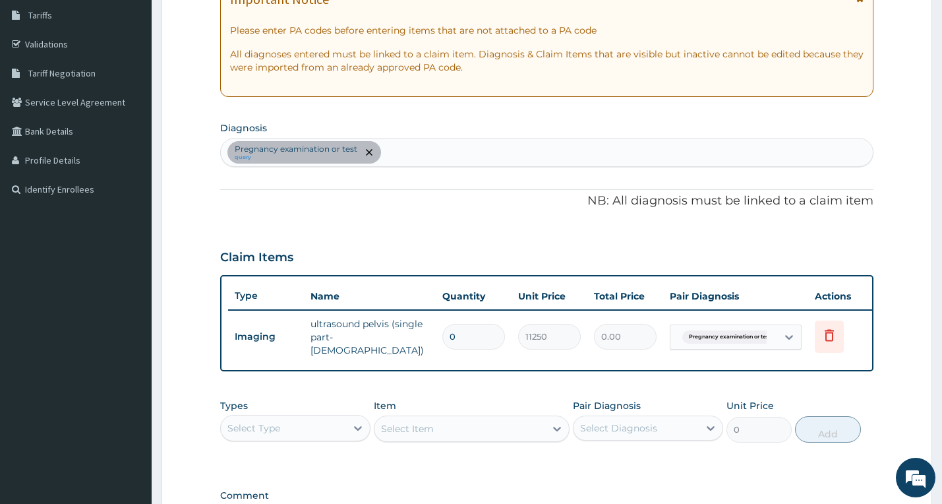
scroll to position [196, 0]
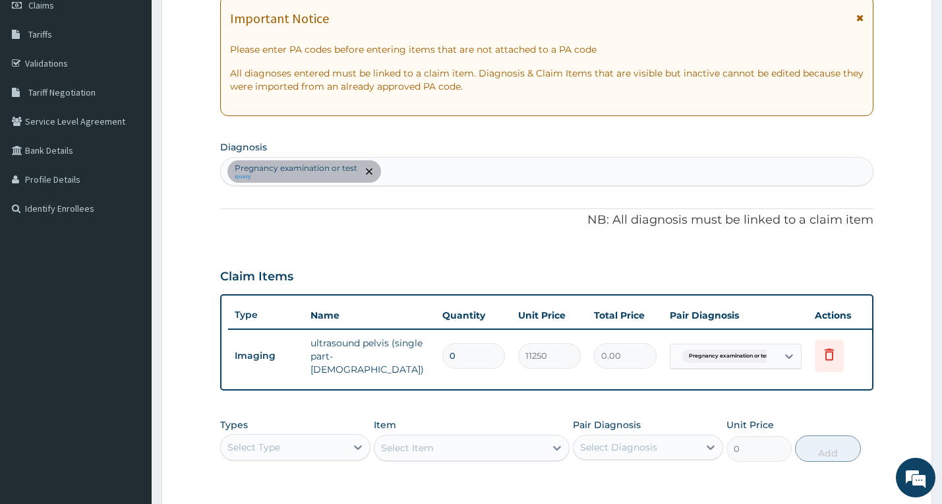
click at [459, 354] on input "0" at bounding box center [473, 356] width 63 height 26
type input "1"
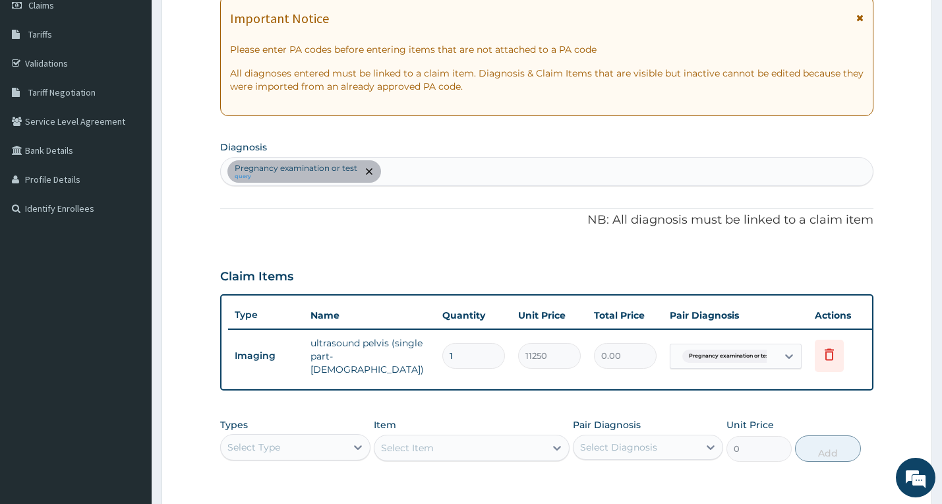
type input "11250.00"
click at [512, 161] on div "Pregnancy examination or test query" at bounding box center [547, 172] width 652 height 28
type input "ACUTE UPPER"
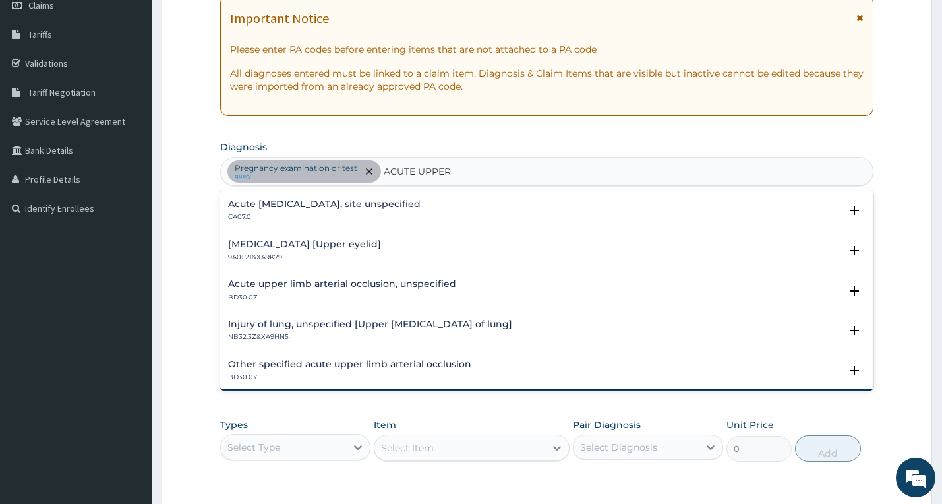
click at [349, 213] on p "CA07.0" at bounding box center [324, 216] width 192 height 9
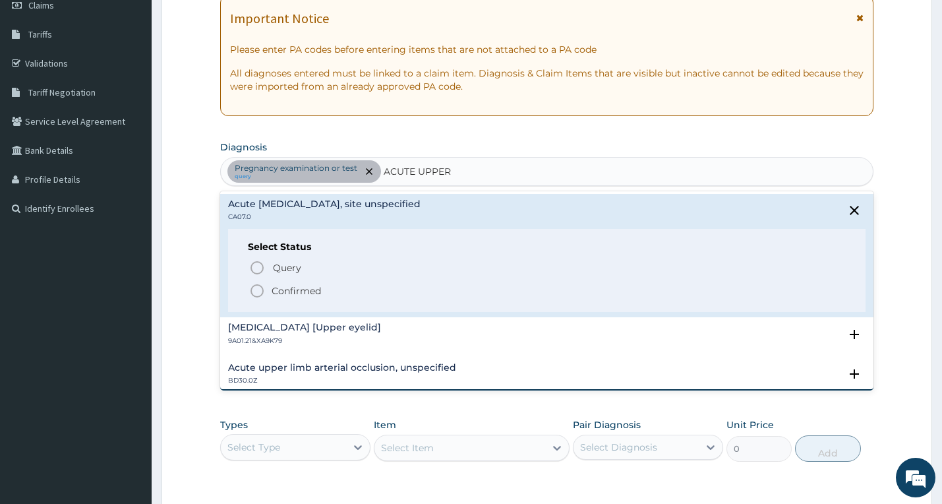
drag, startPoint x: 278, startPoint y: 287, endPoint x: 401, endPoint y: 266, distance: 124.9
click at [279, 289] on p "Confirmed" at bounding box center [296, 290] width 49 height 13
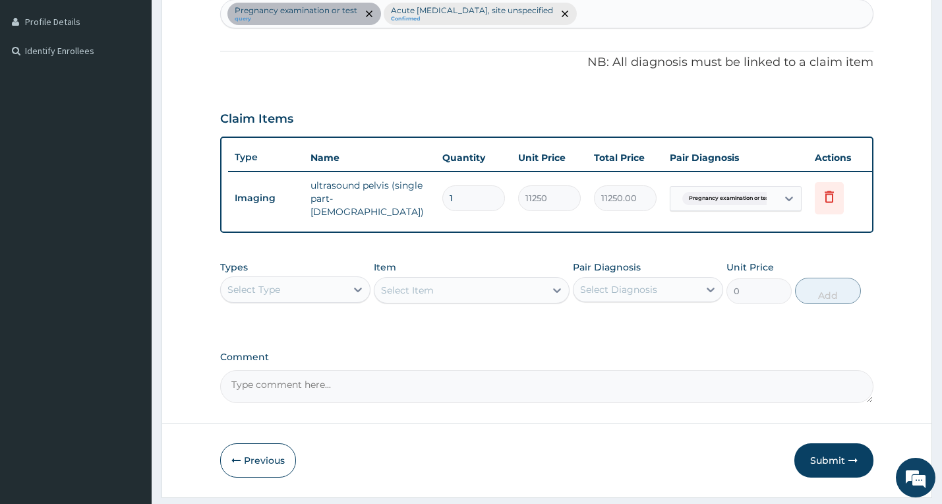
scroll to position [394, 0]
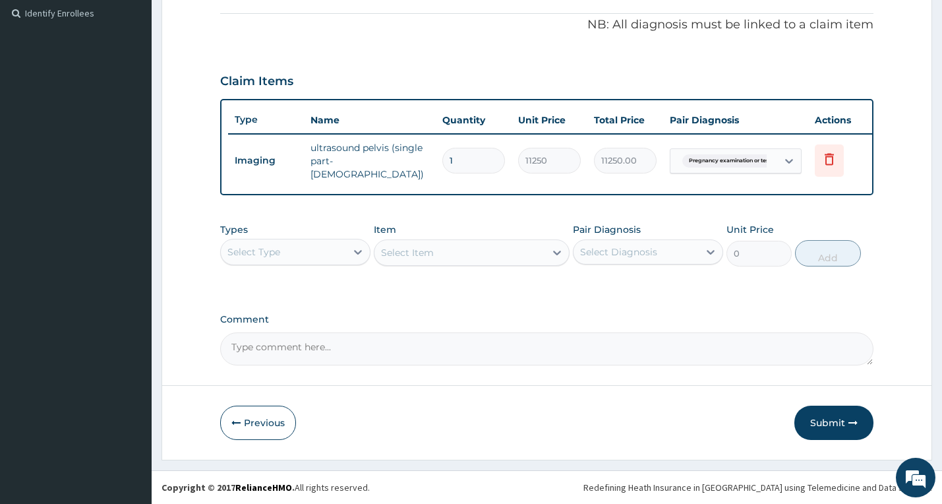
click at [322, 247] on div "Select Type" at bounding box center [283, 251] width 125 height 21
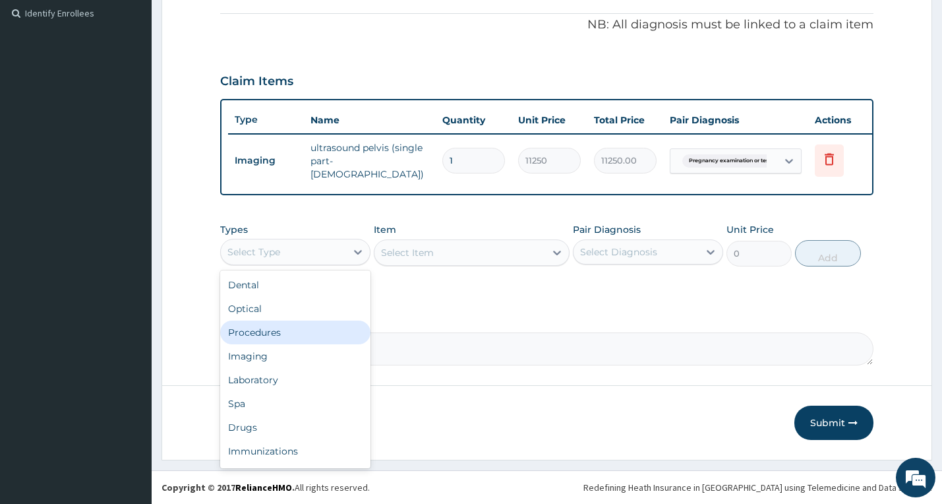
click at [289, 328] on div "Procedures" at bounding box center [295, 332] width 150 height 24
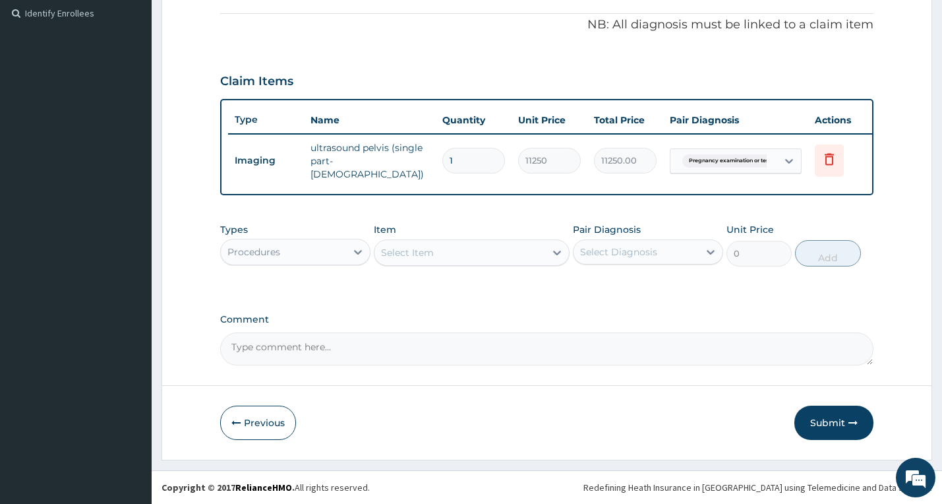
click at [492, 248] on div "Select Item" at bounding box center [459, 252] width 171 height 21
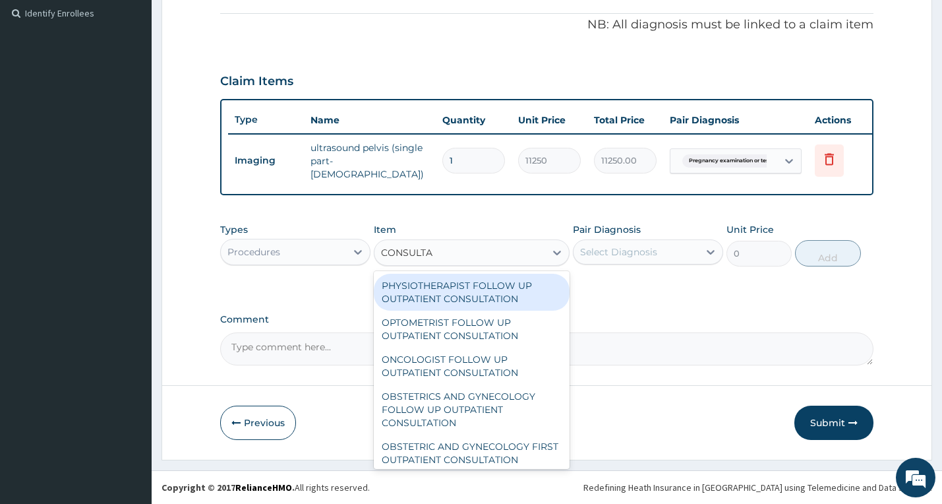
type input "CONSULTAT"
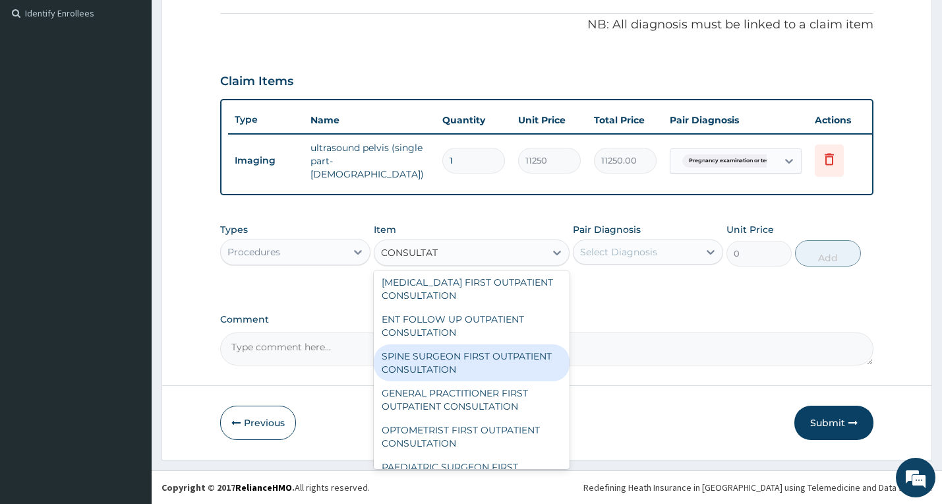
scroll to position [791, 0]
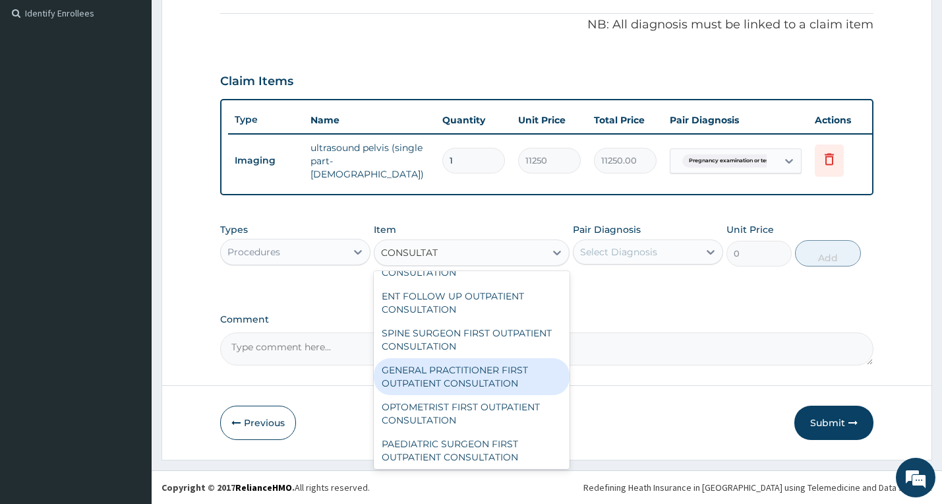
click at [485, 380] on div "GENERAL PRACTITIONER FIRST OUTPATIENT CONSULTATION" at bounding box center [472, 376] width 196 height 37
type input "6750"
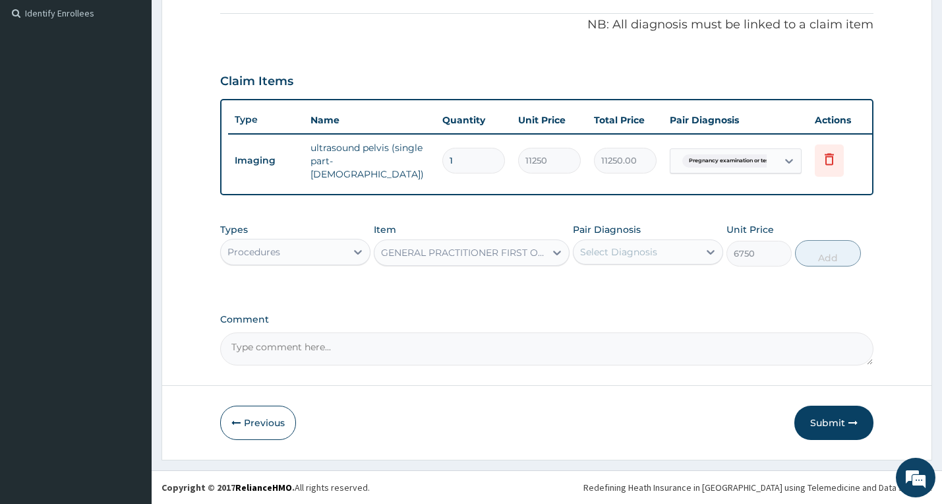
click at [672, 257] on div "Select Diagnosis" at bounding box center [635, 251] width 125 height 21
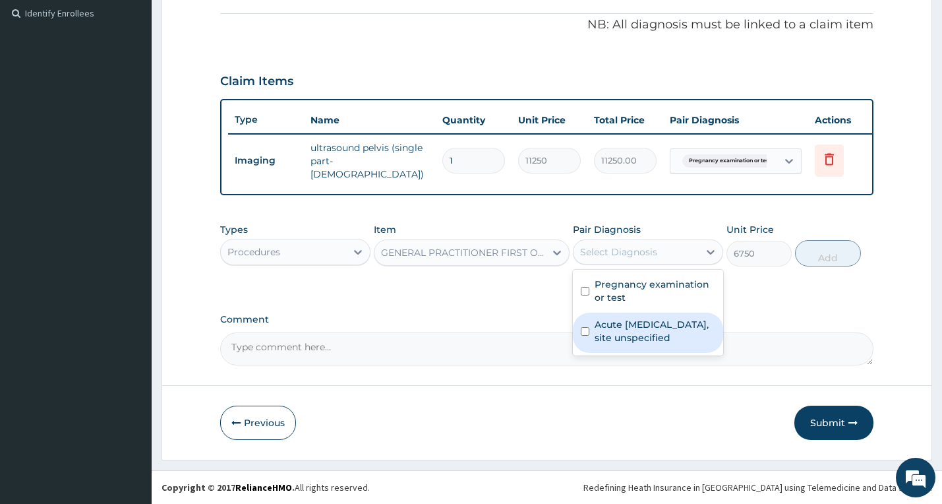
click at [650, 335] on label "Acute upper respiratory infection, site unspecified" at bounding box center [654, 331] width 121 height 26
checkbox input "true"
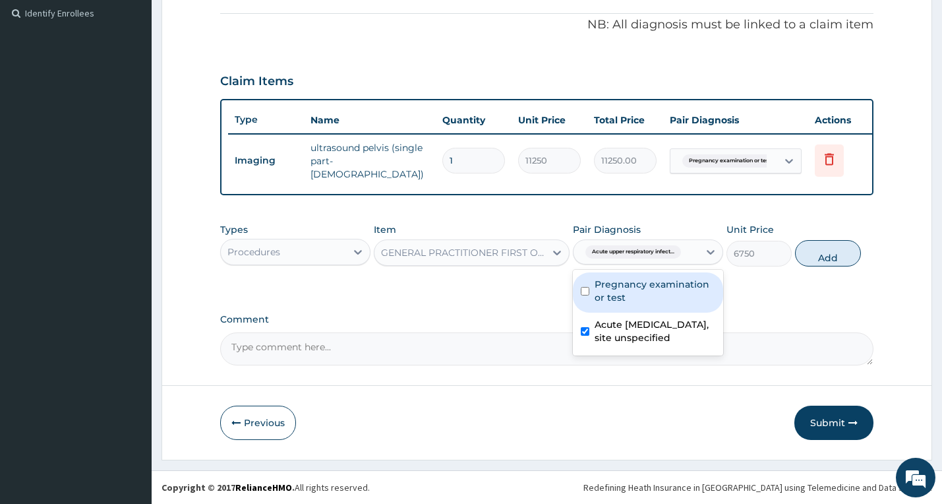
drag, startPoint x: 658, startPoint y: 302, endPoint x: 670, endPoint y: 297, distance: 12.4
click at [659, 301] on label "Pregnancy examination or test" at bounding box center [654, 290] width 121 height 26
checkbox input "true"
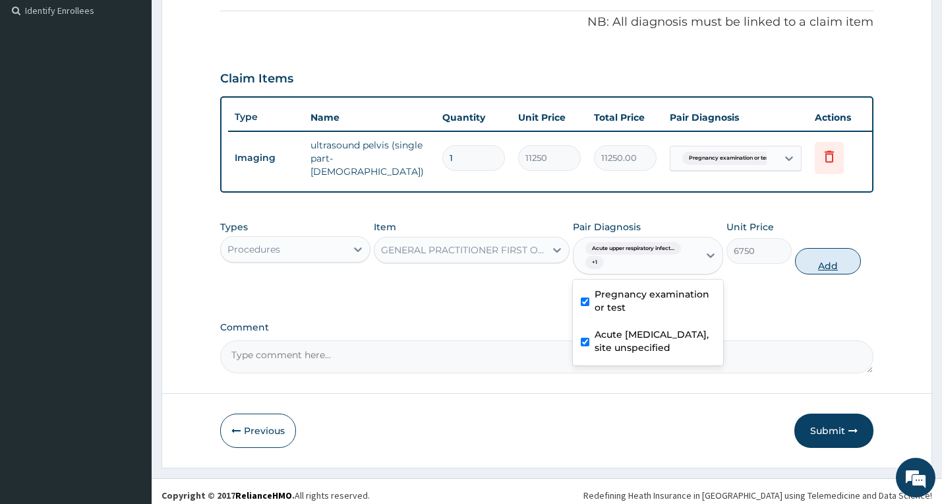
click at [830, 262] on button "Add" at bounding box center [827, 261] width 65 height 26
type input "0"
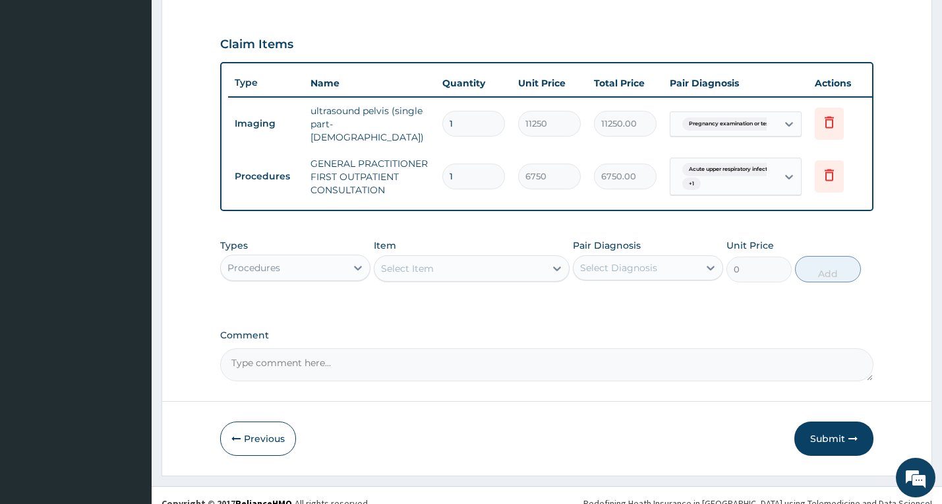
scroll to position [447, 0]
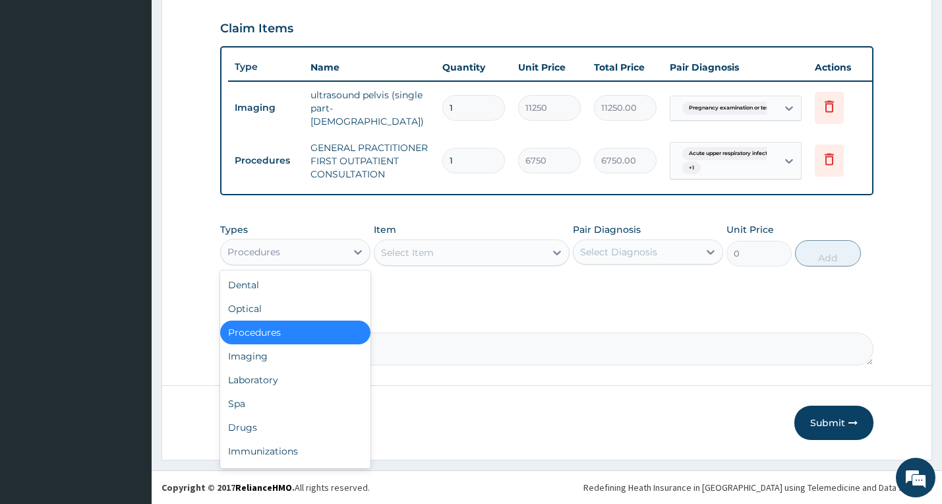
click at [332, 257] on div "Procedures" at bounding box center [283, 251] width 125 height 21
click at [318, 386] on div "Laboratory" at bounding box center [295, 380] width 150 height 24
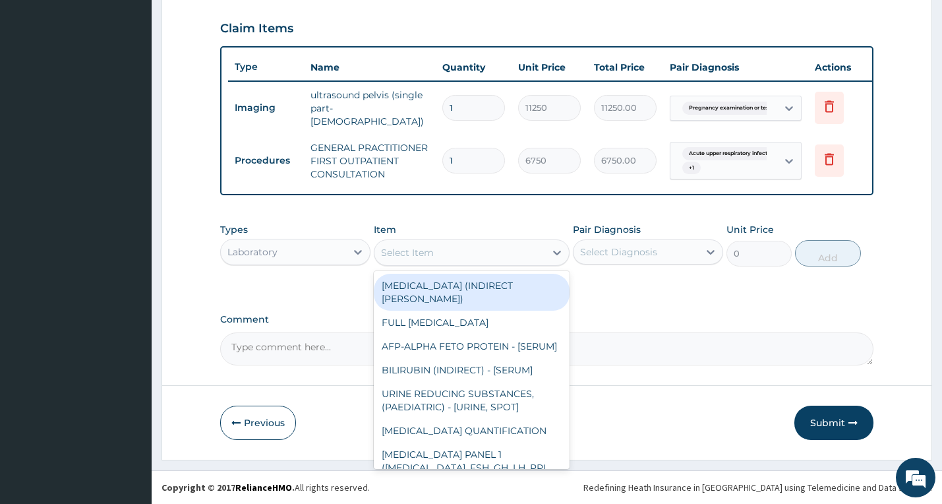
click at [448, 260] on div "Select Item" at bounding box center [459, 252] width 171 height 21
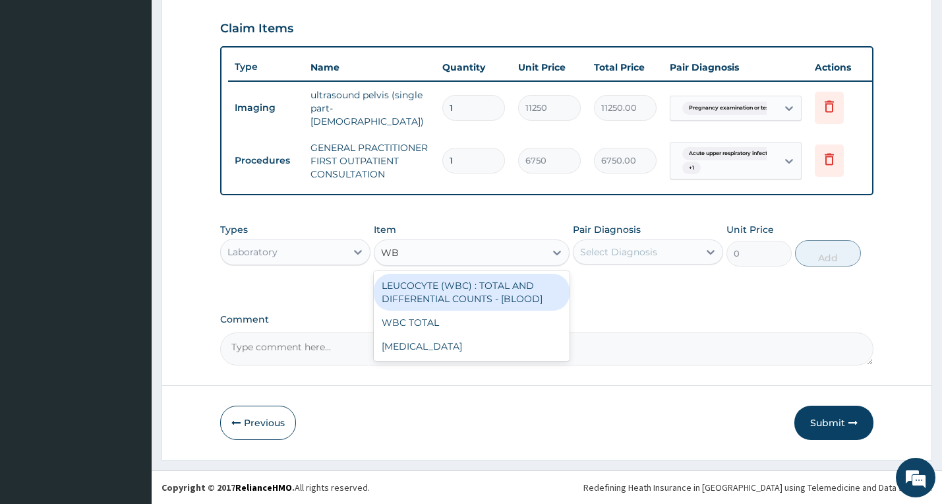
type input "WBC"
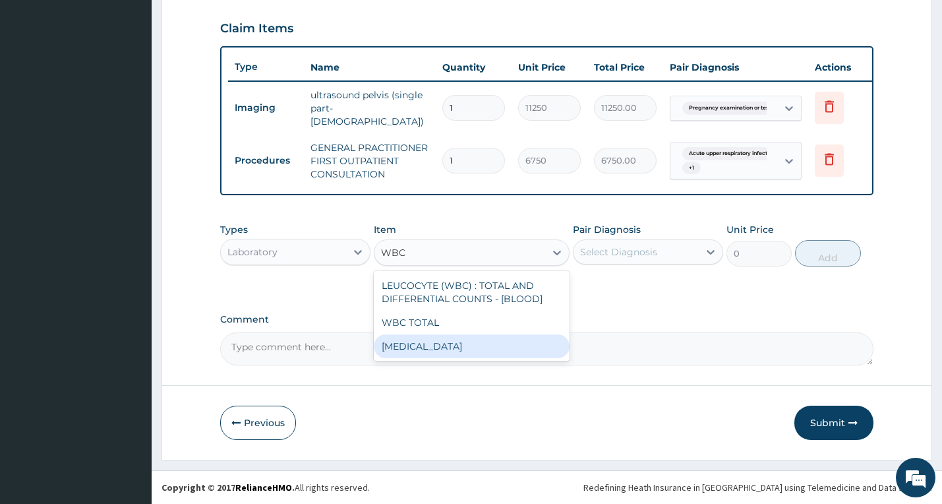
drag, startPoint x: 423, startPoint y: 347, endPoint x: 436, endPoint y: 343, distance: 13.1
click at [424, 347] on div "WBC DIFFERENTIAL" at bounding box center [472, 346] width 196 height 24
type input "6750"
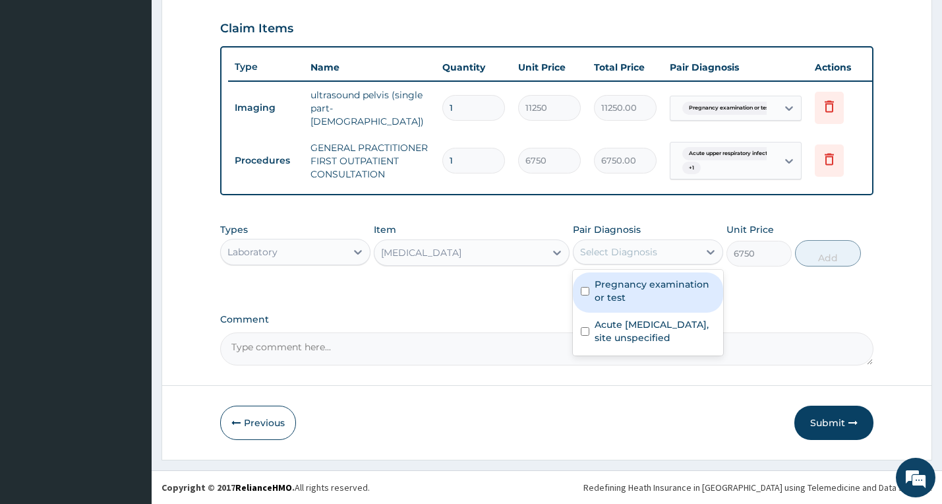
click at [643, 260] on div "Select Diagnosis" at bounding box center [635, 251] width 125 height 21
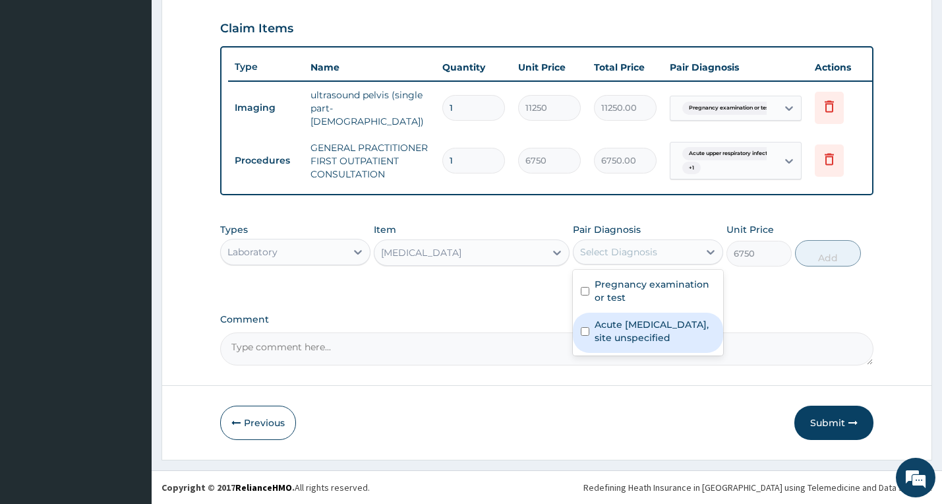
click at [643, 328] on label "Acute upper respiratory infection, site unspecified" at bounding box center [654, 331] width 121 height 26
checkbox input "true"
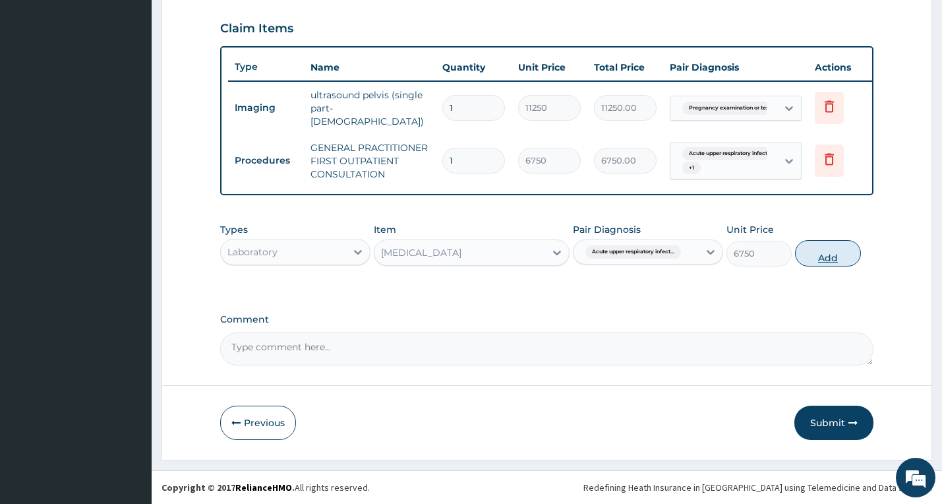
click at [836, 257] on button "Add" at bounding box center [827, 253] width 65 height 26
type input "0"
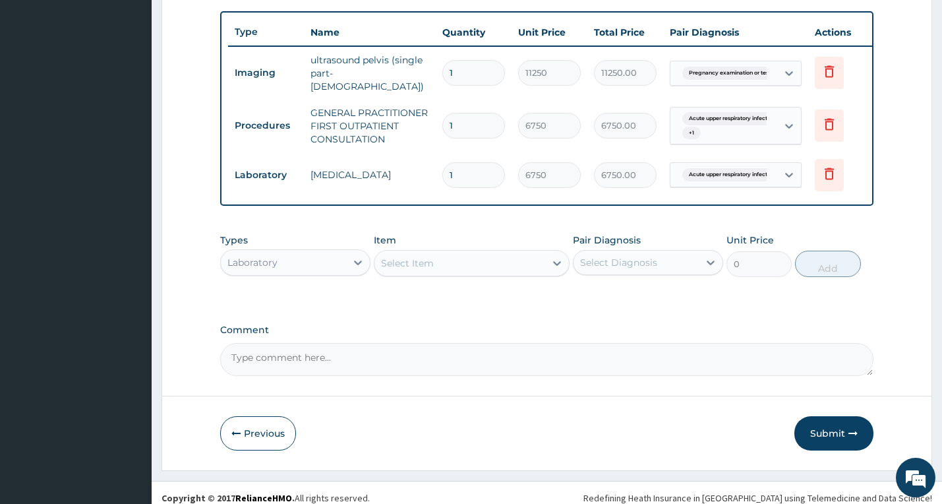
scroll to position [492, 0]
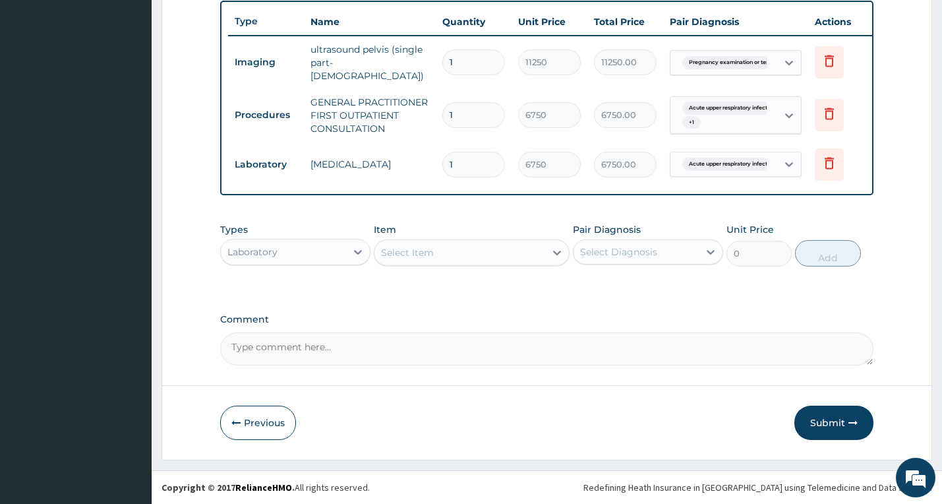
click at [310, 251] on div "Laboratory" at bounding box center [283, 251] width 125 height 21
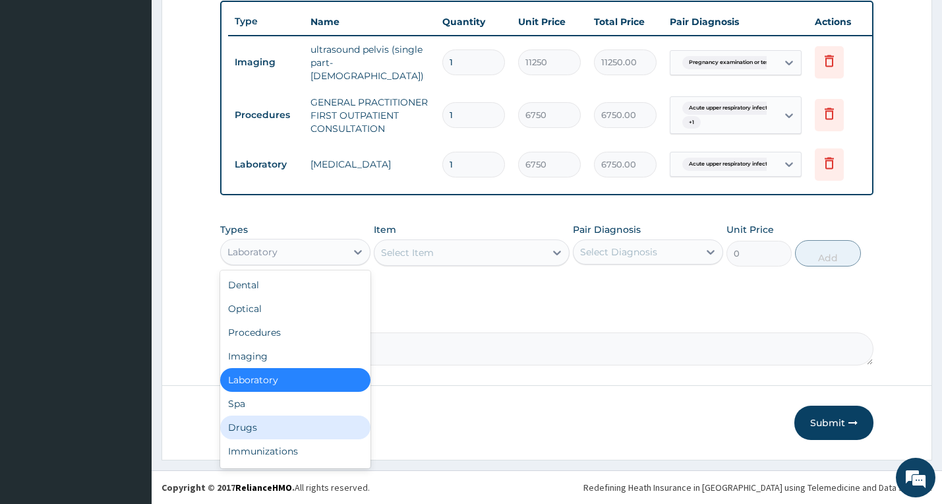
click at [291, 418] on div "Drugs" at bounding box center [295, 427] width 150 height 24
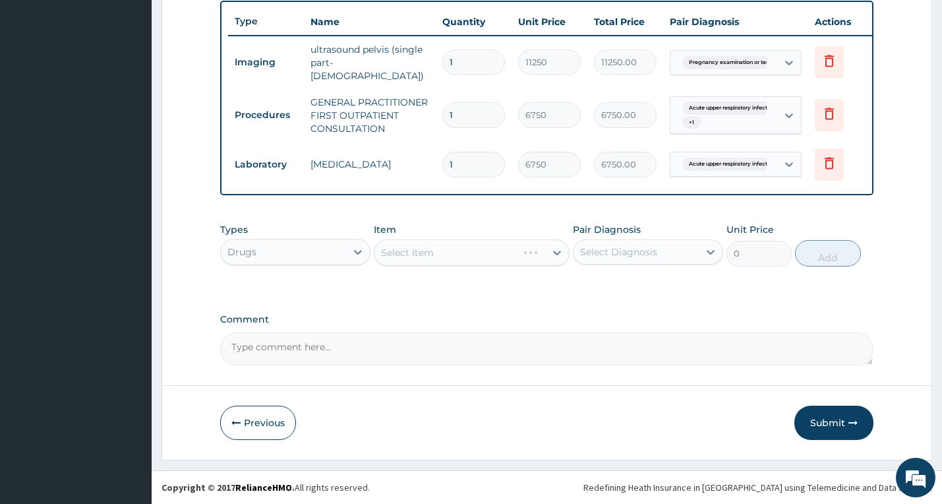
click at [429, 254] on div "Select Item" at bounding box center [472, 252] width 196 height 26
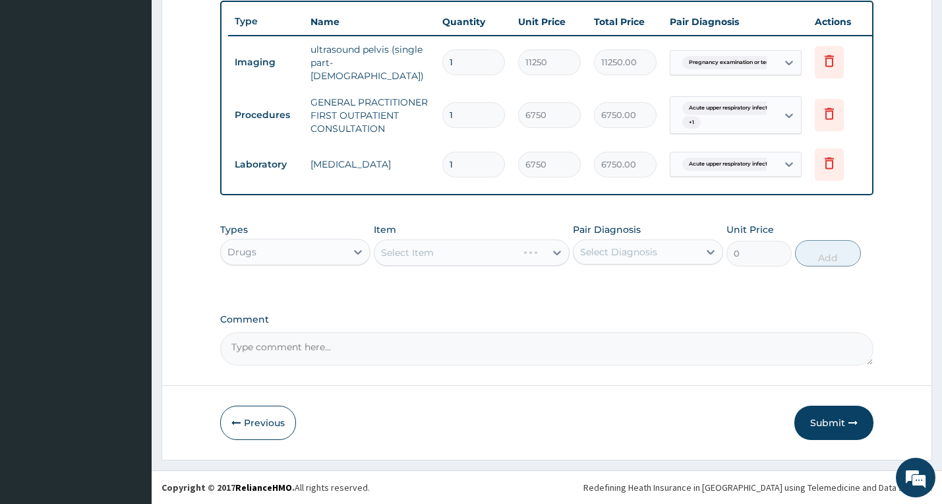
click at [429, 254] on div "Select Item" at bounding box center [472, 252] width 196 height 26
click at [429, 254] on div "Select Item" at bounding box center [407, 252] width 53 height 13
type input "LORAT"
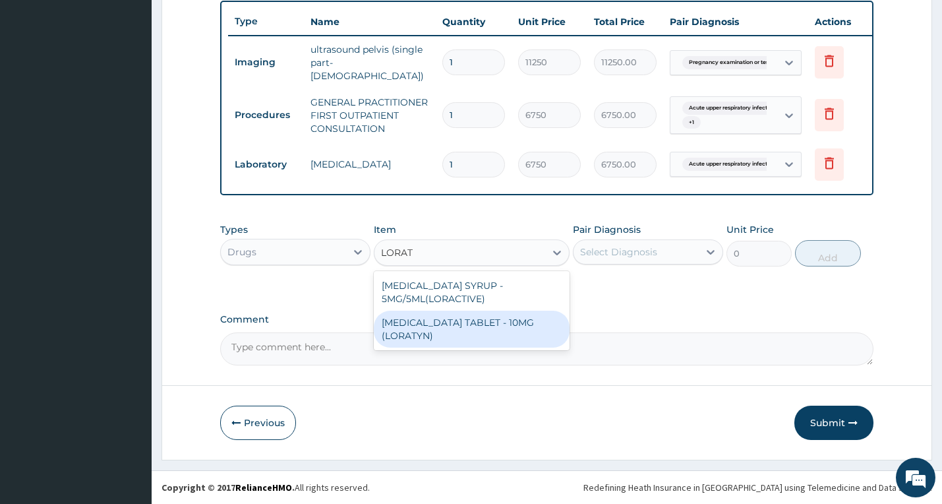
click at [446, 326] on div "LORATADINE TABLET - 10MG (LORATYN)" at bounding box center [472, 328] width 196 height 37
type input "154"
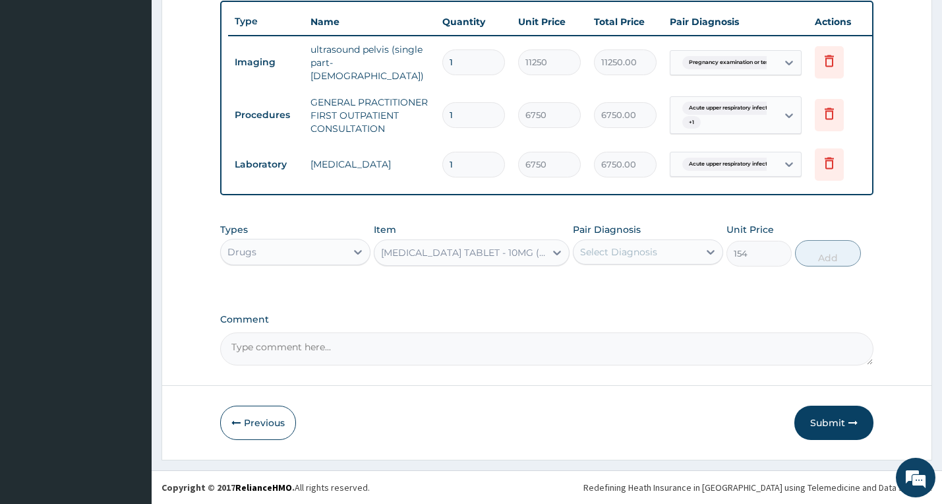
click at [641, 255] on div "Select Diagnosis" at bounding box center [618, 251] width 77 height 13
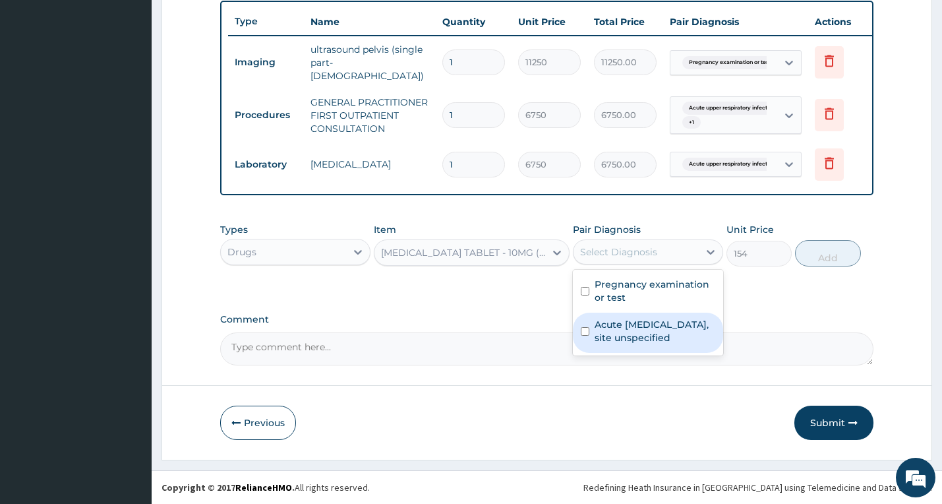
click at [631, 326] on label "Acute upper respiratory infection, site unspecified" at bounding box center [654, 331] width 121 height 26
checkbox input "true"
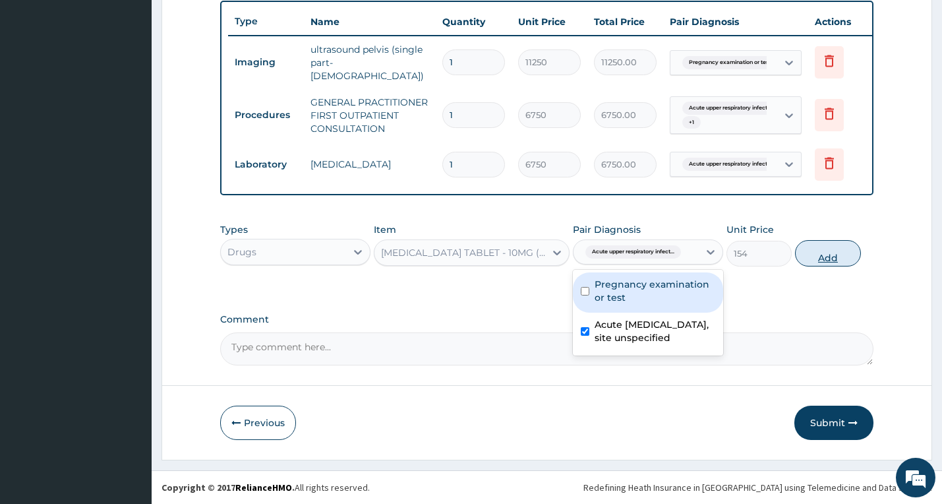
click at [825, 252] on button "Add" at bounding box center [827, 253] width 65 height 26
type input "0"
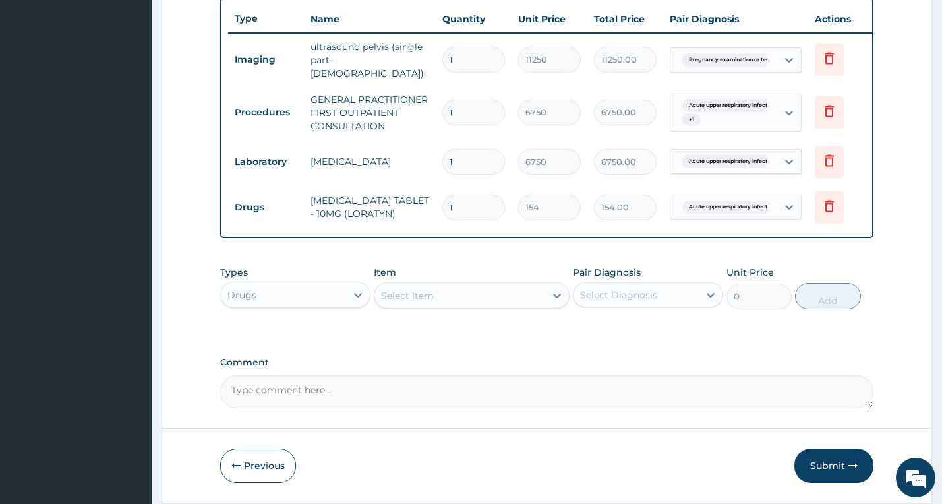
click at [453, 207] on input "1" at bounding box center [473, 207] width 63 height 26
type input "5"
type input "770.00"
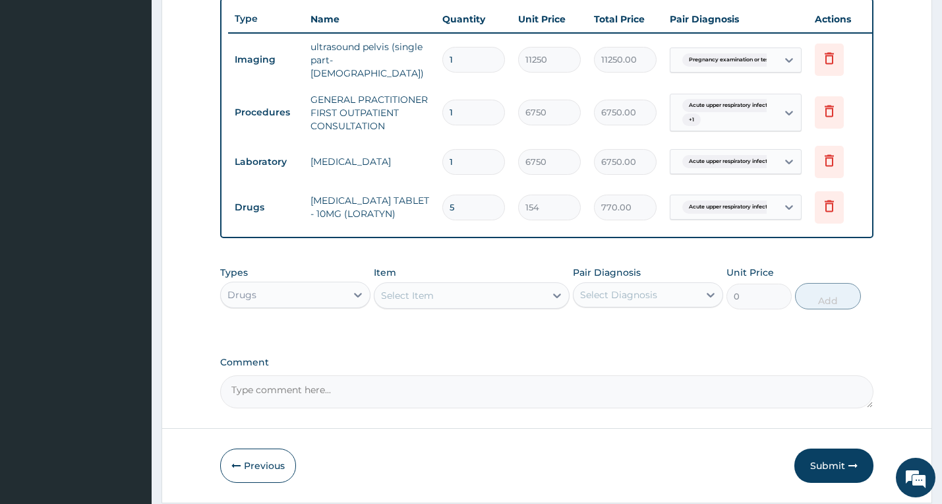
type input "5"
click at [452, 254] on div "PA Code / Prescription Code PA/80ECE5 Encounter Date 14-10-2025 Important Notic…" at bounding box center [547, 21] width 654 height 774
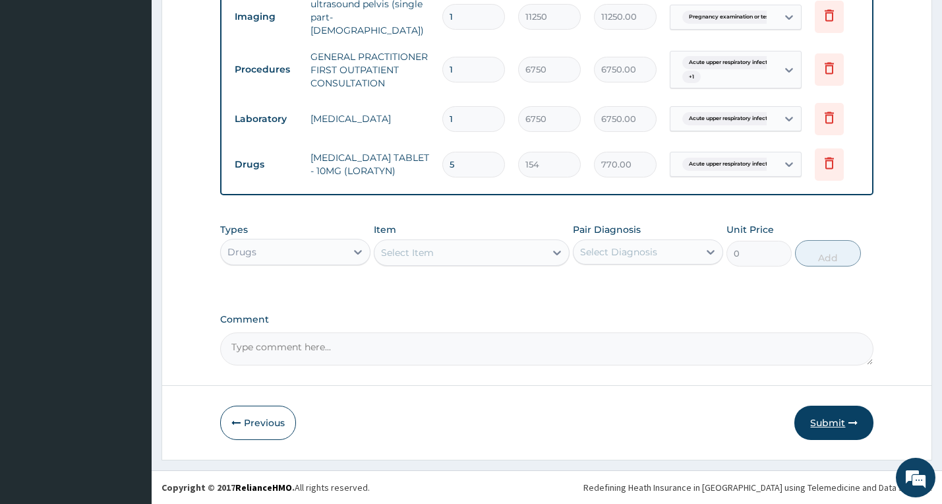
click at [819, 422] on button "Submit" at bounding box center [833, 422] width 79 height 34
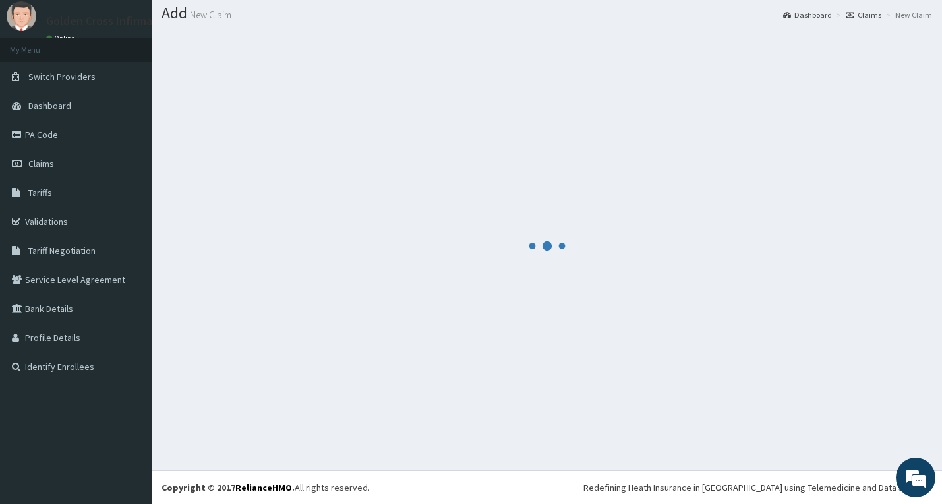
scroll to position [38, 0]
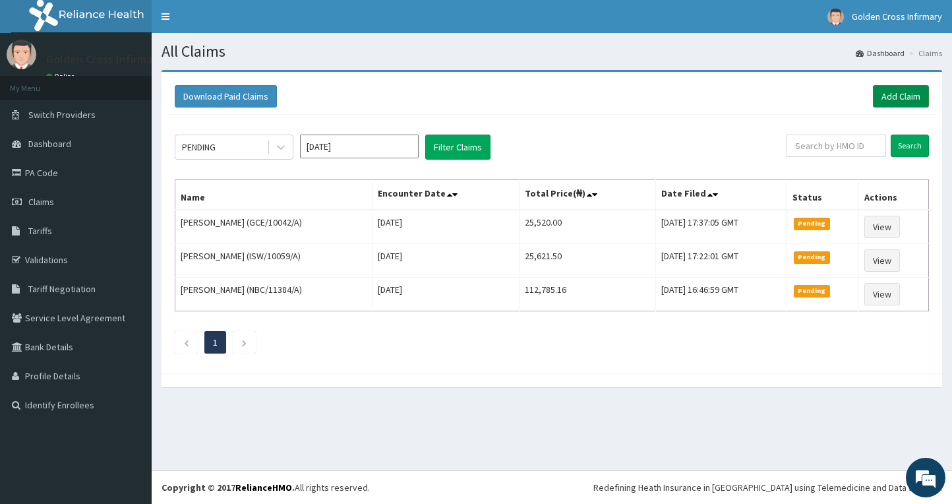
click at [908, 90] on link "Add Claim" at bounding box center [901, 96] width 56 height 22
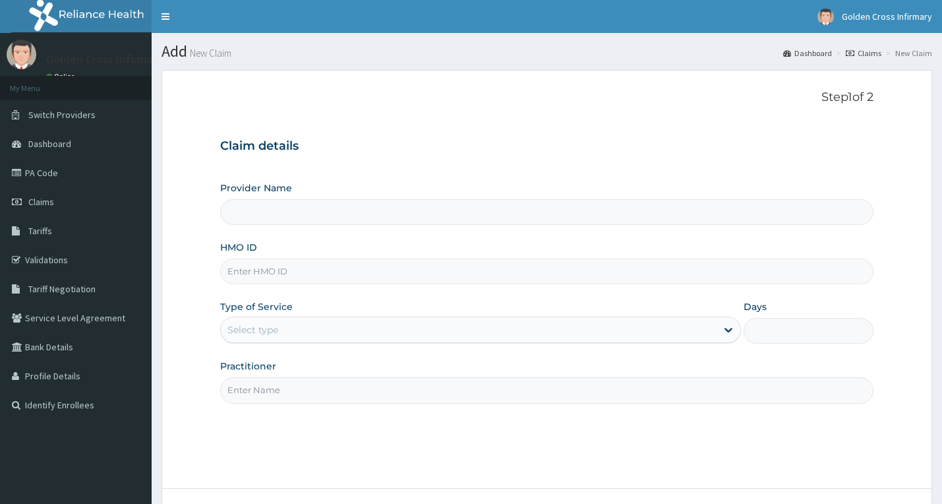
click at [289, 265] on input "HMO ID" at bounding box center [547, 271] width 654 height 26
type input "[GEOGRAPHIC_DATA] (Hospital & Maternity)"
type input "GCE/10042/B"
click at [275, 327] on div "Select type" at bounding box center [252, 329] width 51 height 13
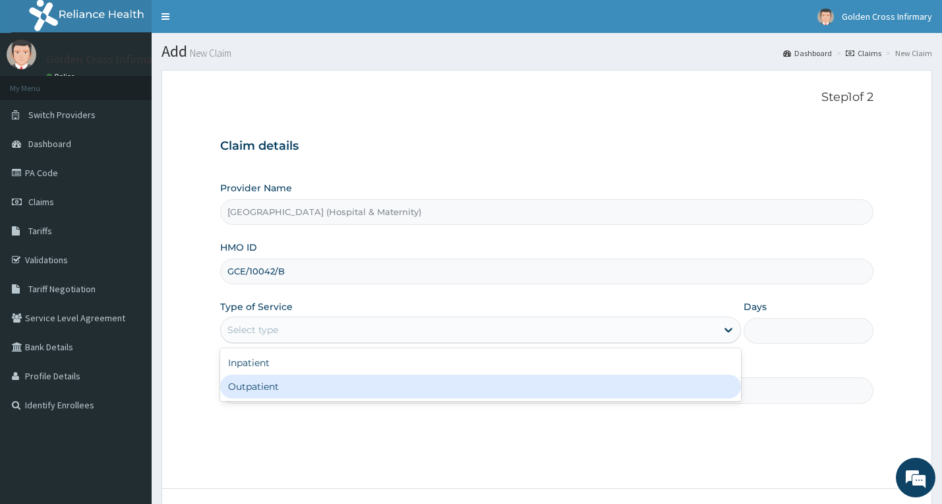
click at [266, 380] on div "Outpatient" at bounding box center [480, 386] width 521 height 24
type input "1"
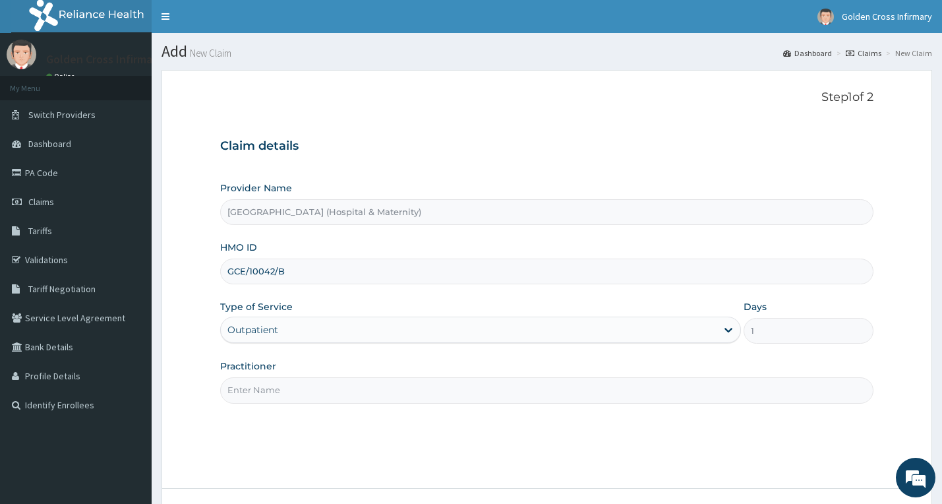
click at [249, 395] on input "Practitioner" at bounding box center [547, 390] width 654 height 26
type input "GP"
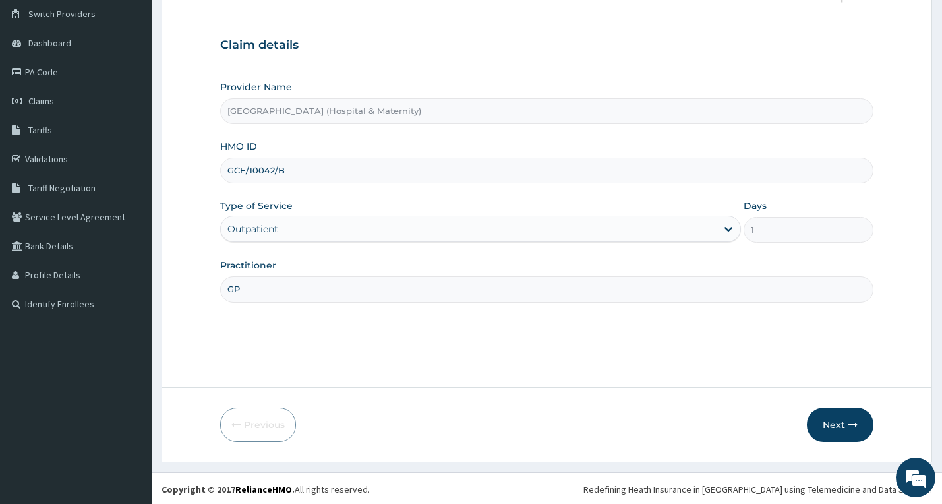
scroll to position [103, 0]
click at [842, 433] on button "Next" at bounding box center [840, 422] width 67 height 34
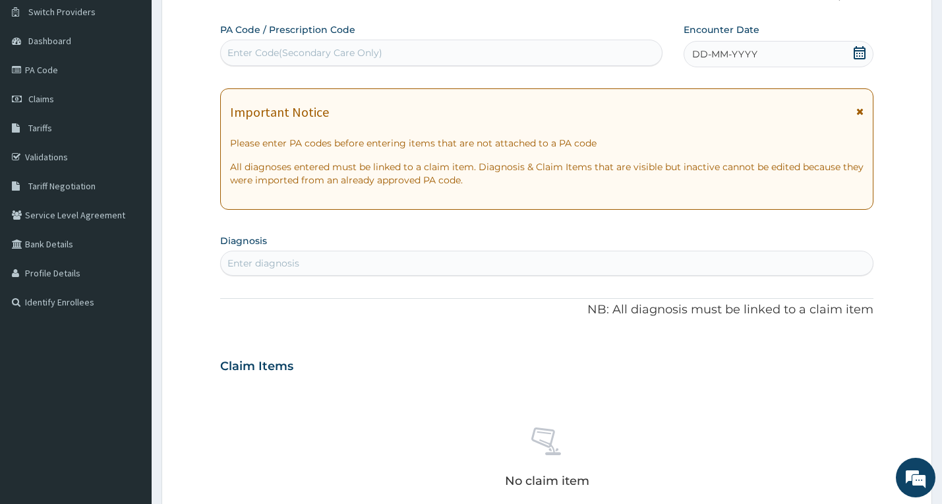
click at [604, 62] on div "Enter Code(Secondary Care Only)" at bounding box center [442, 52] width 442 height 21
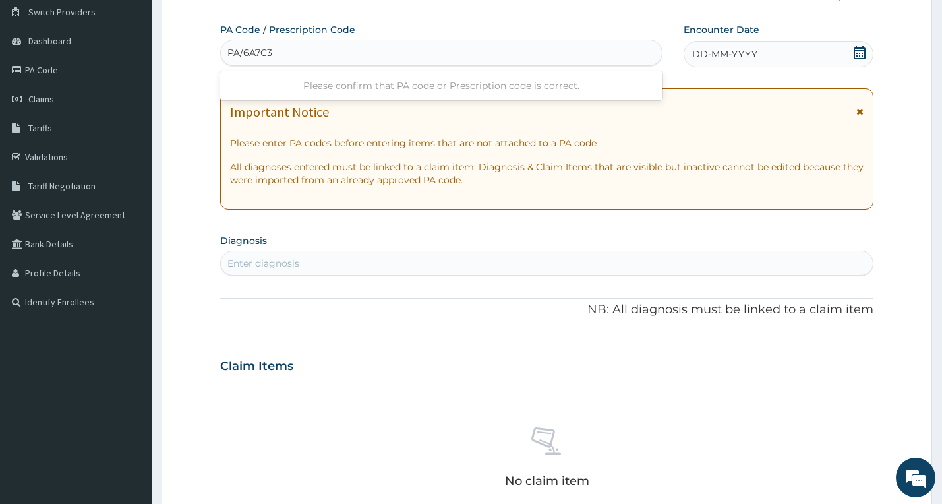
type input "PA/6A7C34"
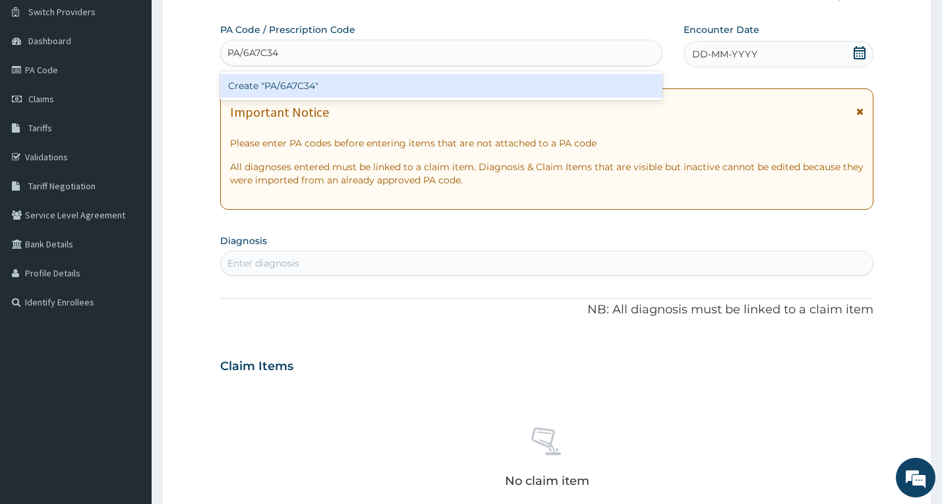
click at [565, 92] on div "Create "PA/6A7C34"" at bounding box center [441, 86] width 443 height 24
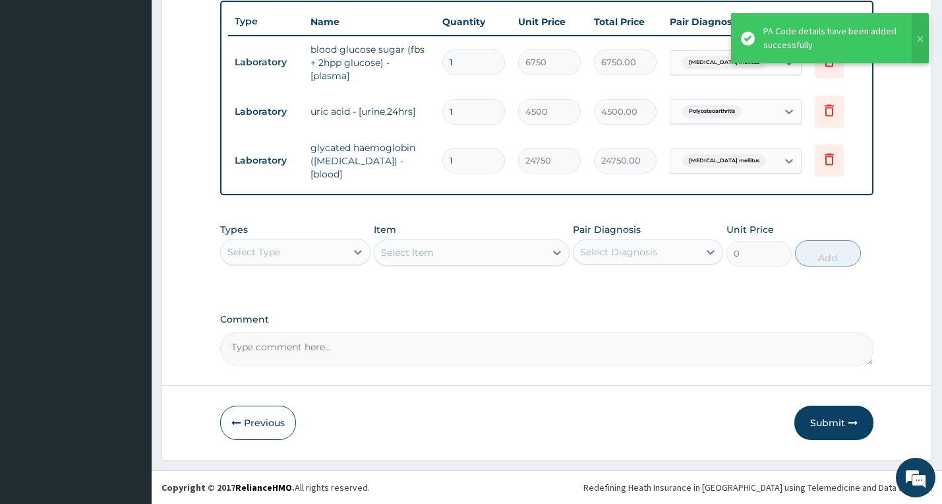
scroll to position [492, 0]
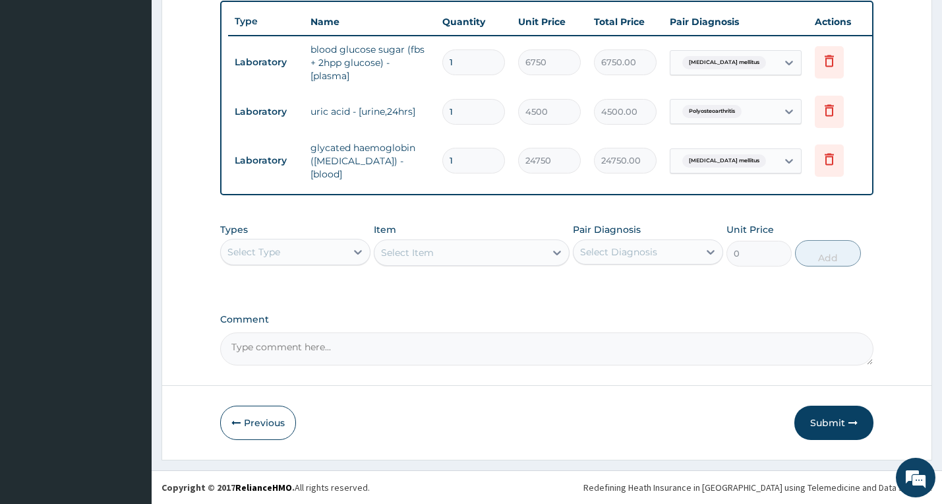
click at [281, 243] on div "Select Type" at bounding box center [283, 251] width 125 height 21
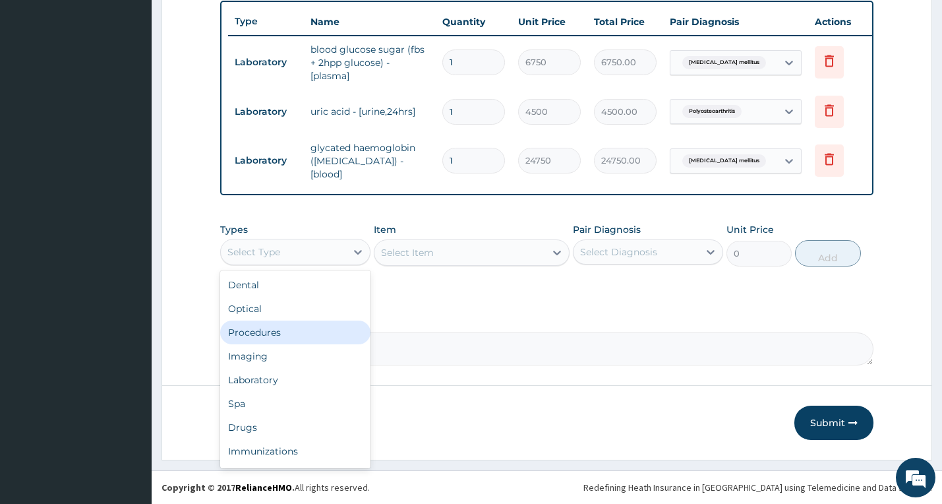
click at [277, 339] on div "Procedures" at bounding box center [295, 332] width 150 height 24
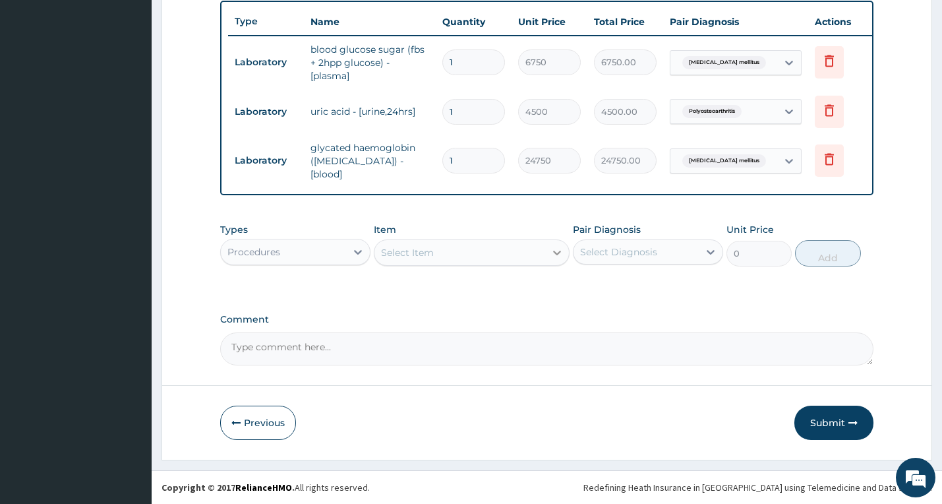
drag, startPoint x: 569, startPoint y: 249, endPoint x: 554, endPoint y: 243, distance: 16.5
click at [554, 243] on div "Types Procedures Item Select Item Pair Diagnosis Select Diagnosis Unit Price 0 …" at bounding box center [547, 244] width 654 height 57
click at [517, 256] on div "Select Item" at bounding box center [459, 252] width 171 height 21
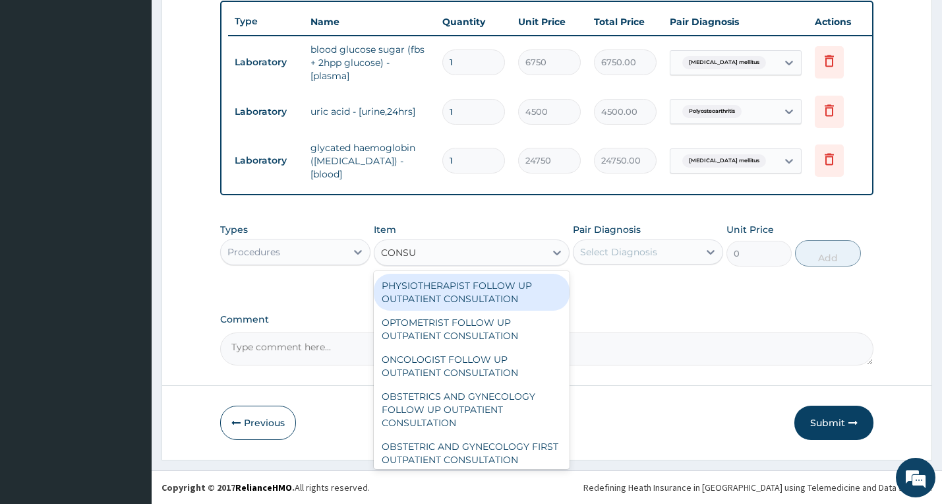
type input "CONSUL"
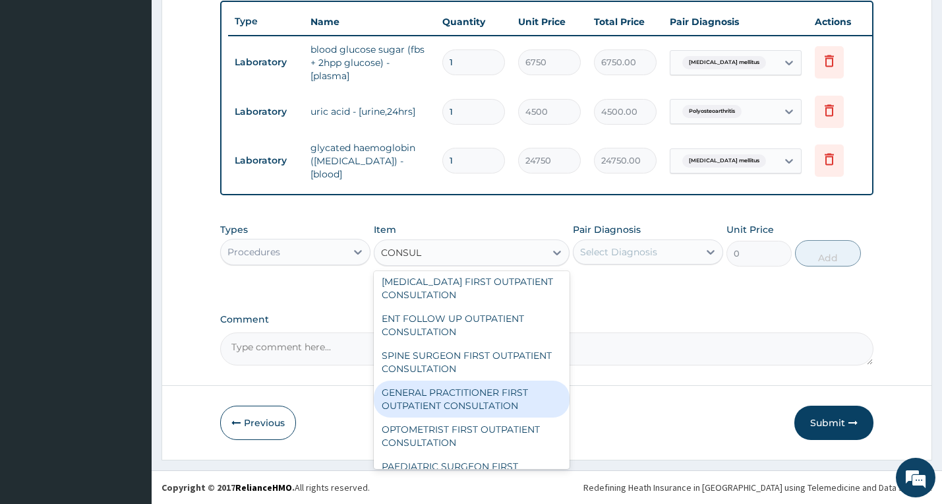
scroll to position [791, 0]
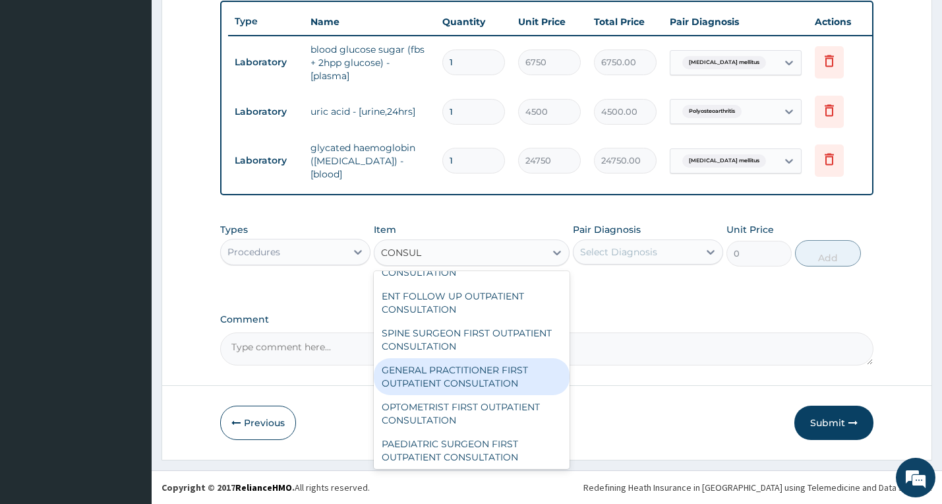
click at [467, 382] on div "GENERAL PRACTITIONER FIRST OUTPATIENT CONSULTATION" at bounding box center [472, 376] width 196 height 37
type input "6750"
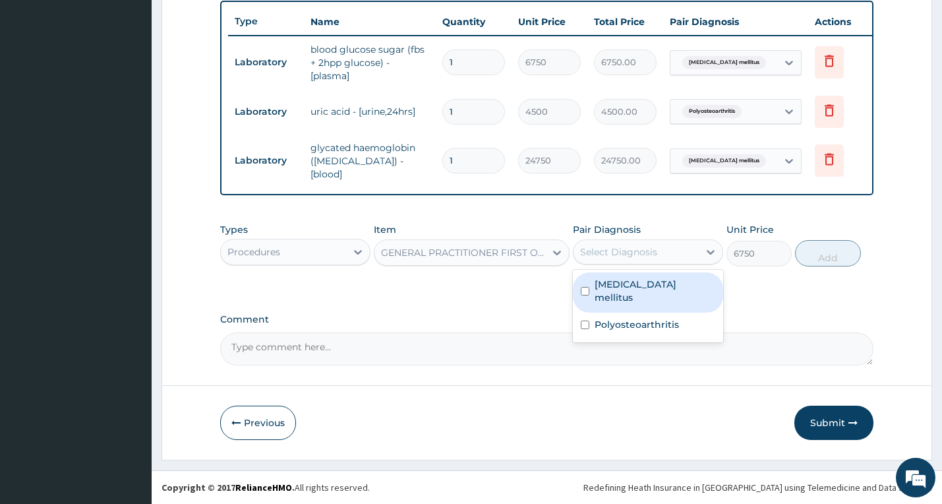
click at [694, 249] on div "Select Diagnosis" at bounding box center [635, 251] width 125 height 21
click at [669, 291] on div "Type 2 diabetes mellitus" at bounding box center [648, 292] width 150 height 40
checkbox input "true"
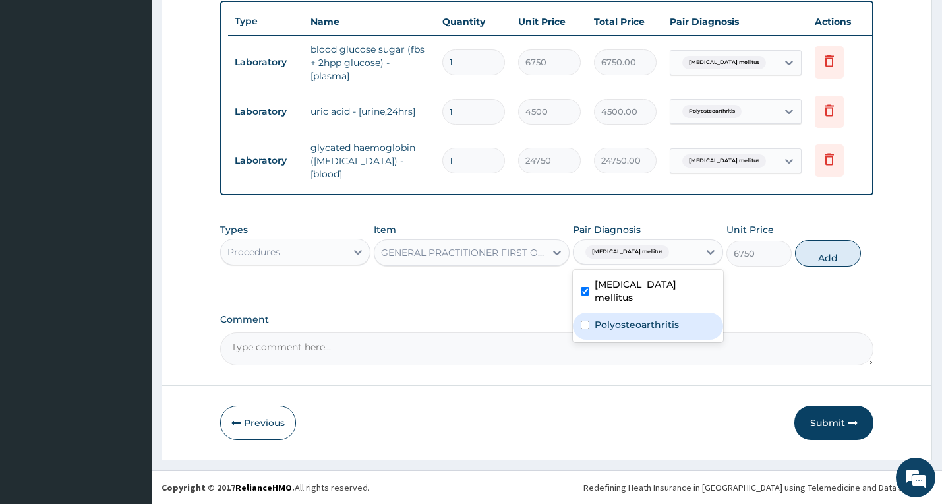
click at [658, 318] on label "Polyosteoarthritis" at bounding box center [636, 324] width 84 height 13
checkbox input "true"
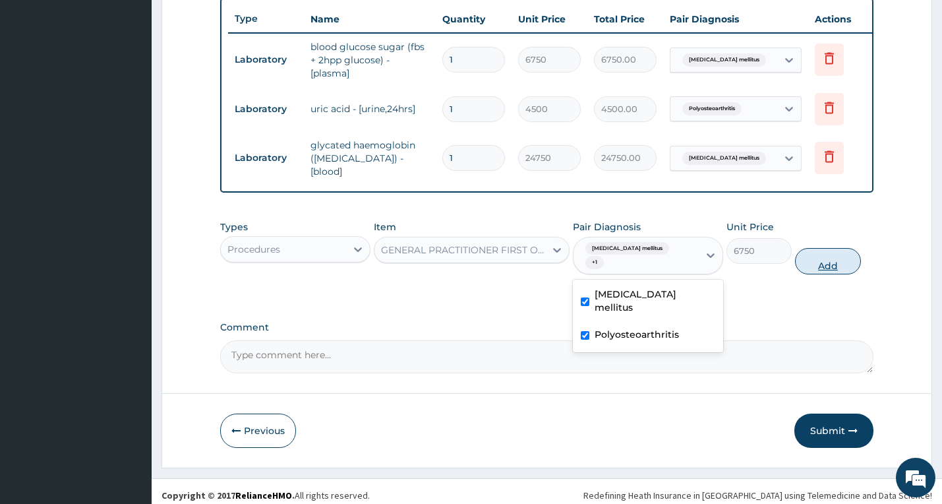
click at [832, 258] on button "Add" at bounding box center [827, 261] width 65 height 26
type input "0"
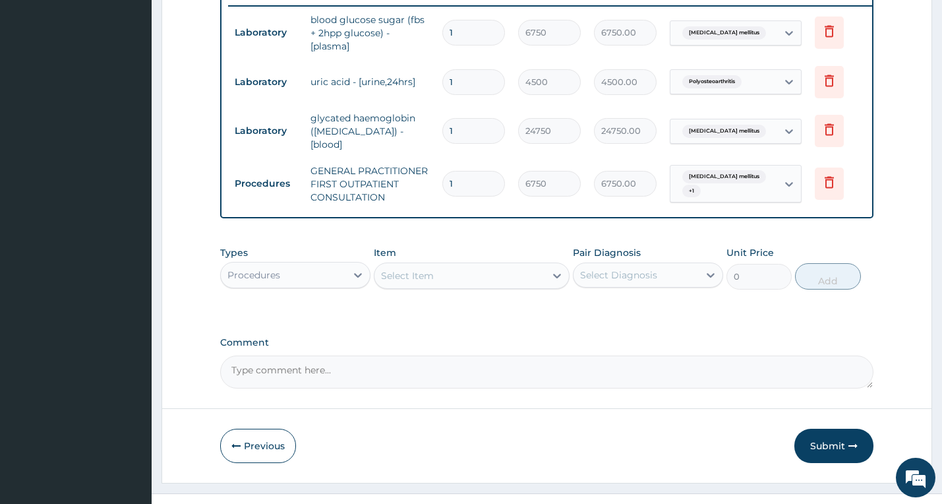
scroll to position [545, 0]
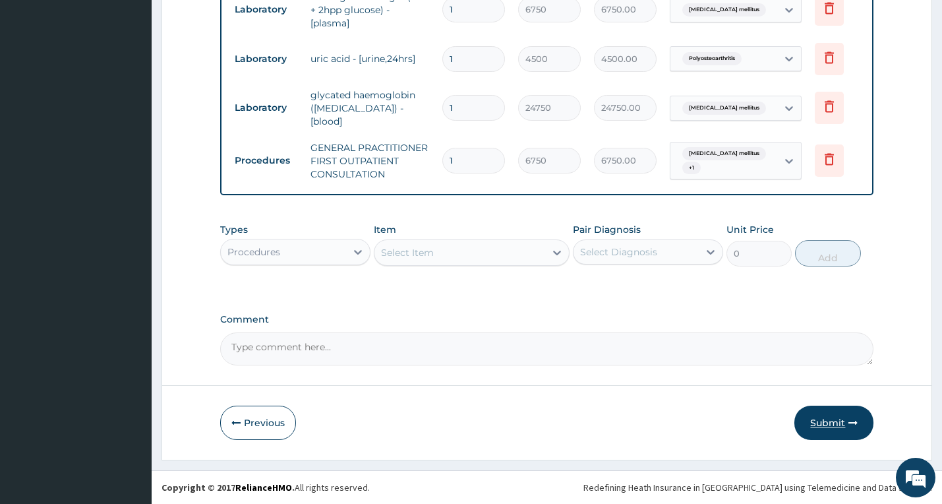
click at [827, 411] on button "Submit" at bounding box center [833, 422] width 79 height 34
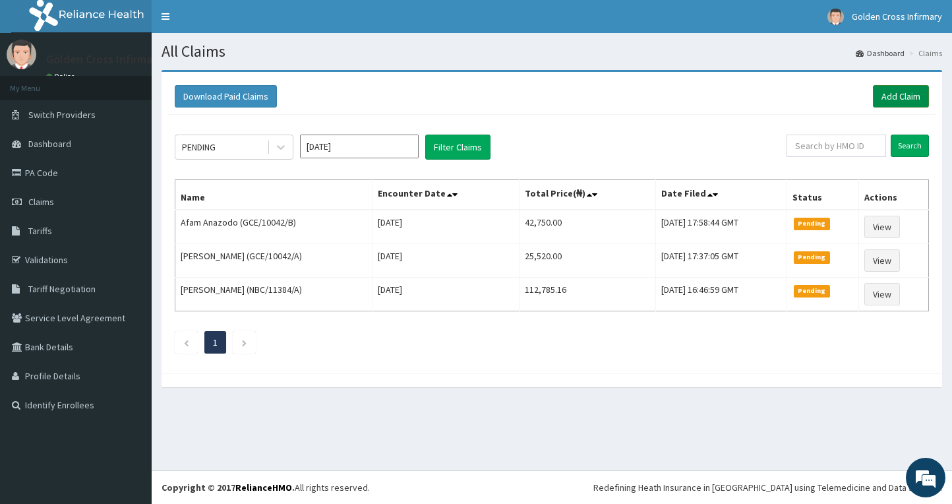
click at [896, 100] on link "Add Claim" at bounding box center [901, 96] width 56 height 22
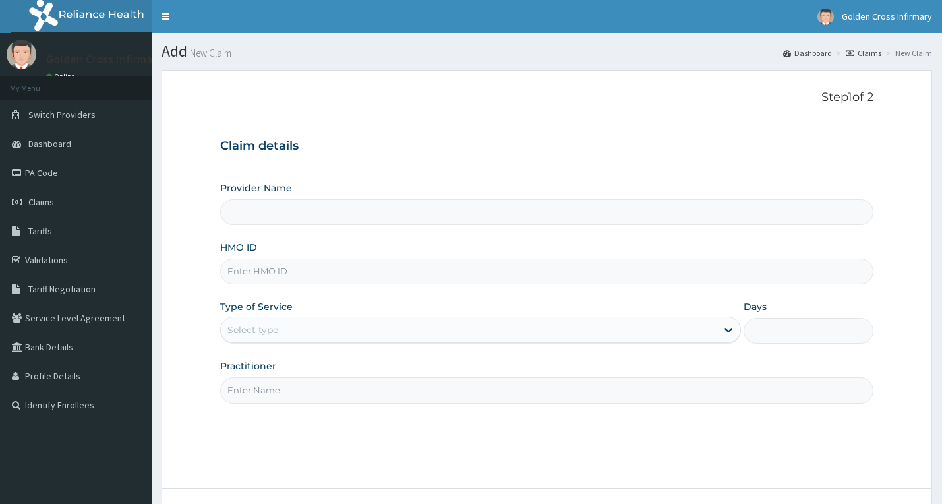
click at [337, 270] on input "HMO ID" at bounding box center [547, 271] width 654 height 26
type input "[GEOGRAPHIC_DATA] (Hospital & Maternity)"
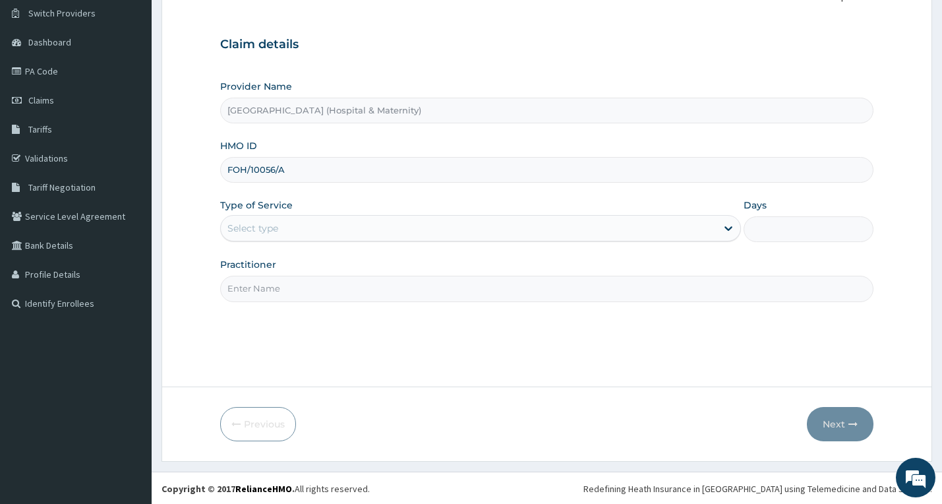
scroll to position [103, 0]
type input "FOH/10056/A"
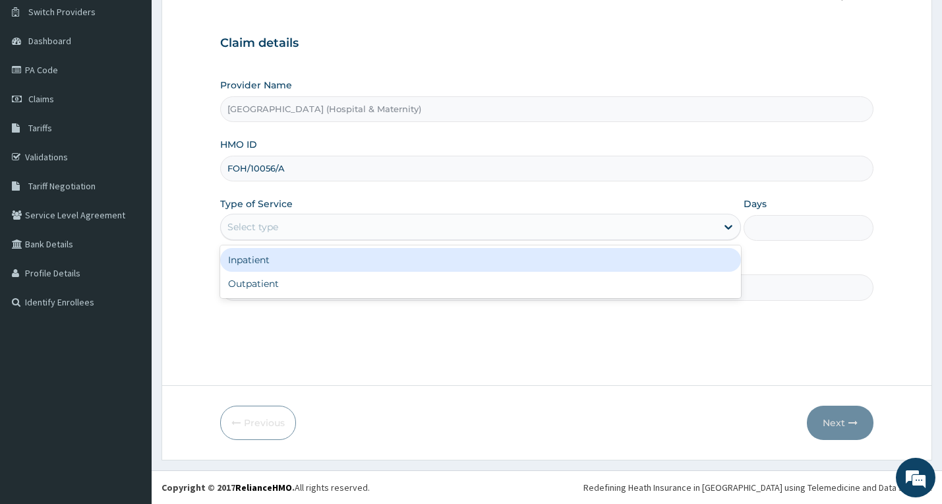
click at [256, 228] on div "Select type" at bounding box center [252, 226] width 51 height 13
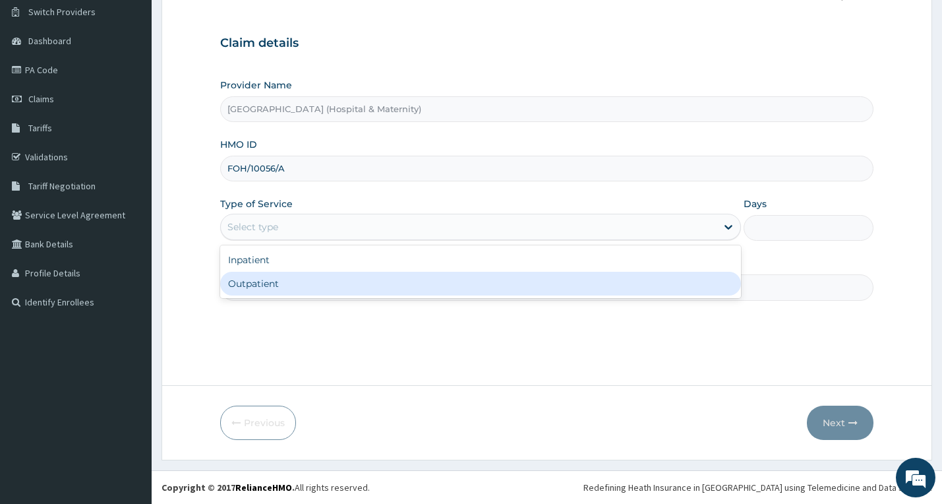
click at [297, 281] on div "Outpatient" at bounding box center [480, 284] width 521 height 24
type input "1"
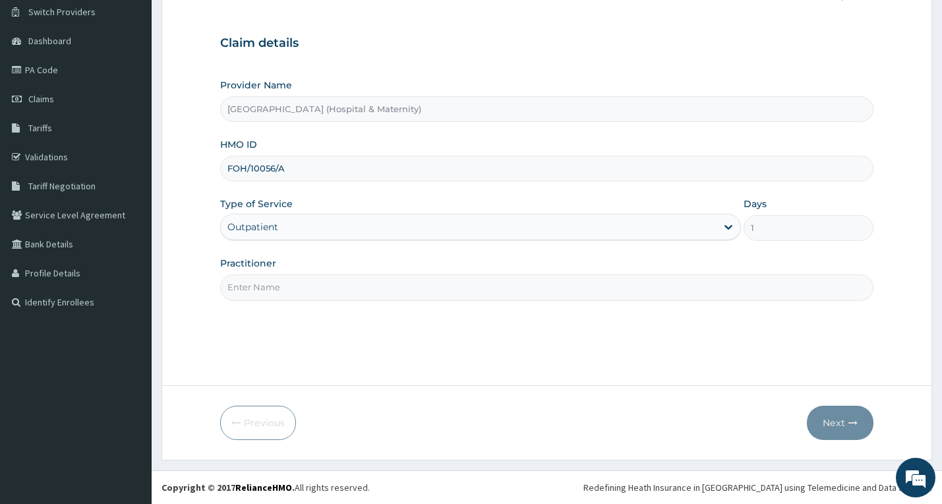
click at [298, 282] on input "Practitioner" at bounding box center [547, 287] width 654 height 26
type input "DR EMMA OKHAIDE"
click at [829, 429] on button "Next" at bounding box center [840, 422] width 67 height 34
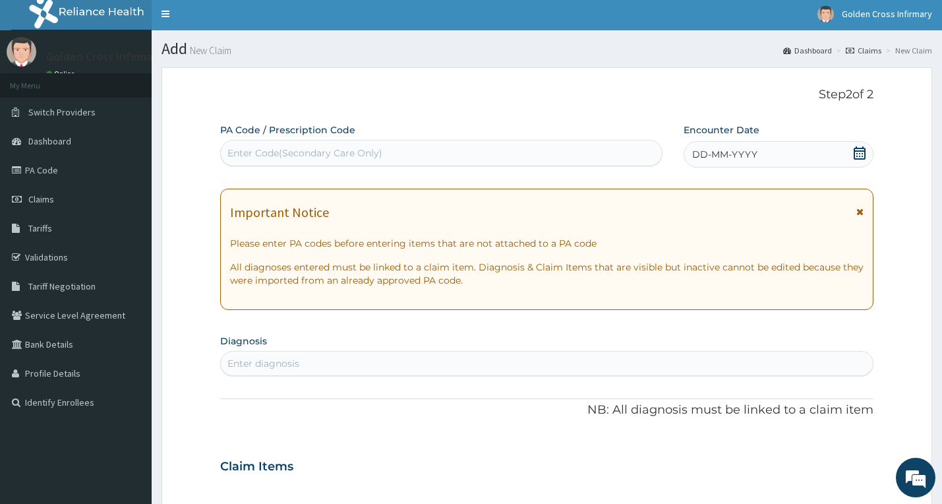
scroll to position [0, 0]
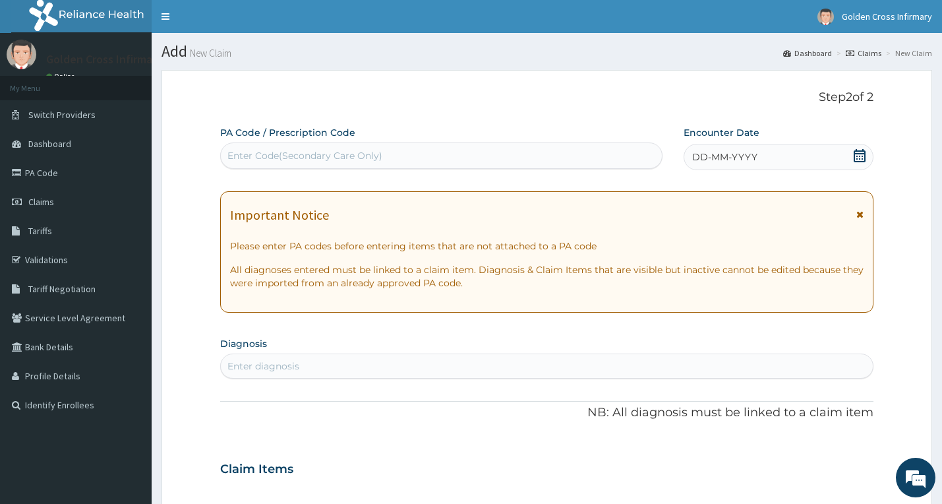
click at [852, 157] on div "DD-MM-YYYY" at bounding box center [778, 157] width 190 height 26
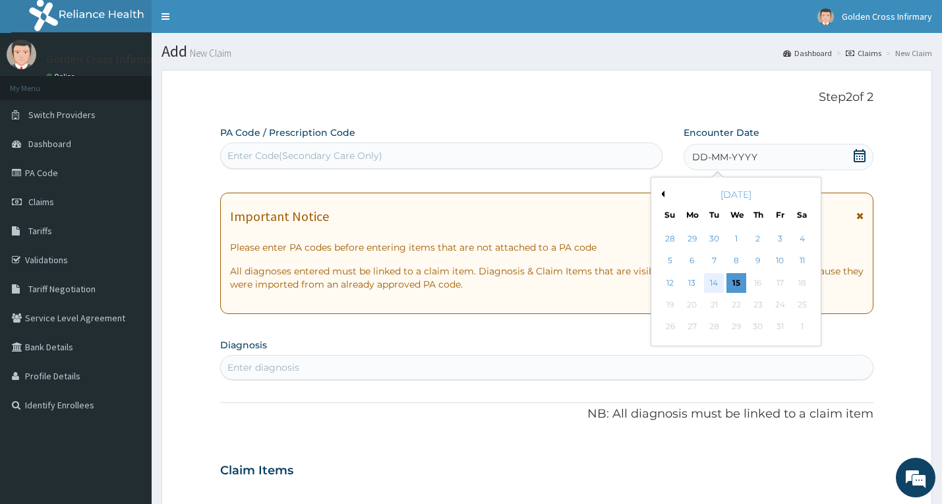
click at [716, 289] on div "14" at bounding box center [715, 283] width 20 height 20
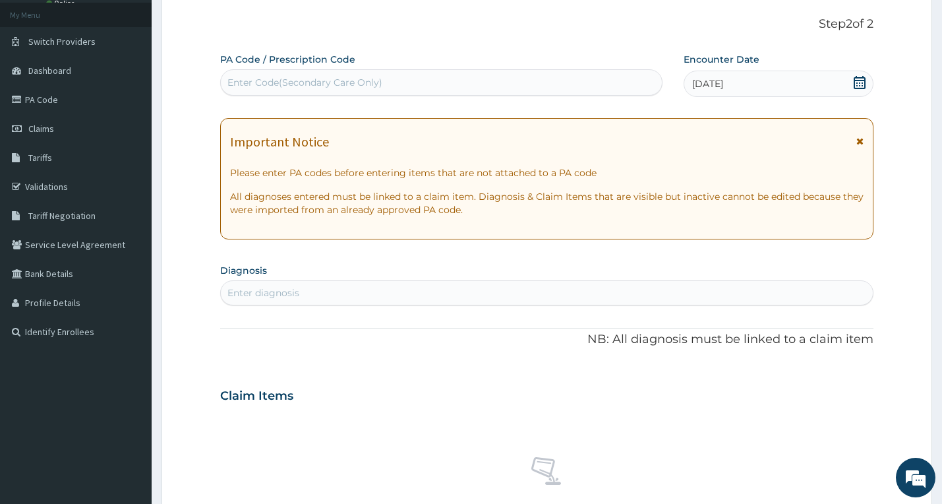
scroll to position [198, 0]
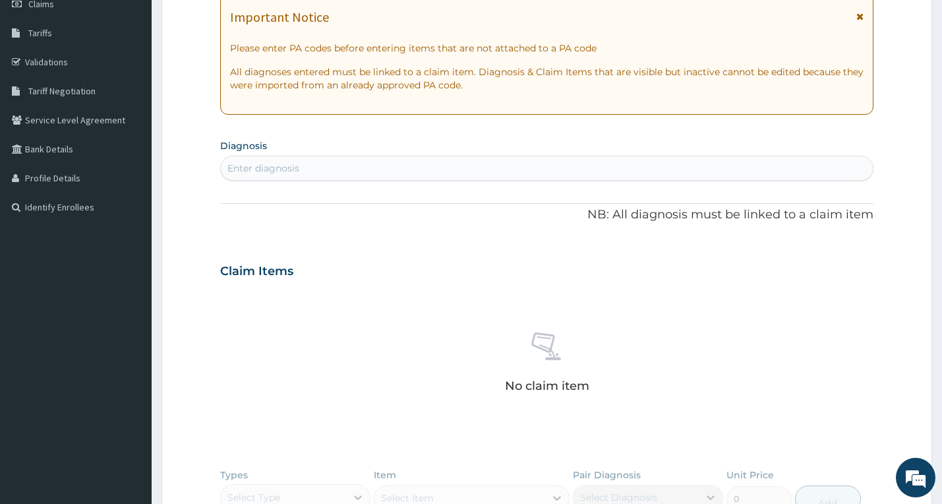
click at [405, 171] on div "Enter diagnosis" at bounding box center [547, 168] width 652 height 21
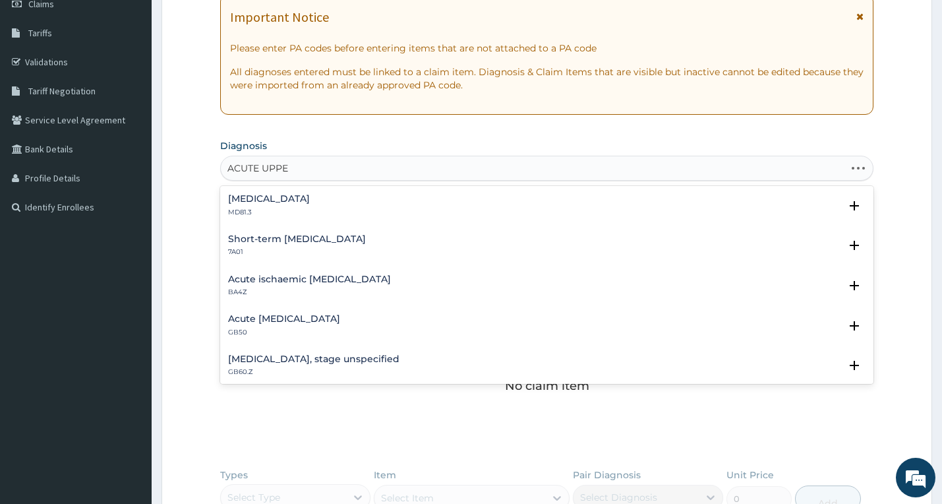
type input "ACUTE UPPER"
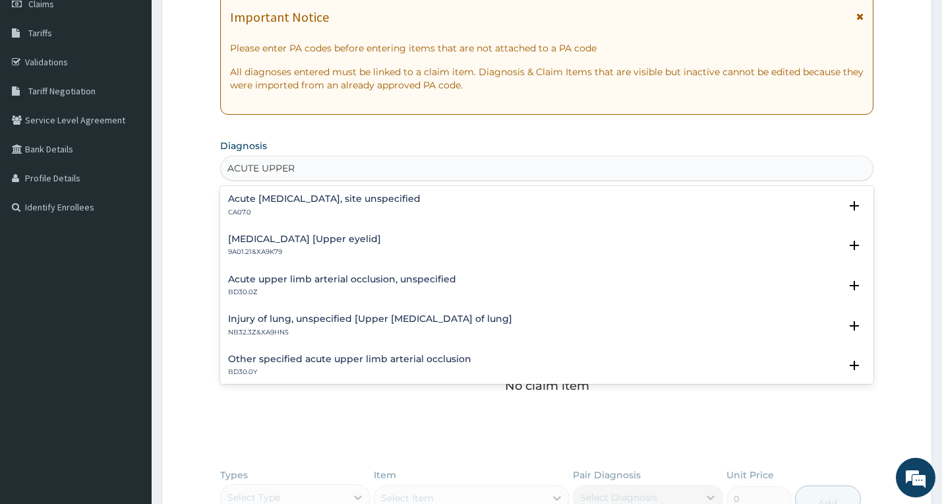
click at [304, 202] on h4 "Acute [MEDICAL_DATA], site unspecified" at bounding box center [324, 199] width 192 height 10
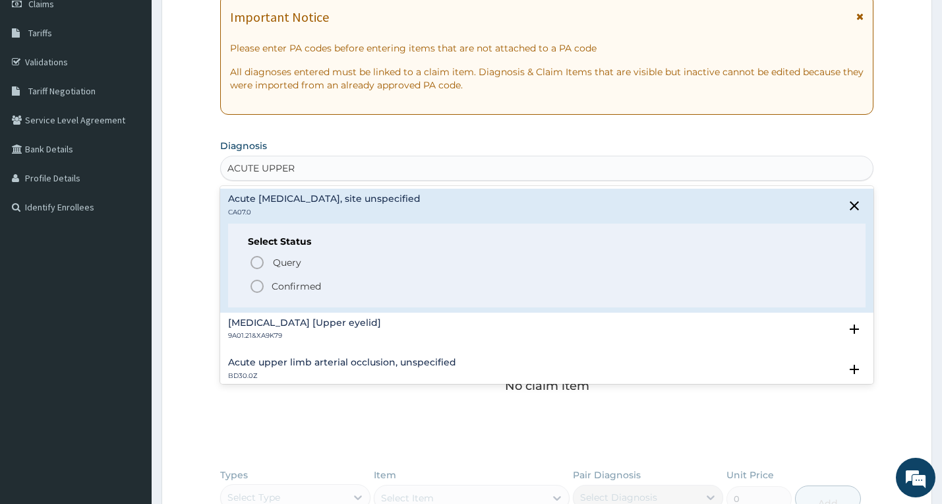
click at [296, 288] on p "Confirmed" at bounding box center [296, 285] width 49 height 13
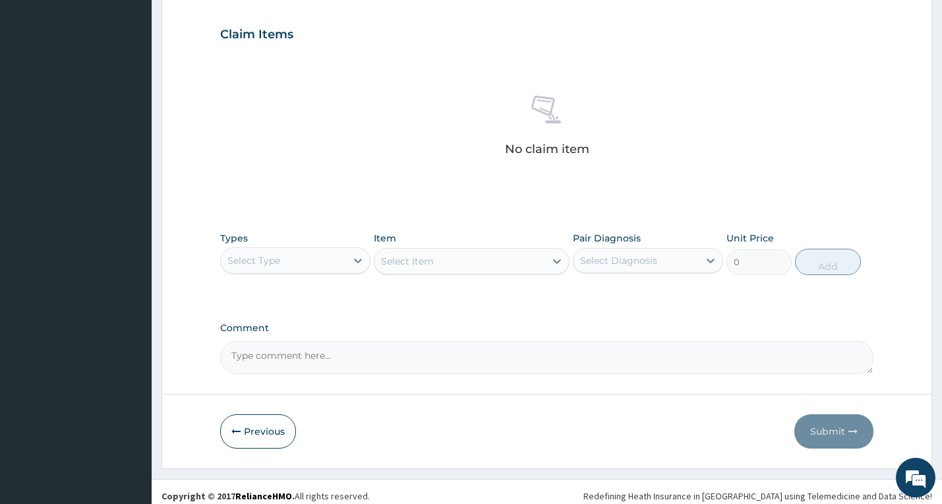
scroll to position [447, 0]
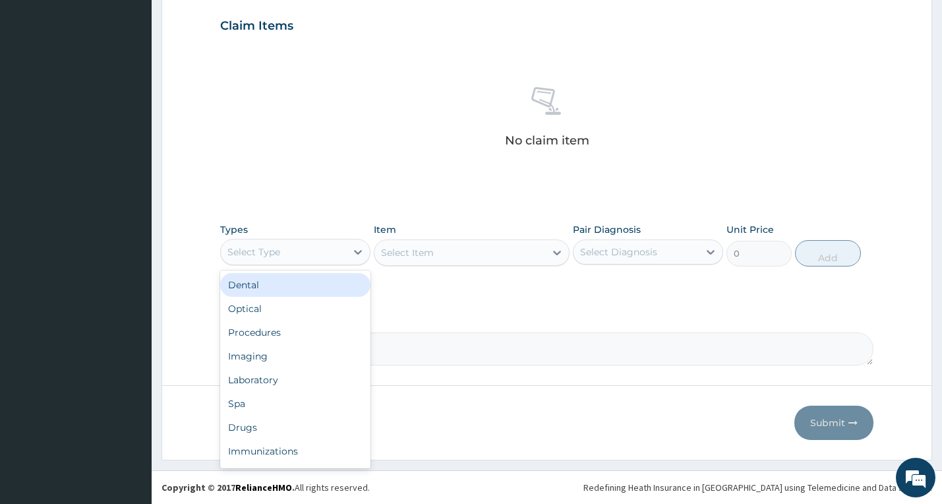
click at [281, 246] on div "Select Type" at bounding box center [283, 251] width 125 height 21
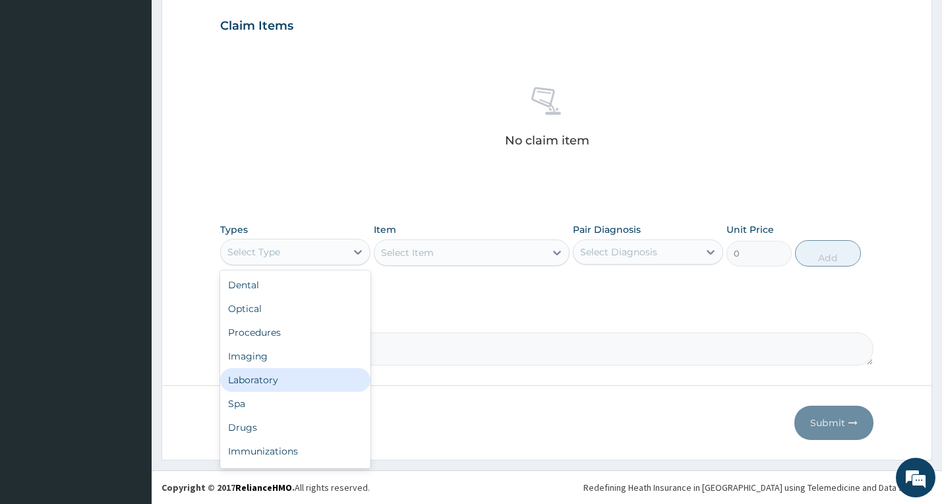
click at [252, 382] on div "Laboratory" at bounding box center [295, 380] width 150 height 24
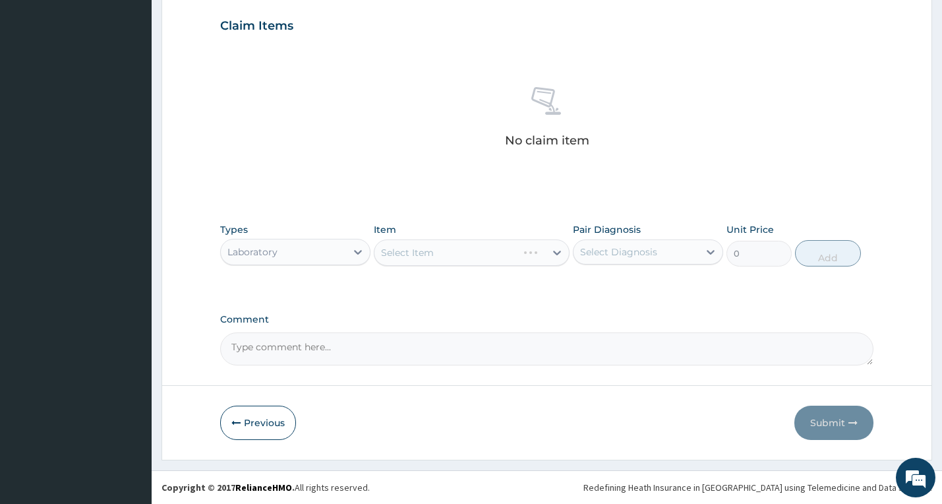
click at [417, 250] on div "Select Item" at bounding box center [472, 252] width 196 height 26
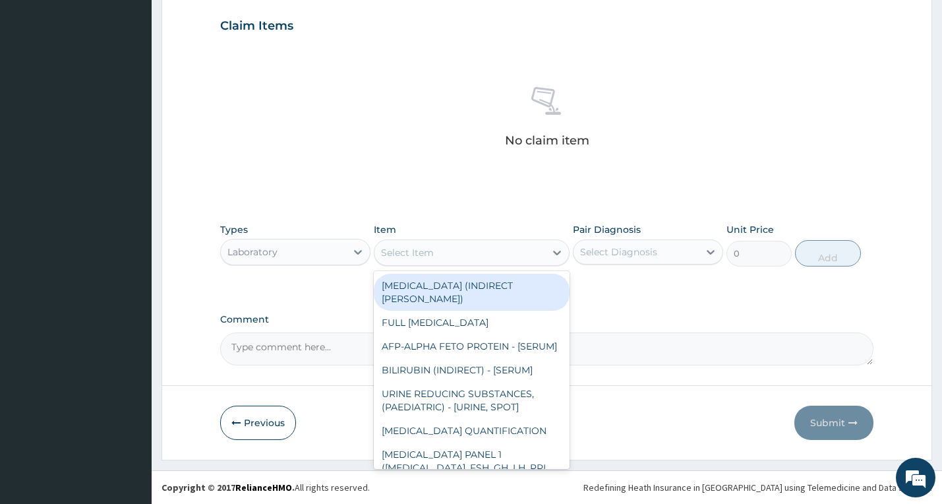
click at [417, 250] on div "Select Item" at bounding box center [407, 252] width 53 height 13
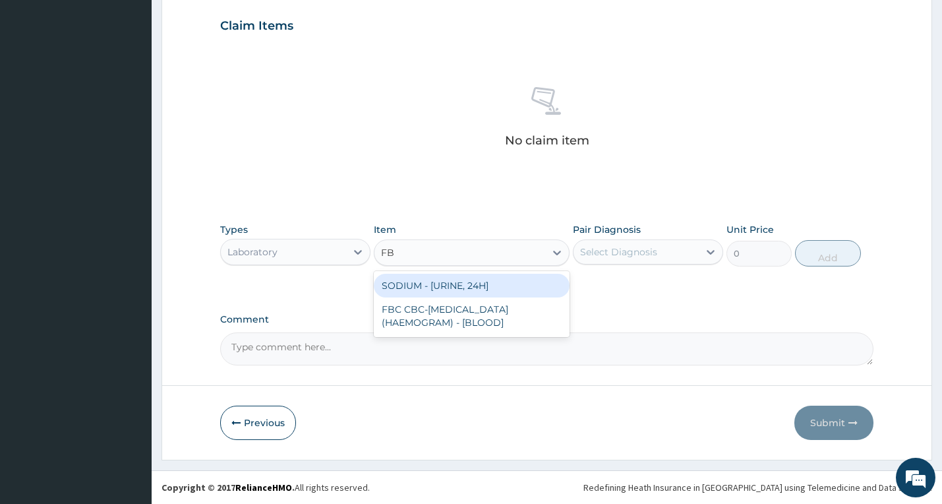
type input "FBC"
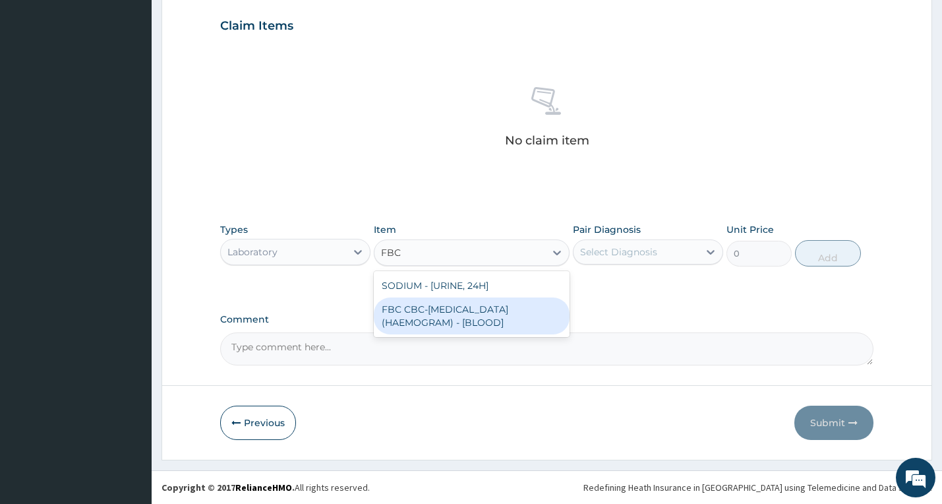
drag, startPoint x: 467, startPoint y: 327, endPoint x: 486, endPoint y: 318, distance: 21.2
click at [468, 327] on div "FBC CBC-[MEDICAL_DATA] (HAEMOGRAM) - [BLOOD]" at bounding box center [472, 315] width 196 height 37
type input "9000"
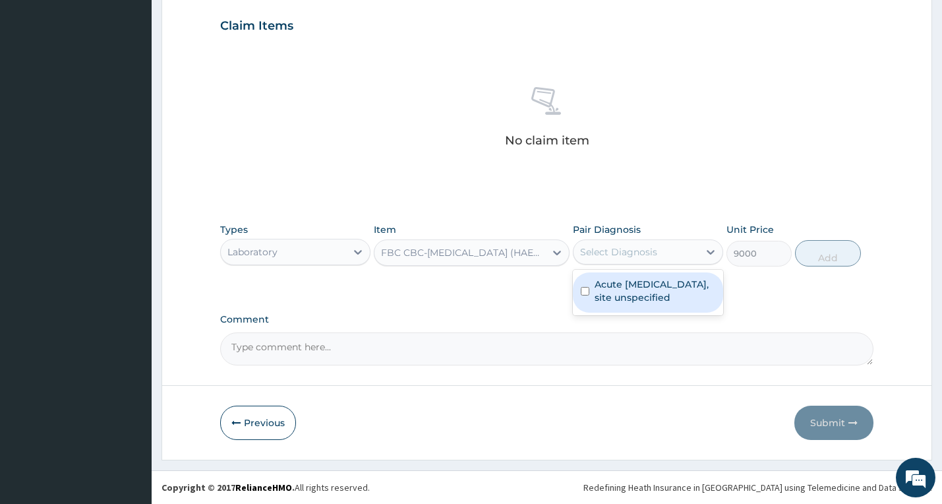
drag, startPoint x: 612, startPoint y: 250, endPoint x: 623, endPoint y: 273, distance: 25.6
click at [614, 250] on div "Select Diagnosis" at bounding box center [618, 251] width 77 height 13
click at [631, 295] on label "Acute [MEDICAL_DATA], site unspecified" at bounding box center [654, 290] width 121 height 26
checkbox input "true"
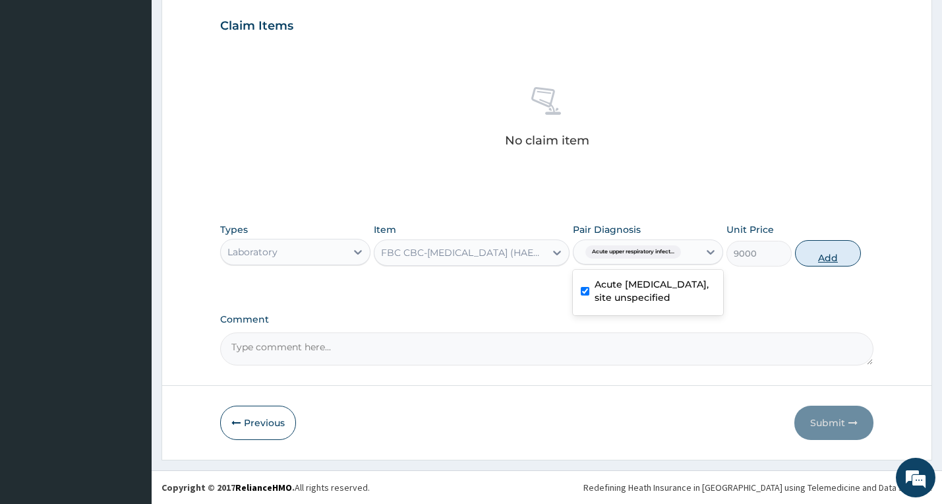
click at [828, 252] on button "Add" at bounding box center [827, 253] width 65 height 26
type input "0"
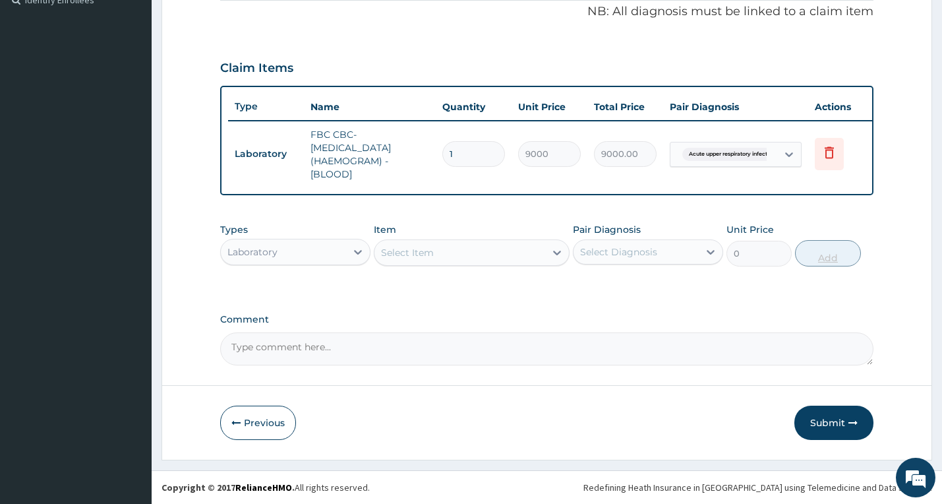
scroll to position [415, 0]
click at [326, 254] on div "Laboratory" at bounding box center [283, 251] width 125 height 21
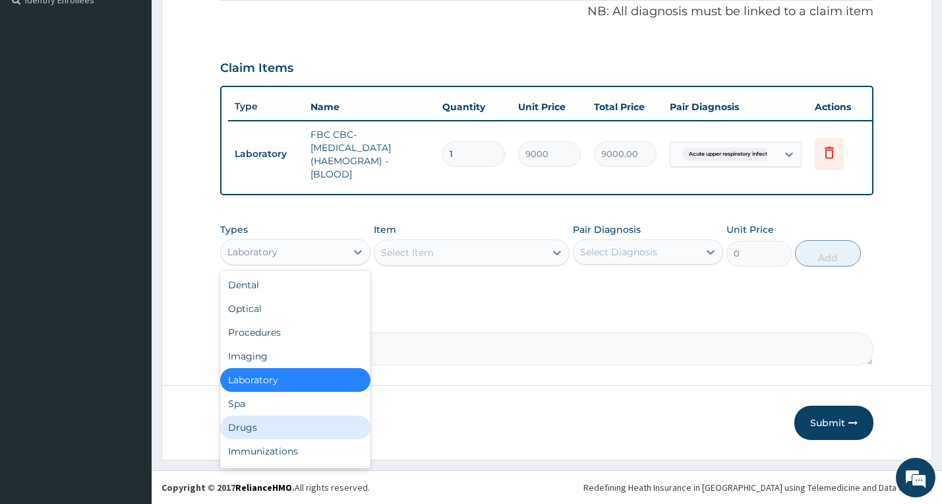
click at [308, 419] on div "Drugs" at bounding box center [295, 427] width 150 height 24
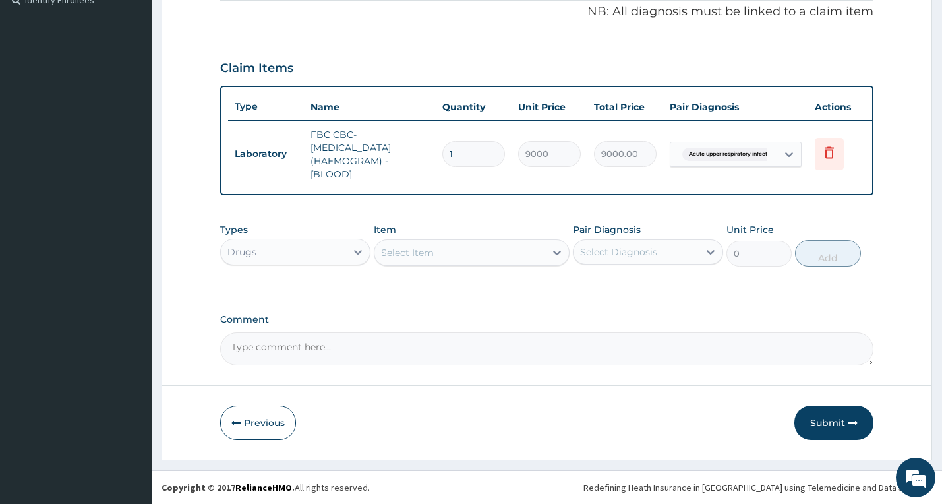
click at [433, 250] on div "Select Item" at bounding box center [407, 252] width 53 height 13
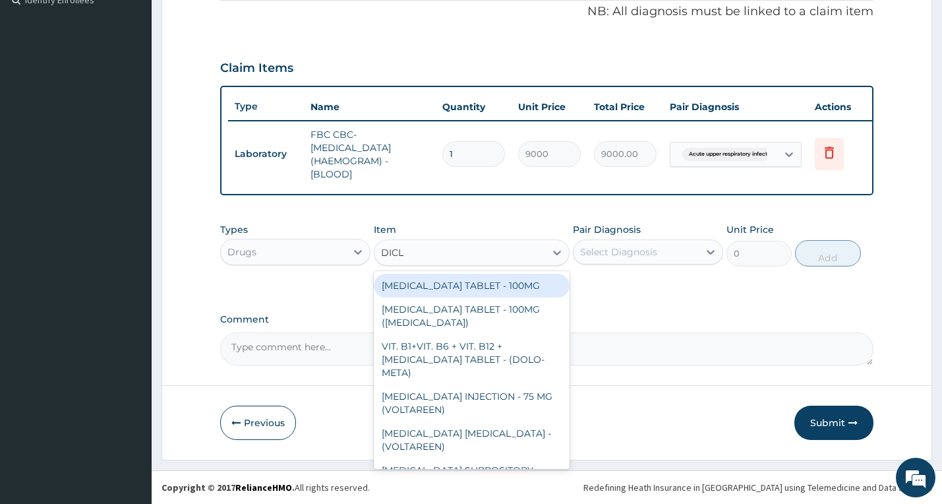
type input "DICLO"
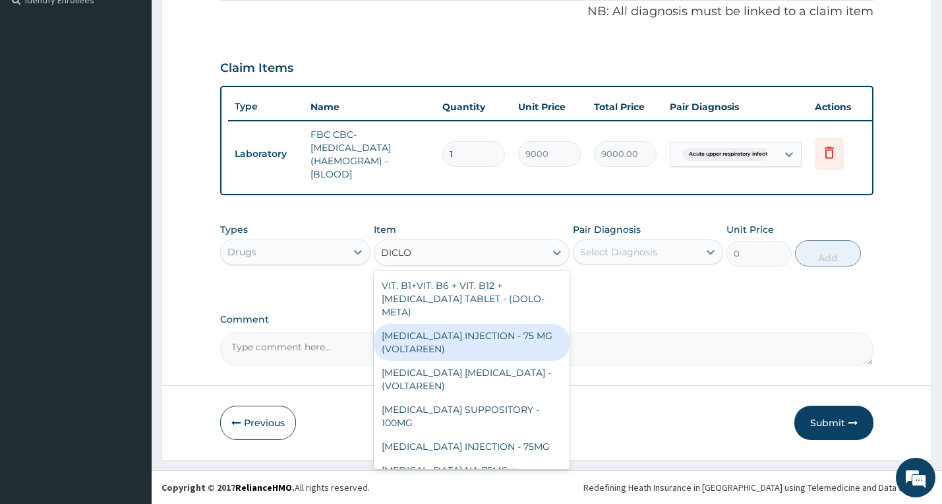
scroll to position [0, 0]
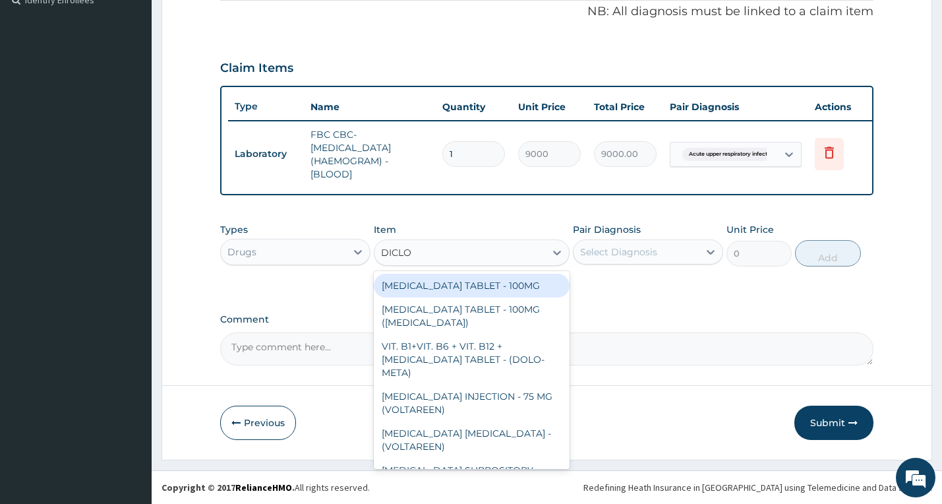
click at [494, 285] on div "[MEDICAL_DATA] TABLET - 100MG" at bounding box center [472, 286] width 196 height 24
type input "176"
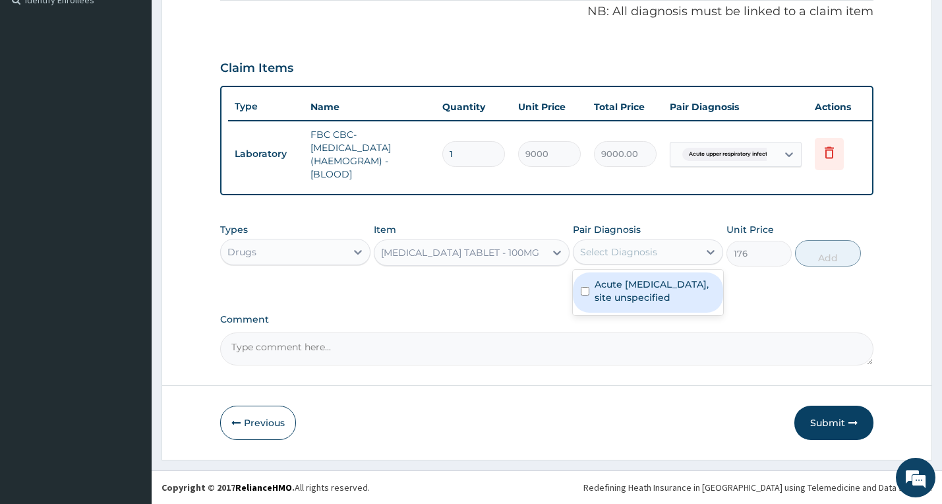
click at [596, 256] on div "Select Diagnosis" at bounding box center [618, 251] width 77 height 13
click at [603, 299] on label "Acute [MEDICAL_DATA], site unspecified" at bounding box center [654, 290] width 121 height 26
checkbox input "true"
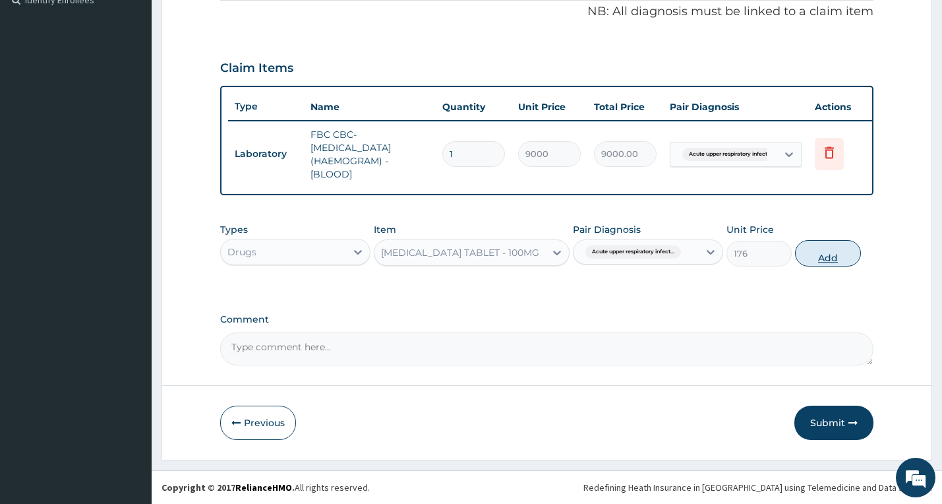
click at [817, 254] on button "Add" at bounding box center [827, 253] width 65 height 26
type input "0"
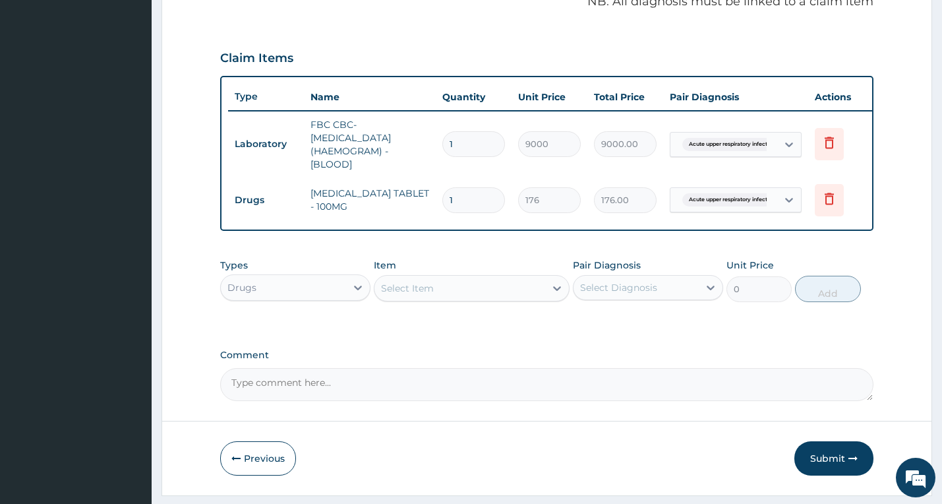
click at [465, 209] on input "1" at bounding box center [473, 200] width 63 height 26
type input "6"
type input "1056.00"
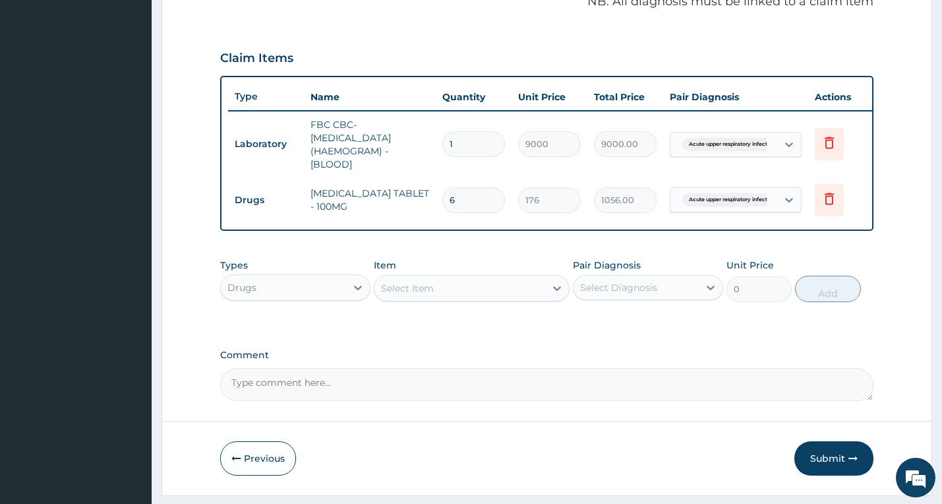
type input "6"
click at [412, 295] on div "Select Item" at bounding box center [407, 287] width 53 height 13
type input "K"
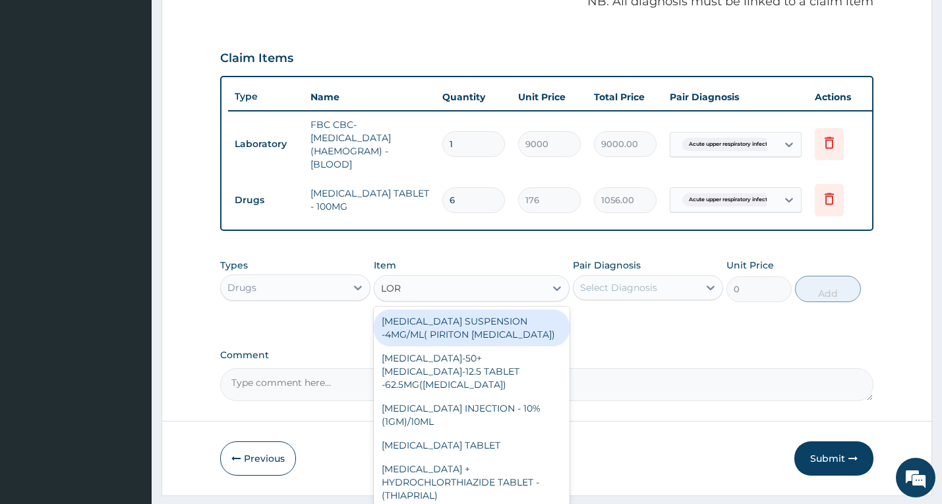
type input "LORA"
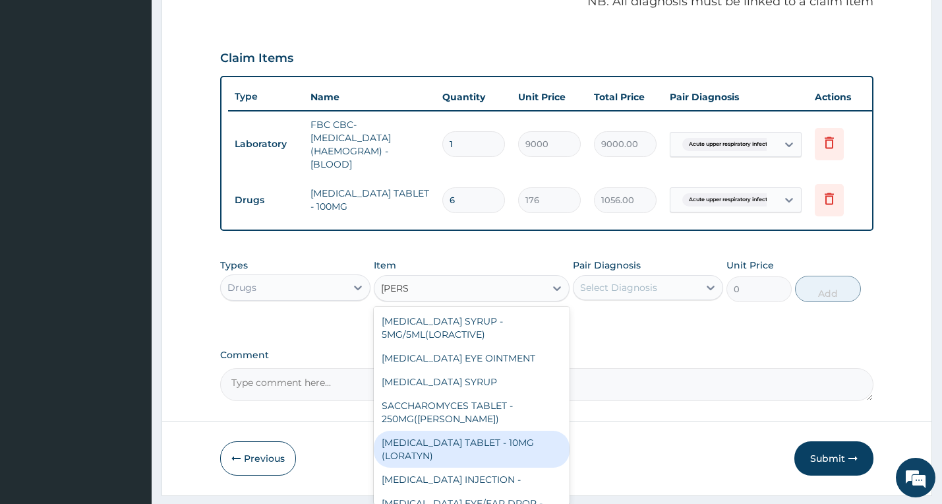
click at [448, 467] on div "LORATADINE TABLET - 10MG (LORATYN)" at bounding box center [472, 448] width 196 height 37
type input "154"
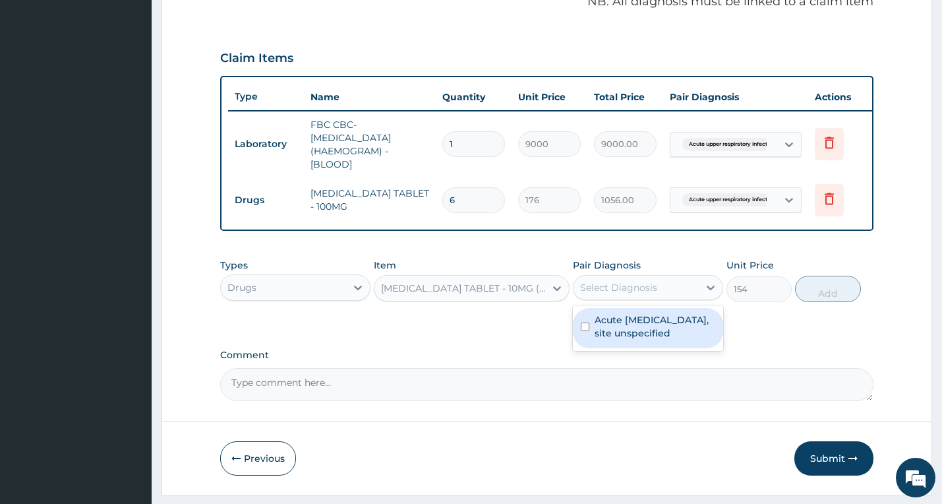
click at [590, 291] on div "Select Diagnosis" at bounding box center [618, 287] width 77 height 13
click at [611, 337] on label "Acute upper respiratory infection, site unspecified" at bounding box center [654, 326] width 121 height 26
checkbox input "true"
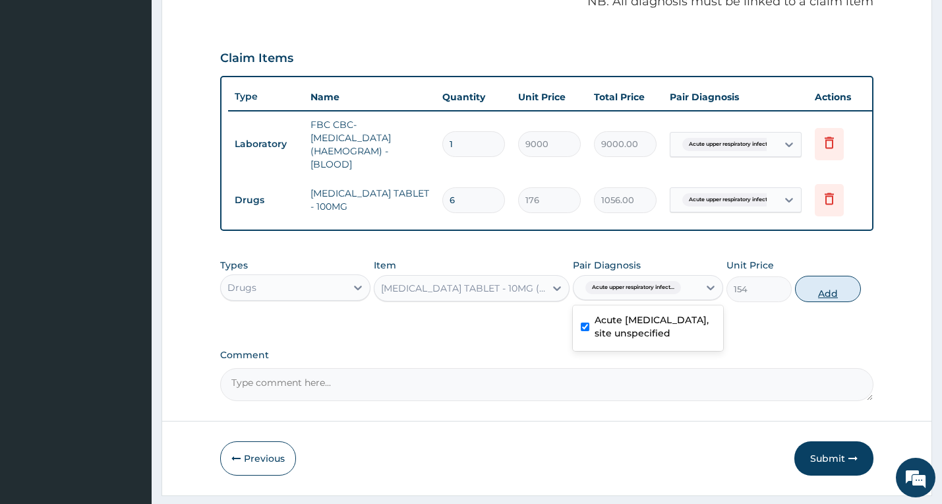
click at [838, 294] on button "Add" at bounding box center [827, 288] width 65 height 26
type input "0"
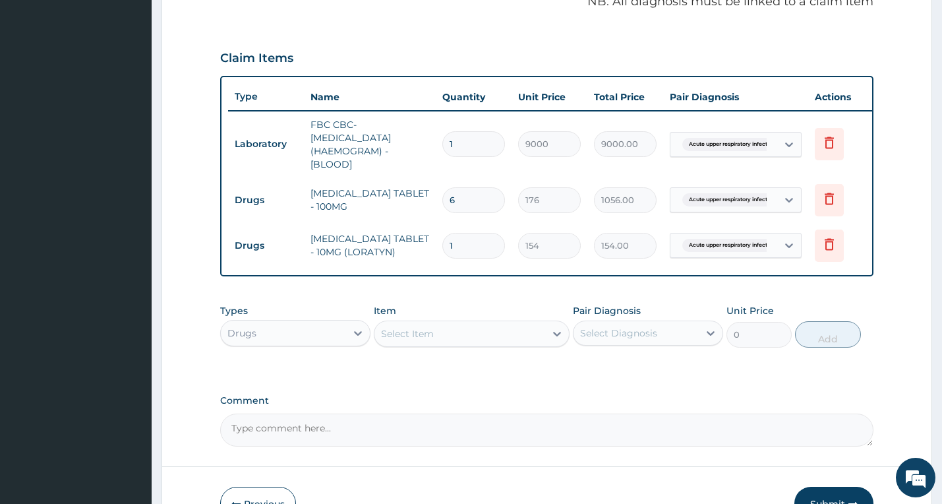
click at [455, 249] on input "1" at bounding box center [473, 246] width 63 height 26
type input "3"
type input "462.00"
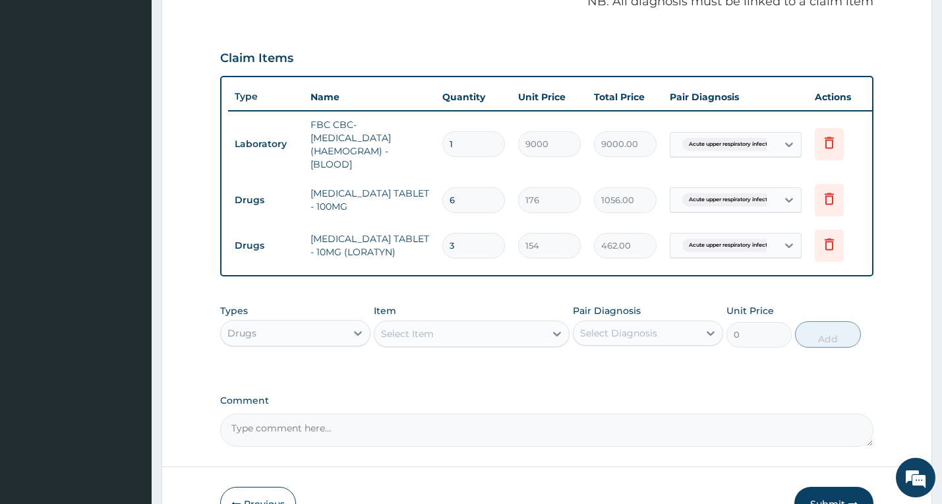
type input "3"
drag, startPoint x: 448, startPoint y: 302, endPoint x: 455, endPoint y: 300, distance: 7.5
click at [448, 302] on div "PA Code / Prescription Code Enter Code(Secondary Care Only) Encounter Date 14-1…" at bounding box center [547, 78] width 654 height 735
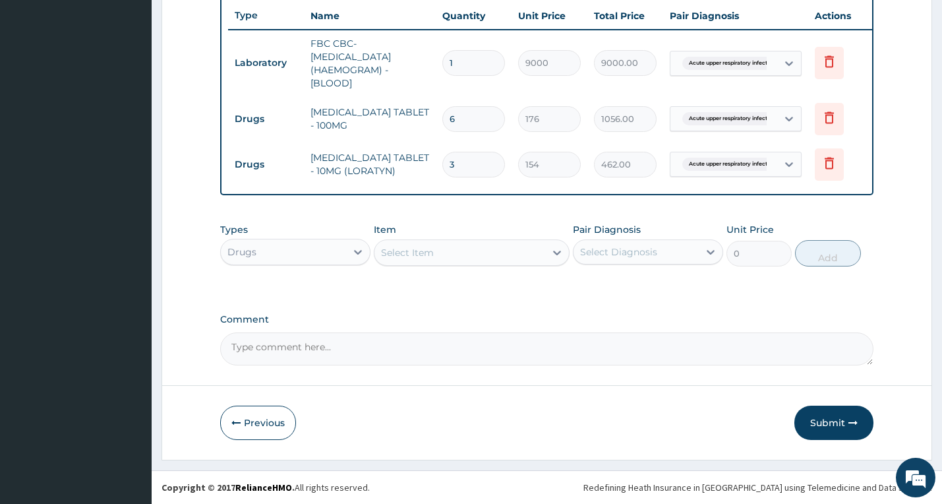
scroll to position [506, 0]
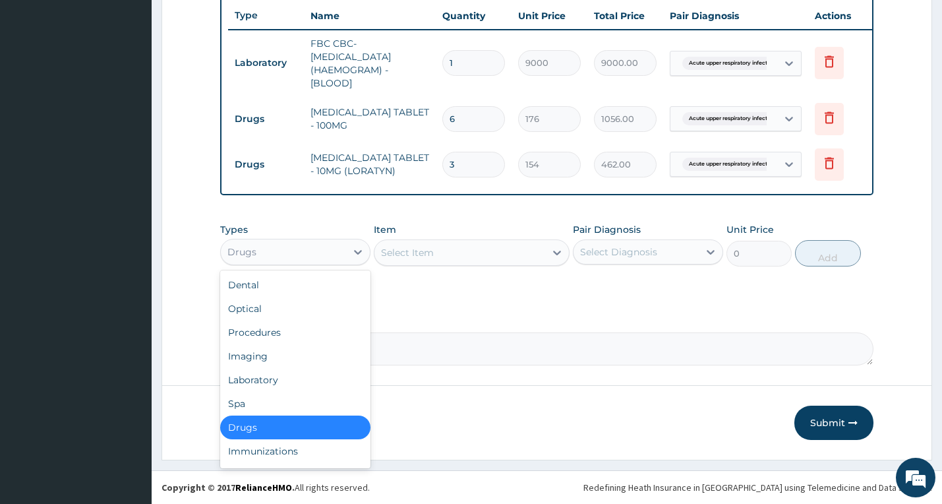
click at [291, 260] on div "Drugs" at bounding box center [283, 251] width 125 height 21
click at [280, 326] on div "Procedures" at bounding box center [295, 332] width 150 height 24
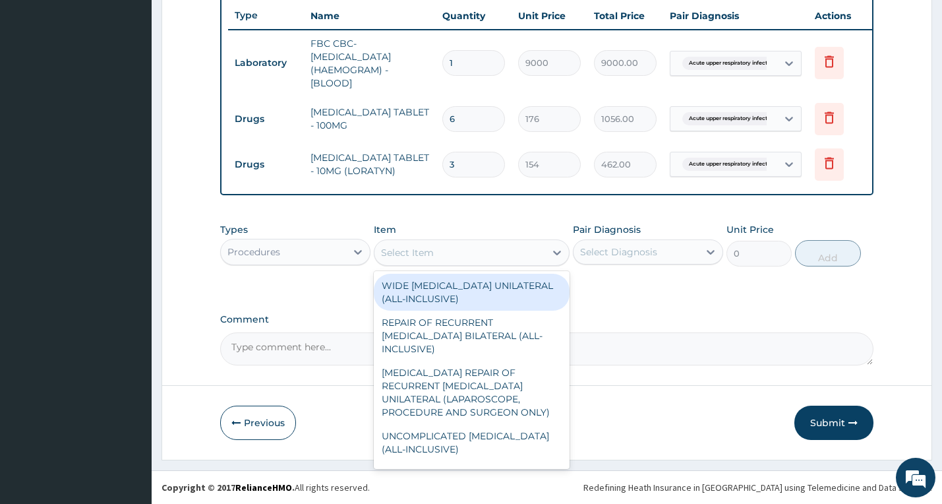
click at [450, 249] on div "Select Item" at bounding box center [459, 252] width 171 height 21
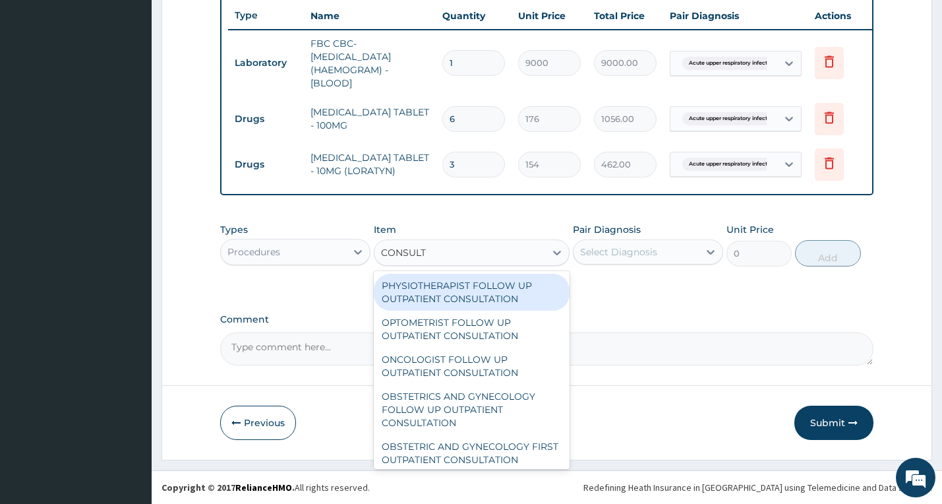
type input "CONSULTA"
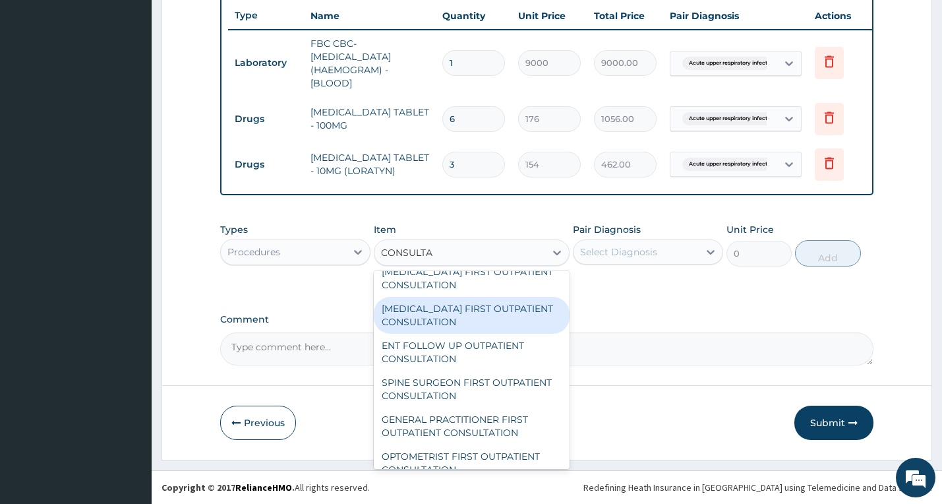
scroll to position [791, 0]
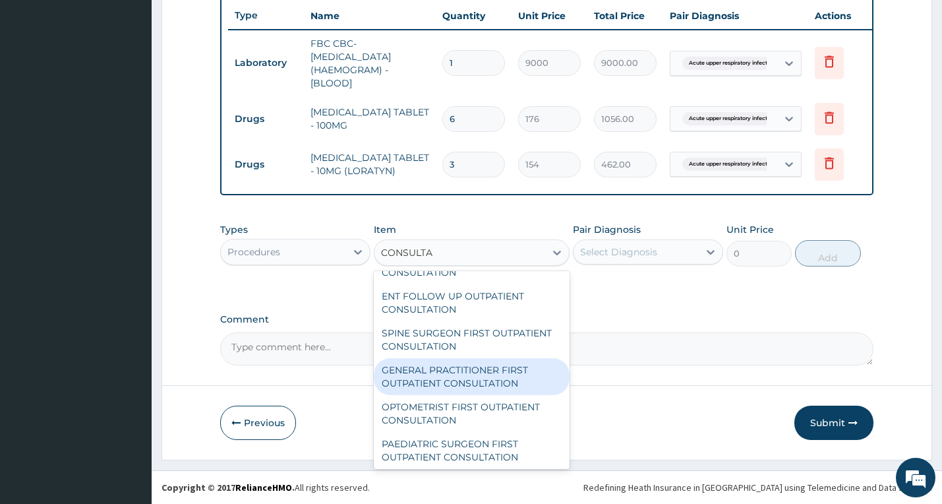
click at [461, 377] on div "GENERAL PRACTITIONER FIRST OUTPATIENT CONSULTATION" at bounding box center [472, 376] width 196 height 37
type input "6750"
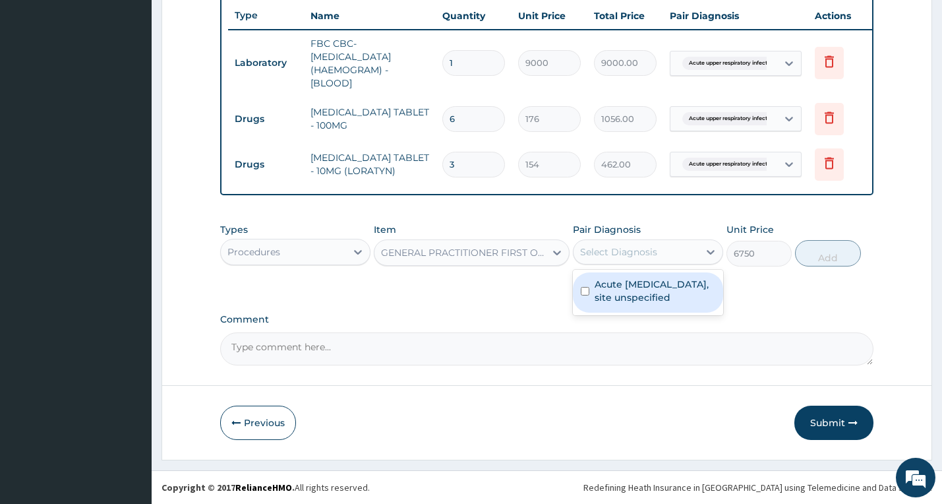
click at [638, 255] on div "Select Diagnosis" at bounding box center [618, 251] width 77 height 13
click at [633, 284] on label "Acute upper respiratory infection, site unspecified" at bounding box center [654, 290] width 121 height 26
checkbox input "true"
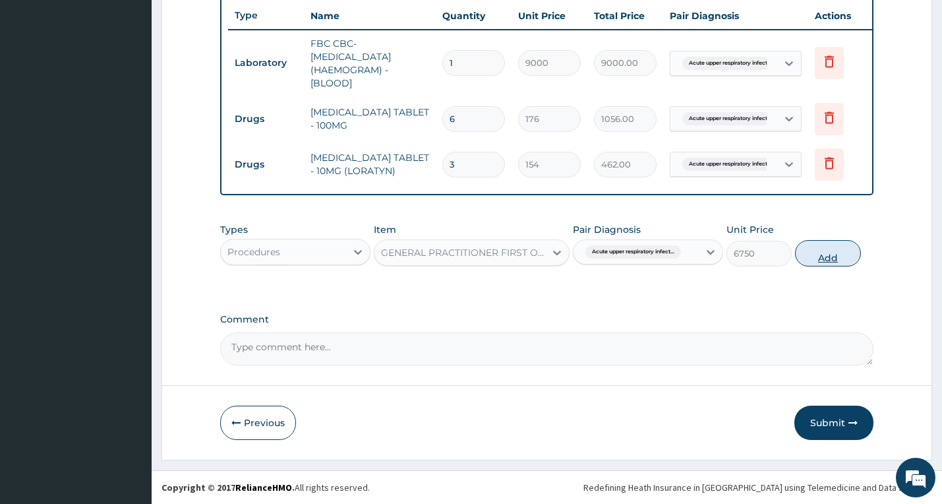
click at [837, 250] on button "Add" at bounding box center [827, 253] width 65 height 26
type input "0"
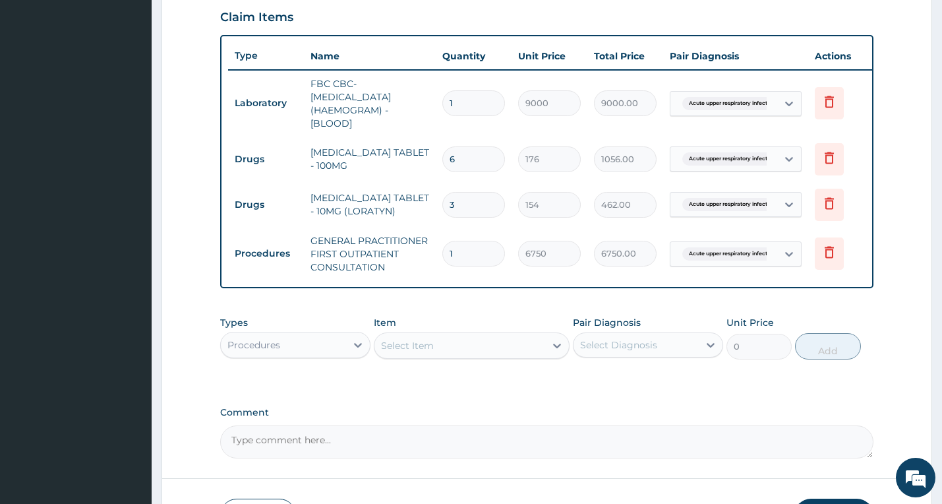
scroll to position [558, 0]
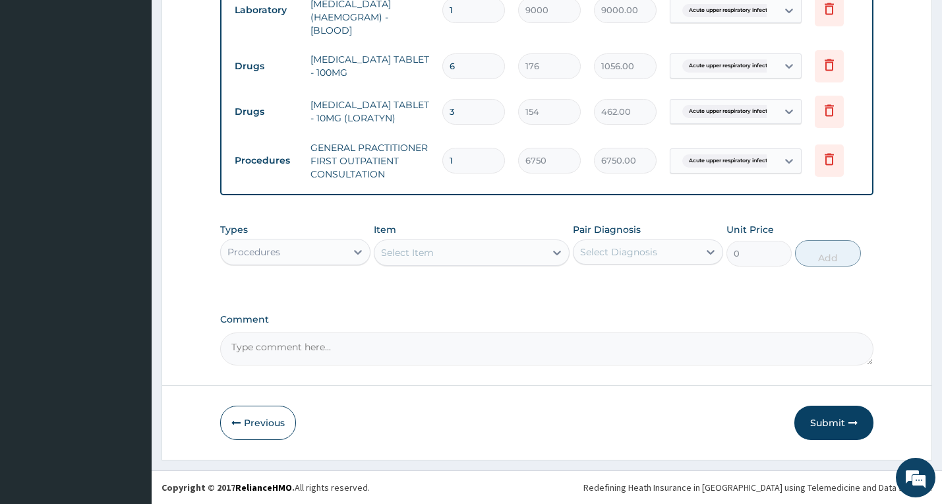
click at [826, 417] on button "Submit" at bounding box center [833, 422] width 79 height 34
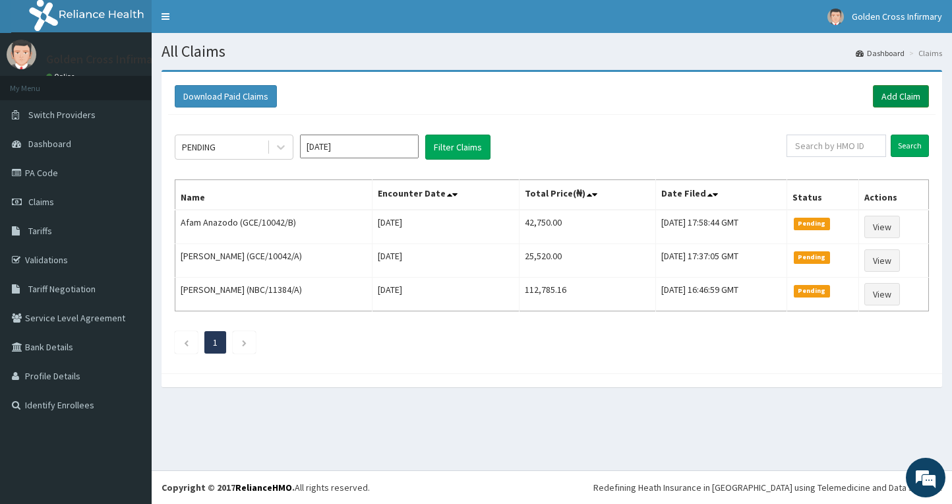
click at [889, 88] on link "Add Claim" at bounding box center [901, 96] width 56 height 22
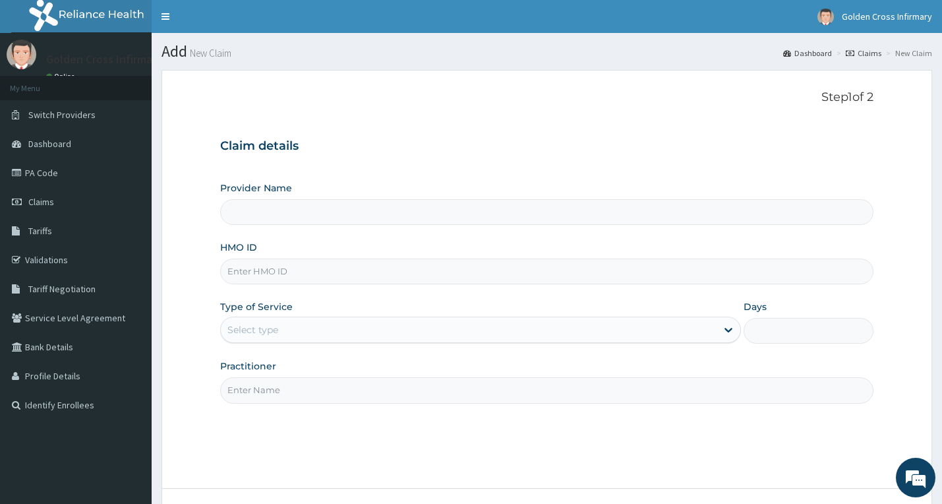
click at [306, 271] on input "HMO ID" at bounding box center [547, 271] width 654 height 26
type input "PNA"
type input "[GEOGRAPHIC_DATA] (Hospital & Maternity)"
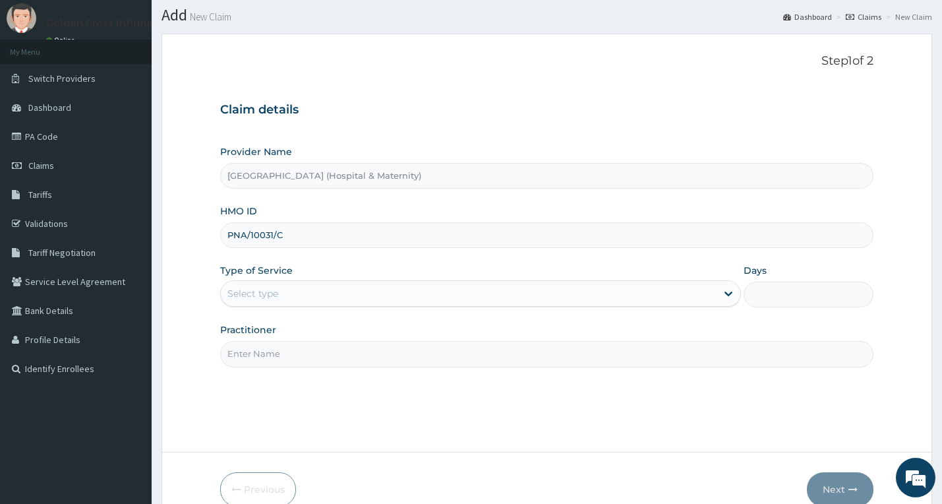
scroll to position [103, 0]
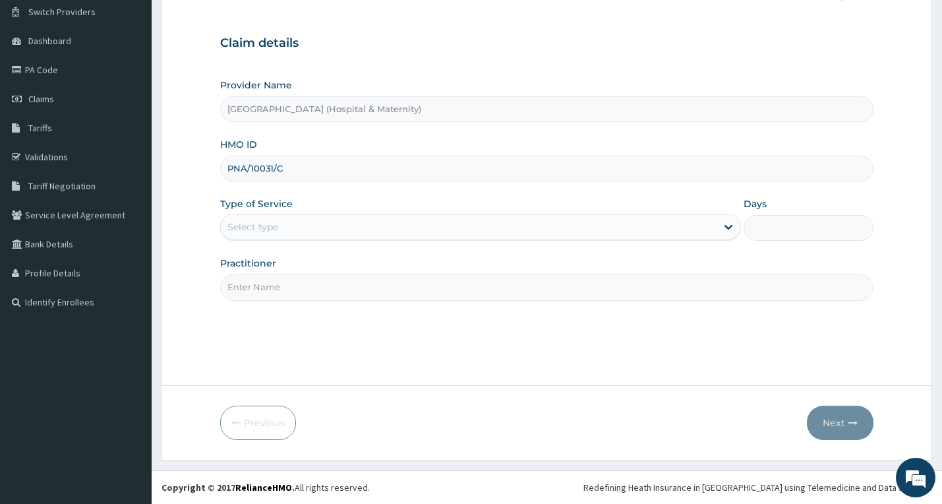
type input "PNA/10031/C"
drag, startPoint x: 296, startPoint y: 212, endPoint x: 295, endPoint y: 218, distance: 6.6
click at [296, 211] on div "Type of Service Select type" at bounding box center [480, 218] width 521 height 43
click at [297, 230] on div "Select type" at bounding box center [469, 226] width 496 height 21
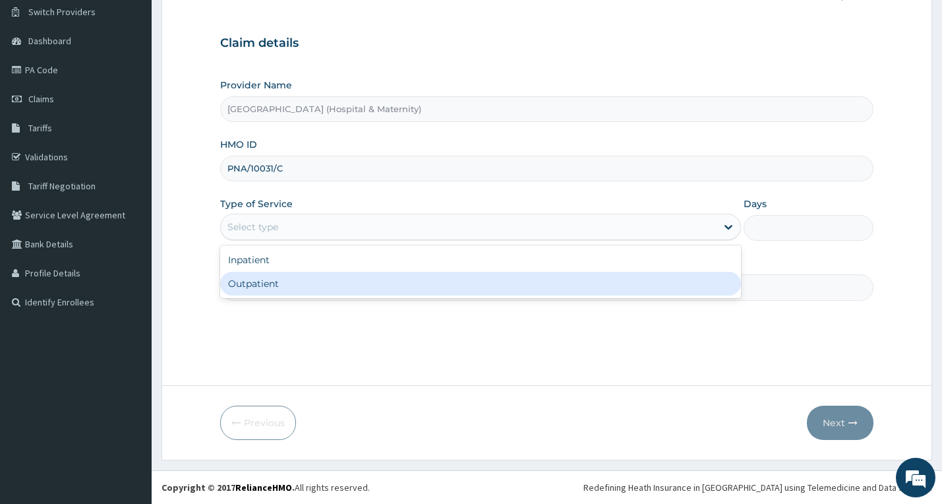
click at [303, 287] on div "Outpatient" at bounding box center [480, 284] width 521 height 24
type input "1"
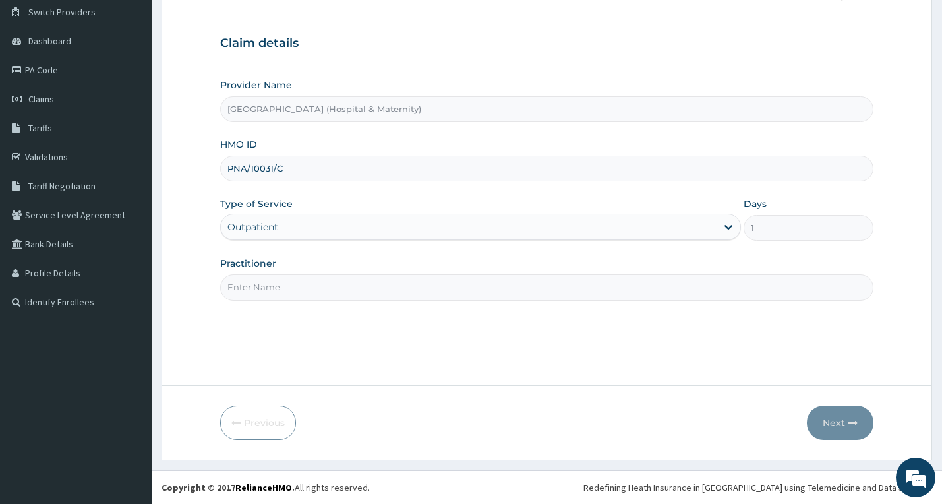
click at [320, 293] on input "Practitioner" at bounding box center [547, 287] width 654 height 26
type input "DR [PERSON_NAME]"
click at [852, 414] on button "Next" at bounding box center [840, 422] width 67 height 34
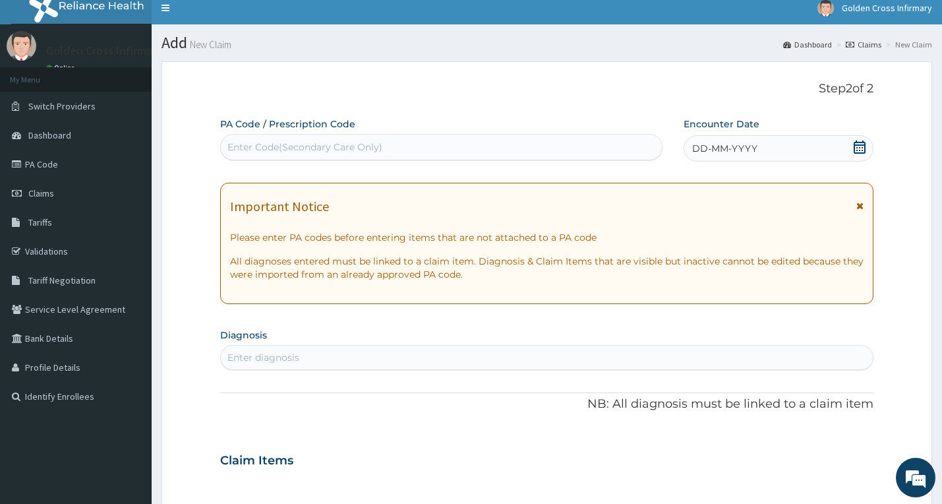
scroll to position [0, 0]
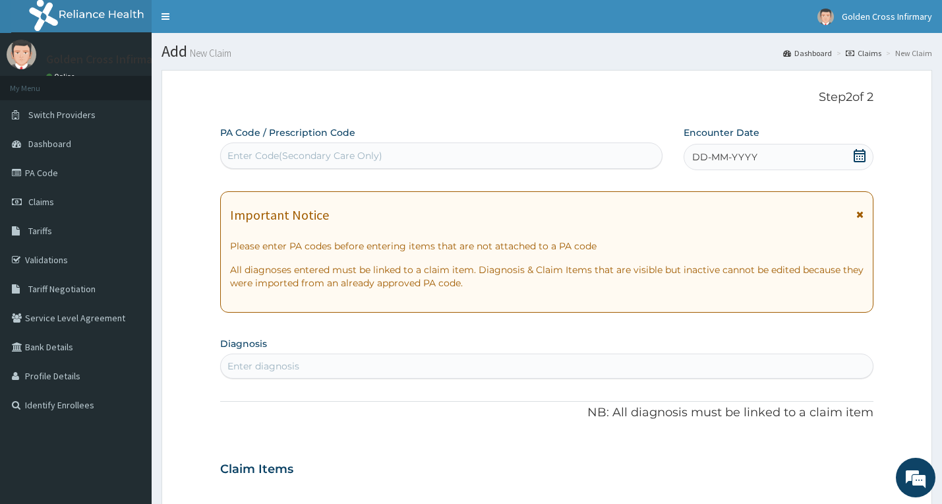
click at [860, 163] on span at bounding box center [859, 157] width 13 height 16
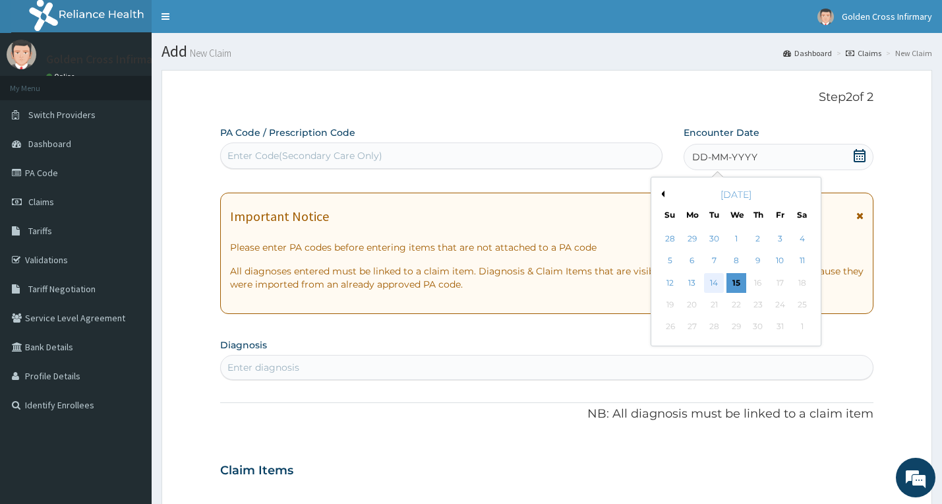
click at [705, 281] on div "14" at bounding box center [715, 283] width 20 height 20
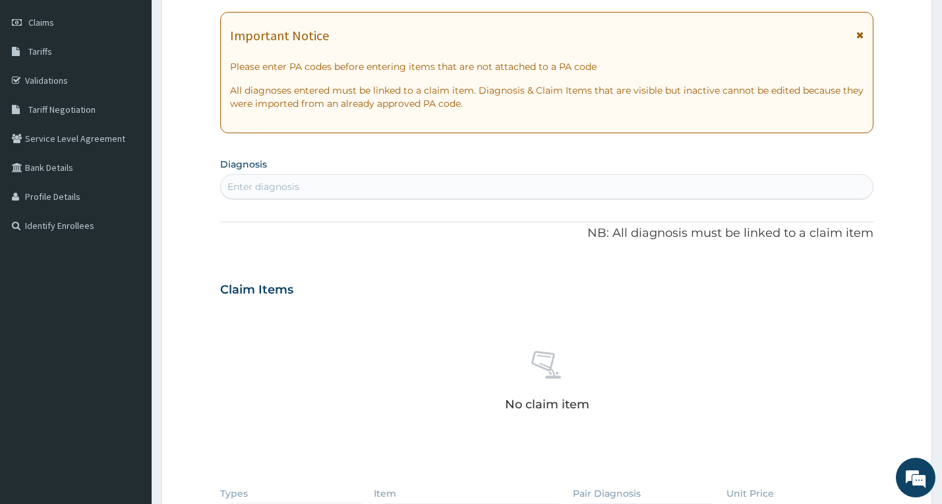
scroll to position [198, 0]
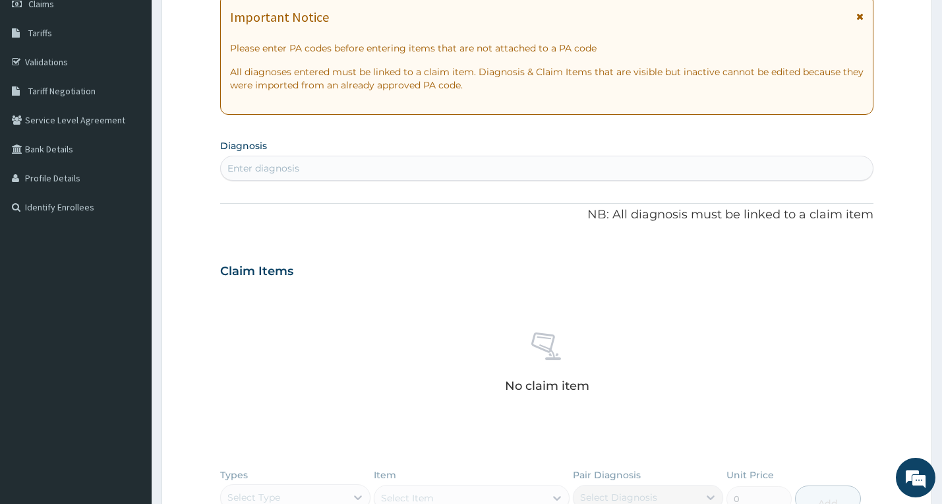
click at [426, 175] on div "Enter diagnosis" at bounding box center [547, 168] width 652 height 21
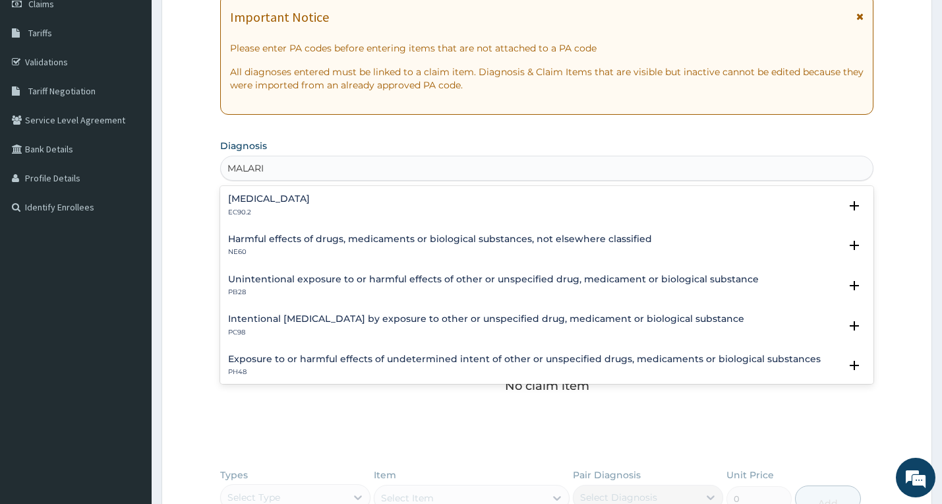
type input "[MEDICAL_DATA]"
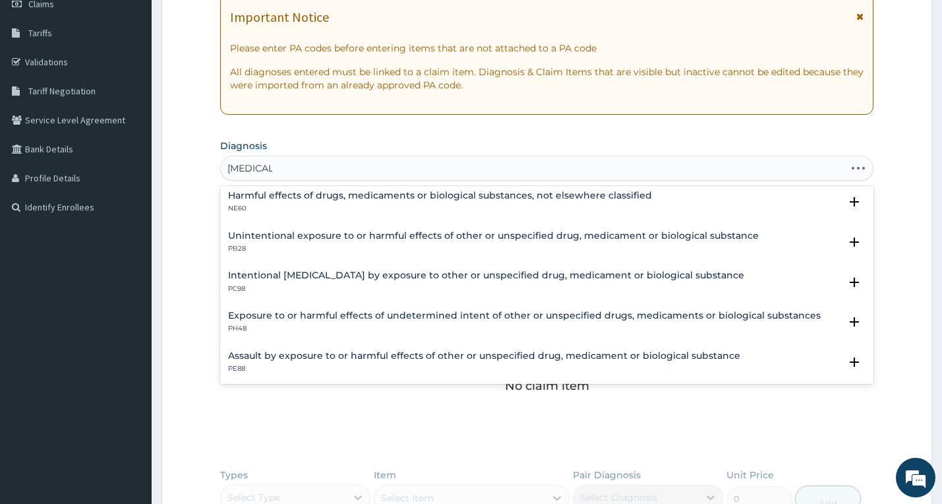
scroll to position [88, 0]
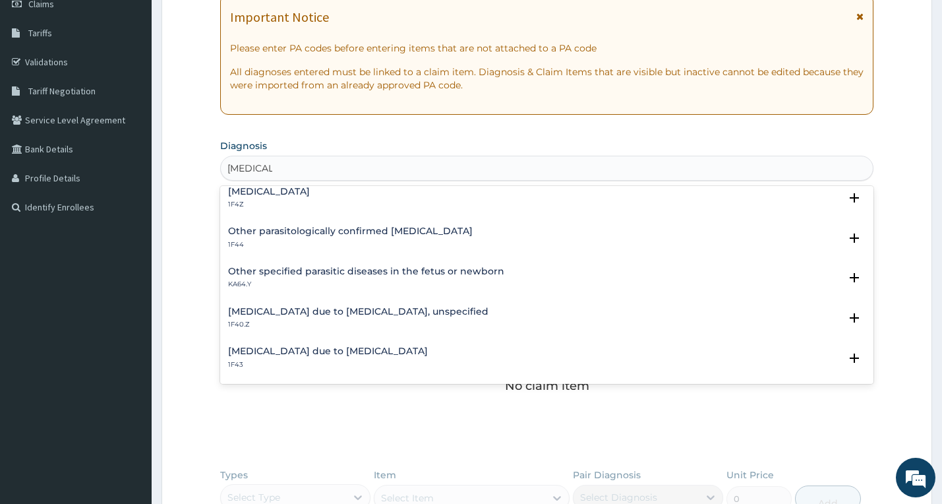
click at [348, 311] on h4 "[MEDICAL_DATA] due to [MEDICAL_DATA], unspecified" at bounding box center [358, 311] width 260 height 10
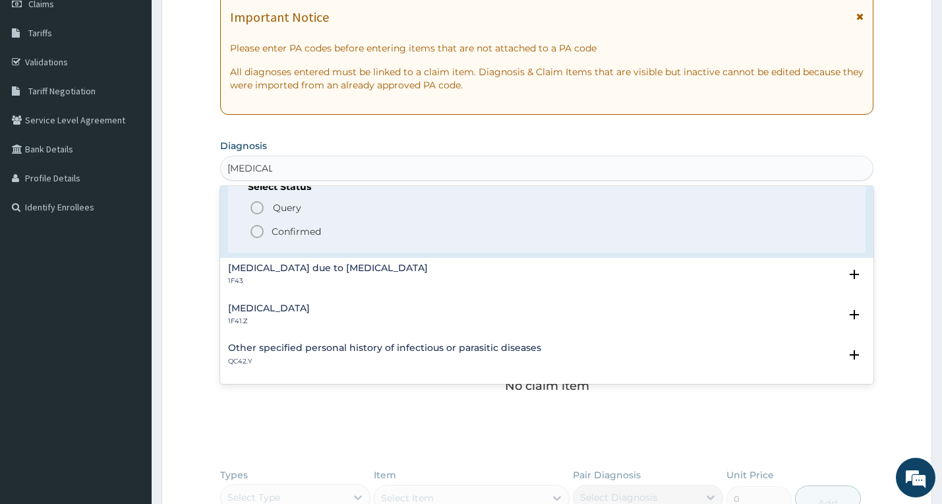
scroll to position [285, 0]
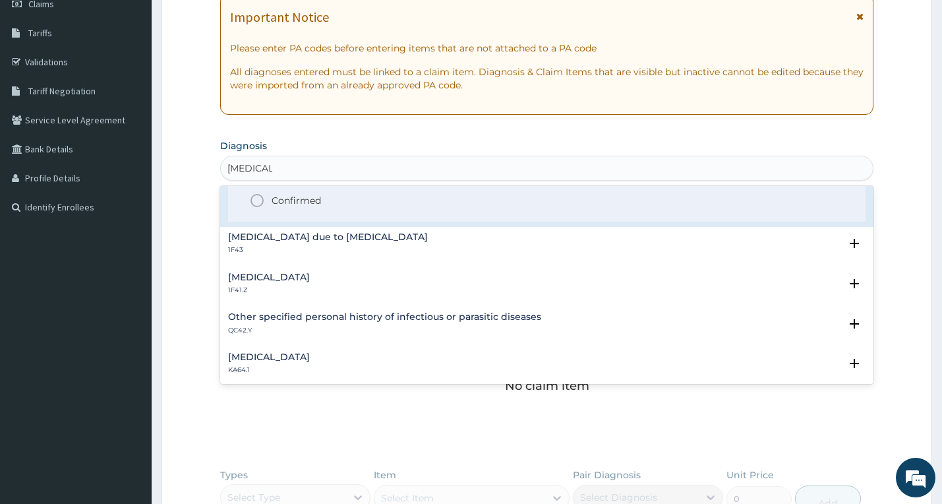
click at [270, 206] on span "Confirmed" at bounding box center [547, 200] width 597 height 16
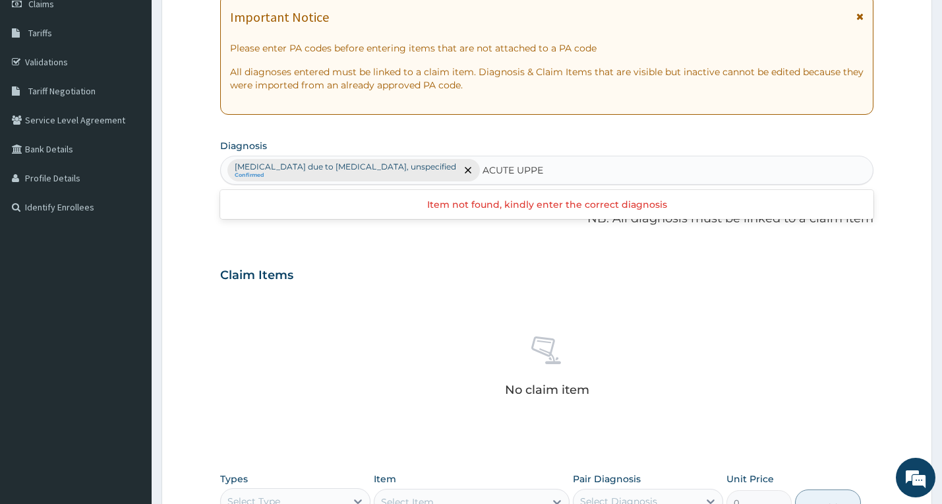
type input "ACUTE UPPER"
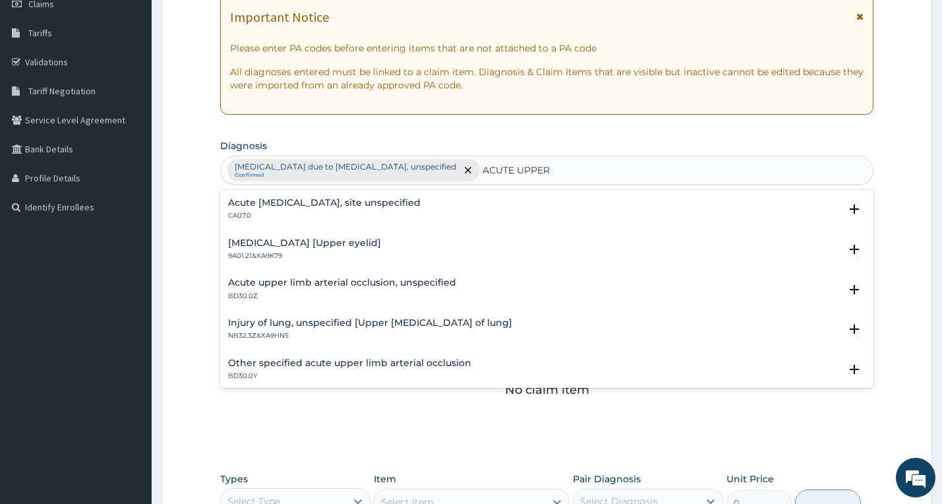
click at [295, 208] on div "Acute [MEDICAL_DATA], site unspecified CA07.0" at bounding box center [324, 209] width 192 height 23
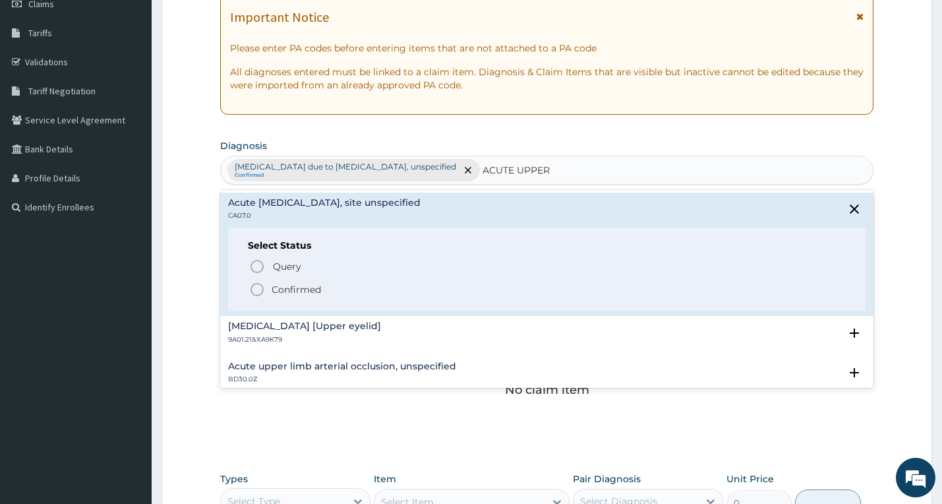
click at [310, 283] on p "Confirmed" at bounding box center [296, 289] width 49 height 13
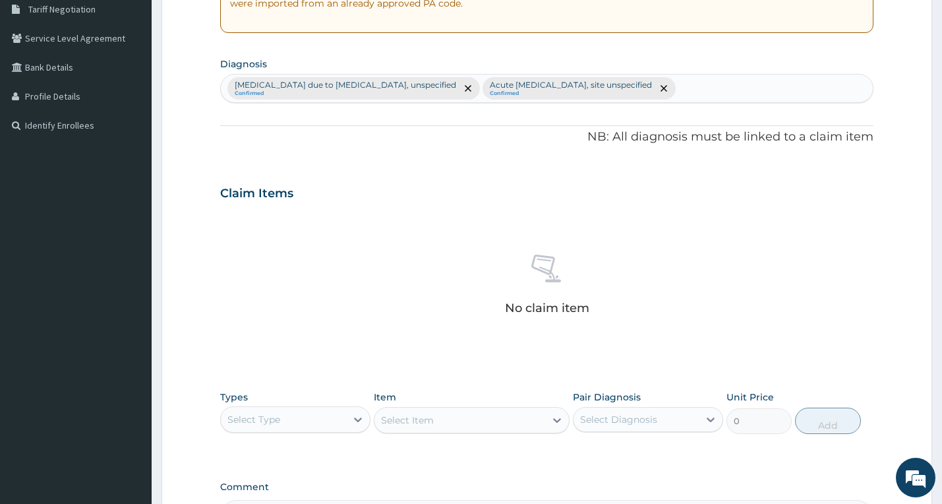
scroll to position [447, 0]
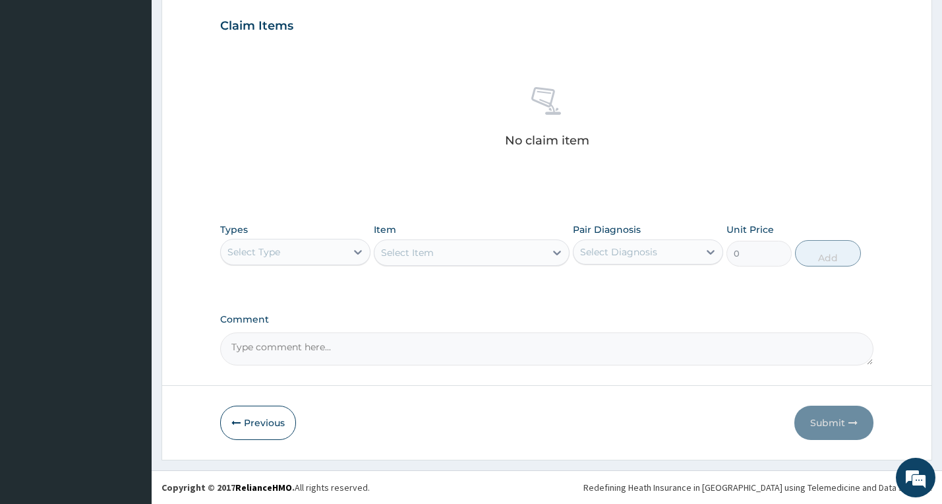
click at [289, 256] on div "Select Type" at bounding box center [283, 251] width 125 height 21
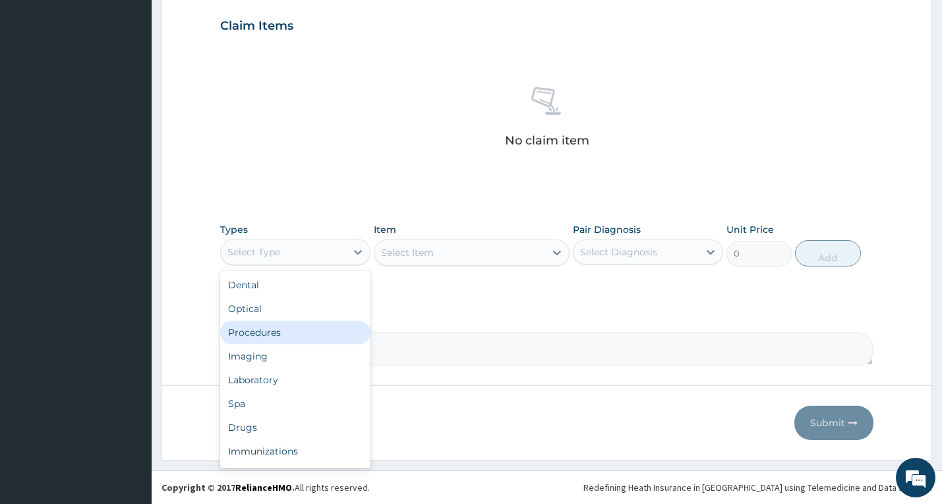
click at [304, 324] on div "Procedures" at bounding box center [295, 332] width 150 height 24
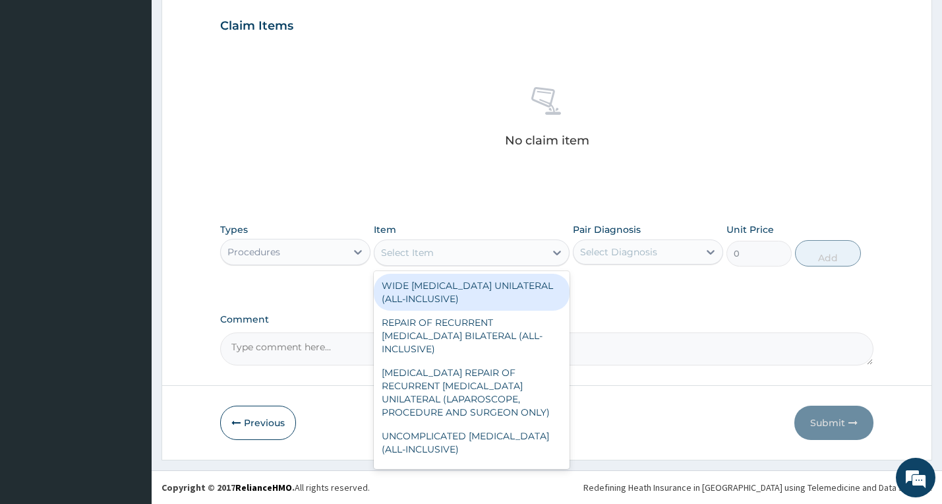
click at [423, 254] on div "Select Item" at bounding box center [407, 252] width 53 height 13
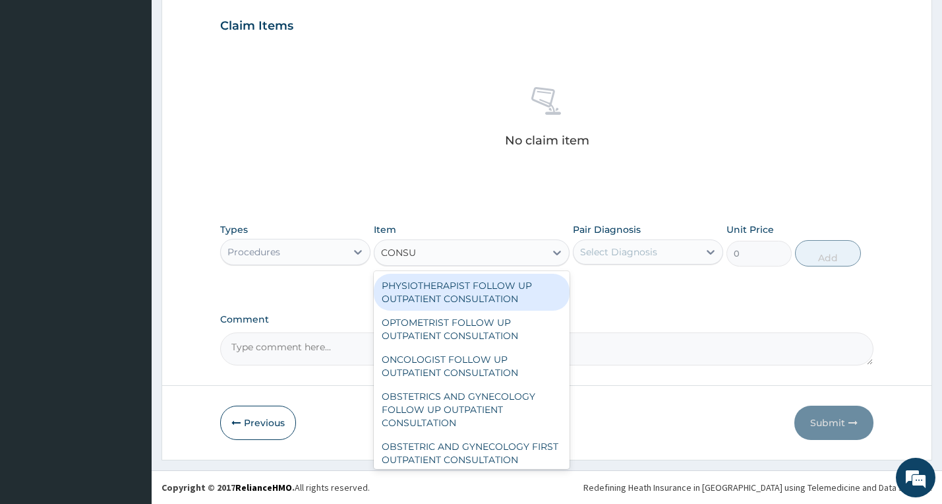
type input "CONSUL"
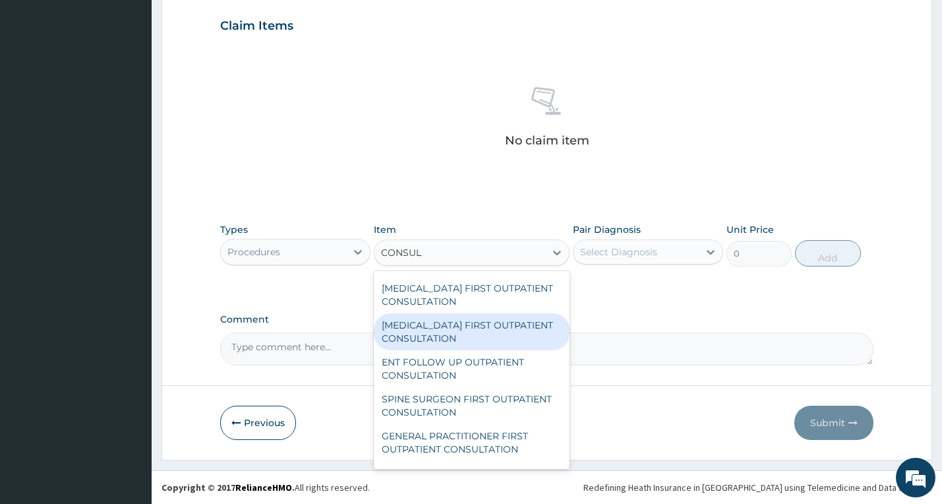
scroll to position [791, 0]
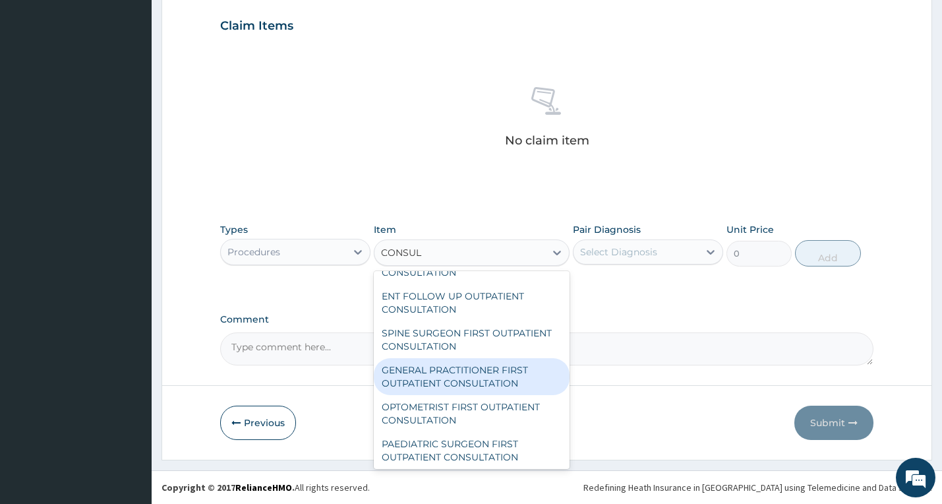
click at [482, 364] on div "GENERAL PRACTITIONER FIRST OUTPATIENT CONSULTATION" at bounding box center [472, 376] width 196 height 37
type input "6750"
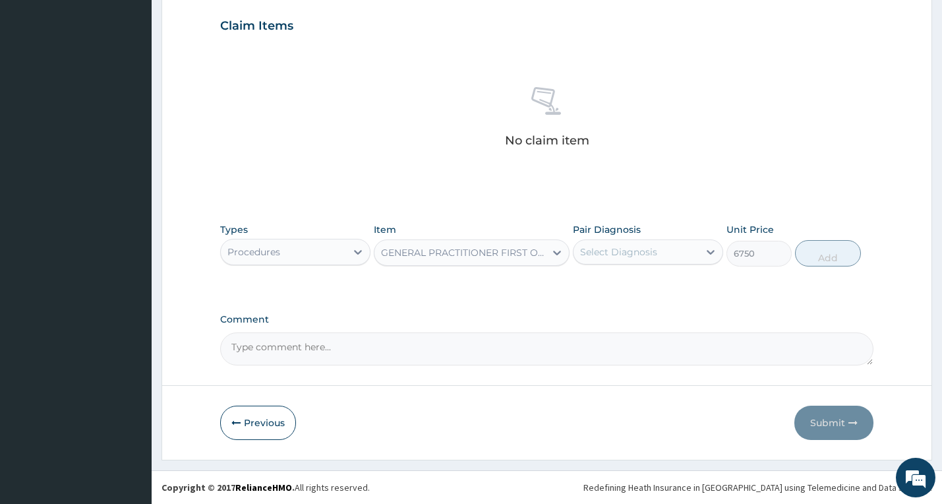
click at [629, 257] on div "Select Diagnosis" at bounding box center [618, 251] width 77 height 13
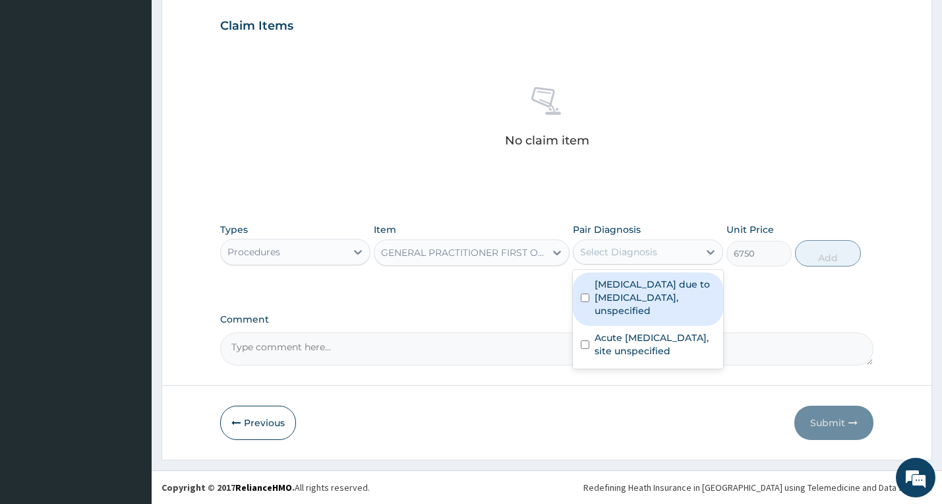
click at [632, 320] on div "[MEDICAL_DATA] due to [MEDICAL_DATA], unspecified" at bounding box center [648, 298] width 150 height 53
checkbox input "true"
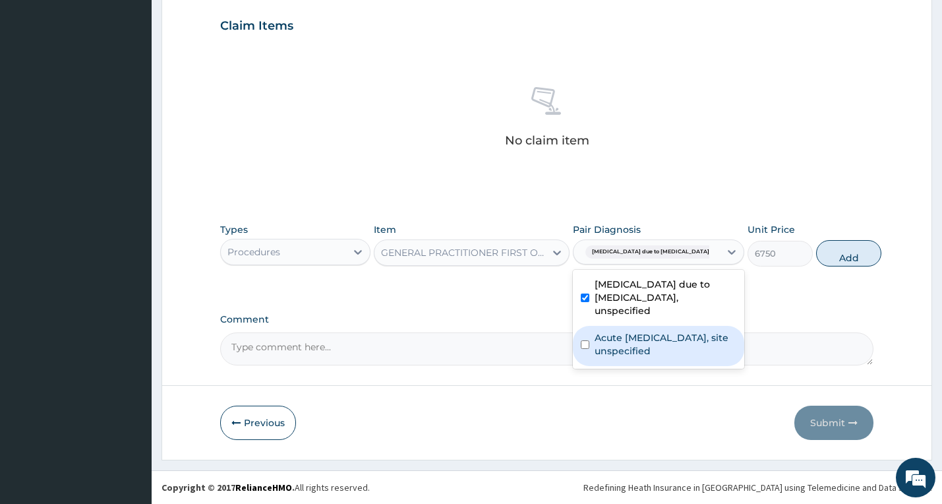
drag, startPoint x: 633, startPoint y: 357, endPoint x: 693, endPoint y: 308, distance: 77.7
click at [634, 355] on div "Acute [MEDICAL_DATA], site unspecified" at bounding box center [658, 346] width 171 height 40
checkbox input "true"
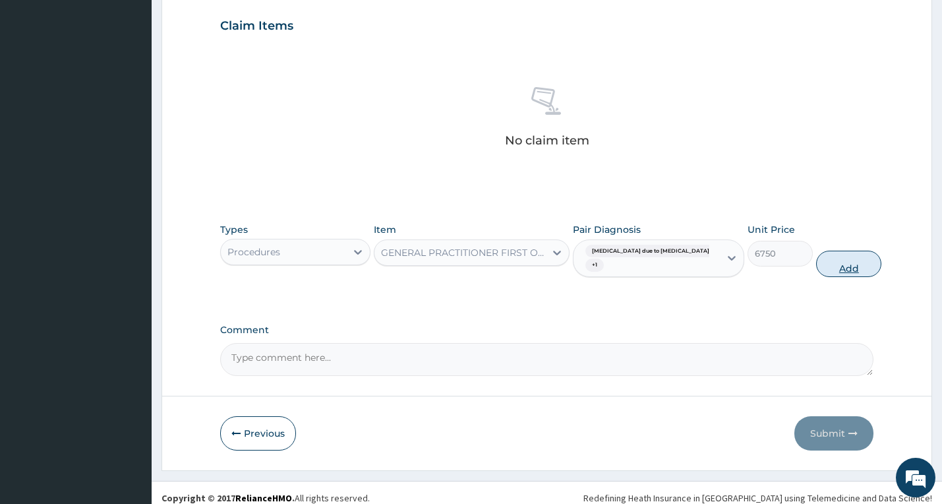
click at [794, 261] on div "Types Procedures Item GENERAL PRACTITIONER FIRST OUTPATIENT CONSULTATION Pair D…" at bounding box center [547, 250] width 654 height 68
click at [816, 262] on button "Add" at bounding box center [848, 263] width 65 height 26
type input "0"
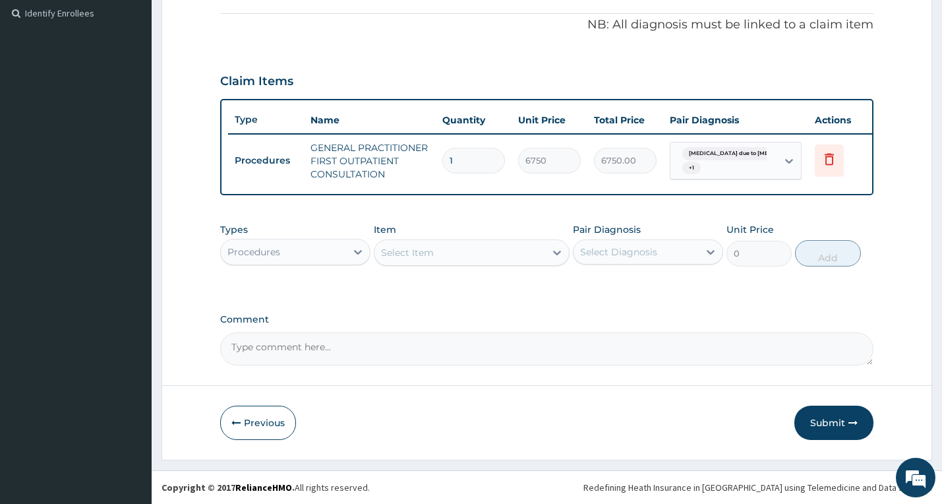
scroll to position [401, 0]
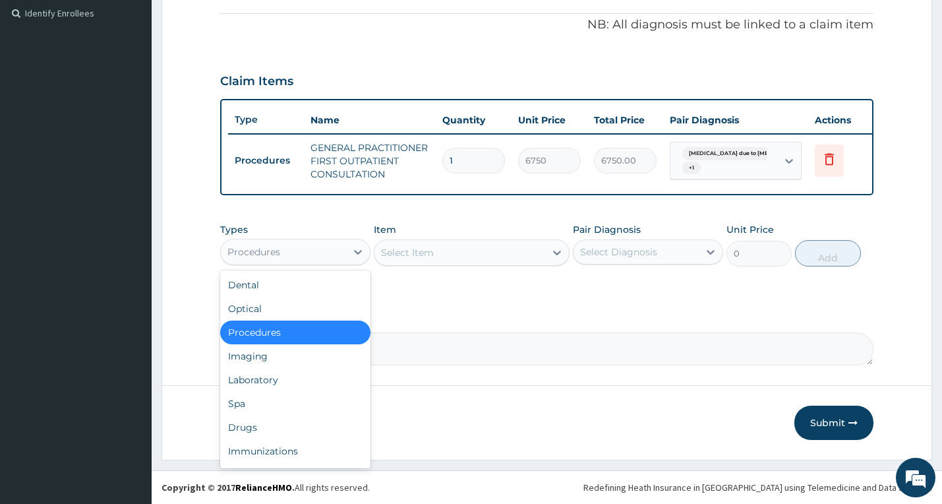
click at [341, 256] on div "Procedures" at bounding box center [283, 251] width 125 height 21
click at [319, 384] on div "Laboratory" at bounding box center [295, 380] width 150 height 24
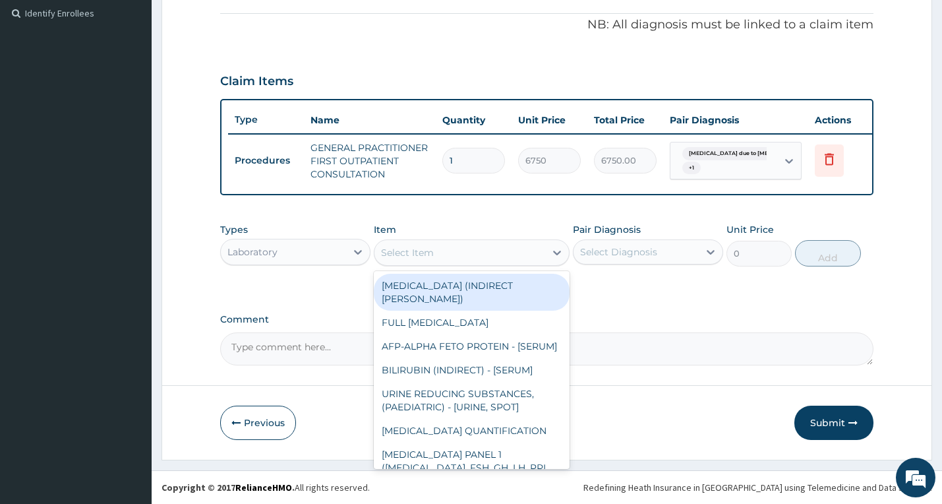
click at [476, 252] on div "Select Item" at bounding box center [459, 252] width 171 height 21
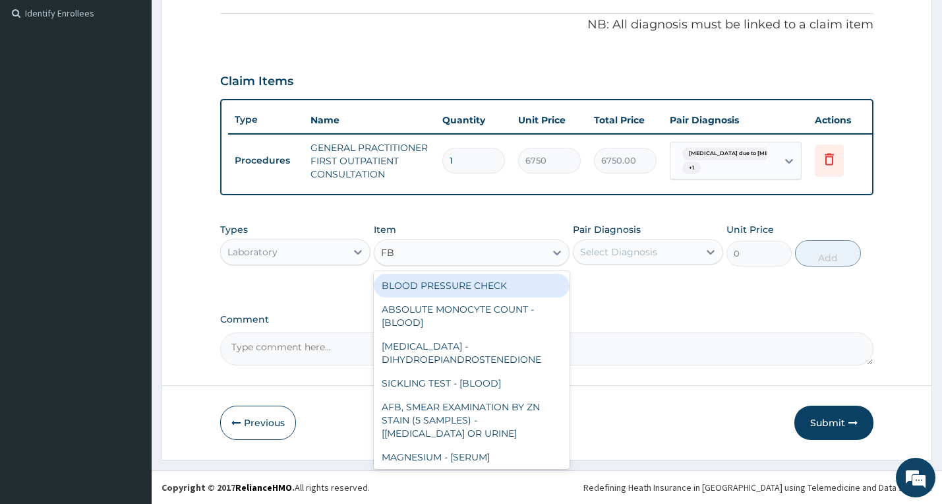
type input "FBC"
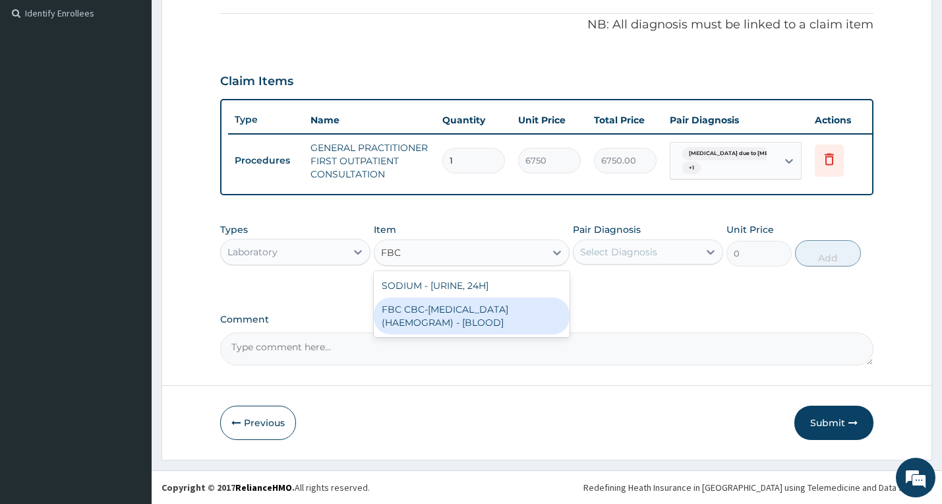
click at [492, 314] on div "FBC CBC-[MEDICAL_DATA] (HAEMOGRAM) - [BLOOD]" at bounding box center [472, 315] width 196 height 37
type input "9000"
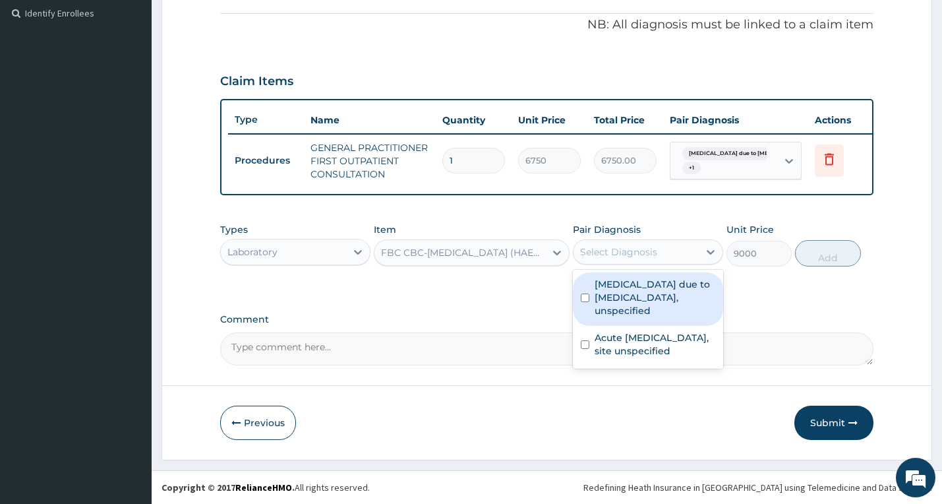
click at [632, 256] on div "Select Diagnosis" at bounding box center [618, 251] width 77 height 13
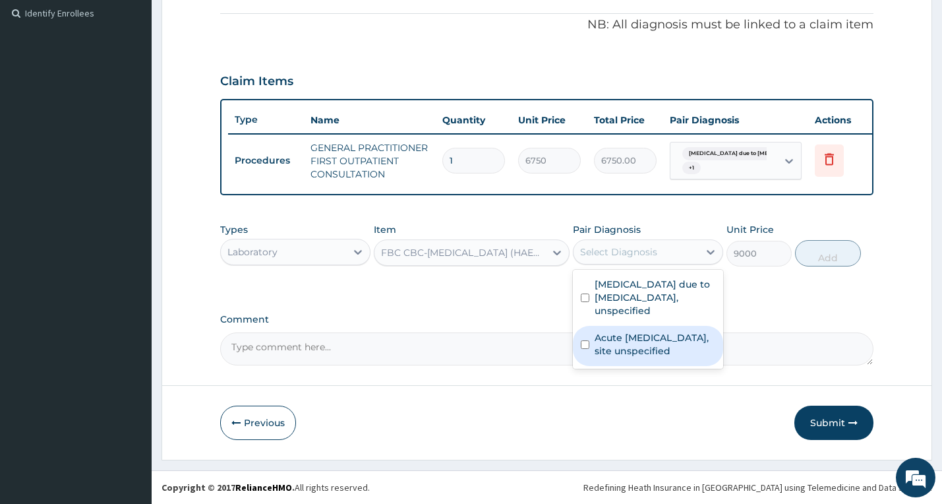
click at [614, 353] on label "Acute [MEDICAL_DATA], site unspecified" at bounding box center [654, 344] width 121 height 26
checkbox input "true"
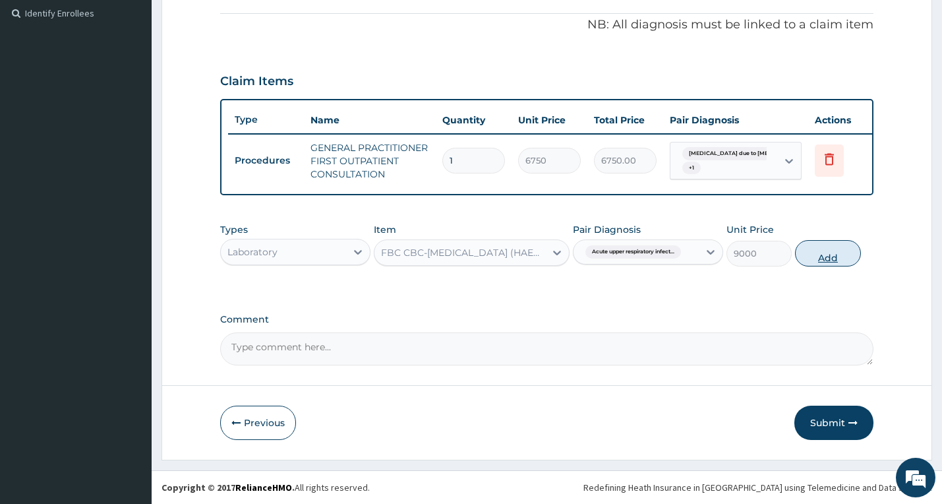
click at [817, 250] on button "Add" at bounding box center [827, 253] width 65 height 26
type input "0"
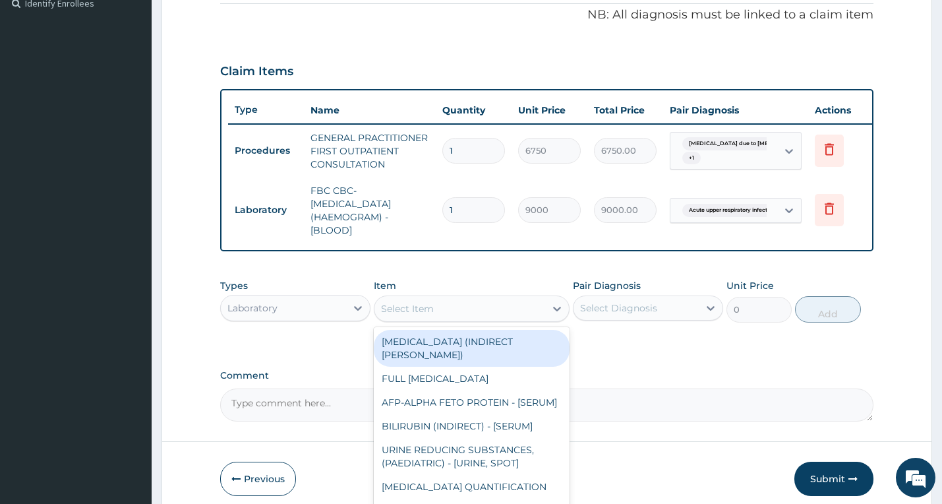
click at [490, 316] on div "Select Item" at bounding box center [459, 308] width 171 height 21
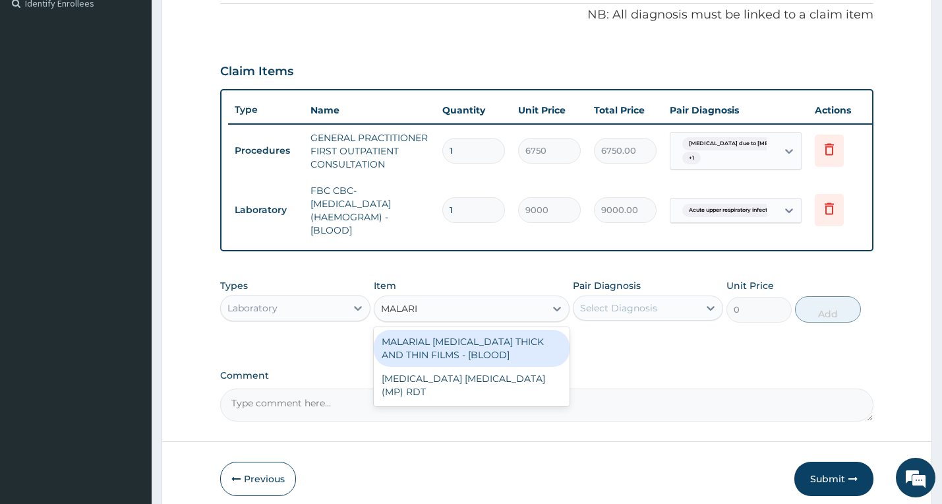
type input "[MEDICAL_DATA]"
click at [457, 362] on div "MALARIAL [MEDICAL_DATA] THICK AND THIN FILMS - [BLOOD]" at bounding box center [472, 348] width 196 height 37
type input "3937.5"
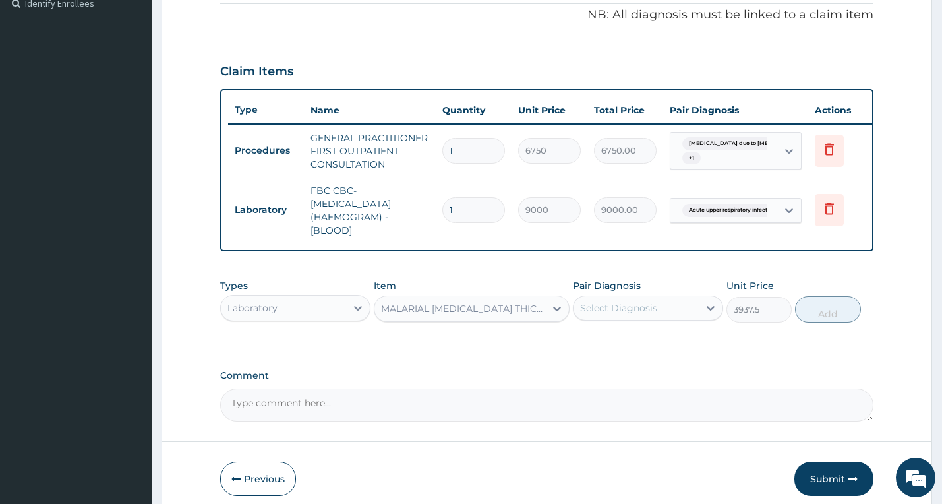
click at [599, 314] on div "Select Diagnosis" at bounding box center [618, 307] width 77 height 13
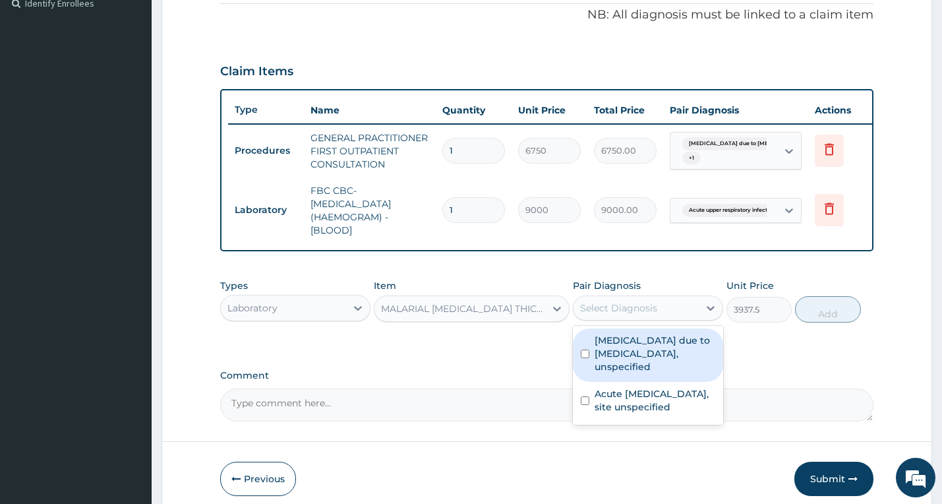
click at [616, 362] on label "[MEDICAL_DATA] due to [MEDICAL_DATA], unspecified" at bounding box center [654, 353] width 121 height 40
checkbox input "true"
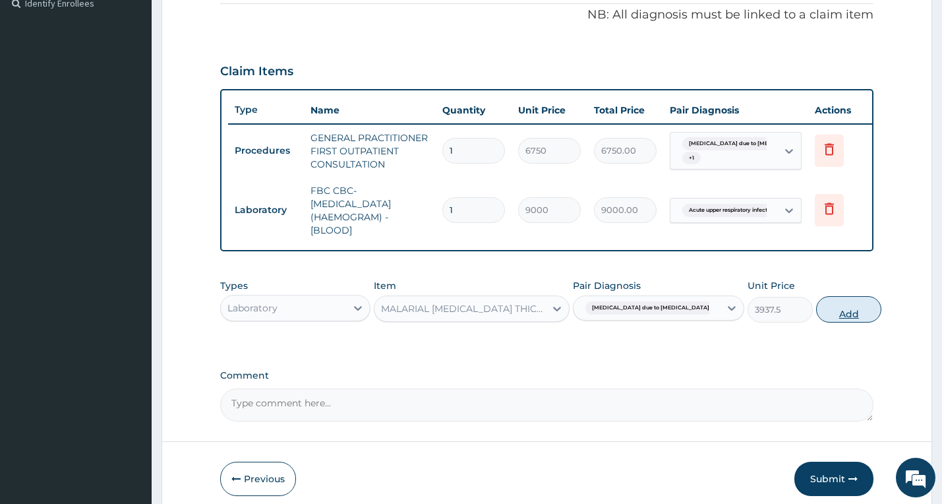
click at [829, 322] on button "Add" at bounding box center [848, 309] width 65 height 26
type input "0"
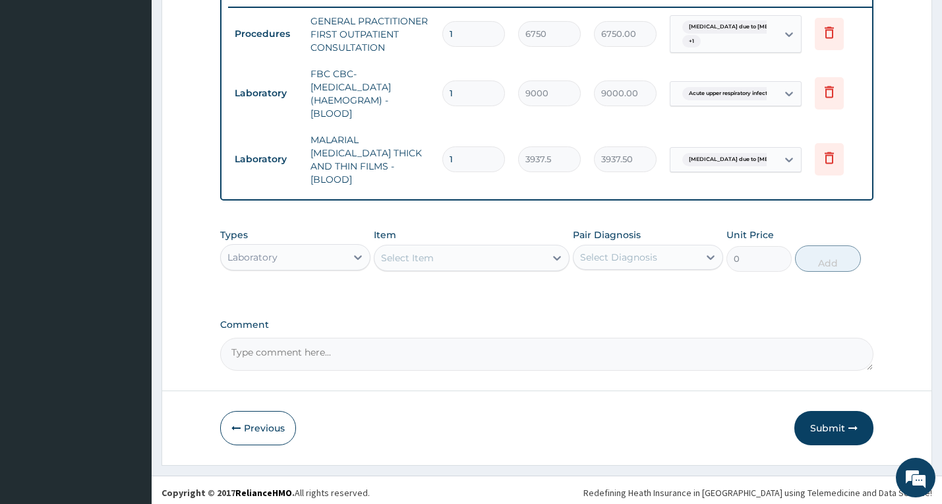
scroll to position [520, 0]
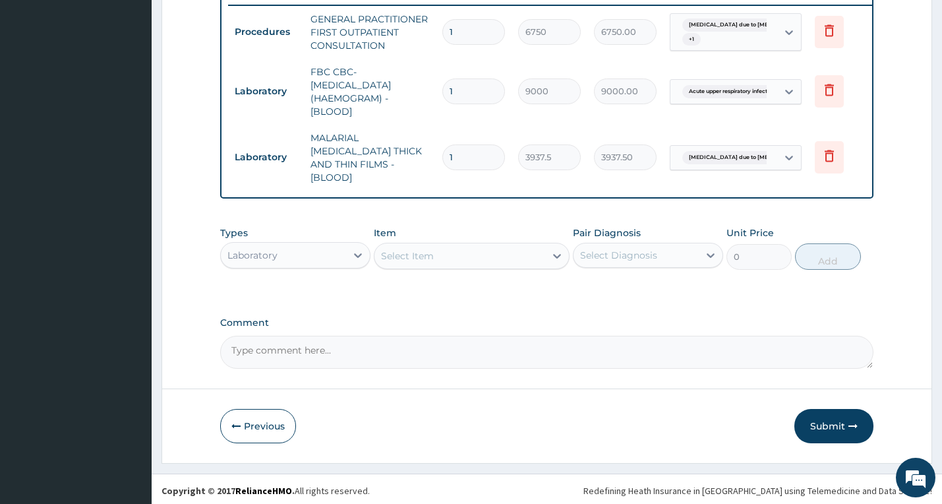
click at [344, 257] on div "Laboratory" at bounding box center [283, 255] width 125 height 21
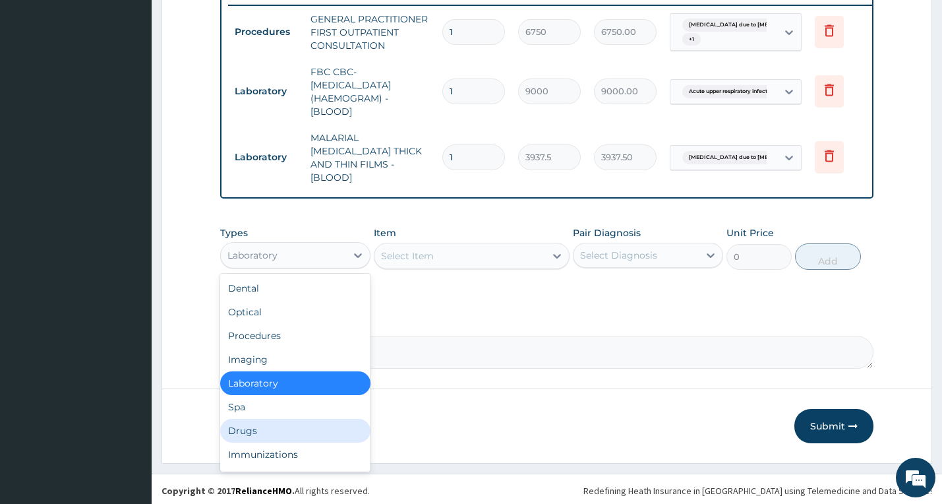
drag, startPoint x: 307, startPoint y: 432, endPoint x: 304, endPoint y: 259, distance: 173.4
click at [306, 432] on div "Drugs" at bounding box center [295, 431] width 150 height 24
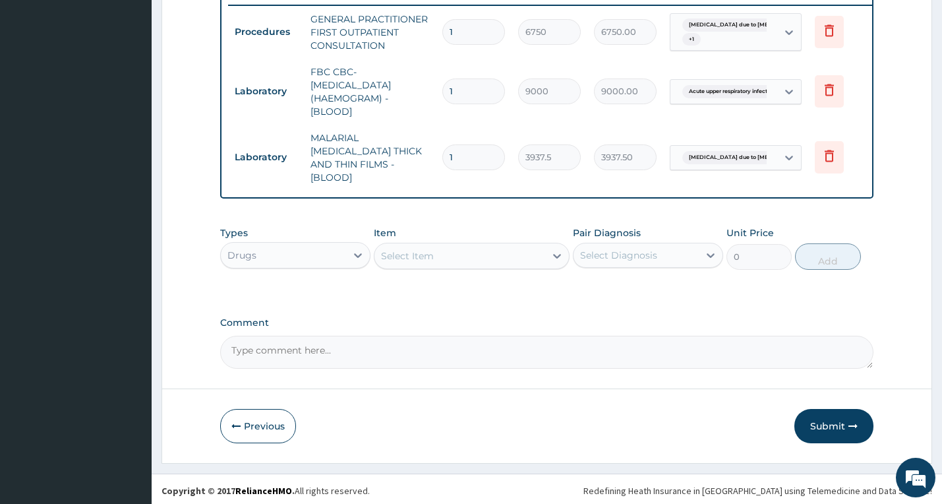
click at [453, 246] on div "Select Item" at bounding box center [459, 255] width 171 height 21
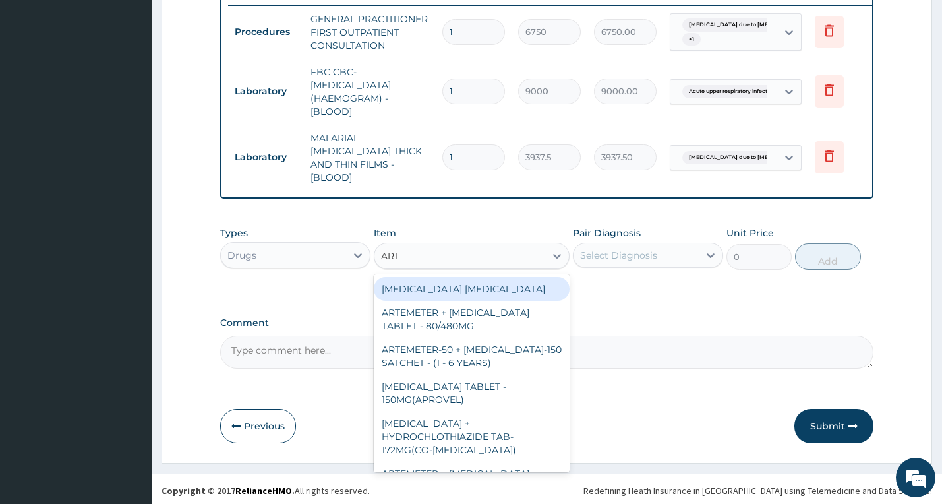
type input "ARTE"
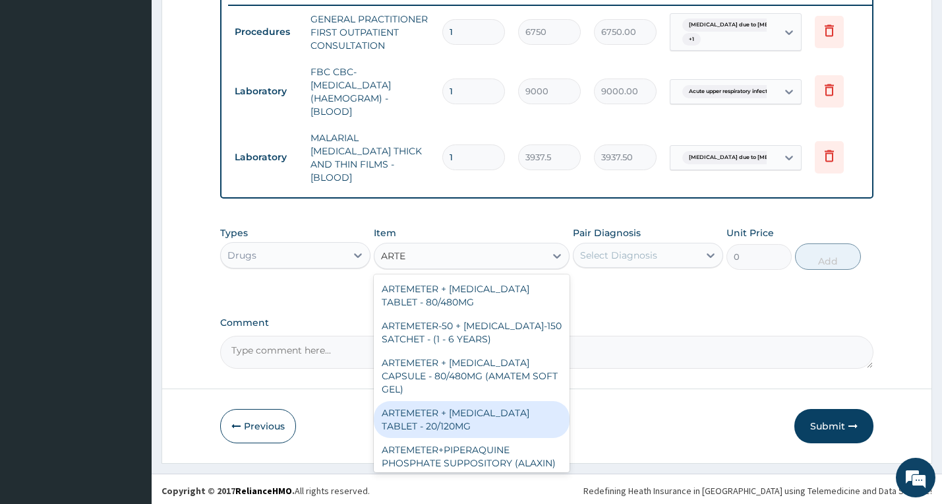
click at [473, 423] on div "ARTEMETER + [MEDICAL_DATA] TABLET - 20/120MG" at bounding box center [472, 419] width 196 height 37
type input "308"
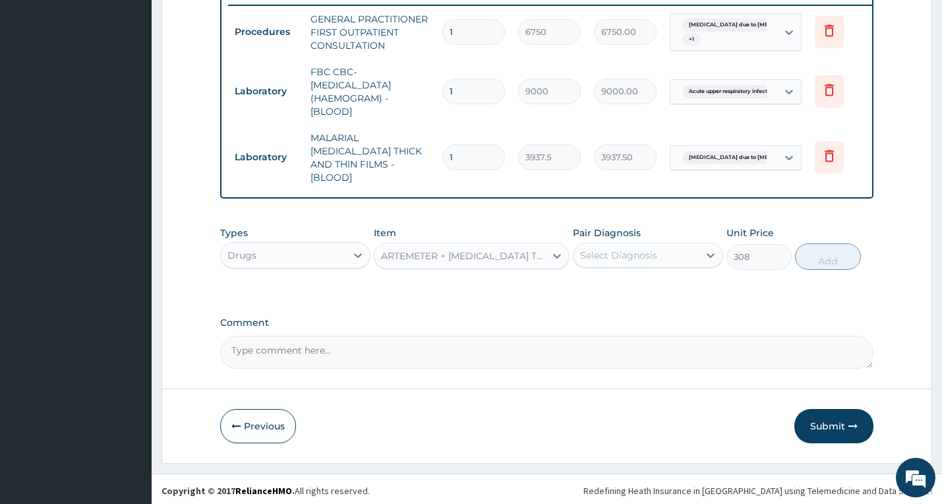
click at [679, 254] on div "Select Diagnosis" at bounding box center [635, 255] width 125 height 21
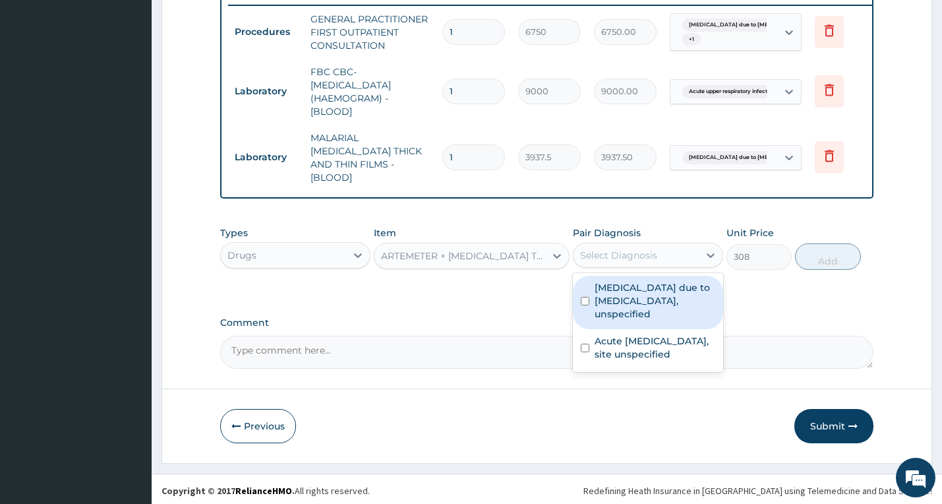
click at [625, 292] on label "[MEDICAL_DATA] due to [MEDICAL_DATA], unspecified" at bounding box center [654, 301] width 121 height 40
checkbox input "true"
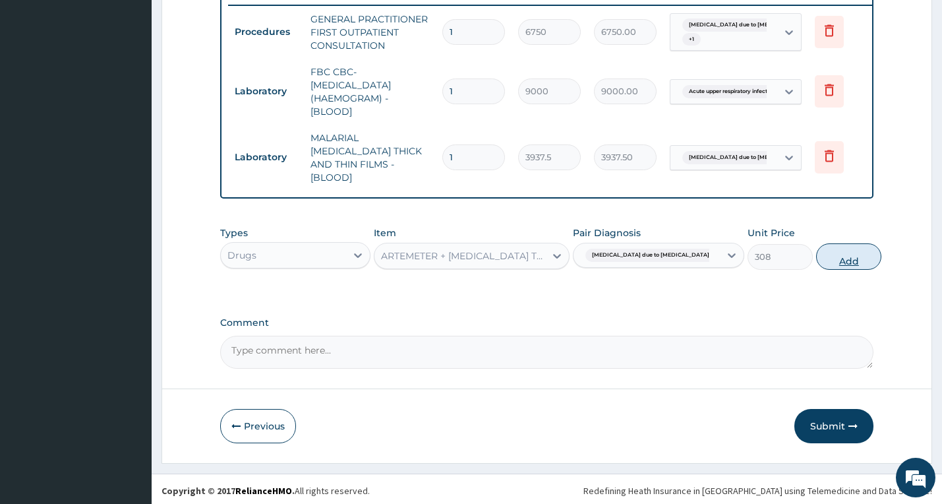
click at [816, 260] on button "Add" at bounding box center [848, 256] width 65 height 26
type input "0"
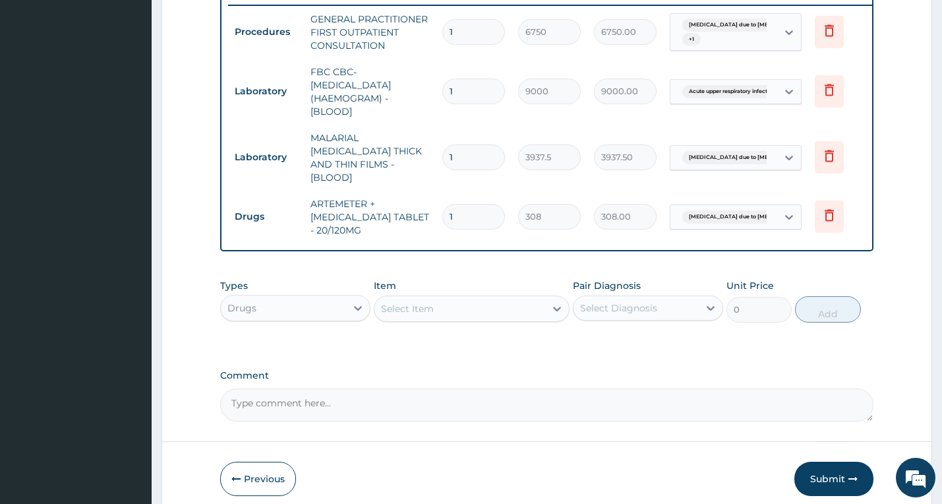
type input "12"
type input "3696.00"
type input "12"
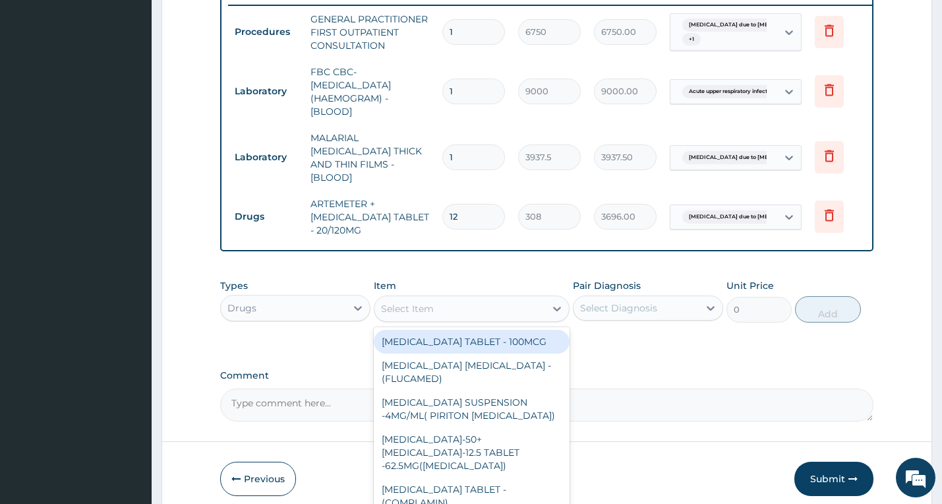
click at [478, 303] on div "Select Item" at bounding box center [459, 308] width 171 height 21
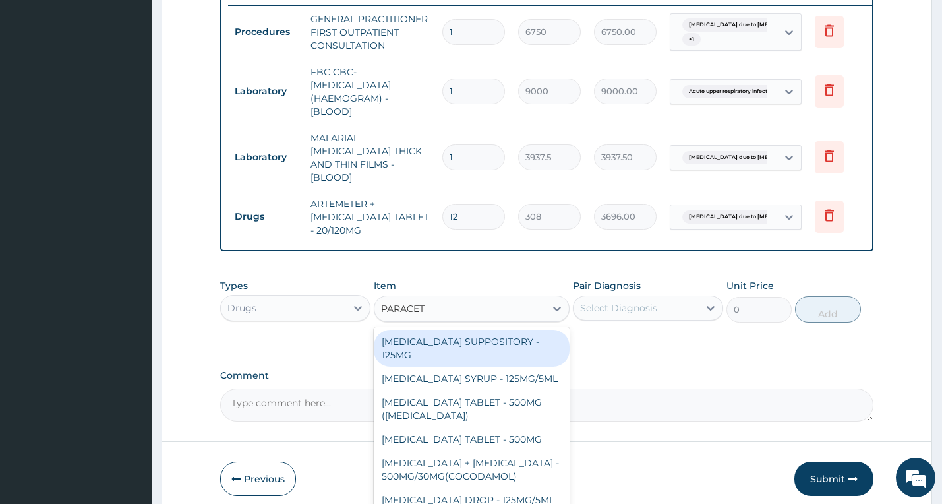
type input "PARACETA"
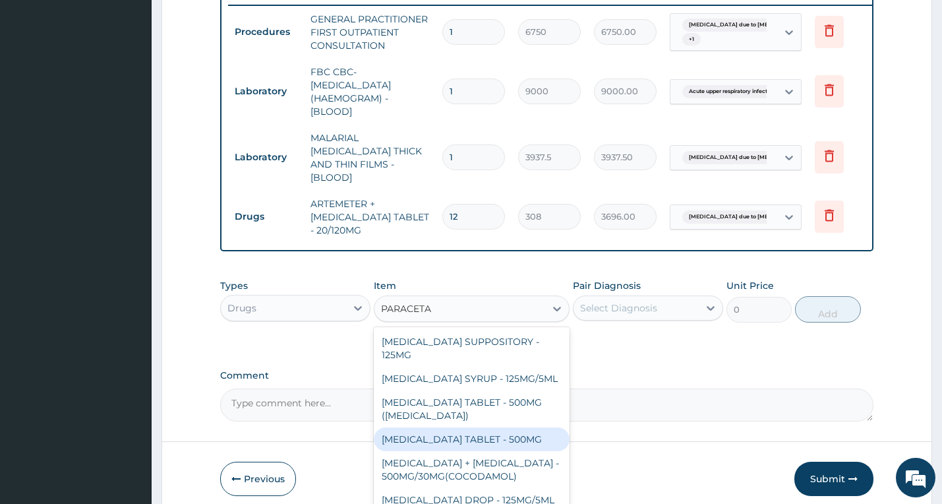
click at [449, 433] on div "[MEDICAL_DATA] TABLET - 500MG" at bounding box center [472, 439] width 196 height 24
type input "52.800000000000004"
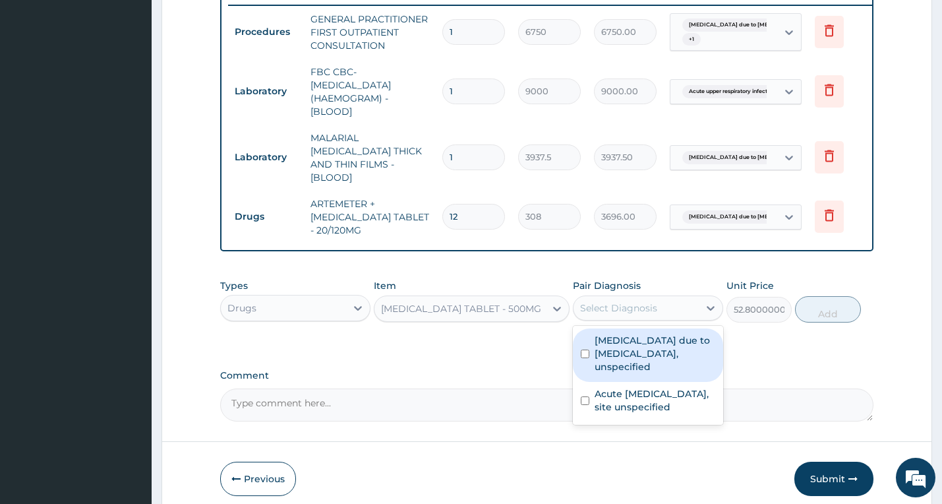
click at [678, 316] on div "Select Diagnosis" at bounding box center [648, 307] width 150 height 25
click at [664, 359] on label "[MEDICAL_DATA] due to [MEDICAL_DATA], unspecified" at bounding box center [654, 353] width 121 height 40
checkbox input "true"
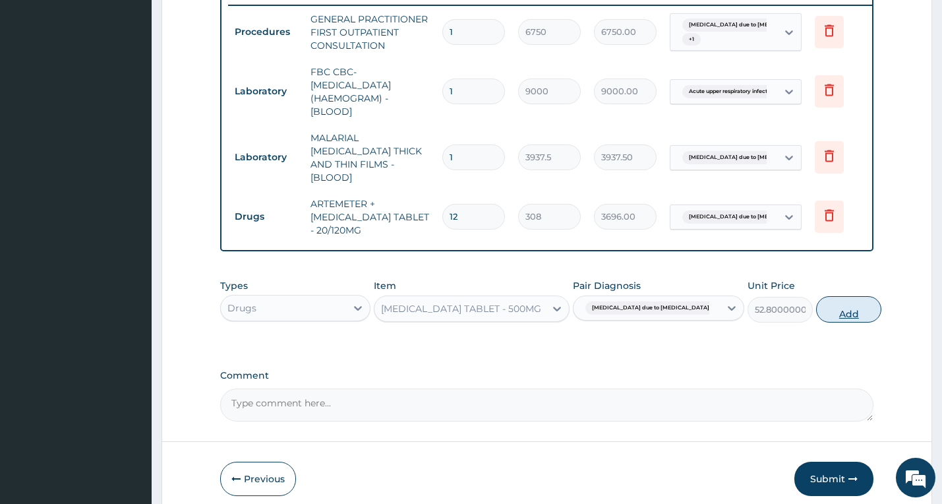
click at [823, 304] on button "Add" at bounding box center [848, 309] width 65 height 26
type input "0"
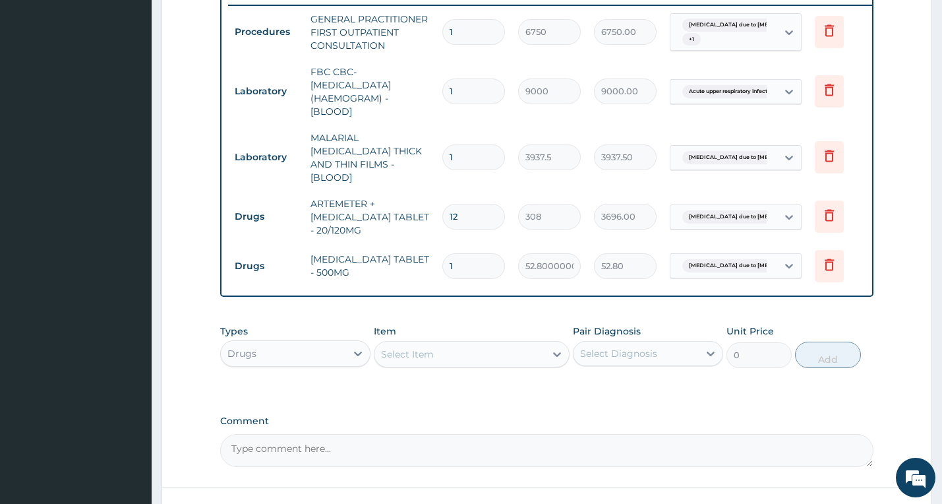
type input "12"
type input "633.60"
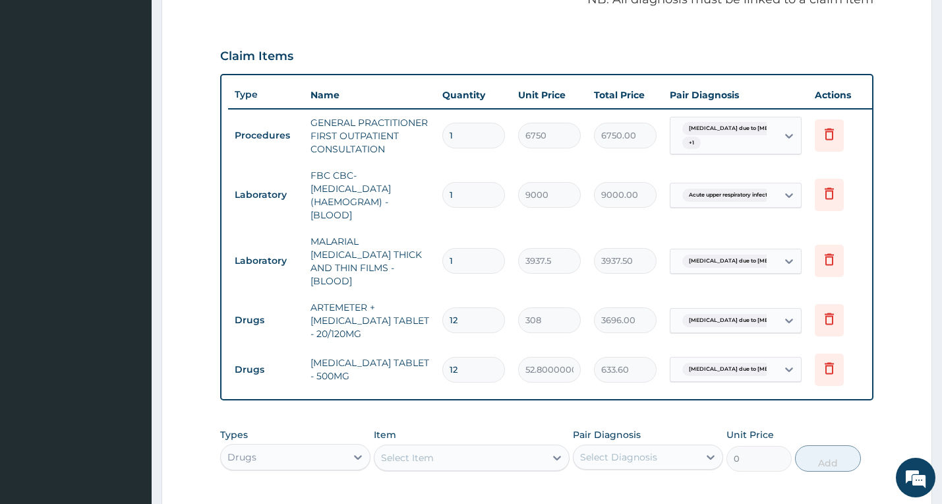
scroll to position [618, 0]
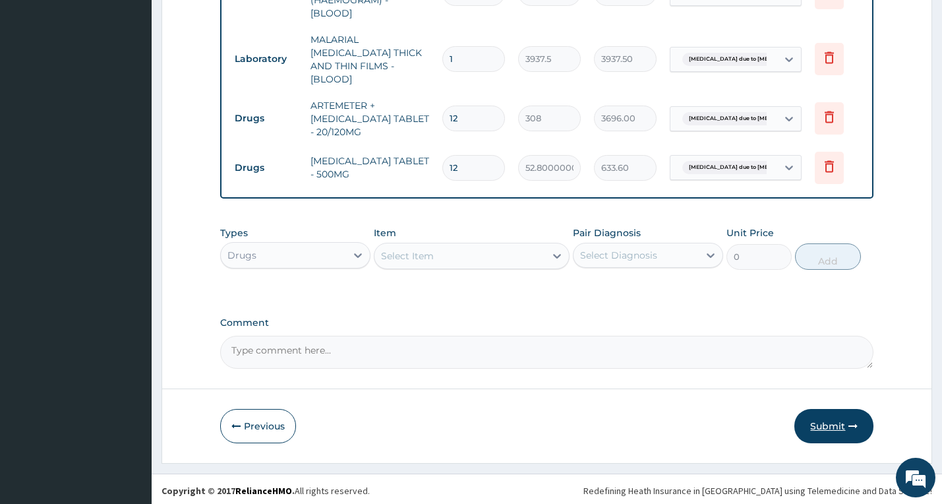
type input "12"
click at [809, 420] on button "Submit" at bounding box center [833, 426] width 79 height 34
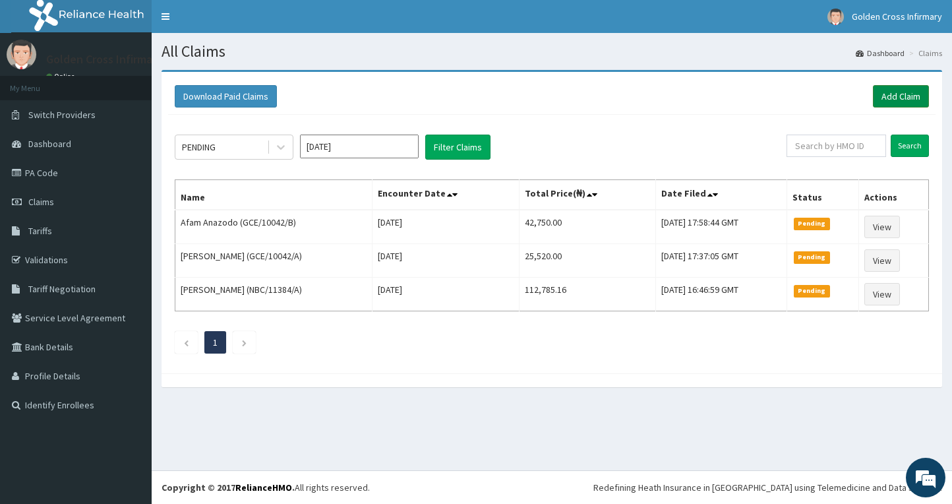
click at [912, 86] on link "Add Claim" at bounding box center [901, 96] width 56 height 22
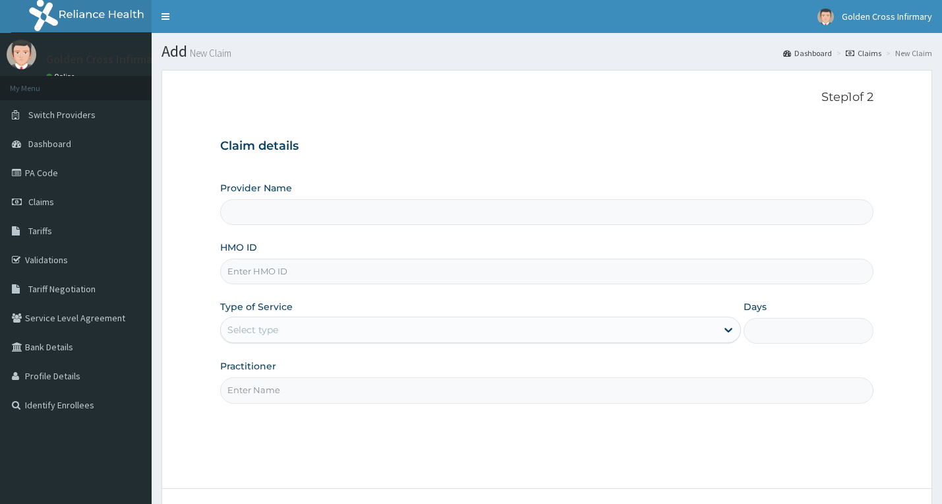
click at [389, 264] on input "HMO ID" at bounding box center [547, 271] width 654 height 26
type input "M"
type input "[GEOGRAPHIC_DATA] (Hospital & Maternity)"
type input "MAD/10025/C"
click at [330, 397] on input "Practitioner" at bounding box center [547, 390] width 654 height 26
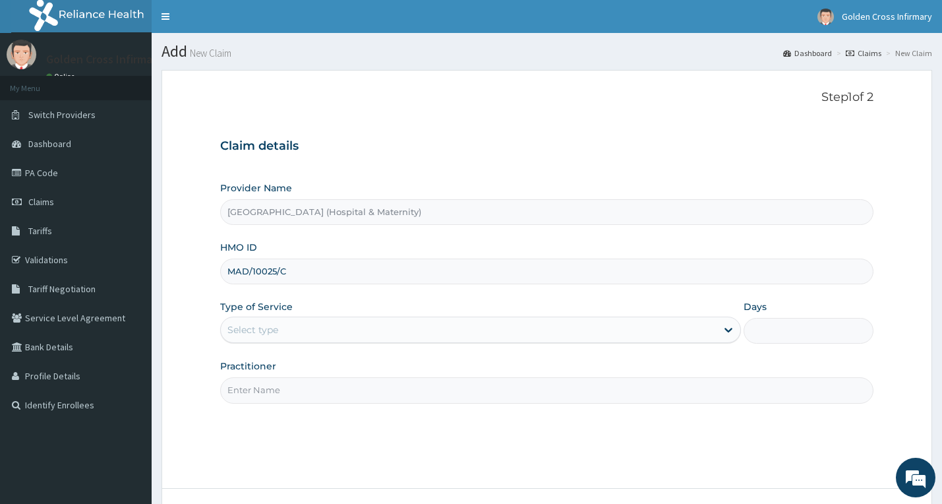
type input "DR [PERSON_NAME]"
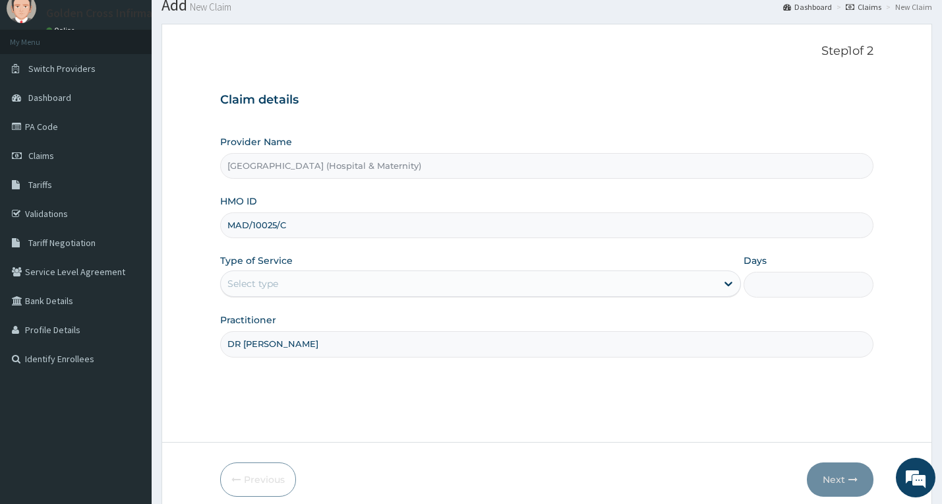
scroll to position [103, 0]
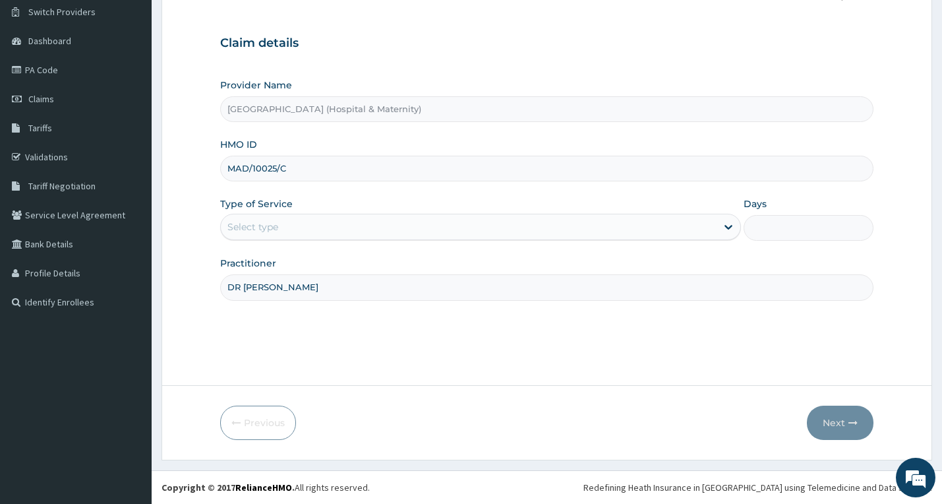
drag, startPoint x: 468, startPoint y: 219, endPoint x: 463, endPoint y: 233, distance: 14.8
click at [465, 225] on div "Select type" at bounding box center [469, 226] width 496 height 21
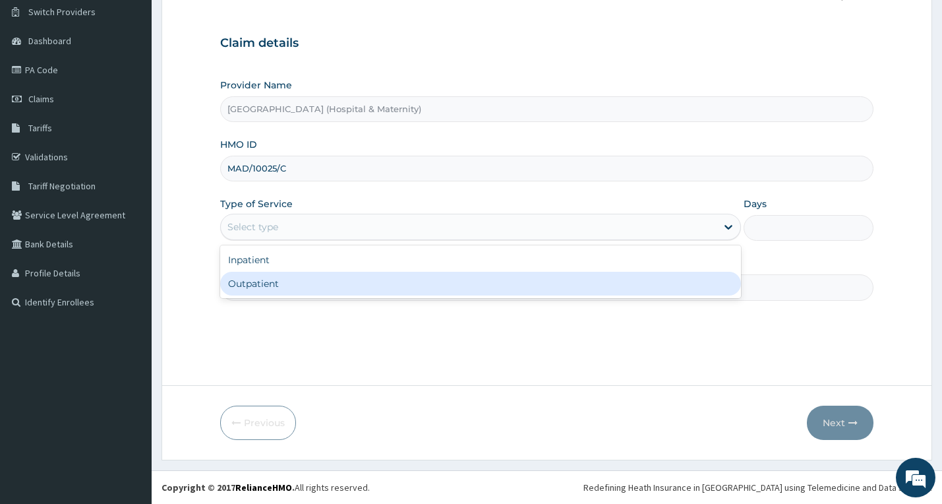
click at [439, 283] on div "Outpatient" at bounding box center [480, 284] width 521 height 24
type input "1"
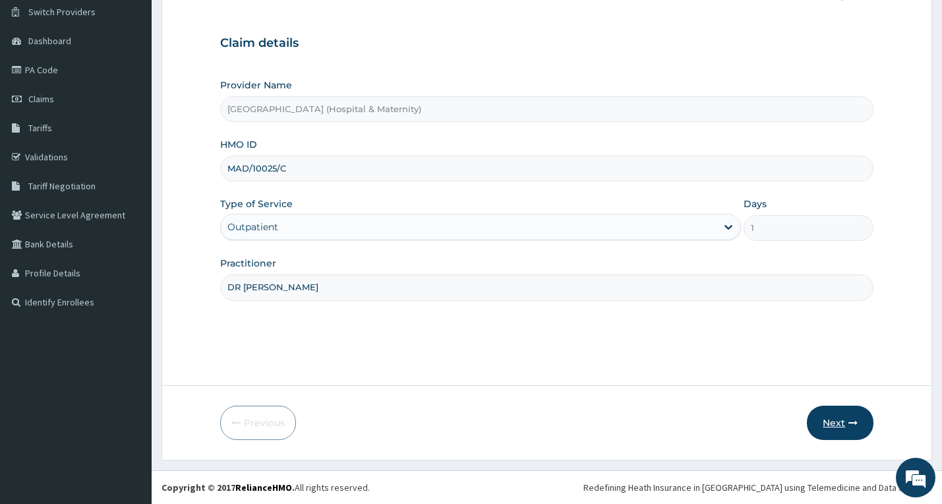
click at [842, 425] on button "Next" at bounding box center [840, 422] width 67 height 34
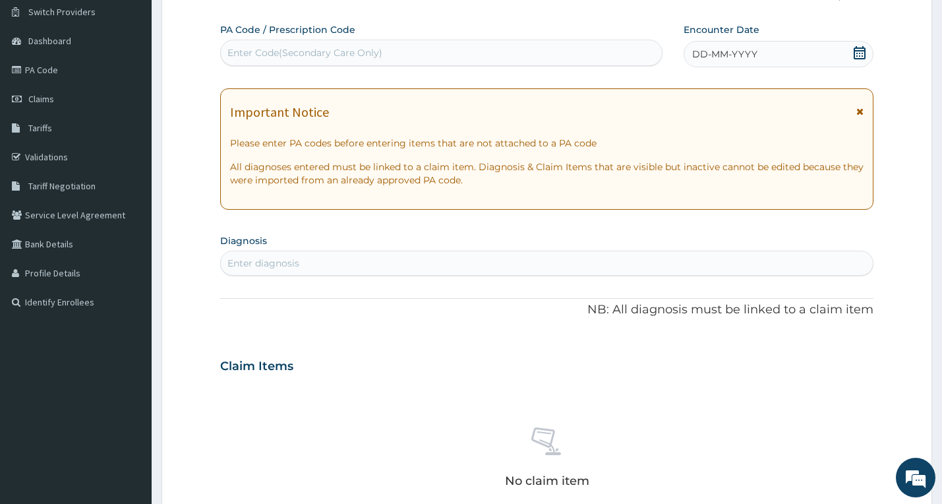
click at [861, 49] on icon at bounding box center [859, 52] width 13 height 13
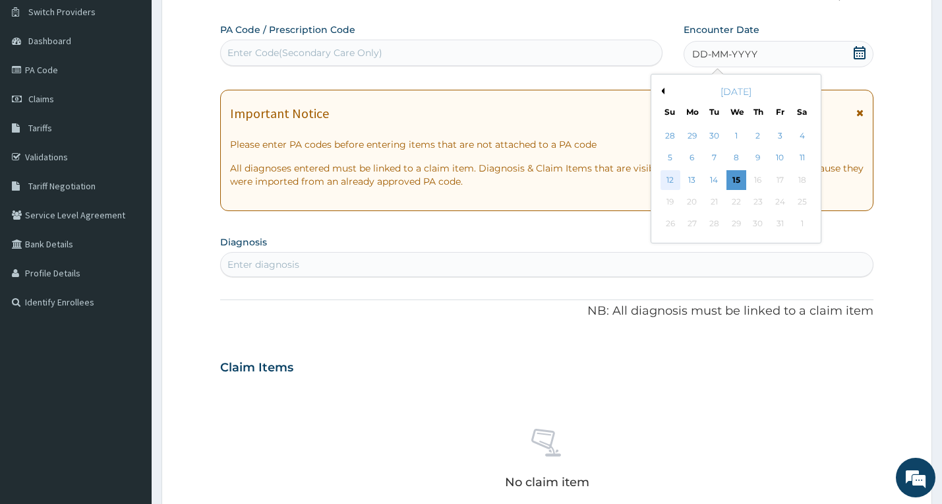
click at [668, 181] on div "12" at bounding box center [670, 180] width 20 height 20
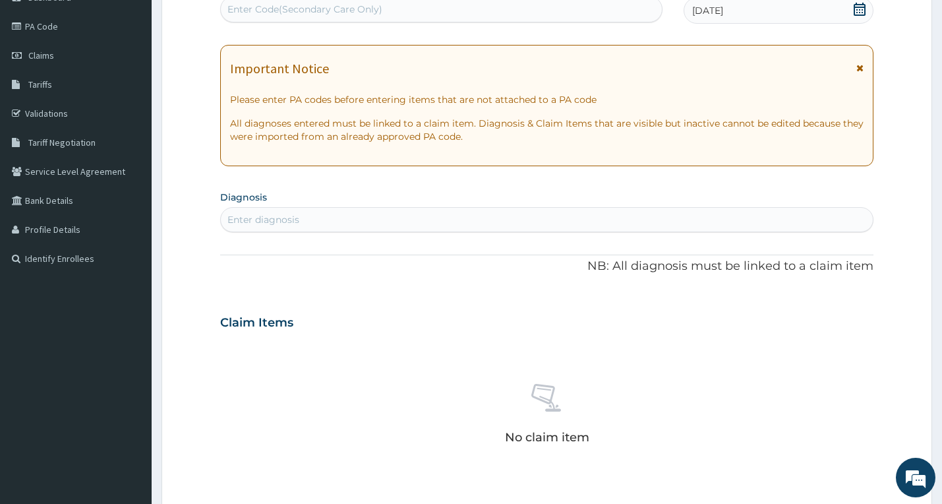
scroll to position [169, 0]
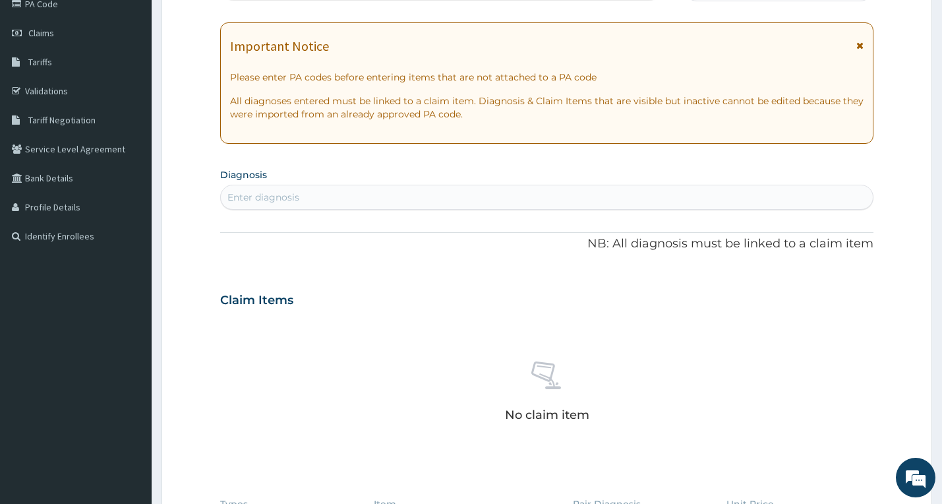
click at [362, 194] on div "Enter diagnosis" at bounding box center [547, 197] width 652 height 21
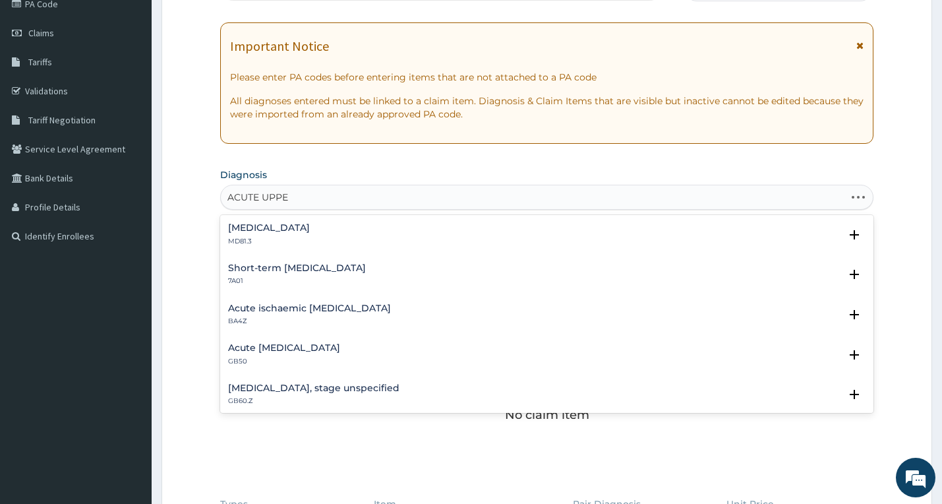
type input "ACUTE UPPER"
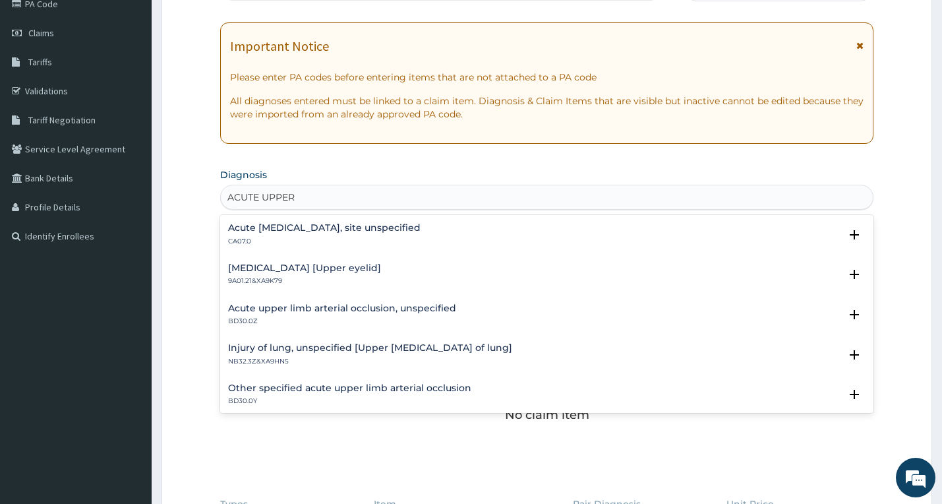
click at [297, 235] on div "Acute [MEDICAL_DATA], site unspecified CA07.0" at bounding box center [324, 234] width 192 height 23
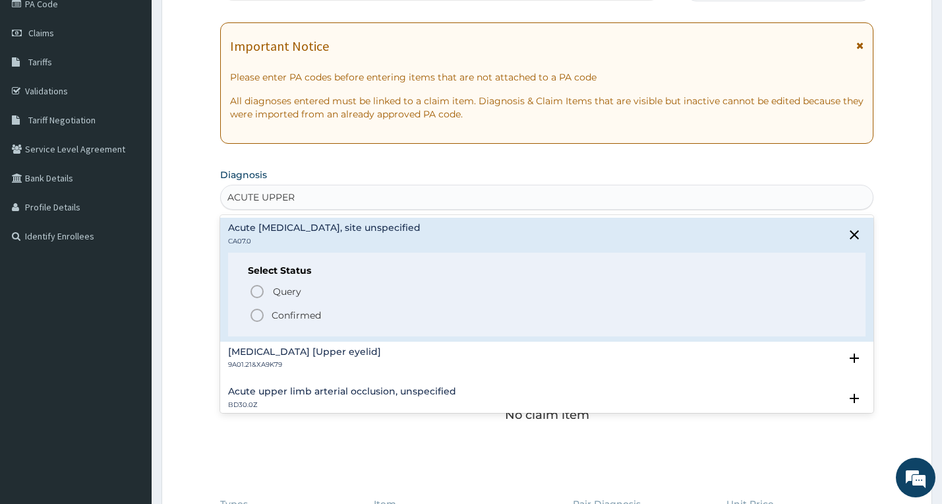
click at [287, 318] on p "Confirmed" at bounding box center [296, 314] width 49 height 13
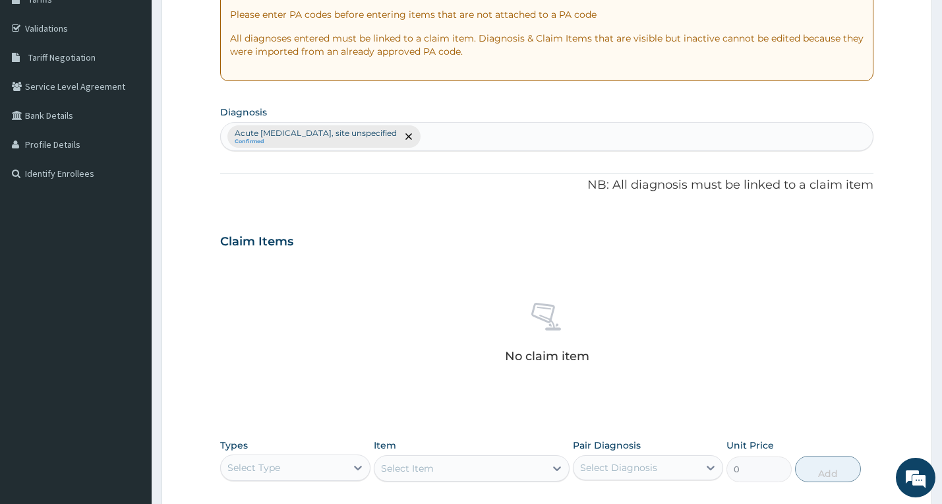
scroll to position [447, 0]
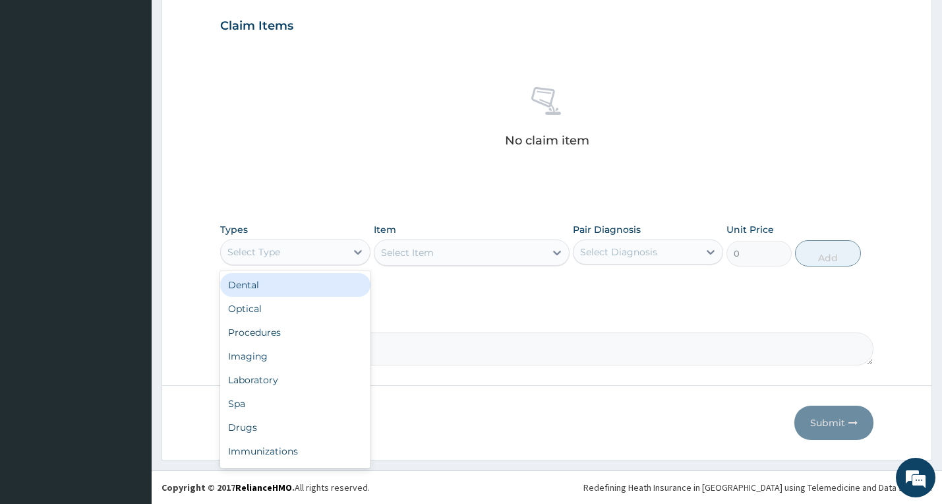
click at [332, 247] on div "Select Type" at bounding box center [283, 251] width 125 height 21
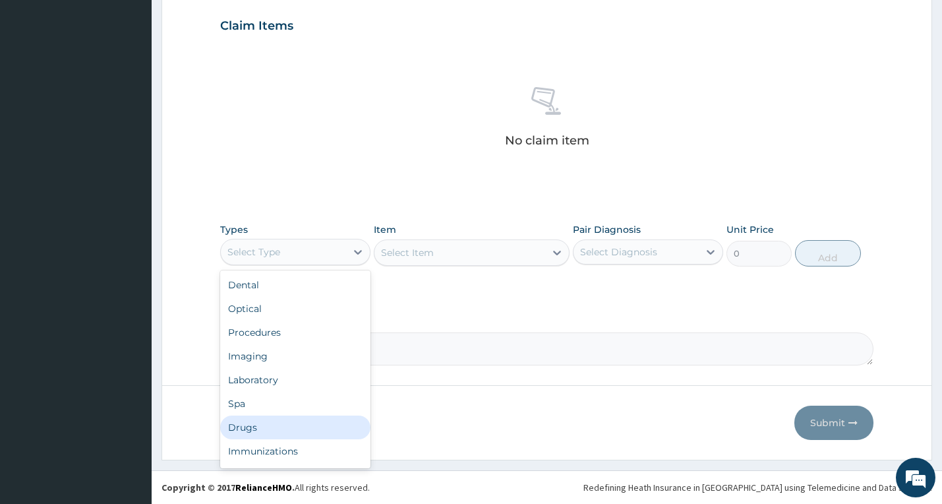
click at [285, 420] on div "Drugs" at bounding box center [295, 427] width 150 height 24
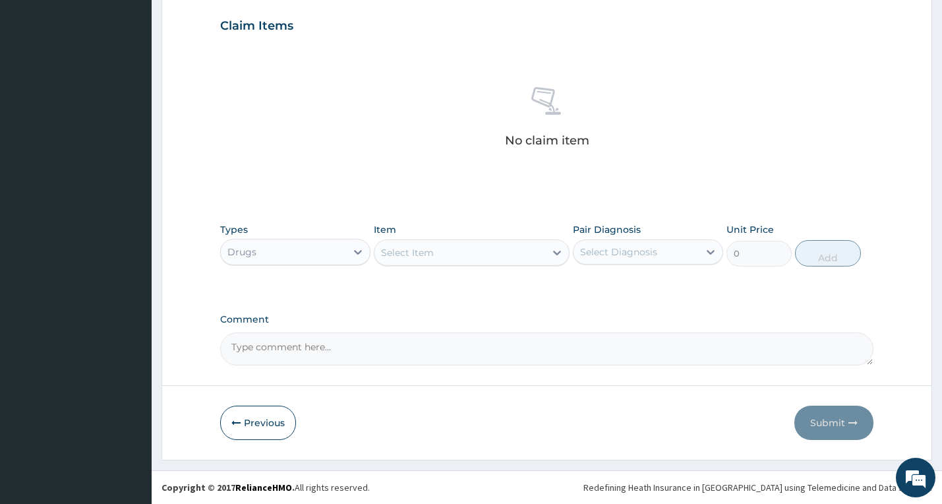
click at [432, 247] on div "Select Item" at bounding box center [407, 252] width 53 height 13
type input "LOZE"
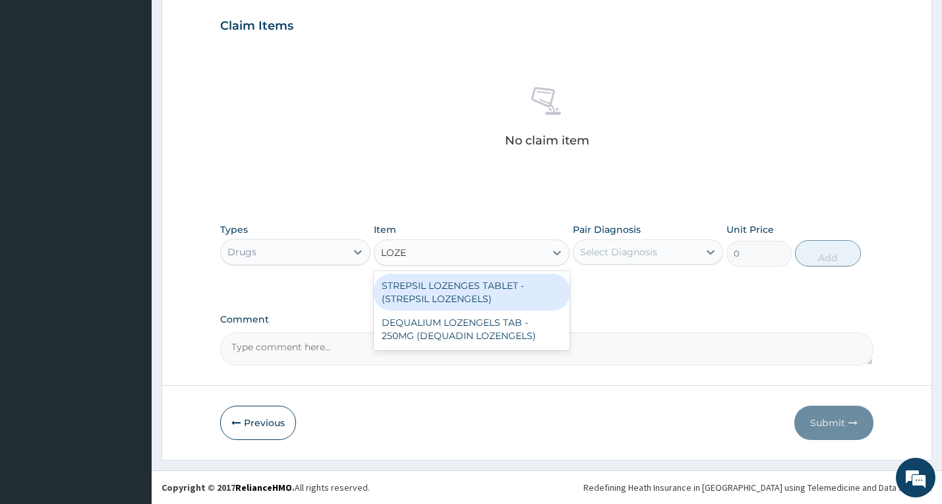
click at [456, 290] on div "STREPSIL LOZENGES TABLET - (STREPSIL LOZENGELS)" at bounding box center [472, 292] width 196 height 37
type input "264"
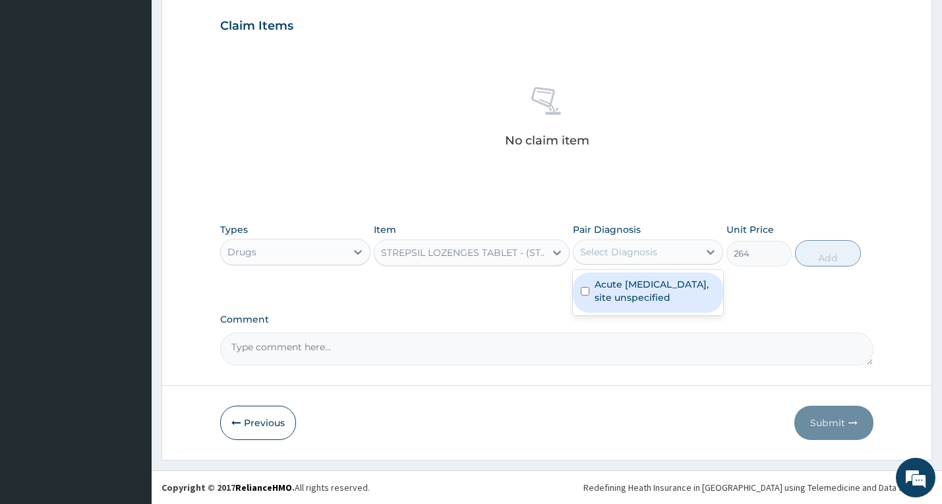
click at [638, 246] on div "Select Diagnosis" at bounding box center [618, 251] width 77 height 13
click at [643, 294] on label "Acute [MEDICAL_DATA], site unspecified" at bounding box center [654, 290] width 121 height 26
checkbox input "true"
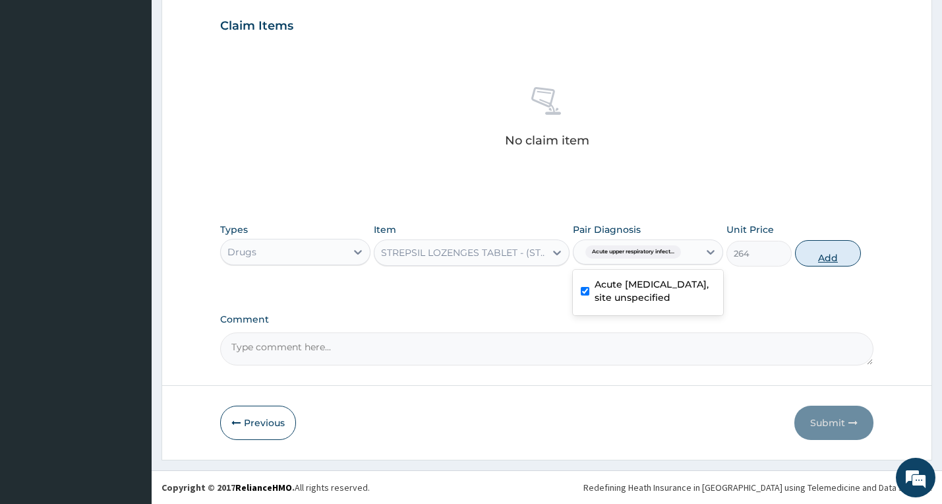
click at [826, 252] on button "Add" at bounding box center [827, 253] width 65 height 26
type input "0"
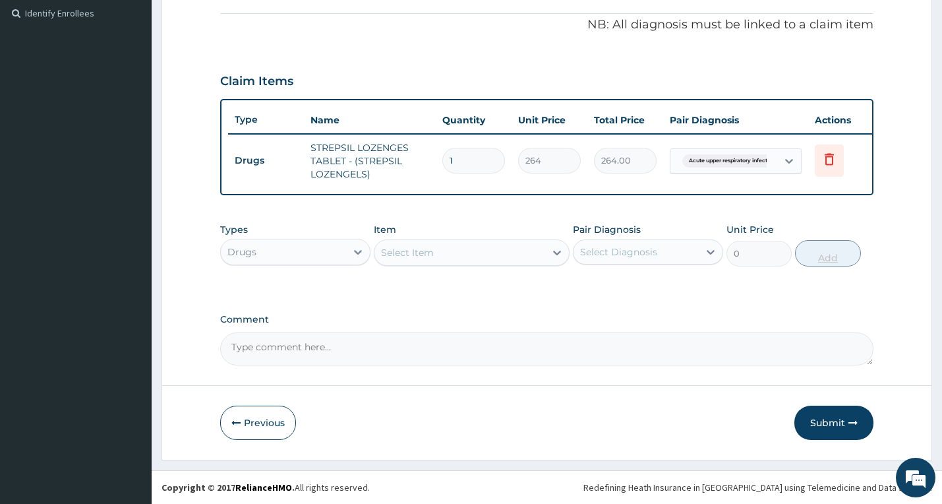
scroll to position [401, 0]
click at [466, 154] on input "1" at bounding box center [473, 161] width 63 height 26
type input "6"
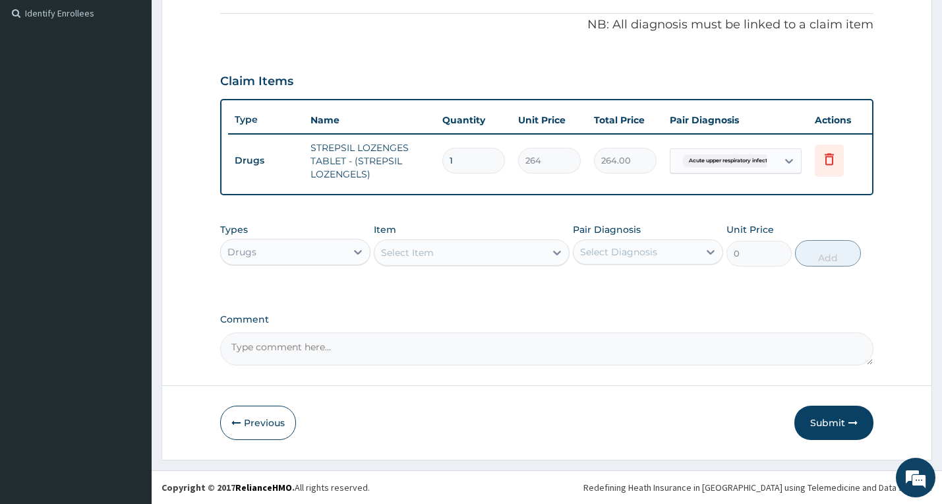
type input "1584.00"
click at [459, 161] on input "6" at bounding box center [473, 161] width 63 height 26
click at [459, 159] on input "6" at bounding box center [473, 161] width 63 height 26
click at [459, 156] on input "6" at bounding box center [473, 161] width 63 height 26
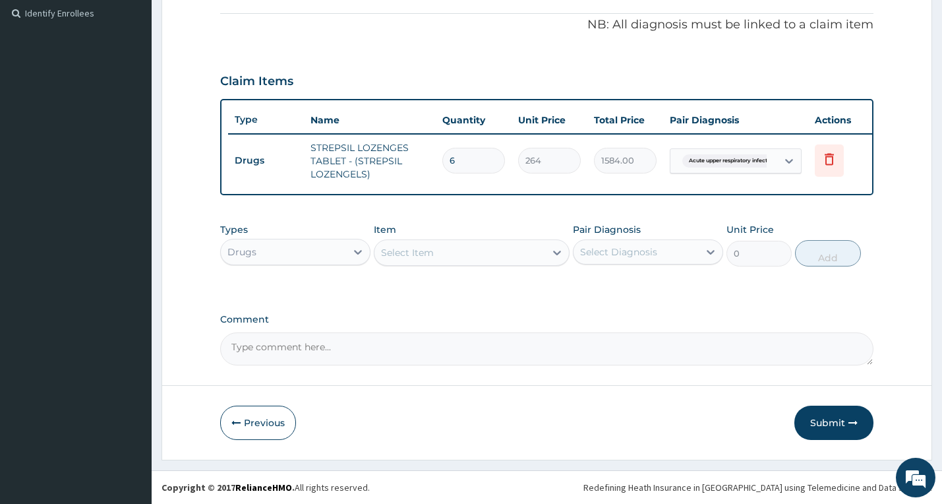
click at [459, 156] on input "6" at bounding box center [473, 161] width 63 height 26
click at [459, 155] on input "6" at bounding box center [473, 161] width 63 height 26
type input "9"
type input "2376.00"
type input "9"
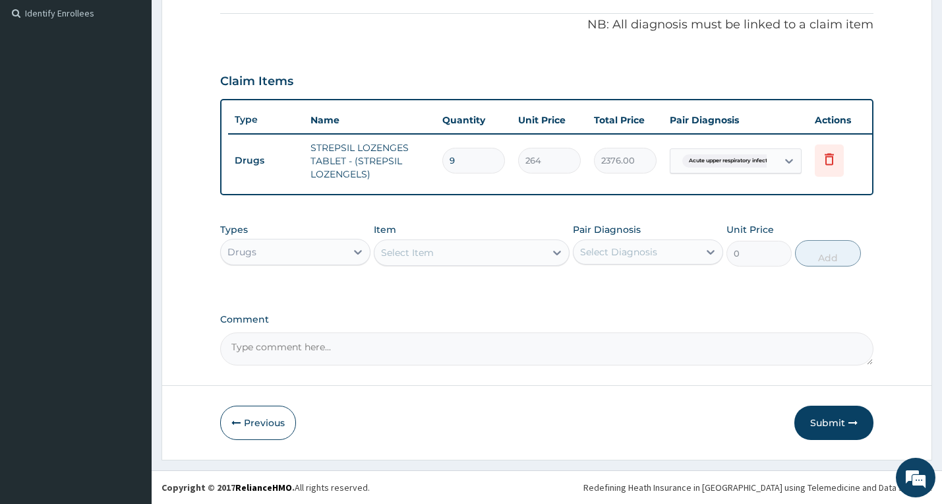
click at [403, 266] on div "Types Drugs Item Select Item Pair Diagnosis Select Diagnosis Unit Price 0 Add" at bounding box center [547, 244] width 654 height 57
click at [407, 252] on div "Select Item" at bounding box center [407, 252] width 53 height 13
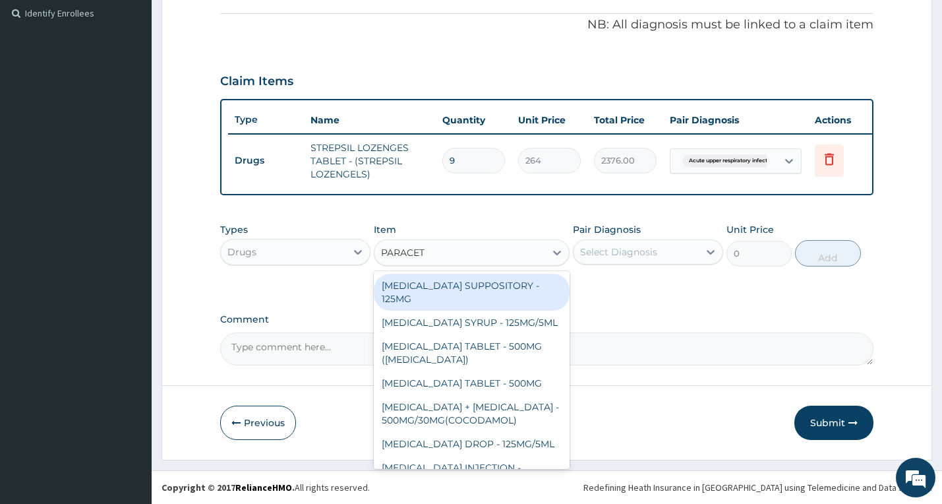
type input "PARACETA"
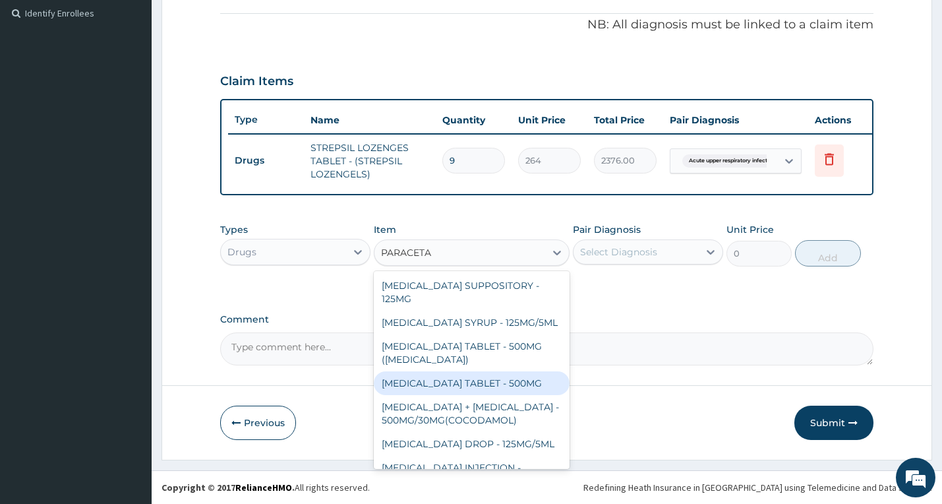
click at [452, 385] on div "[MEDICAL_DATA] TABLET - 500MG" at bounding box center [472, 383] width 196 height 24
type input "52.800000000000004"
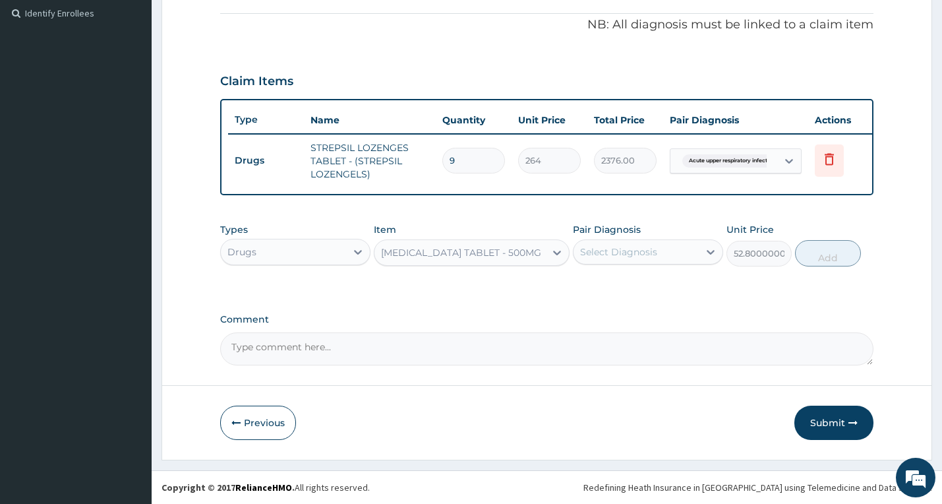
click at [649, 250] on div "Select Diagnosis" at bounding box center [618, 251] width 77 height 13
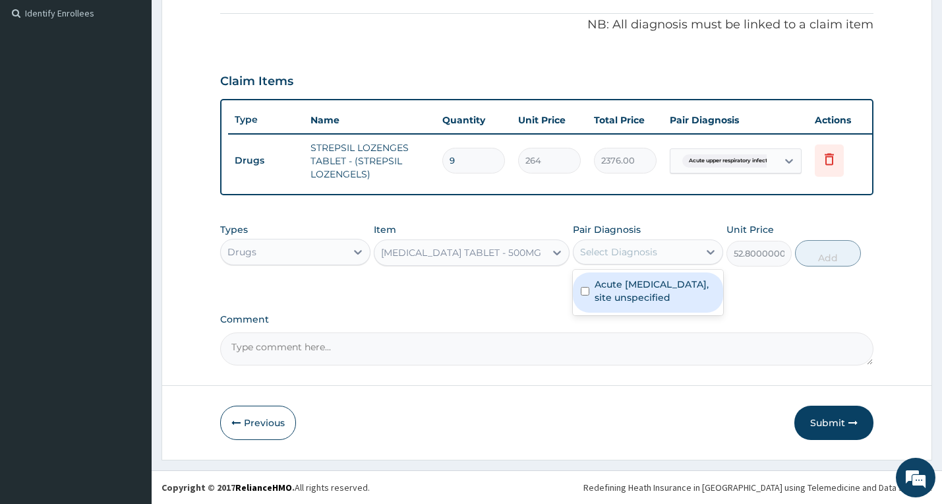
click at [635, 291] on label "Acute [MEDICAL_DATA], site unspecified" at bounding box center [654, 290] width 121 height 26
checkbox input "true"
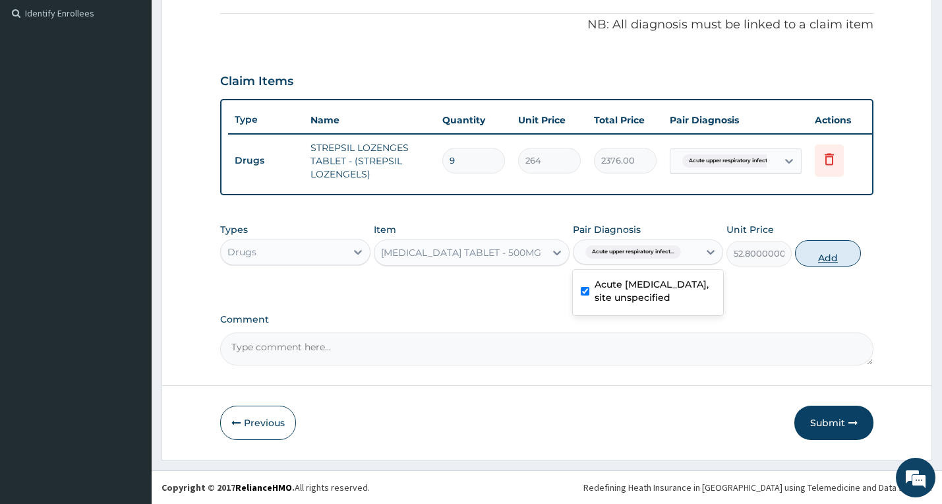
click at [821, 252] on button "Add" at bounding box center [827, 253] width 65 height 26
type input "0"
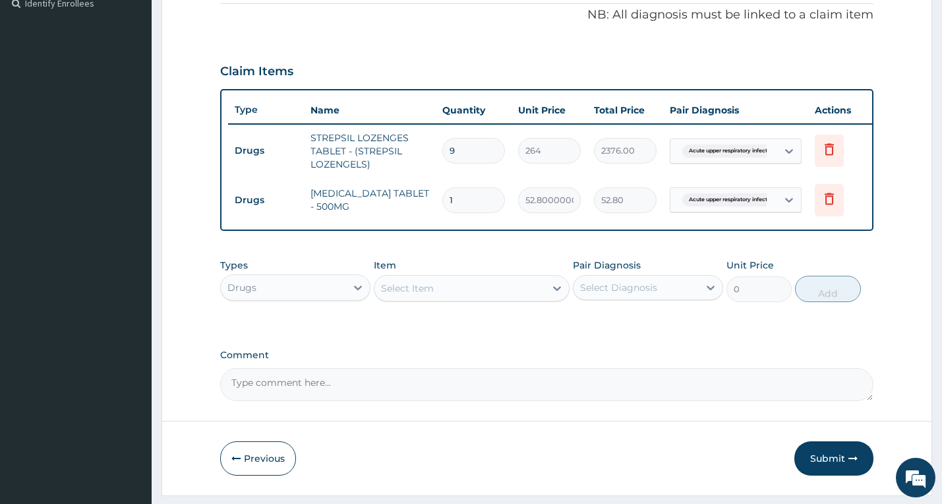
type input "12"
type input "633.60"
type input "12"
click at [475, 297] on div "Select Item" at bounding box center [459, 287] width 171 height 21
click at [328, 308] on div "Types Drugs Item Select Item Pair Diagnosis Select Diagnosis Unit Price 0 Add" at bounding box center [547, 280] width 654 height 57
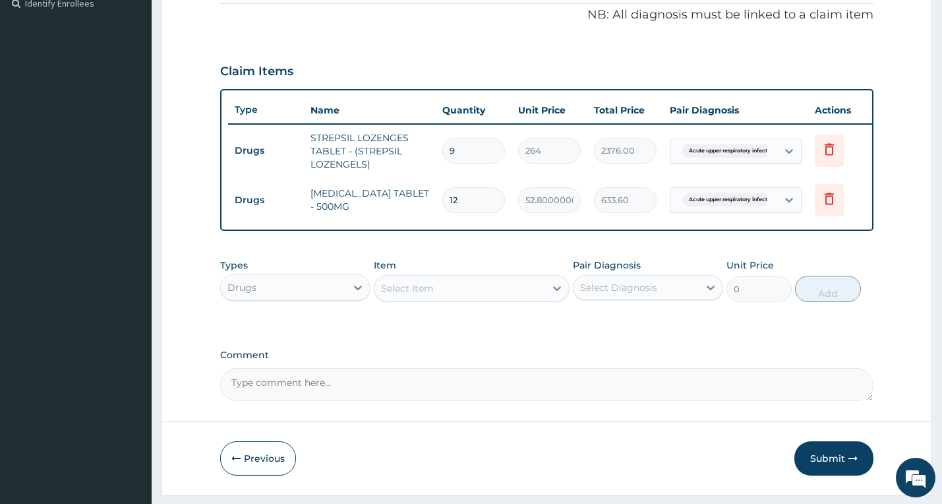
click at [328, 298] on div "Drugs" at bounding box center [283, 287] width 125 height 21
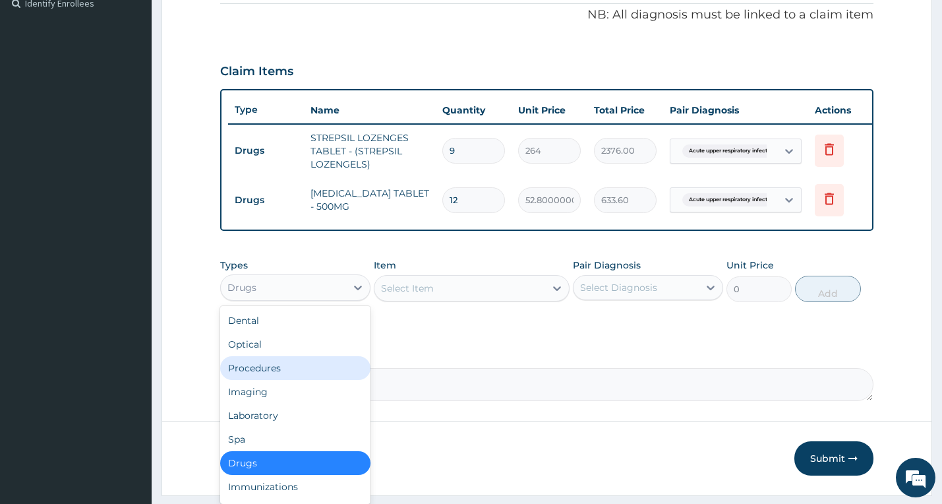
click at [286, 373] on div "Procedures" at bounding box center [295, 368] width 150 height 24
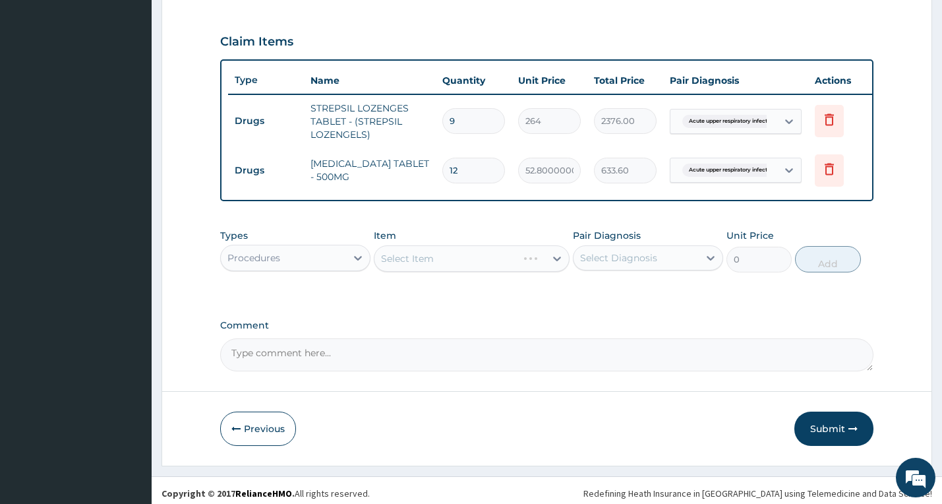
scroll to position [447, 0]
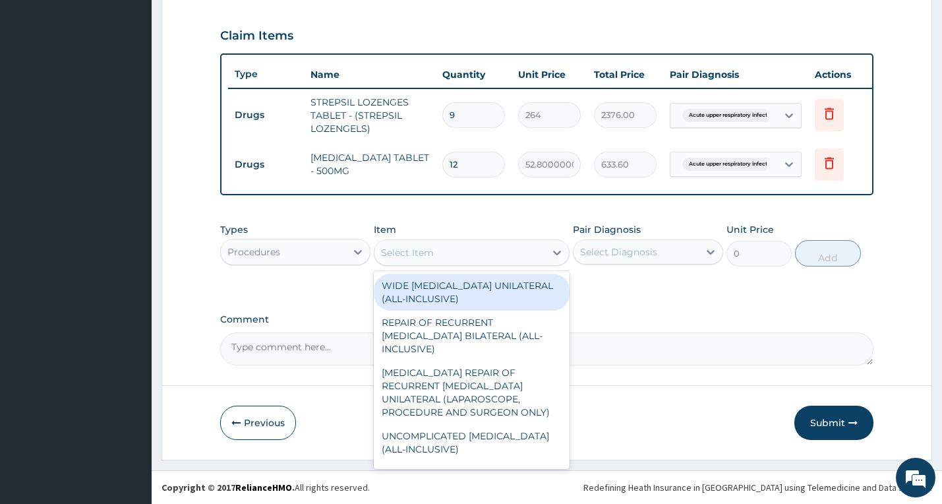
click at [463, 258] on div "Select Item" at bounding box center [459, 252] width 171 height 21
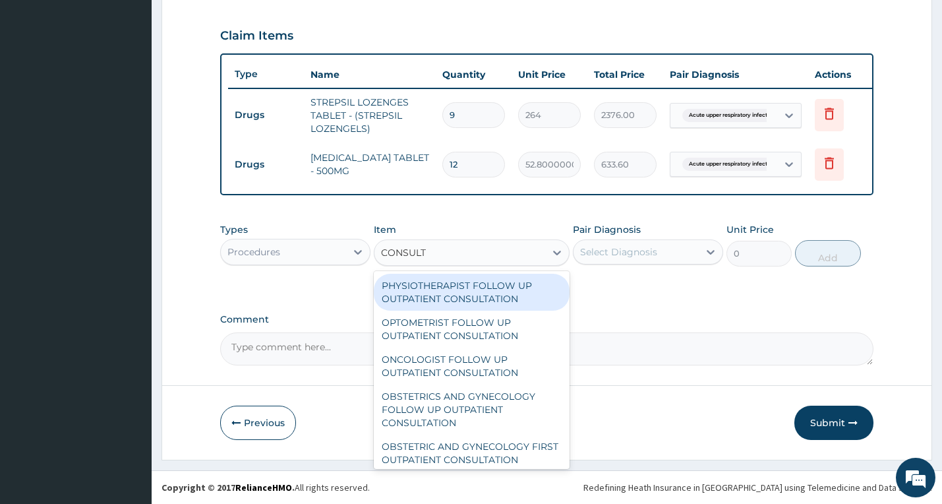
type input "CONSULTA"
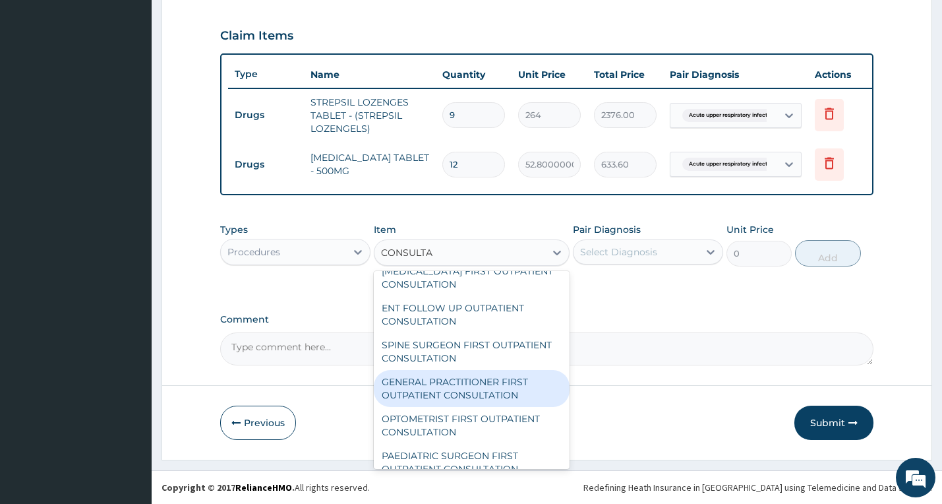
scroll to position [791, 0]
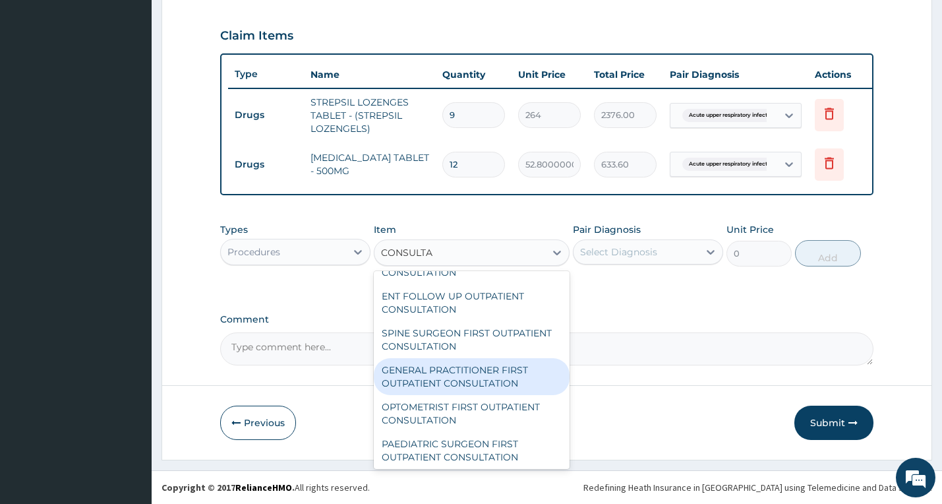
click at [486, 378] on div "GENERAL PRACTITIONER FIRST OUTPATIENT CONSULTATION" at bounding box center [472, 376] width 196 height 37
type input "6750"
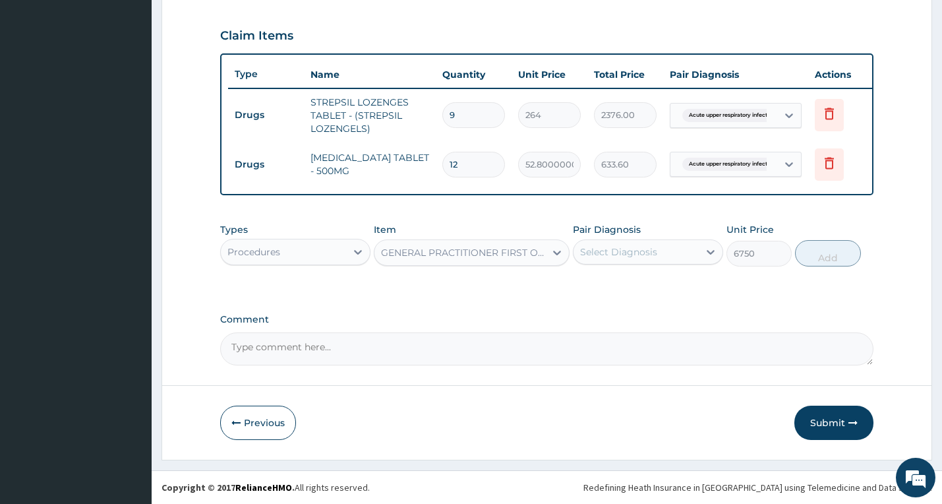
drag, startPoint x: 679, startPoint y: 237, endPoint x: 679, endPoint y: 244, distance: 7.2
click at [680, 238] on div "Pair Diagnosis Select Diagnosis" at bounding box center [648, 244] width 150 height 43
click at [678, 245] on div "Select Diagnosis" at bounding box center [635, 251] width 125 height 21
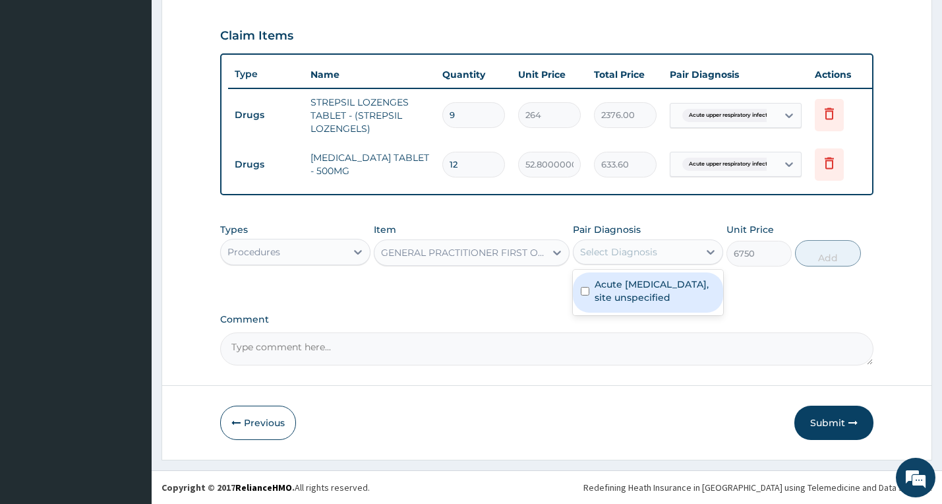
click at [664, 297] on label "Acute [MEDICAL_DATA], site unspecified" at bounding box center [654, 290] width 121 height 26
checkbox input "true"
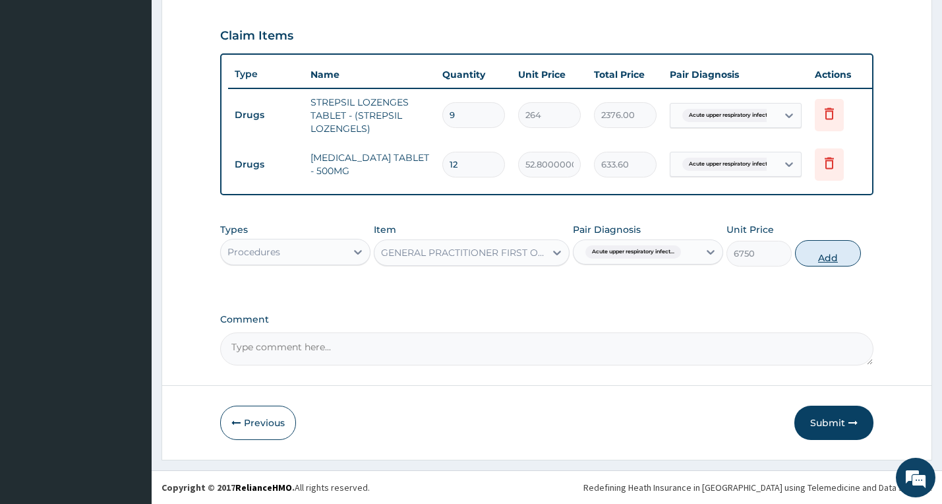
click at [815, 257] on button "Add" at bounding box center [827, 253] width 65 height 26
type input "0"
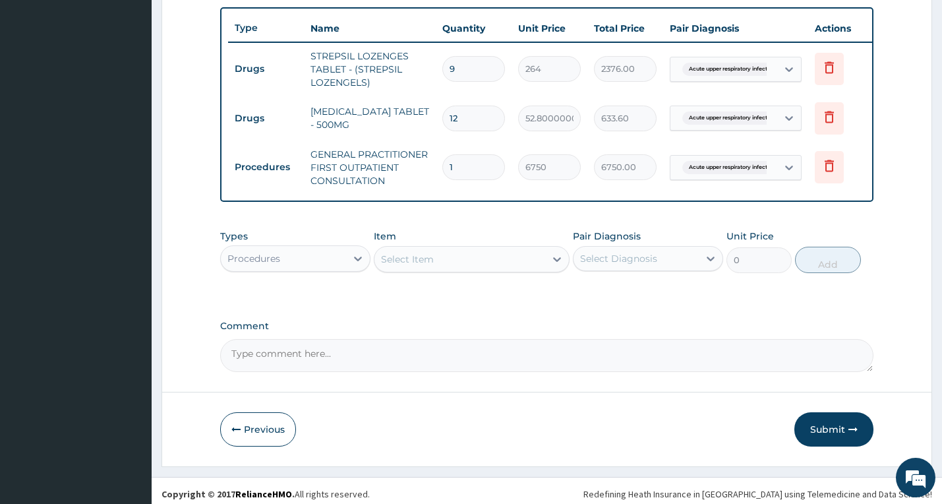
scroll to position [500, 0]
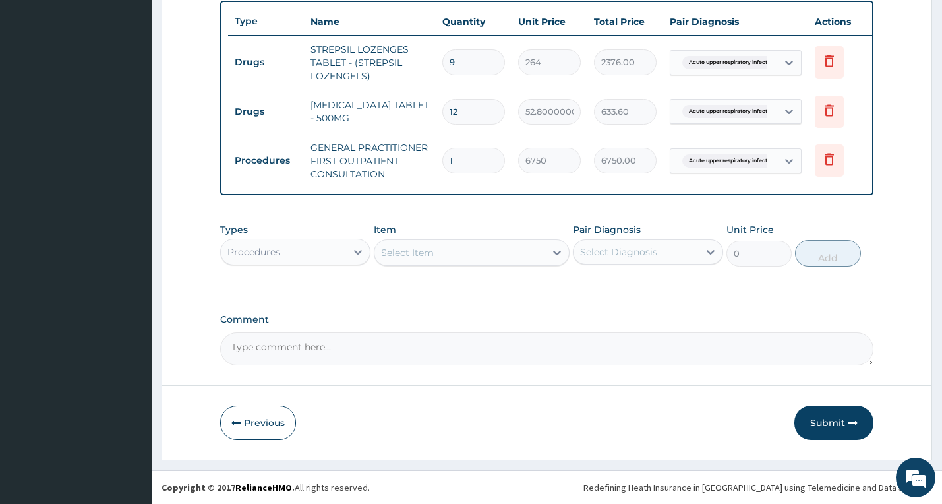
click at [344, 250] on div "Procedures" at bounding box center [283, 251] width 125 height 21
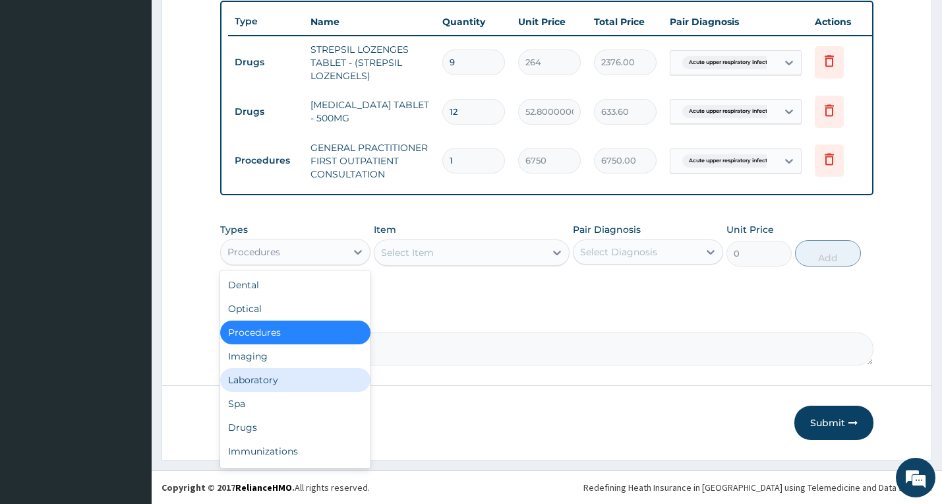
click at [287, 377] on div "Laboratory" at bounding box center [295, 380] width 150 height 24
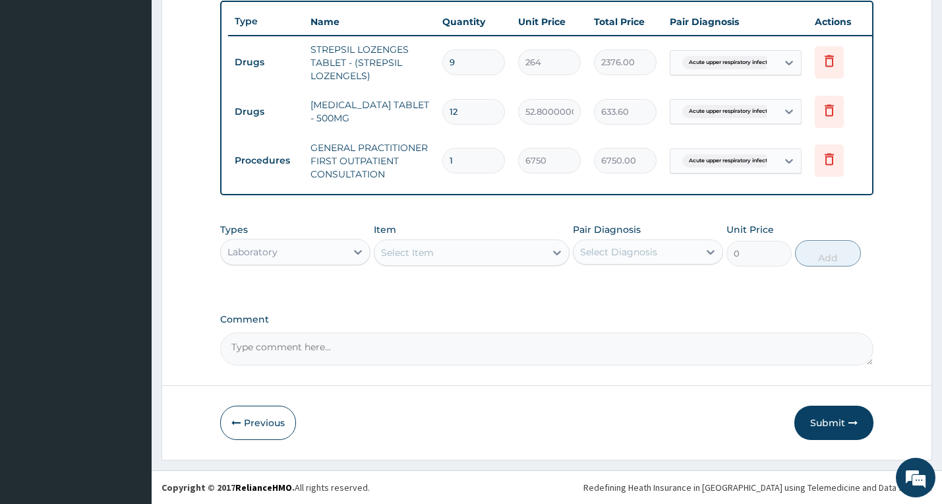
click at [452, 246] on div "Select Item" at bounding box center [459, 252] width 171 height 21
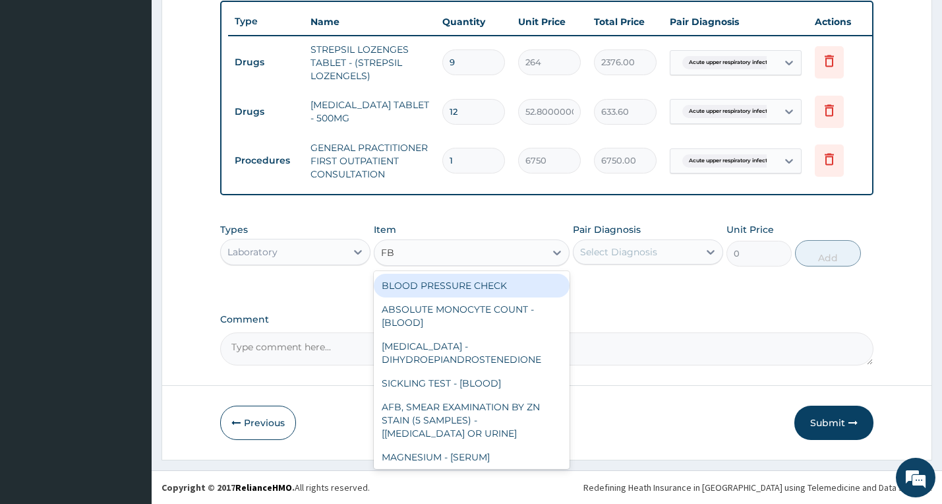
type input "FBC"
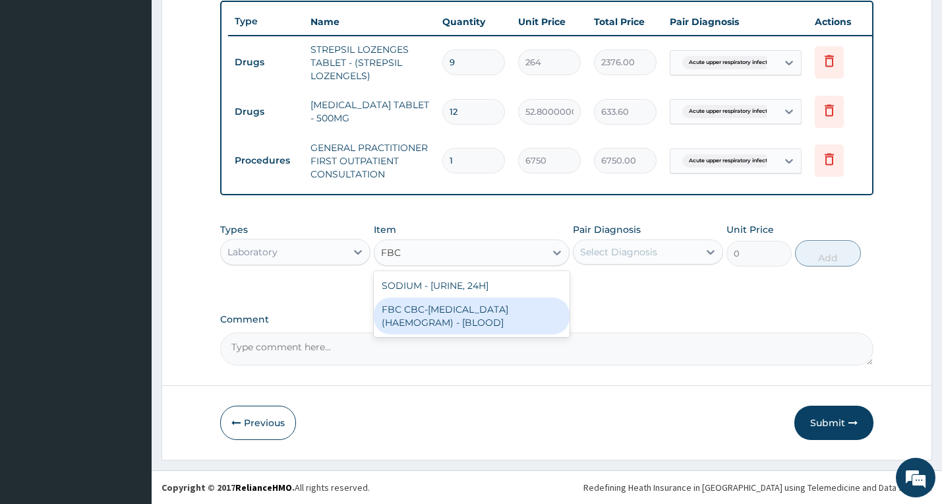
click at [449, 322] on div "FBC CBC-[MEDICAL_DATA] (HAEMOGRAM) - [BLOOD]" at bounding box center [472, 315] width 196 height 37
type input "9000"
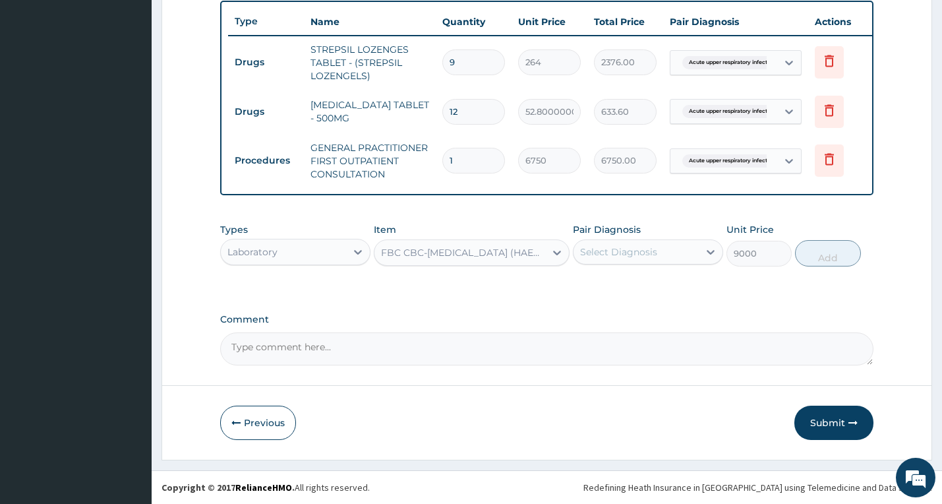
click at [674, 254] on div "Select Diagnosis" at bounding box center [635, 251] width 125 height 21
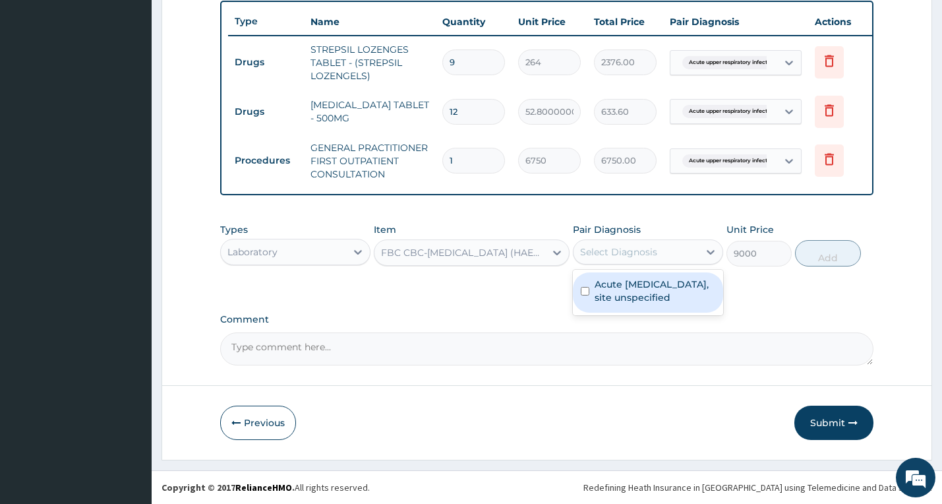
click at [678, 302] on label "Acute [MEDICAL_DATA], site unspecified" at bounding box center [654, 290] width 121 height 26
checkbox input "true"
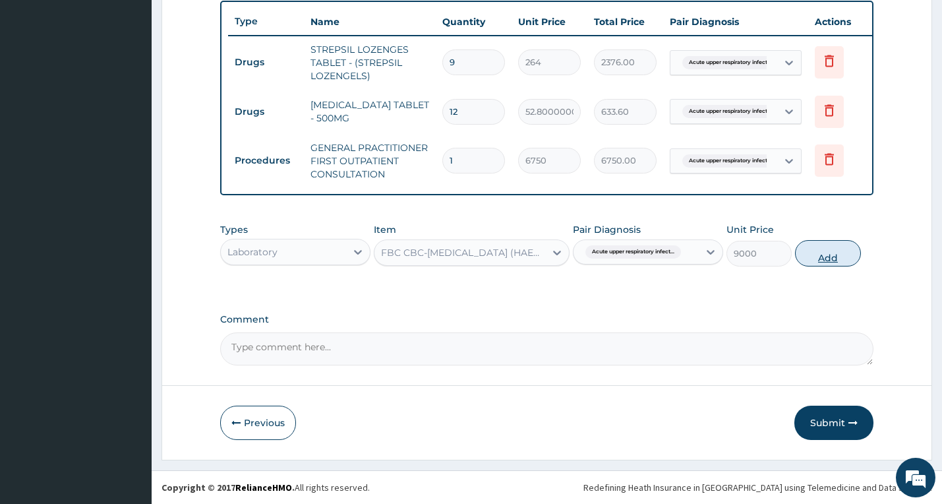
click at [844, 250] on button "Add" at bounding box center [827, 253] width 65 height 26
type input "0"
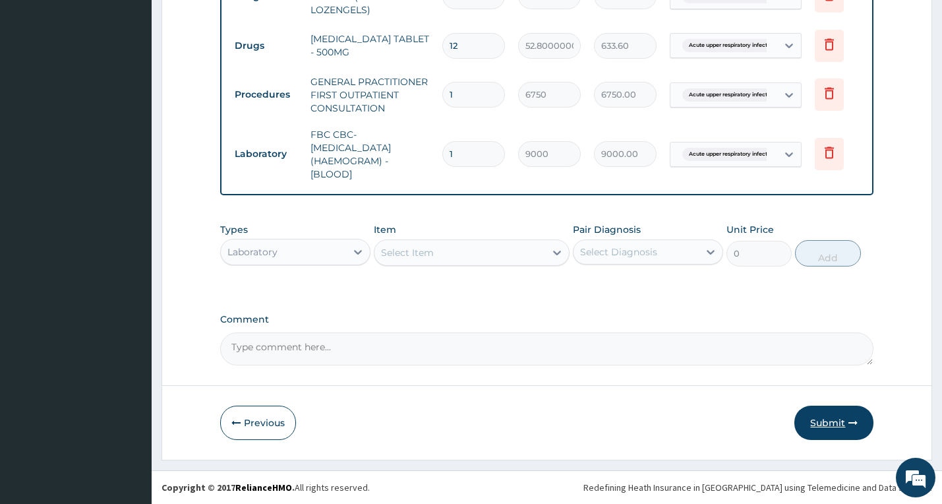
click at [836, 428] on button "Submit" at bounding box center [833, 422] width 79 height 34
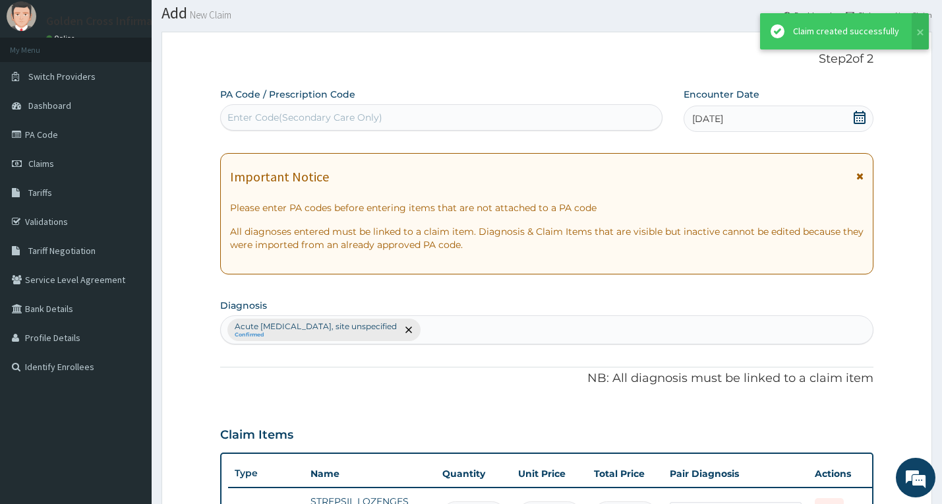
scroll to position [565, 0]
